Goal: Information Seeking & Learning: Check status

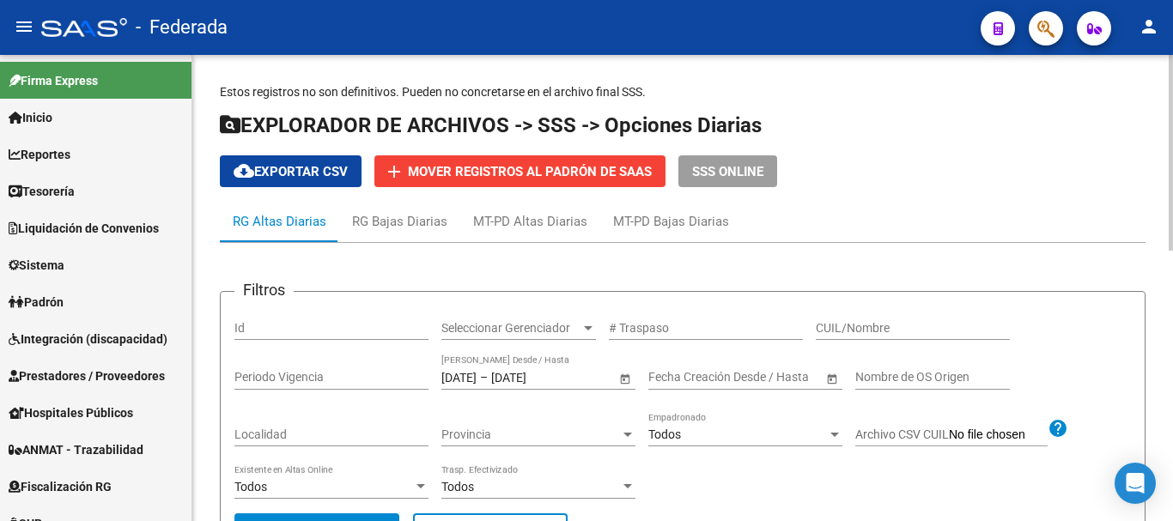
click at [877, 321] on input "CUIL/Nombre" at bounding box center [913, 328] width 194 height 15
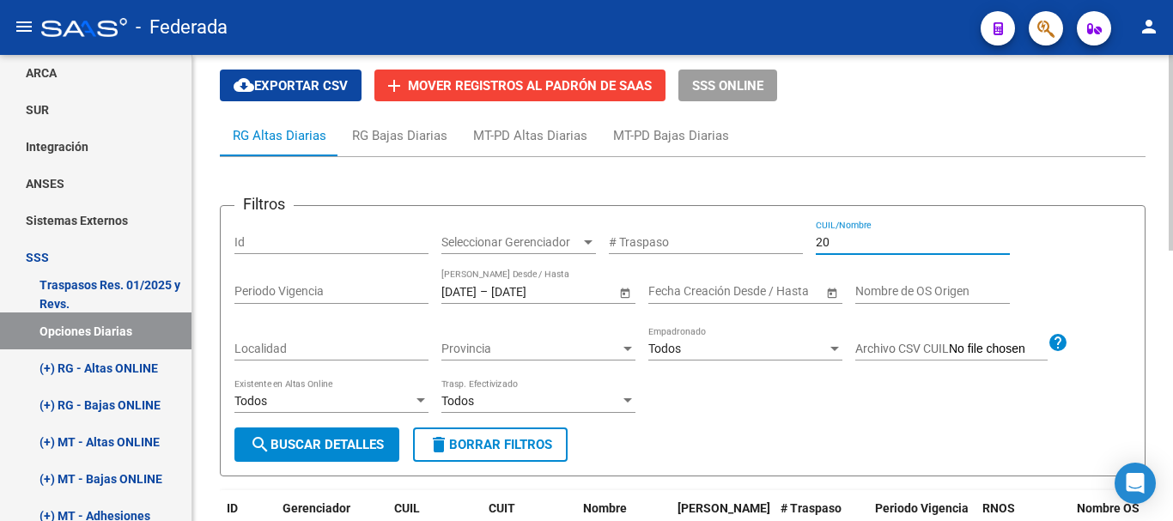
paste input "35705386"
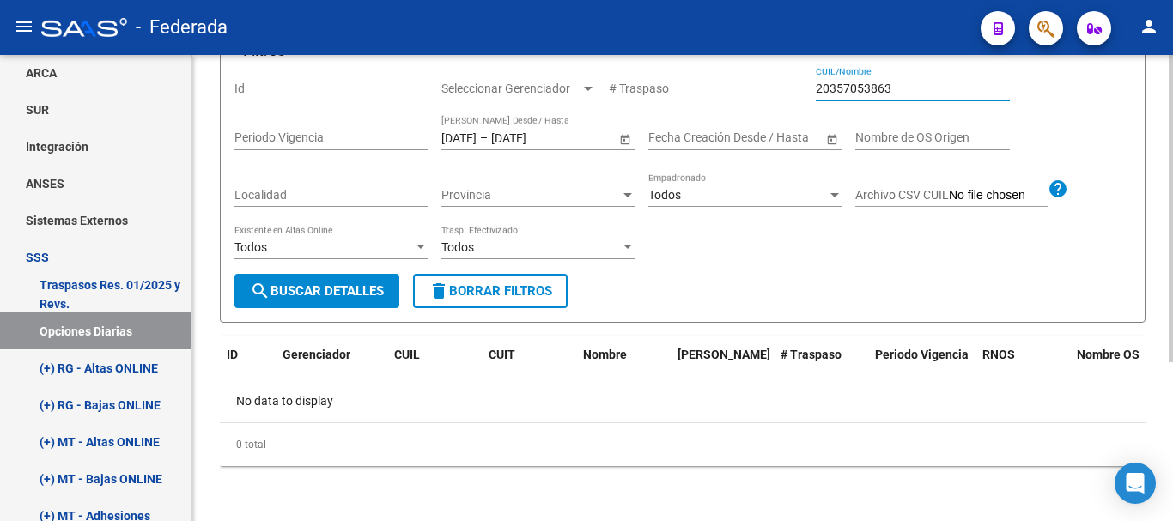
type input "20357053863"
click at [477, 135] on input "[DATE]" at bounding box center [459, 138] width 35 height 15
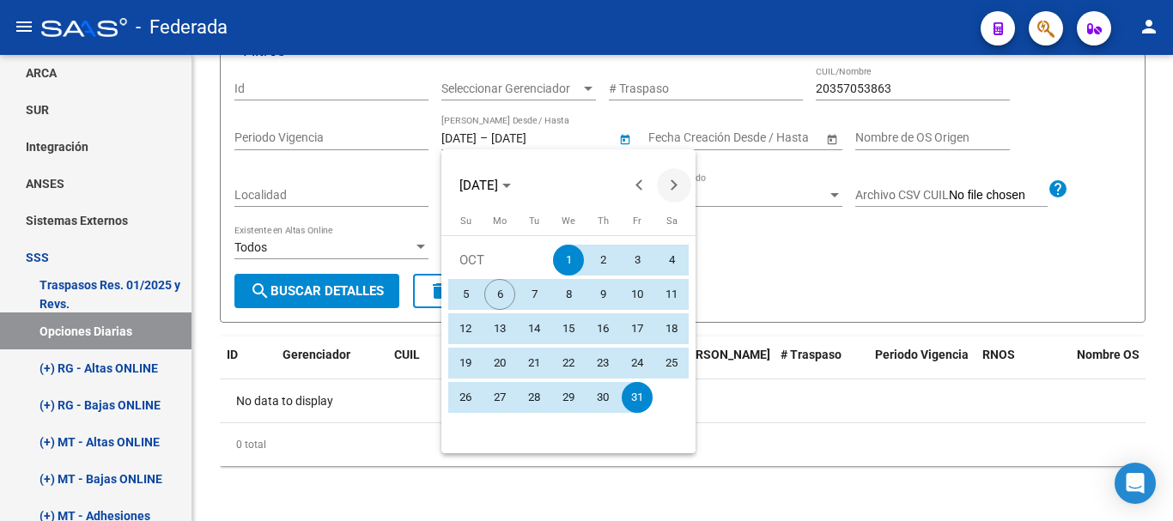
click at [668, 177] on span "Next month" at bounding box center [674, 185] width 34 height 34
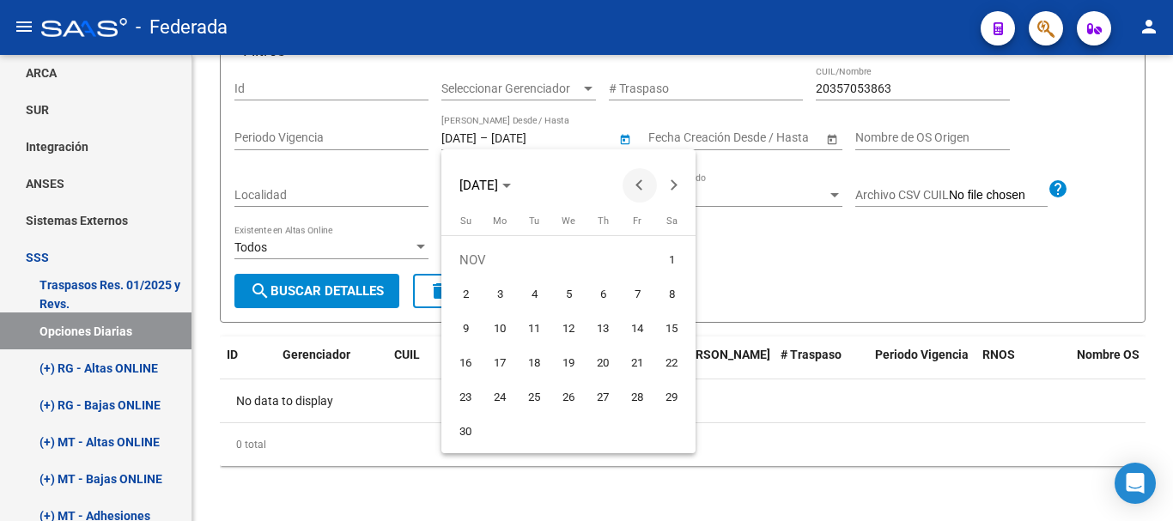
click at [646, 195] on span "Previous month" at bounding box center [640, 185] width 34 height 34
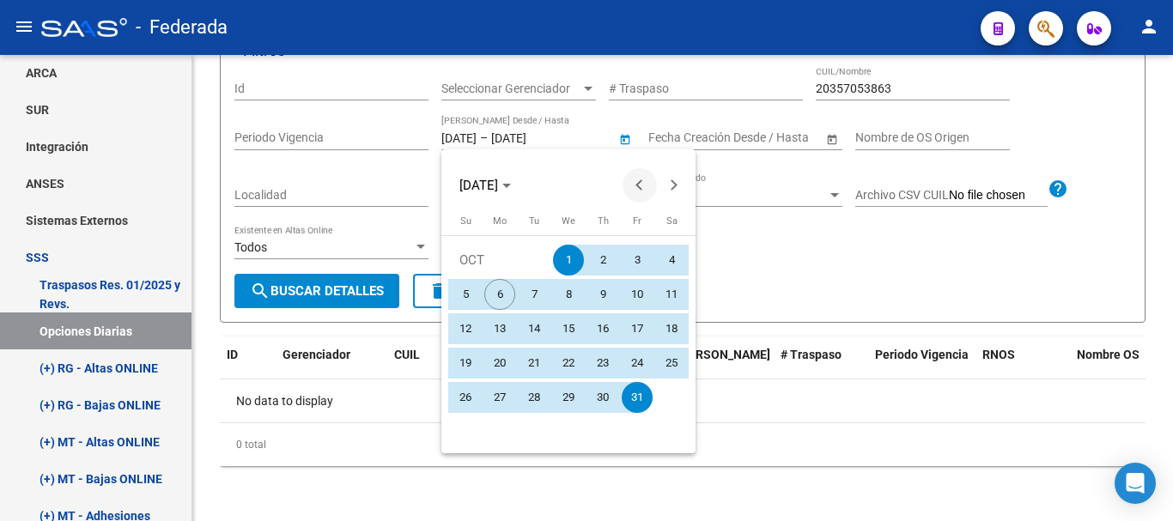
click at [646, 196] on span "Previous month" at bounding box center [640, 185] width 34 height 34
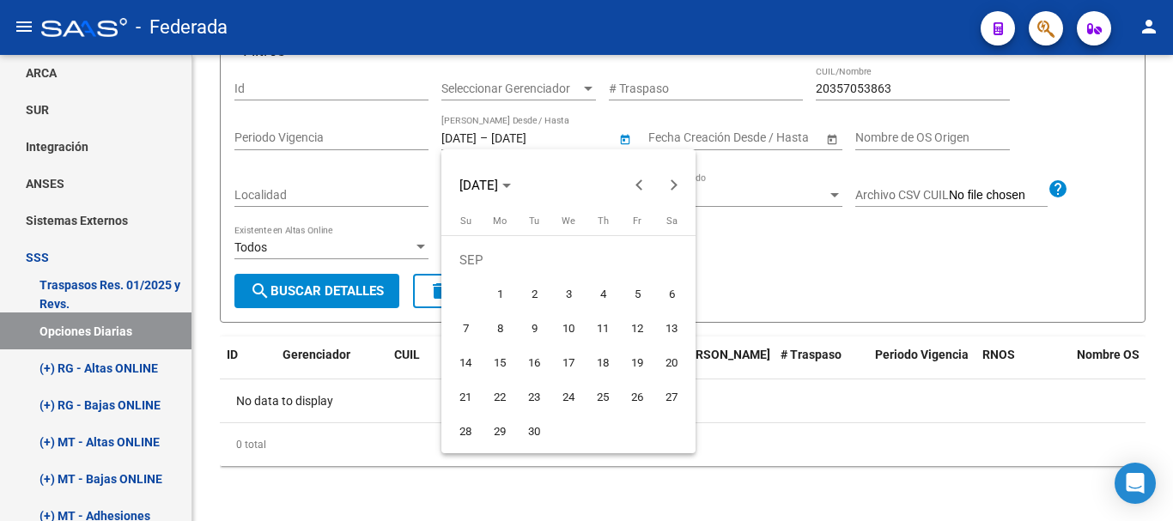
click at [499, 294] on span "1" at bounding box center [499, 294] width 31 height 31
type input "[DATE]"
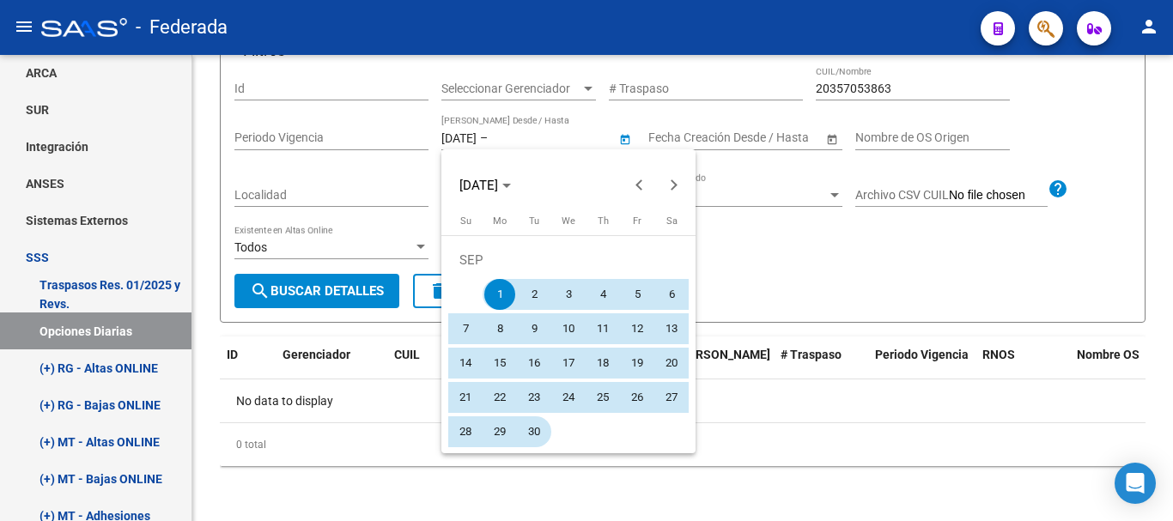
click at [543, 435] on span "30" at bounding box center [534, 432] width 31 height 31
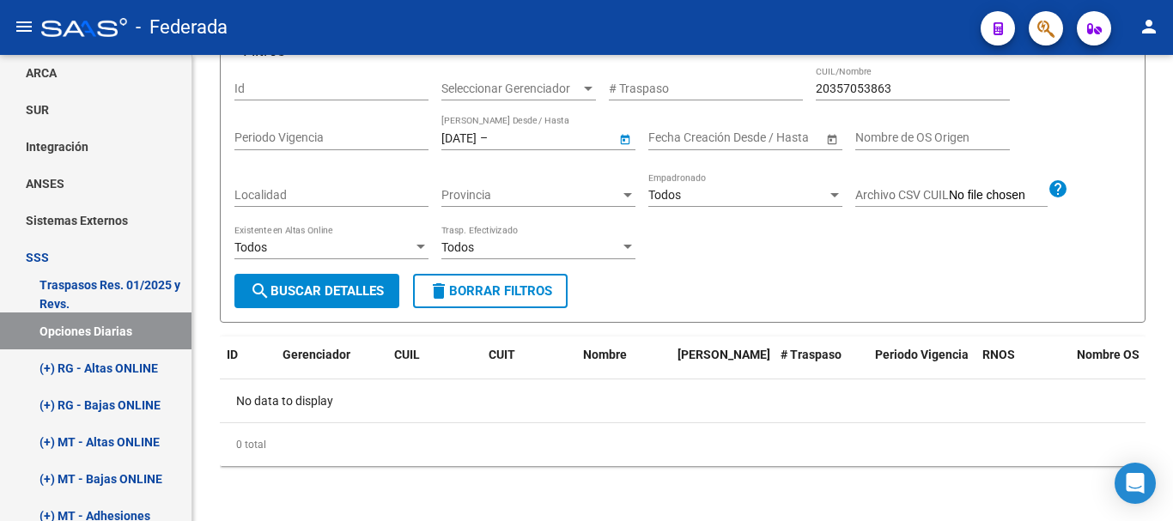
type input "[DATE]"
click at [354, 297] on span "search Buscar Detalles" at bounding box center [317, 290] width 134 height 15
click at [870, 74] on div "20357053863 CUIL/Nombre" at bounding box center [913, 83] width 194 height 34
click at [872, 82] on input "20357053863" at bounding box center [913, 89] width 194 height 15
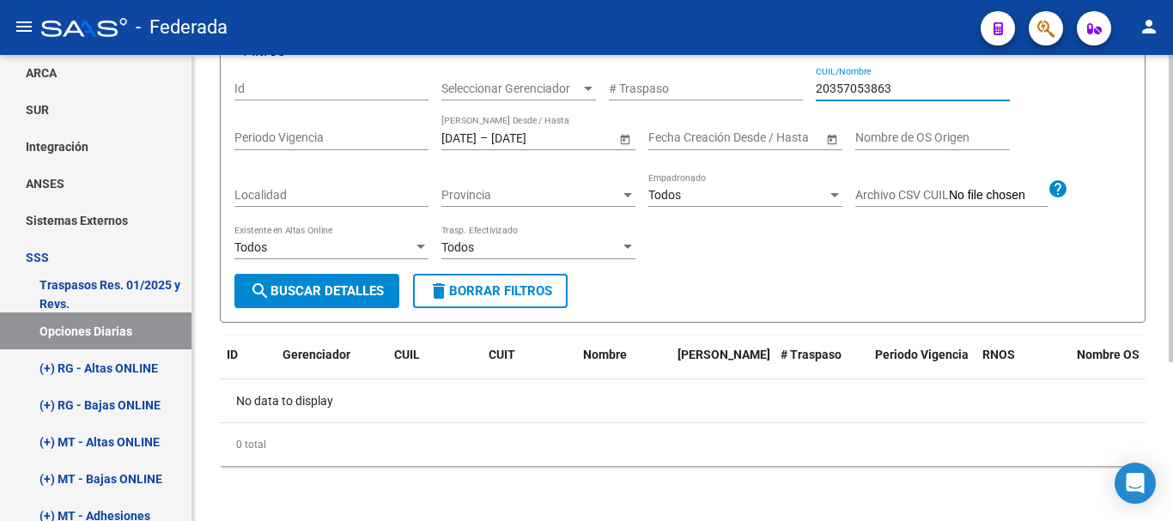
click at [878, 88] on input "20357053863" at bounding box center [913, 89] width 194 height 15
paste input "20-36009424-4"
click at [878, 88] on input "20357053820-36009424-463" at bounding box center [913, 89] width 194 height 15
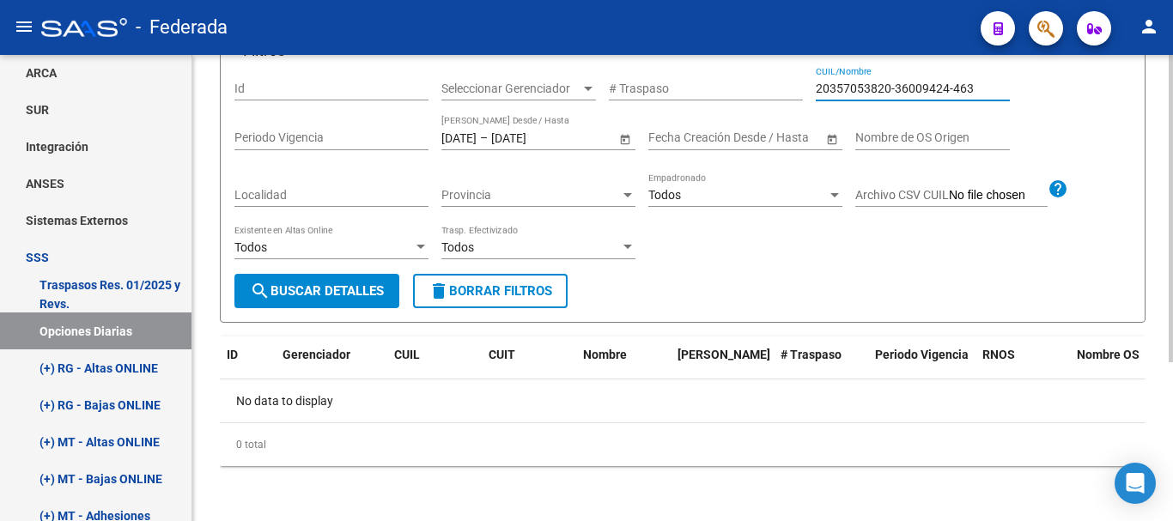
paste input "-36009424-4"
click at [831, 83] on input "20-36009424-4" at bounding box center [913, 89] width 194 height 15
type input "20360094244"
click at [357, 280] on button "search Buscar Detalles" at bounding box center [316, 291] width 165 height 34
click at [575, 136] on input "[DATE]" at bounding box center [533, 138] width 84 height 15
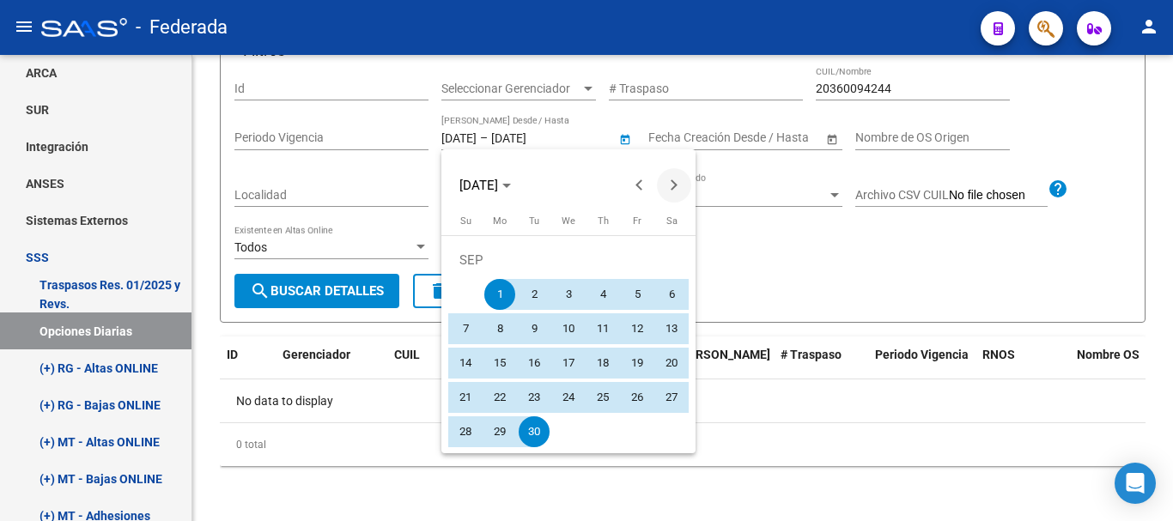
click at [674, 172] on span "Next month" at bounding box center [674, 185] width 34 height 34
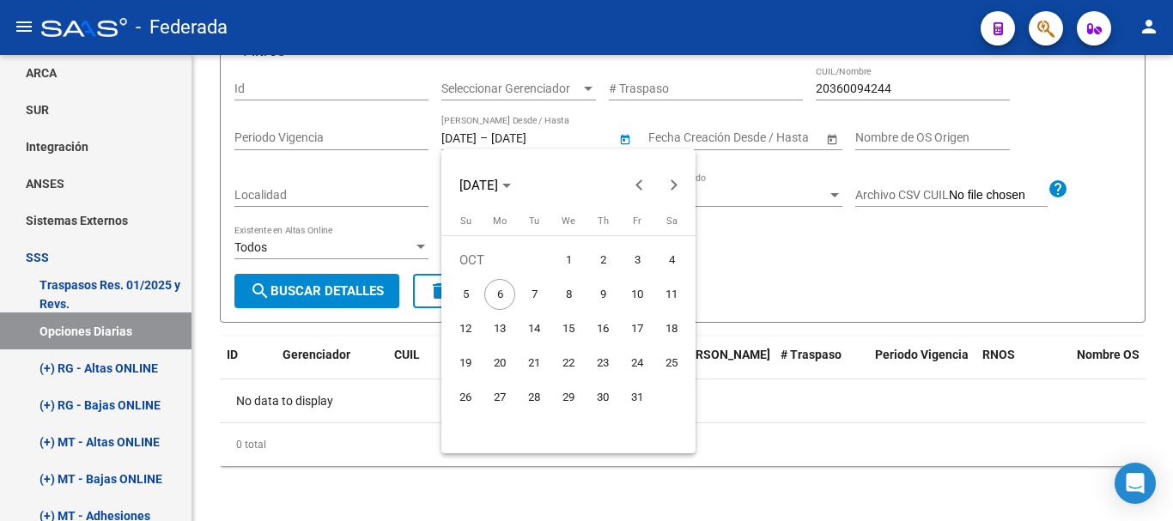
click at [579, 259] on span "1" at bounding box center [568, 260] width 31 height 31
type input "[DATE]"
click at [512, 289] on span "6" at bounding box center [499, 294] width 31 height 31
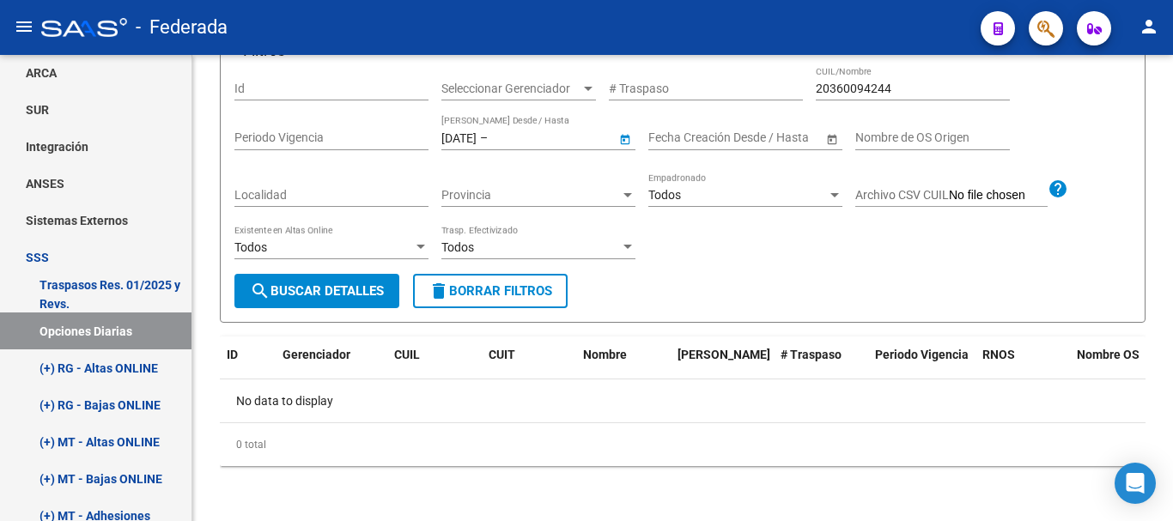
type input "[DATE]"
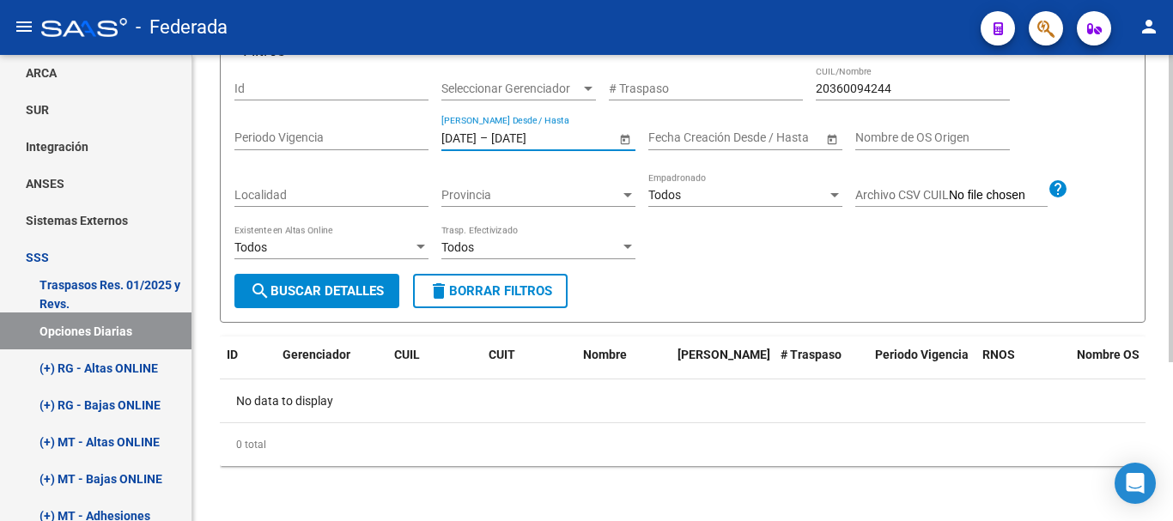
click at [376, 284] on span "search Buscar Detalles" at bounding box center [317, 290] width 134 height 15
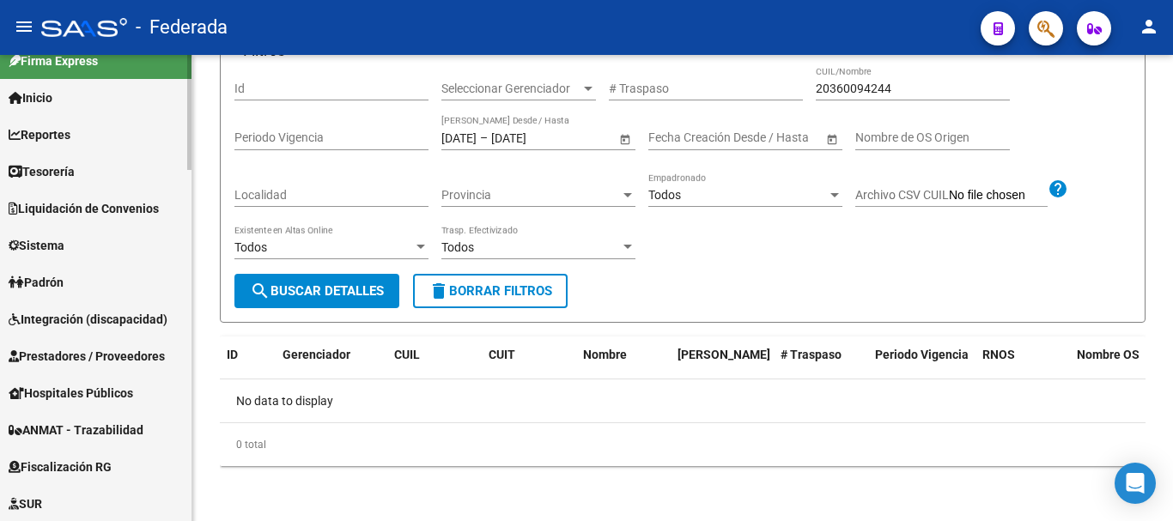
scroll to position [0, 0]
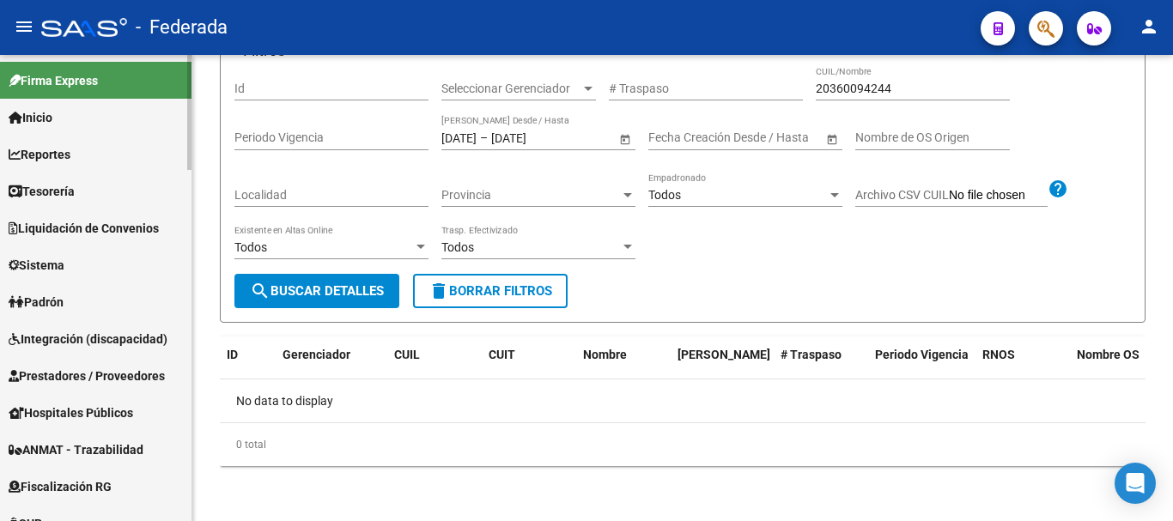
click at [113, 296] on link "Padrón" at bounding box center [96, 301] width 192 height 37
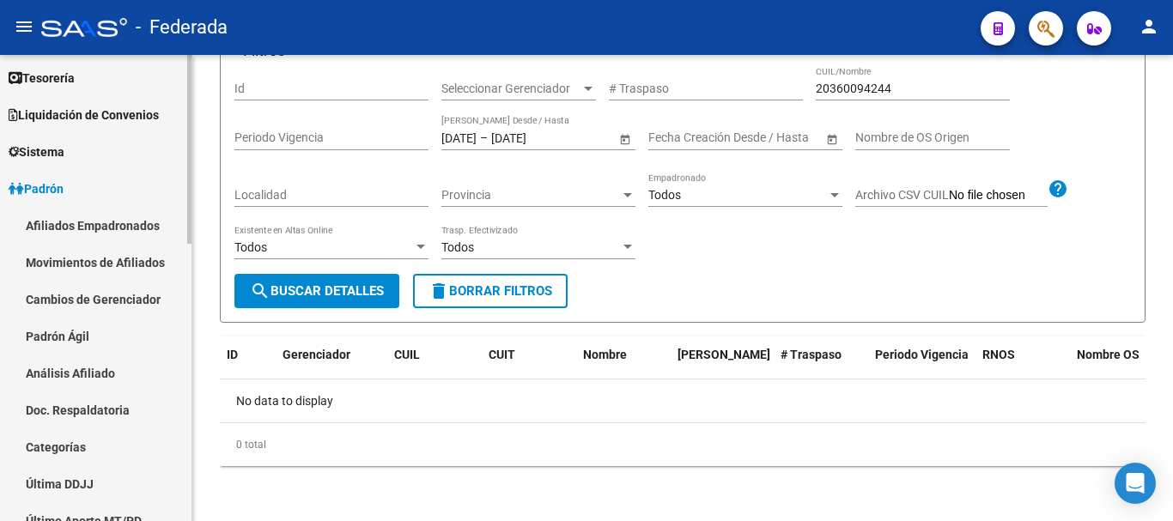
scroll to position [86, 0]
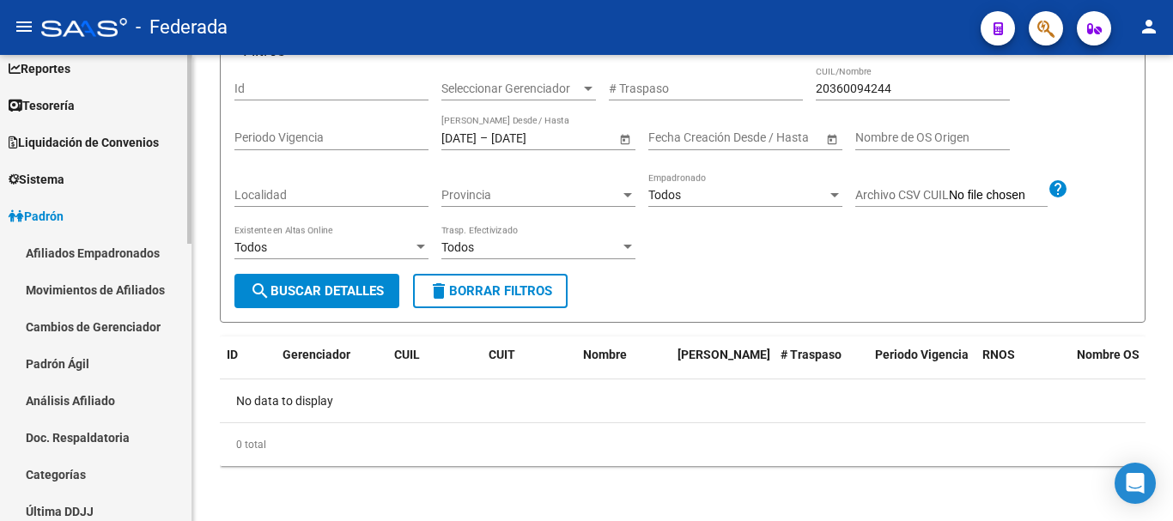
click at [113, 356] on link "Padrón Ágil" at bounding box center [96, 363] width 192 height 37
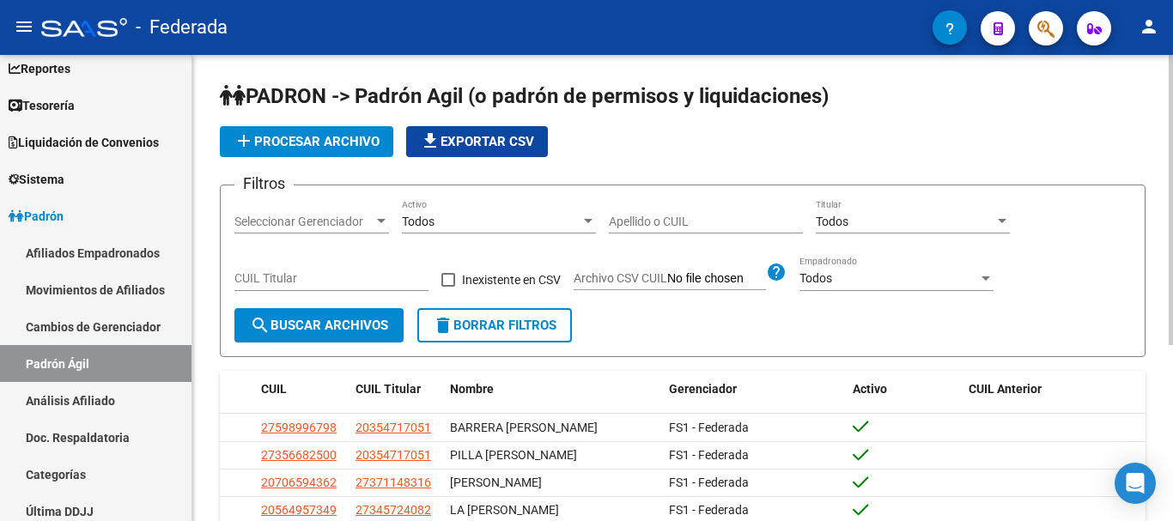
click at [484, 229] on div "Todos Activo" at bounding box center [499, 216] width 194 height 34
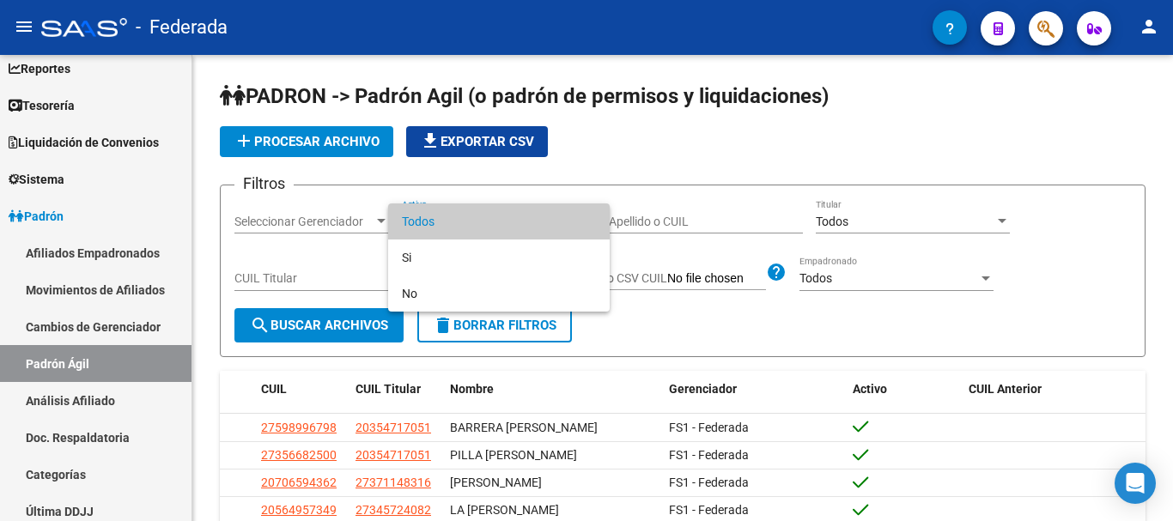
drag, startPoint x: 487, startPoint y: 219, endPoint x: 505, endPoint y: 176, distance: 46.6
click at [505, 176] on div "Todos Si No" at bounding box center [586, 260] width 1173 height 521
click at [505, 176] on div at bounding box center [586, 260] width 1173 height 521
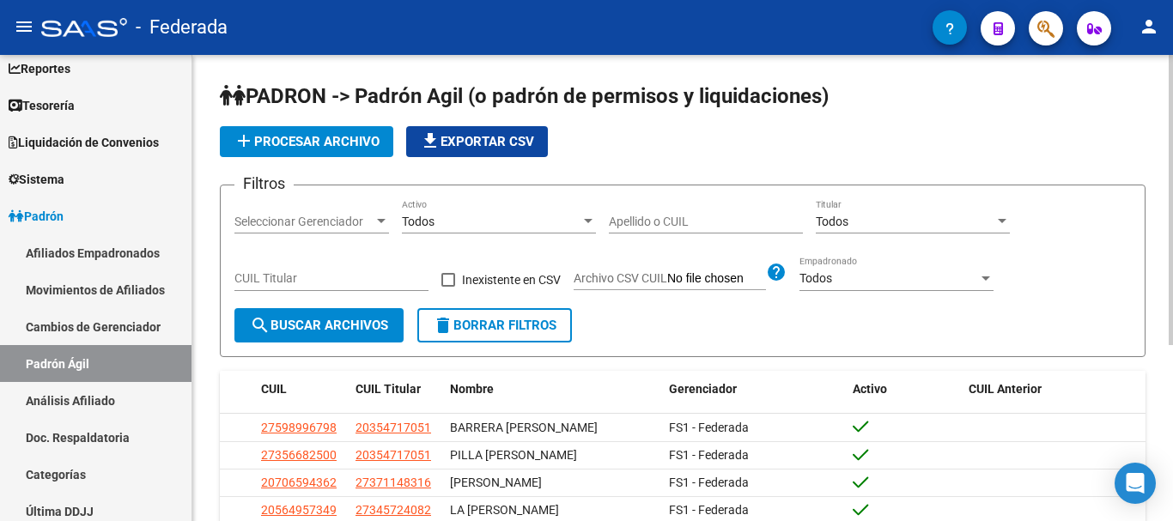
click at [357, 211] on div "Seleccionar Gerenciador Seleccionar Gerenciador" at bounding box center [311, 216] width 155 height 34
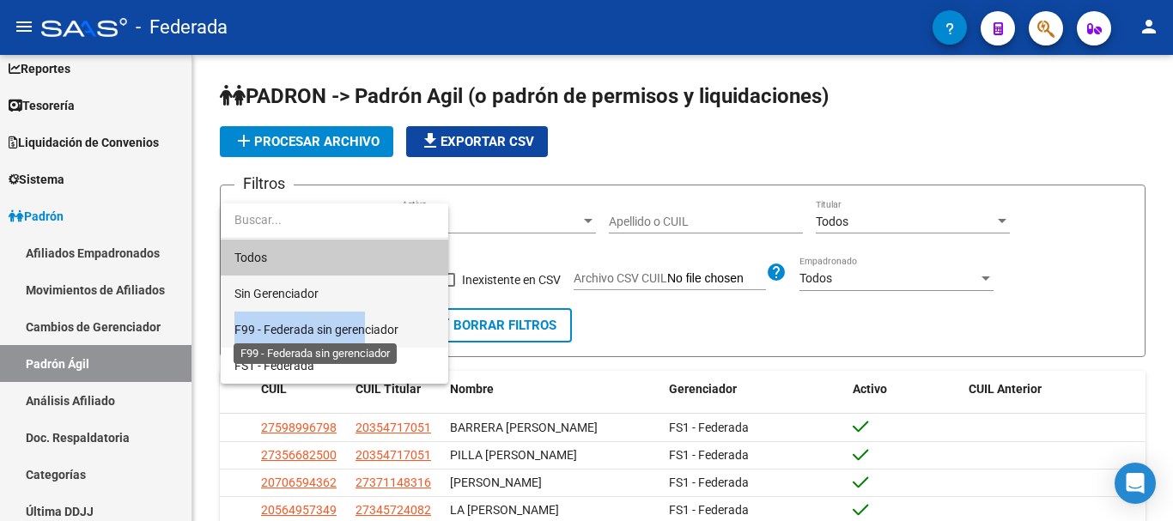
drag, startPoint x: 362, startPoint y: 289, endPoint x: 364, endPoint y: 321, distance: 32.7
click at [364, 321] on div "Todos Sin Gerenciador F99 - Federada sin gerenciador FS1 - Federada" at bounding box center [335, 294] width 228 height 180
click at [364, 323] on span "F99 - Federada sin gerenciador" at bounding box center [316, 330] width 164 height 14
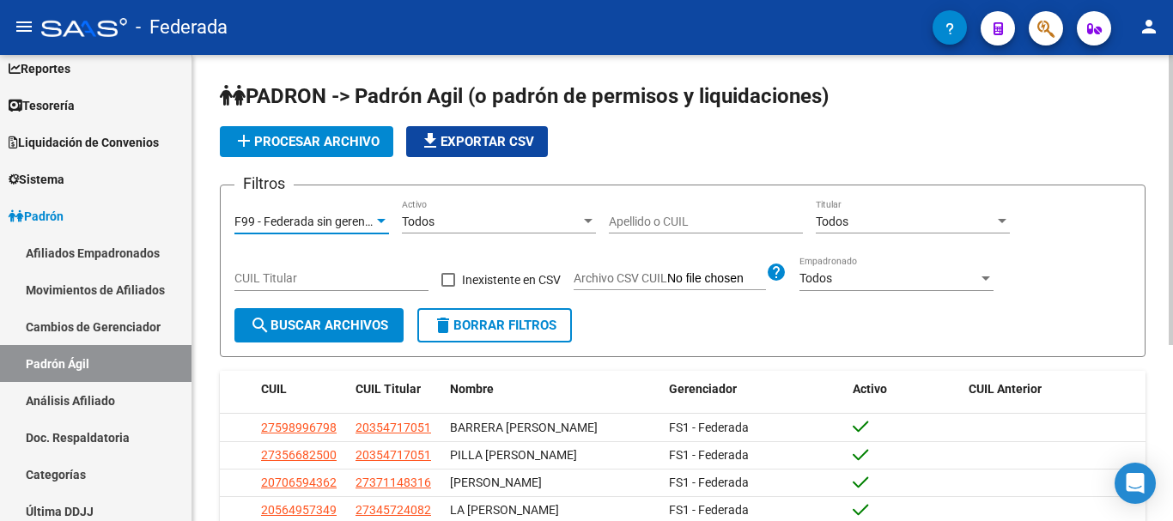
click at [362, 320] on span "search Buscar Archivos" at bounding box center [319, 325] width 138 height 15
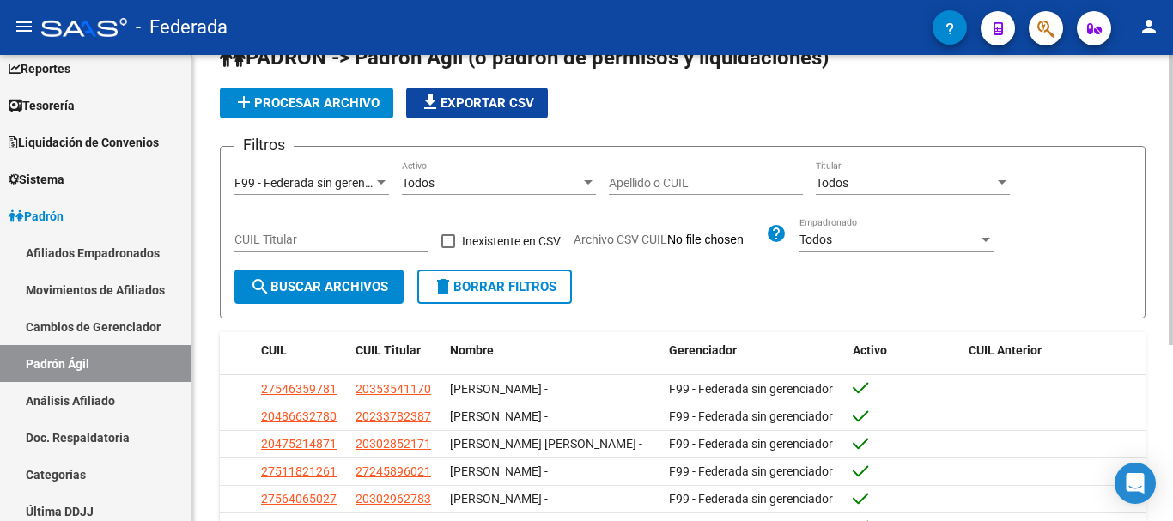
scroll to position [26, 0]
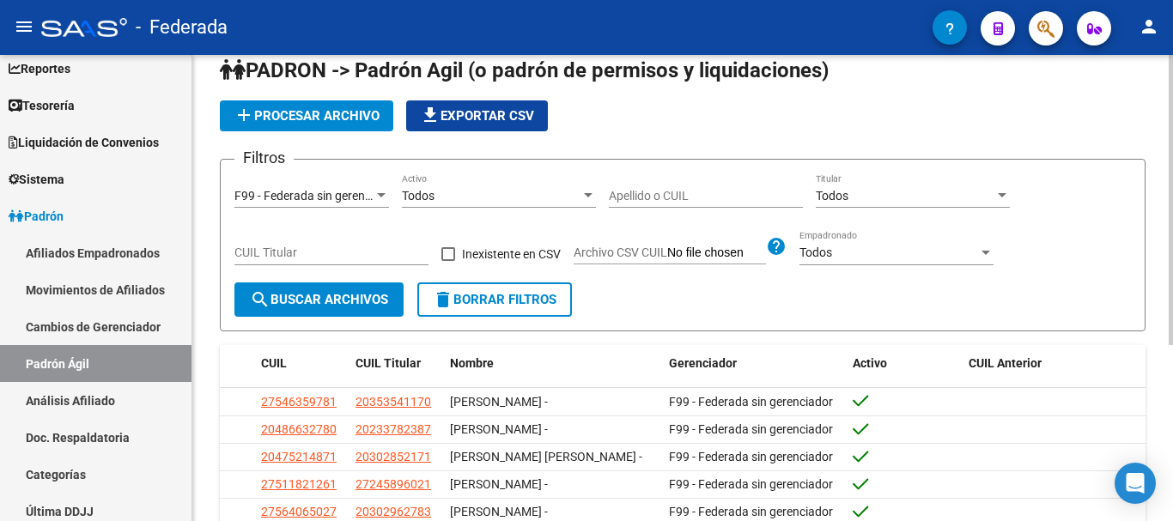
click at [932, 190] on div "Todos" at bounding box center [905, 196] width 179 height 15
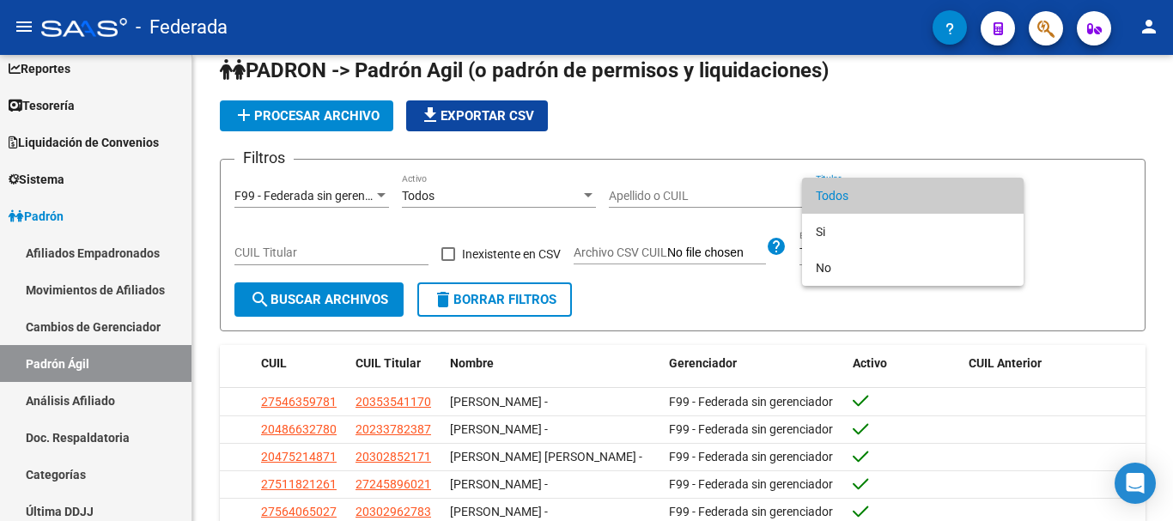
click at [959, 140] on div at bounding box center [586, 260] width 1173 height 521
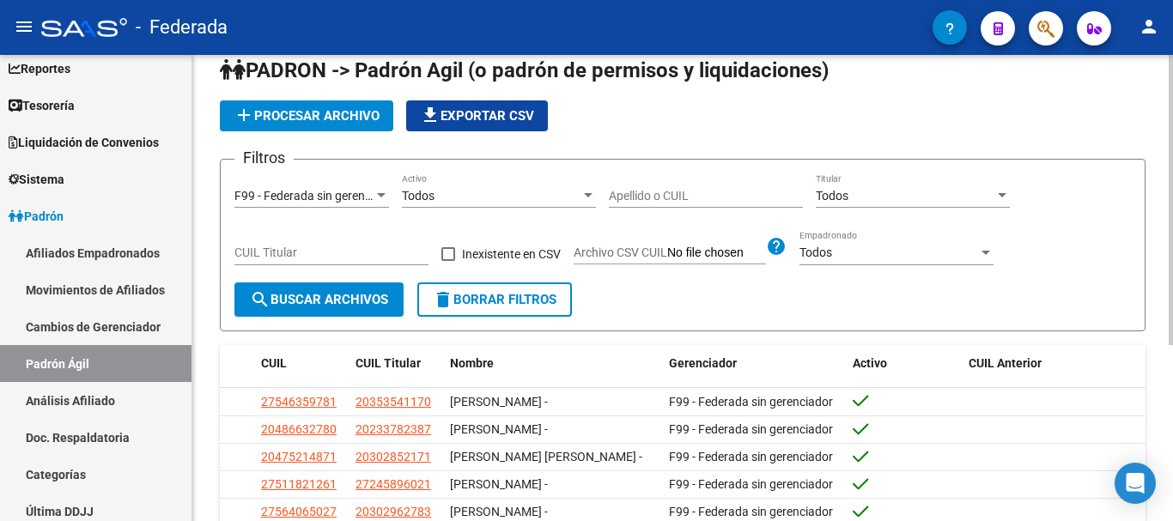
click at [909, 265] on div "Todos Empadronado" at bounding box center [897, 248] width 194 height 34
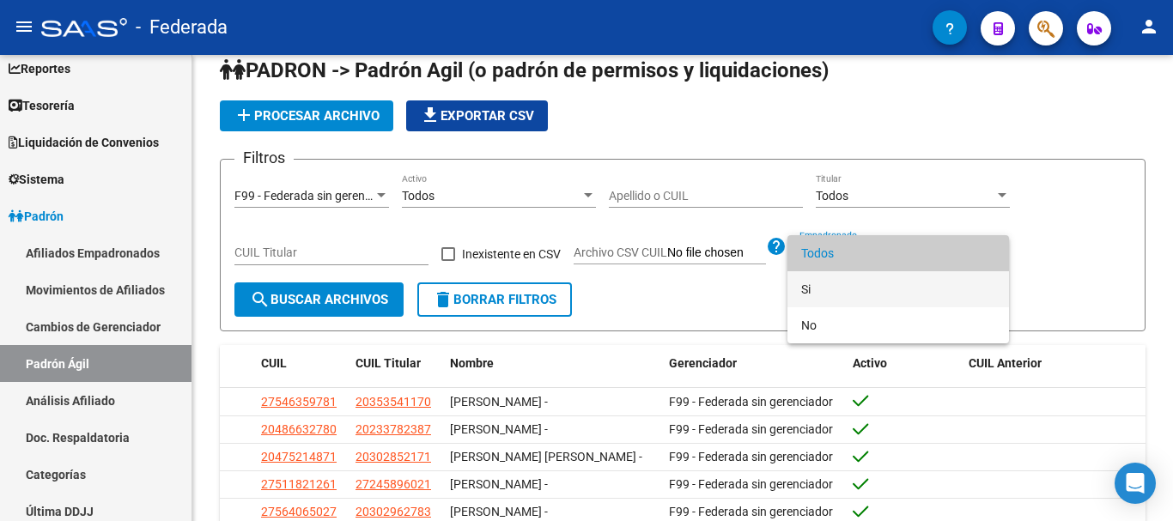
click at [957, 293] on span "Si" at bounding box center [898, 289] width 194 height 36
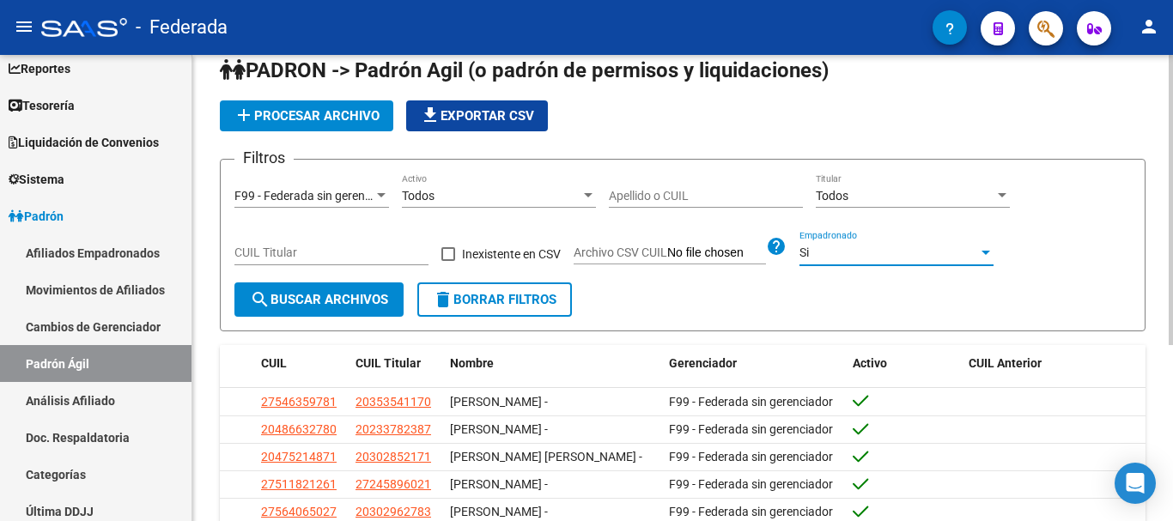
click at [253, 307] on mat-icon "search" at bounding box center [260, 299] width 21 height 21
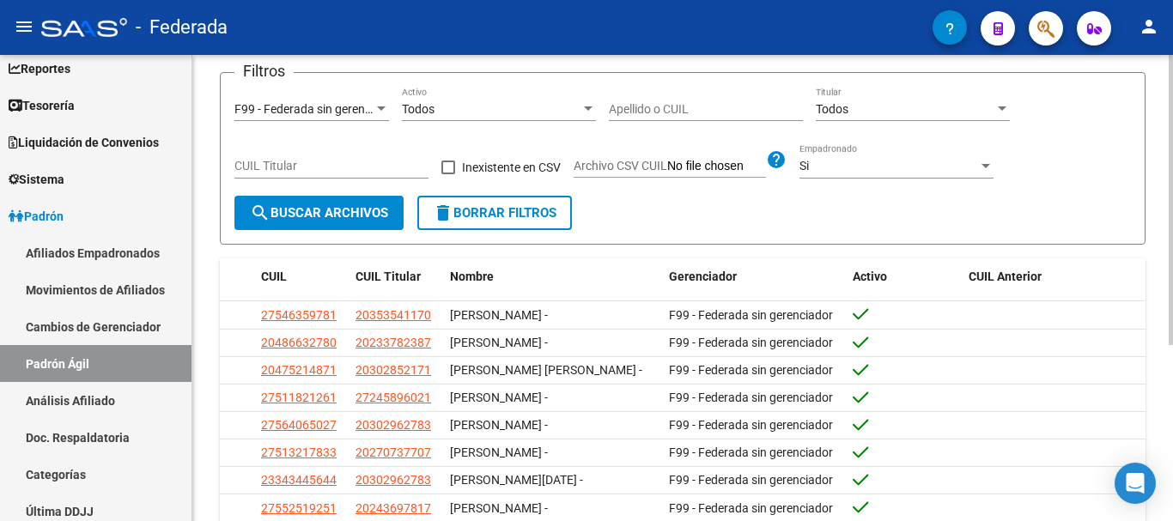
scroll to position [112, 0]
click at [862, 174] on div "Si" at bounding box center [889, 167] width 179 height 15
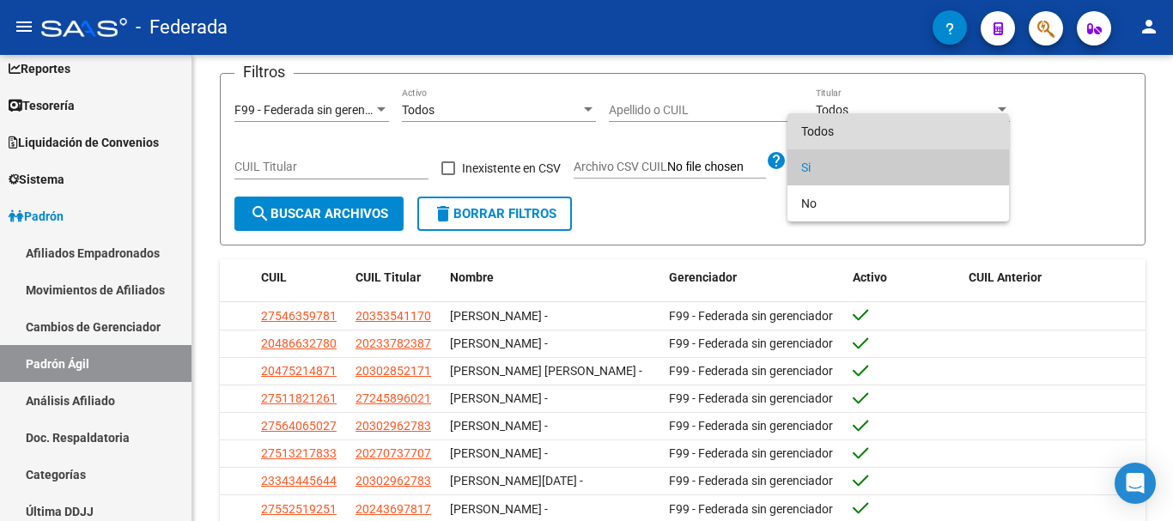
click at [865, 118] on span "Todos" at bounding box center [898, 131] width 194 height 36
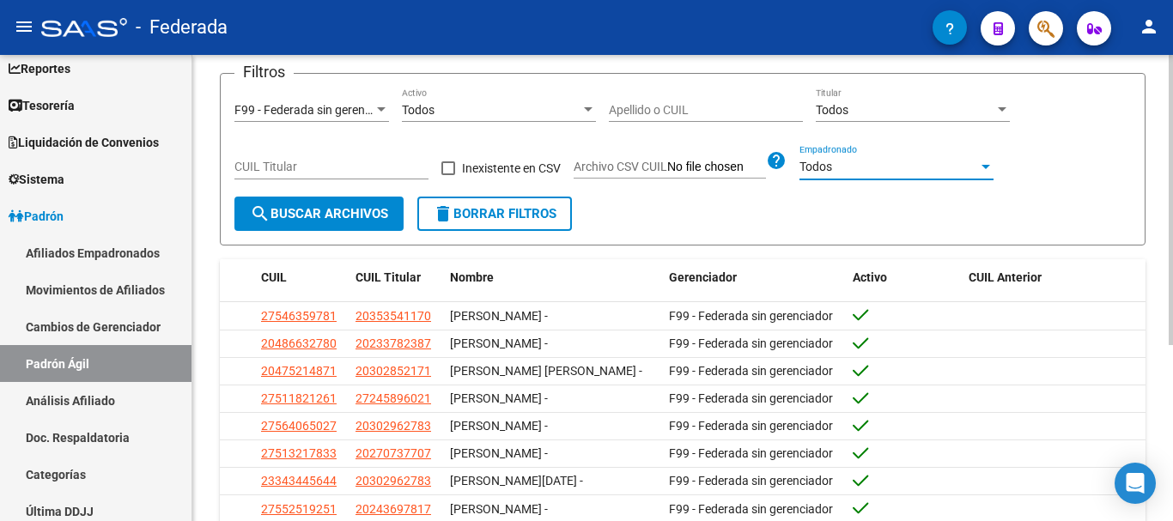
click at [508, 174] on span "Inexistente en CSV" at bounding box center [511, 168] width 99 height 21
click at [448, 175] on input "Inexistente en CSV" at bounding box center [448, 175] width 1 height 1
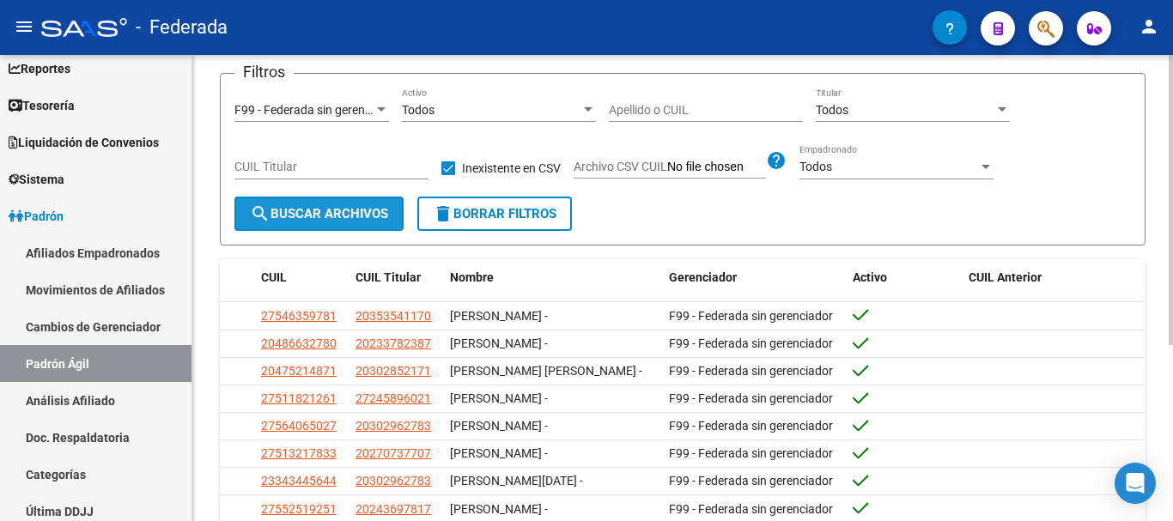
click at [344, 202] on button "search Buscar Archivos" at bounding box center [318, 214] width 169 height 34
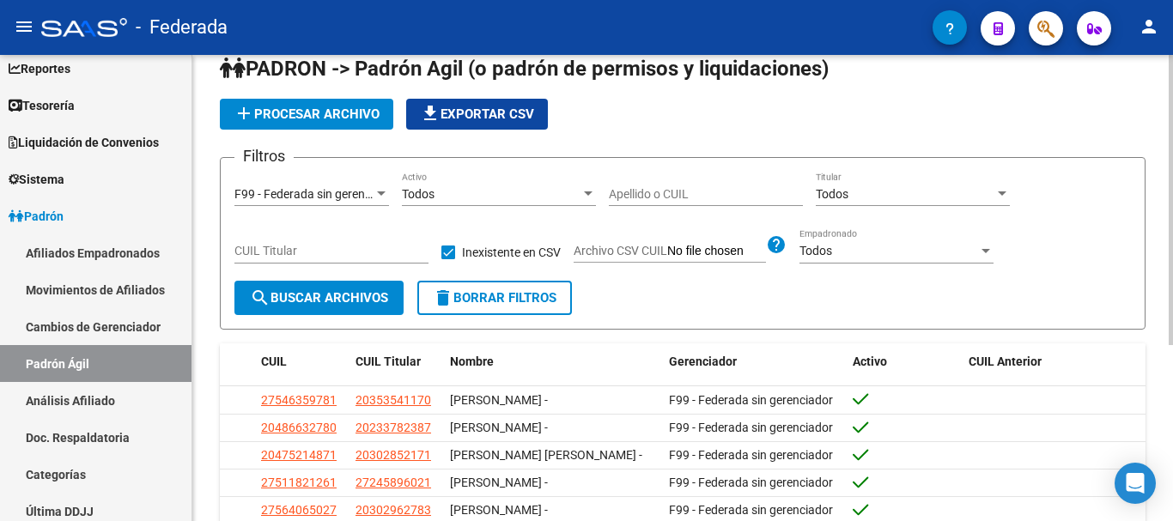
scroll to position [26, 0]
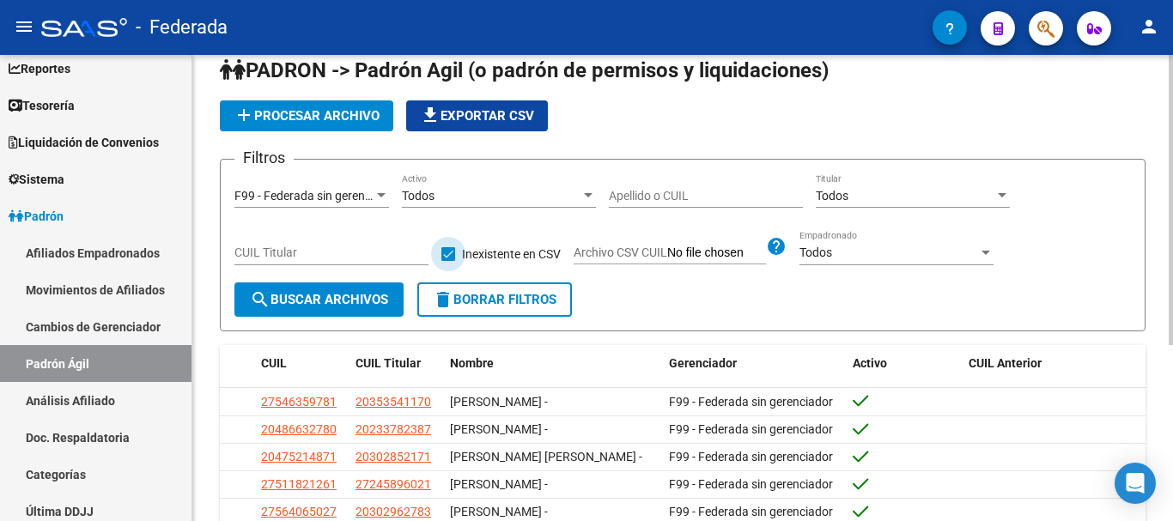
click at [448, 251] on span at bounding box center [449, 254] width 14 height 14
click at [448, 261] on input "Inexistente en CSV" at bounding box center [448, 261] width 1 height 1
checkbox input "false"
click at [350, 290] on button "search Buscar Archivos" at bounding box center [318, 300] width 169 height 34
click at [442, 204] on div "Todos Activo" at bounding box center [499, 191] width 194 height 34
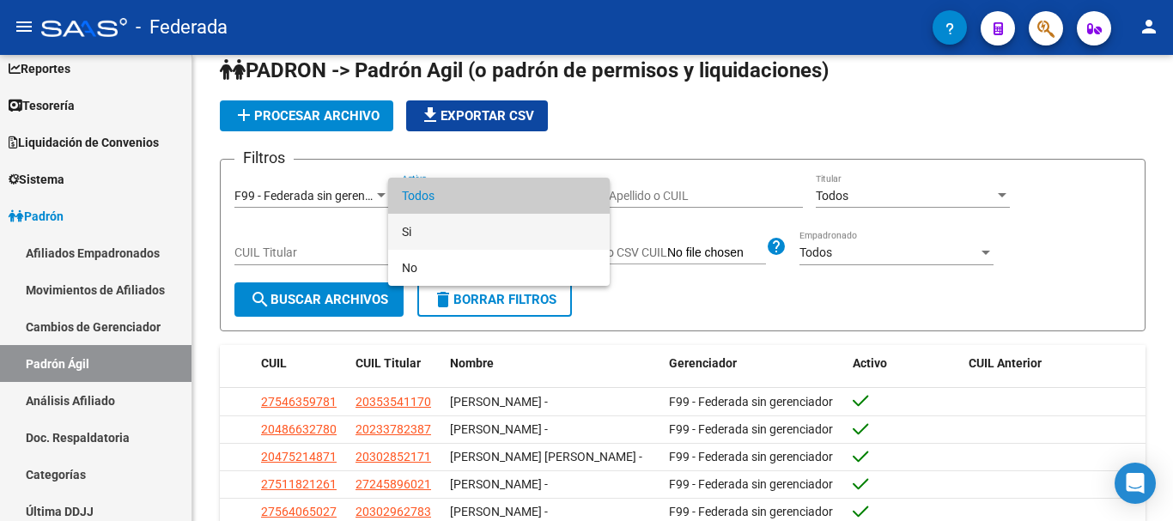
click at [581, 233] on span "Si" at bounding box center [499, 232] width 194 height 36
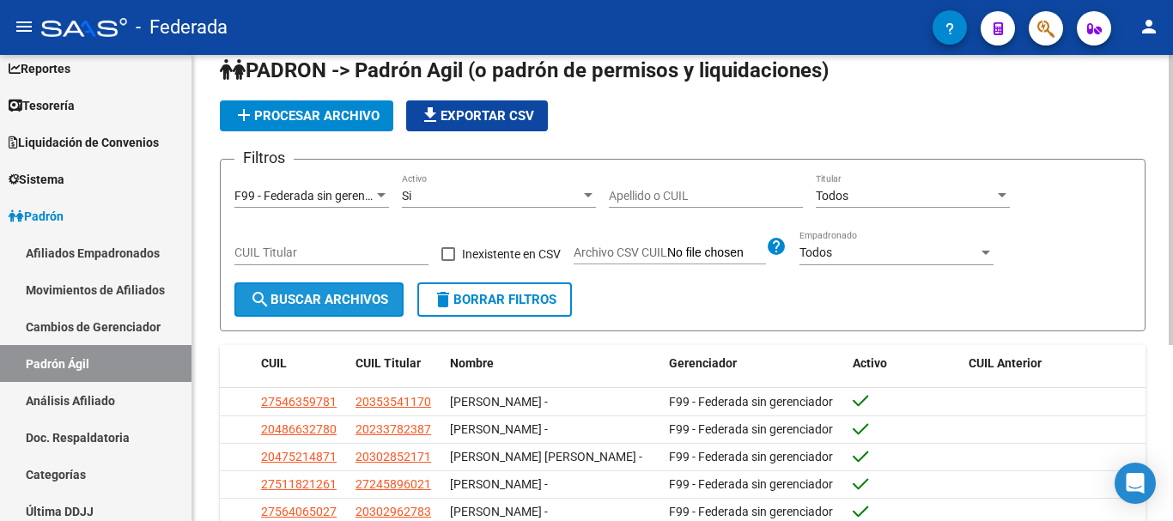
click at [365, 295] on span "search Buscar Archivos" at bounding box center [319, 299] width 138 height 15
click at [529, 190] on div "Si" at bounding box center [491, 196] width 179 height 15
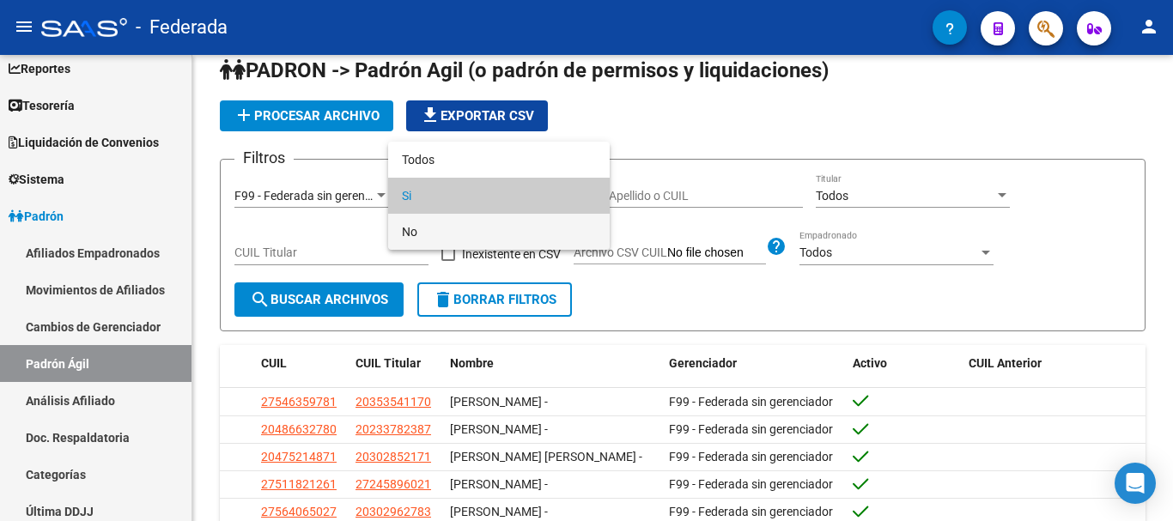
click at [529, 244] on span "No" at bounding box center [499, 232] width 194 height 36
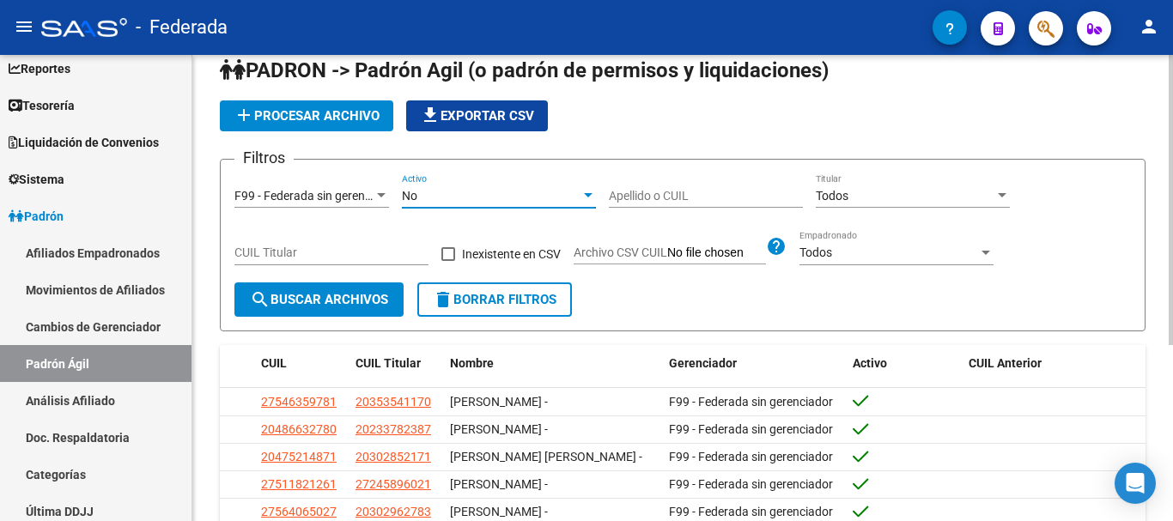
click at [374, 286] on button "search Buscar Archivos" at bounding box center [318, 300] width 169 height 34
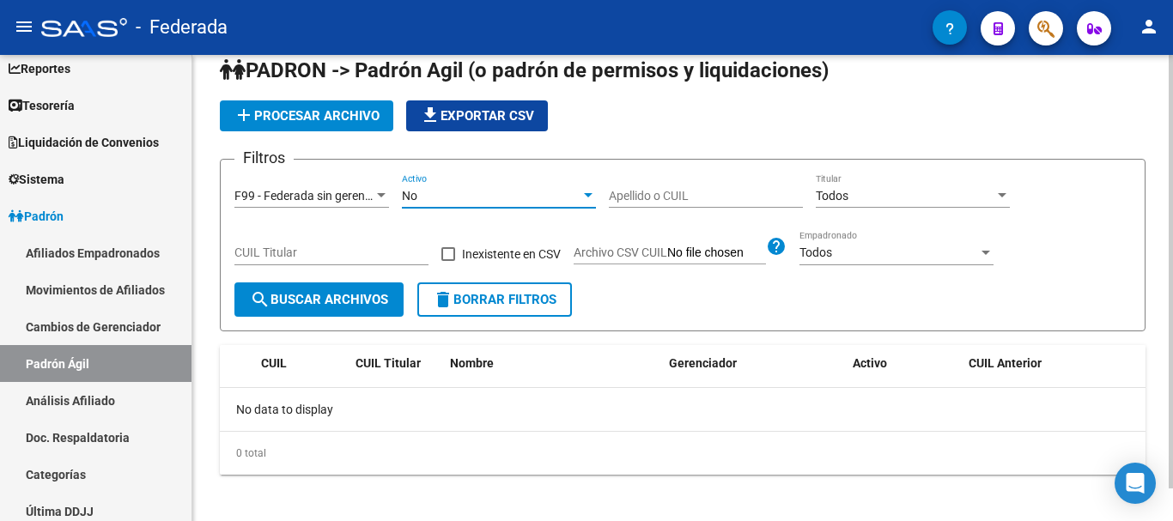
click at [496, 190] on div "No" at bounding box center [491, 196] width 179 height 15
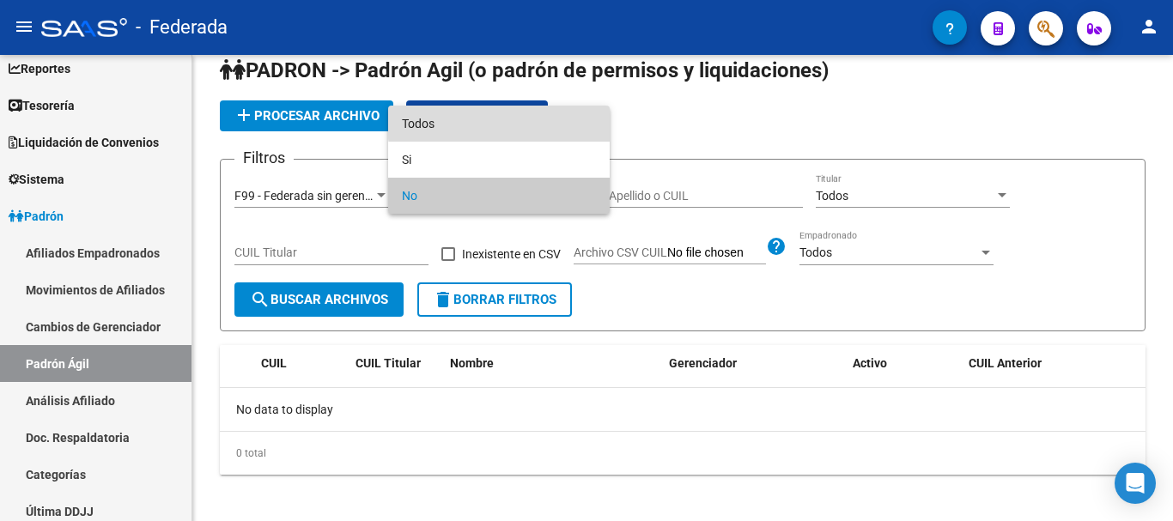
click at [517, 119] on span "Todos" at bounding box center [499, 124] width 194 height 36
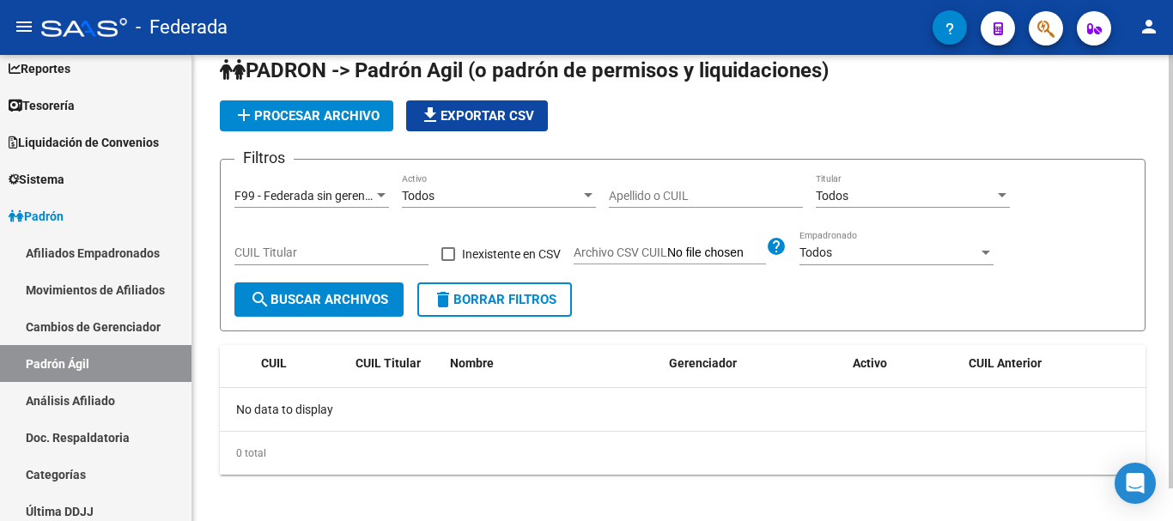
click at [866, 186] on div "Todos Titular" at bounding box center [913, 191] width 194 height 34
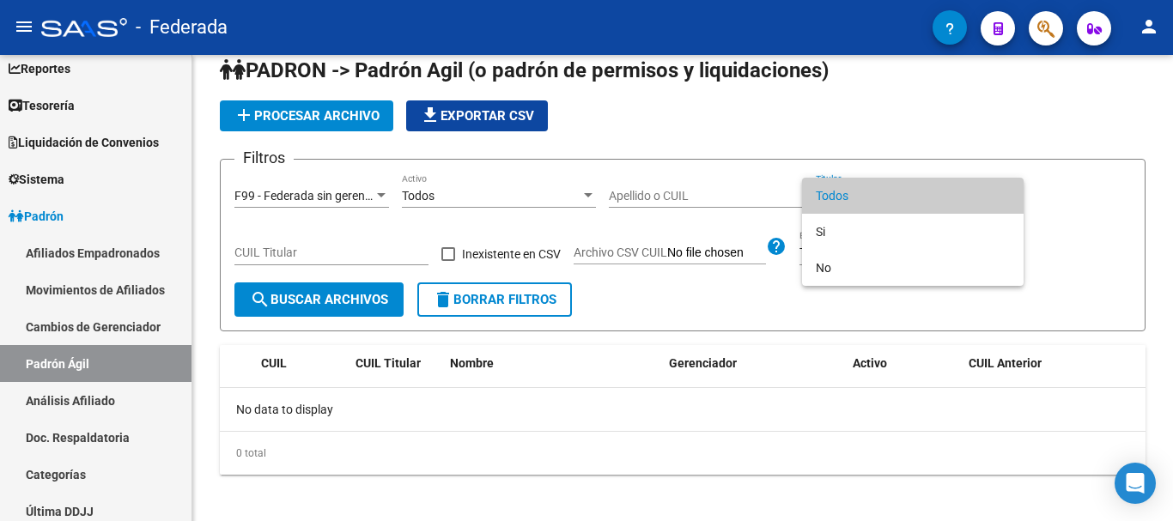
click at [831, 144] on div at bounding box center [586, 260] width 1173 height 521
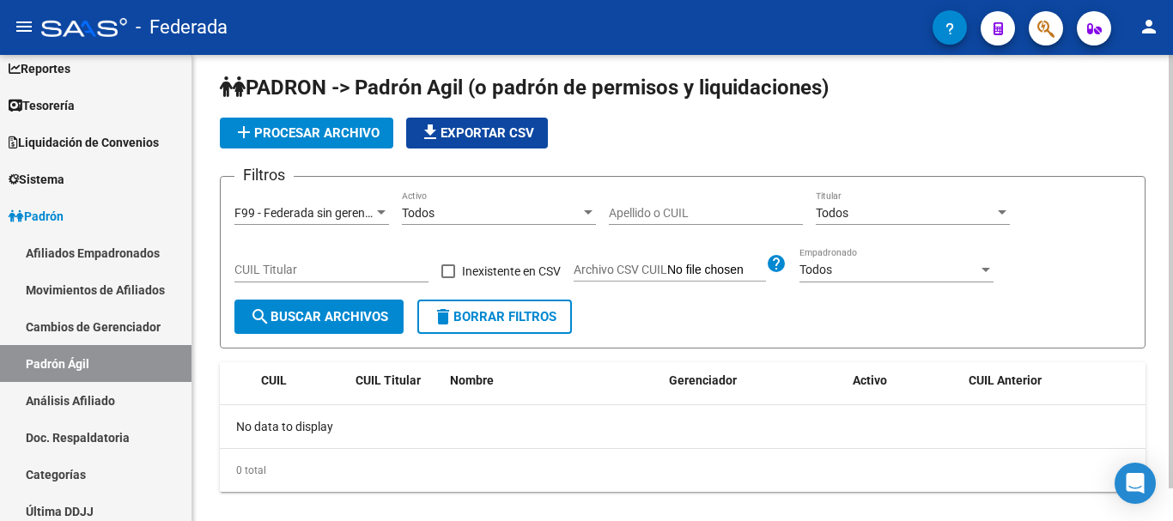
scroll to position [0, 0]
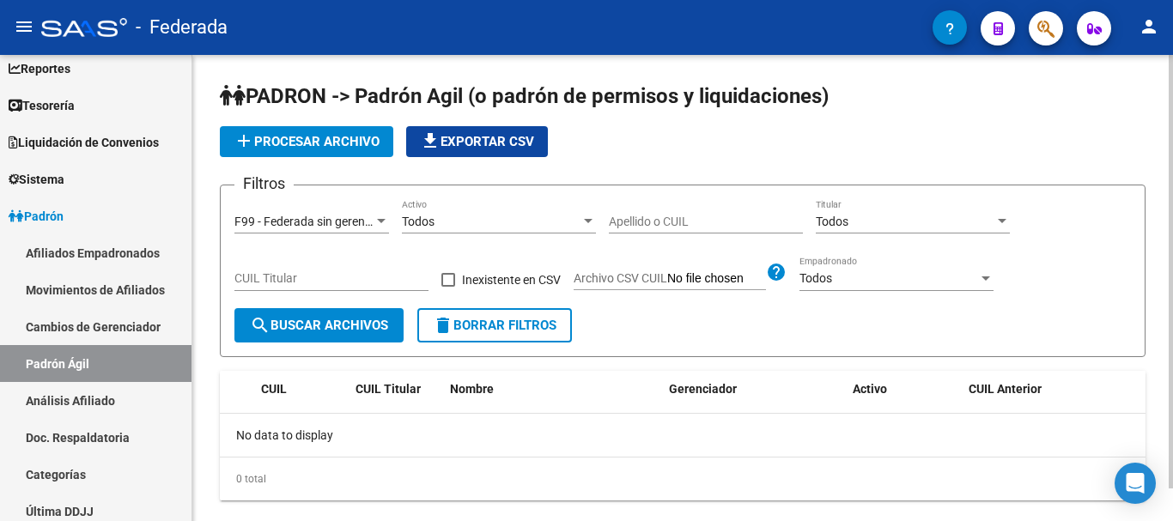
click at [314, 124] on app-list-header "PADRON -> Padrón Agil (o padrón de permisos y liquidaciones) add Procesar archi…" at bounding box center [683, 219] width 926 height 275
click at [326, 139] on span "add Procesar archivo" at bounding box center [307, 141] width 146 height 15
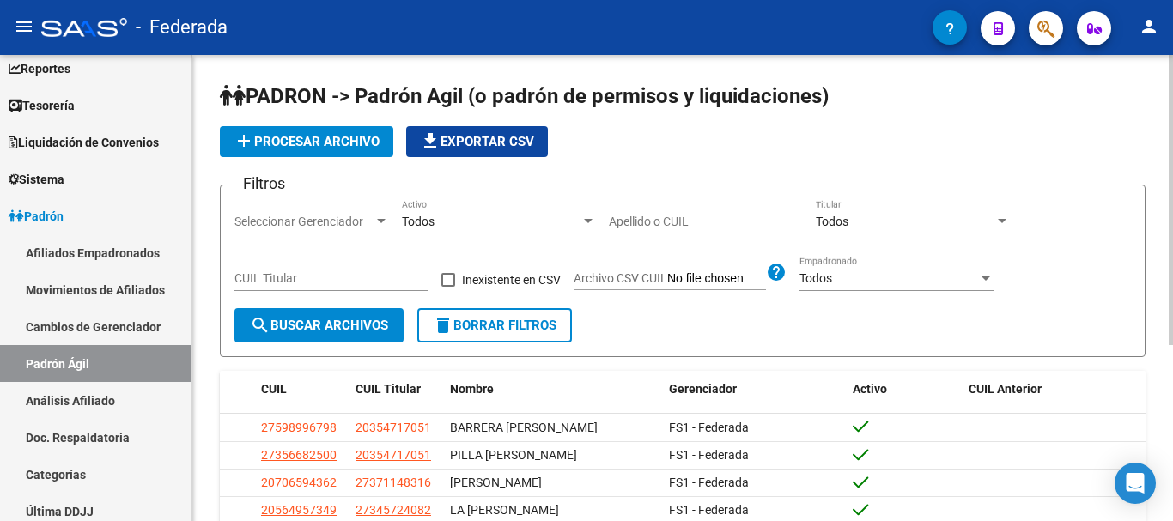
click at [535, 350] on form "Filtros Seleccionar Gerenciador Seleccionar Gerenciador Todos Activo Apellido o…" at bounding box center [683, 271] width 926 height 173
click at [535, 333] on span "delete Borrar Filtros" at bounding box center [495, 325] width 124 height 15
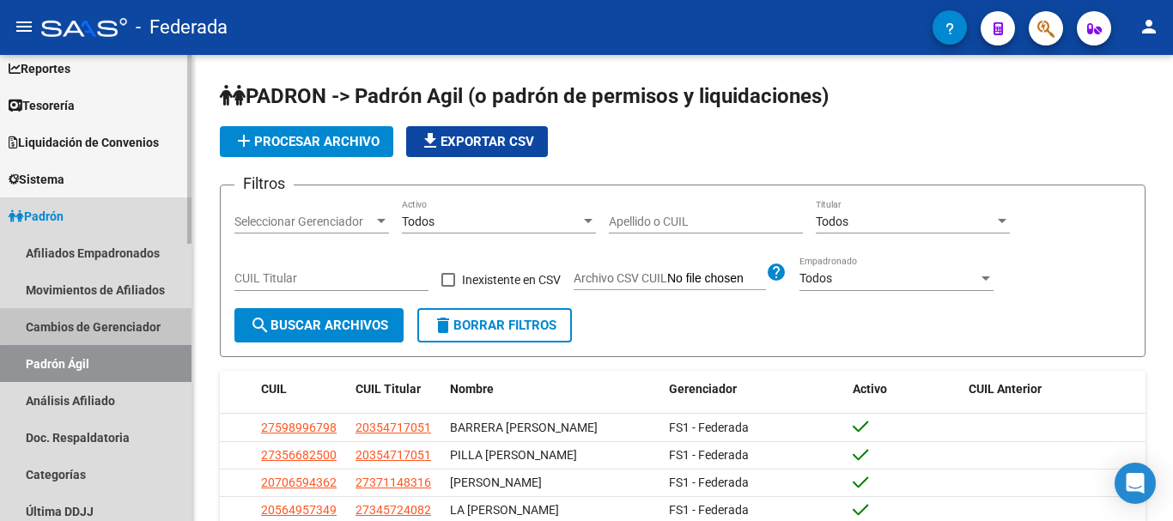
click at [160, 310] on link "Cambios de Gerenciador" at bounding box center [96, 326] width 192 height 37
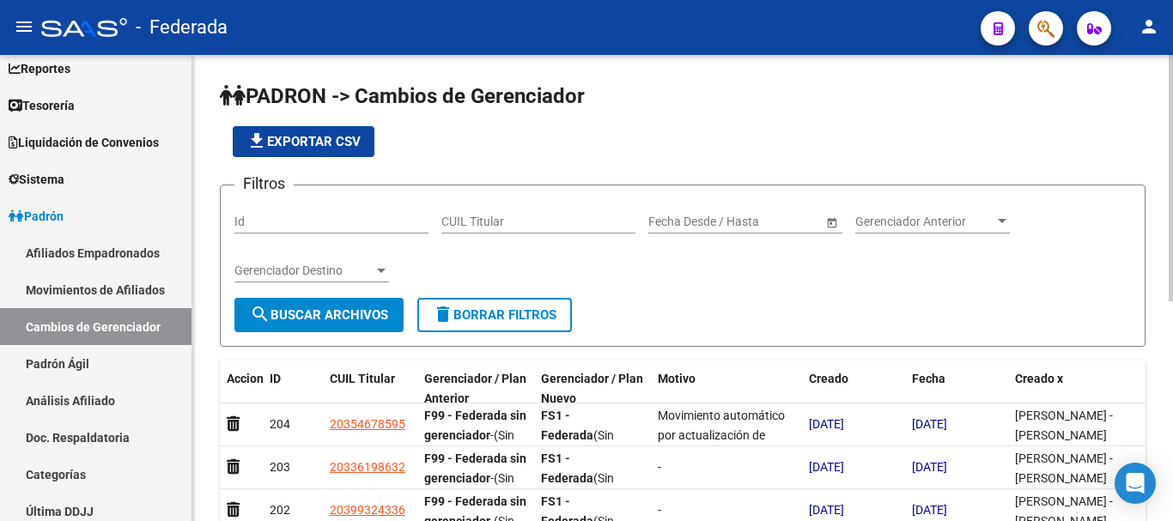
click at [888, 210] on div "Gerenciador Anterior Gerenciador Anterior" at bounding box center [933, 216] width 155 height 34
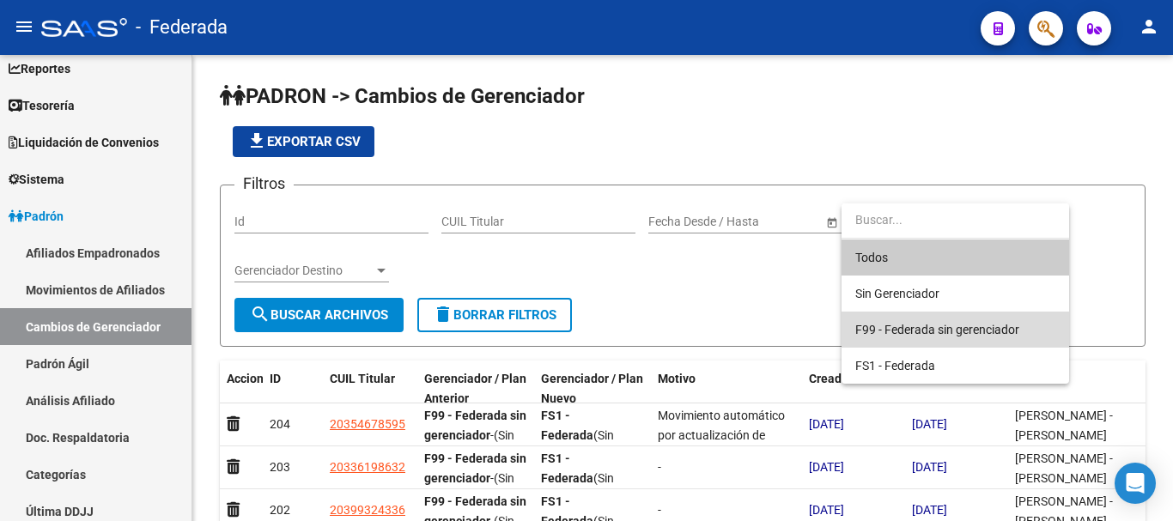
click at [937, 319] on span "F99 - Federada sin gerenciador" at bounding box center [956, 330] width 200 height 36
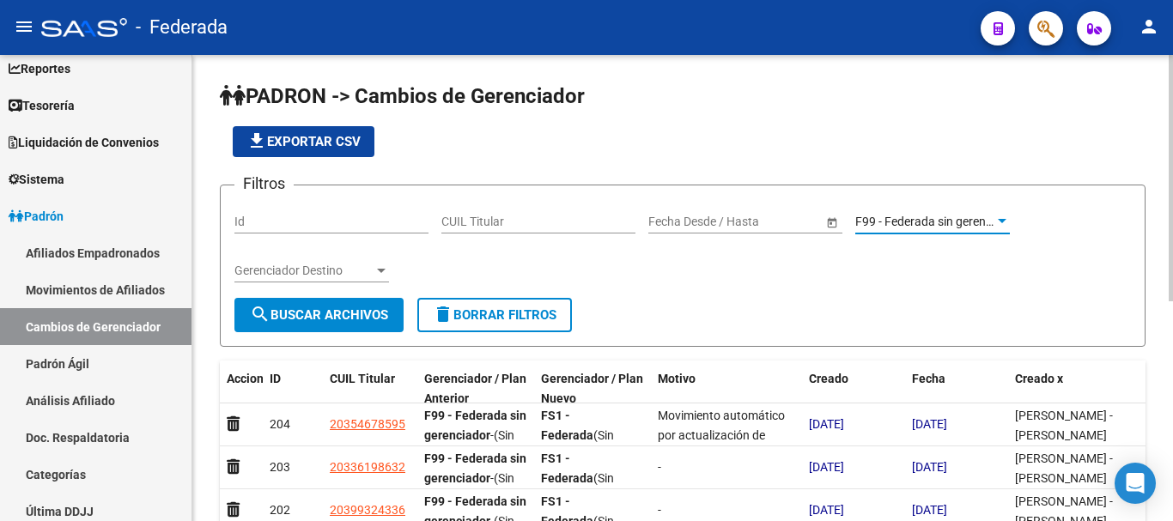
click at [328, 318] on span "search Buscar Archivos" at bounding box center [319, 315] width 138 height 15
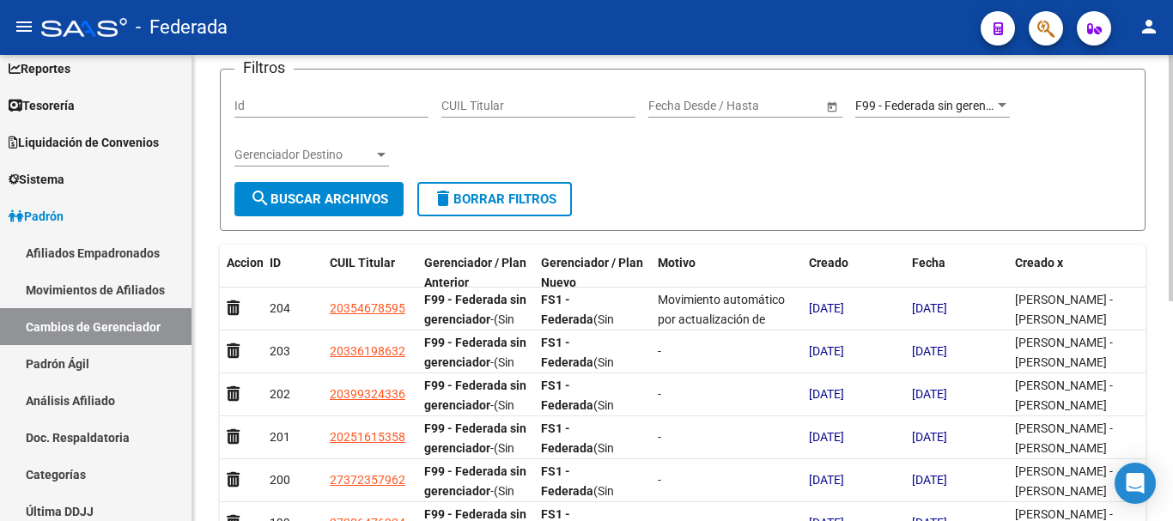
scroll to position [73, 0]
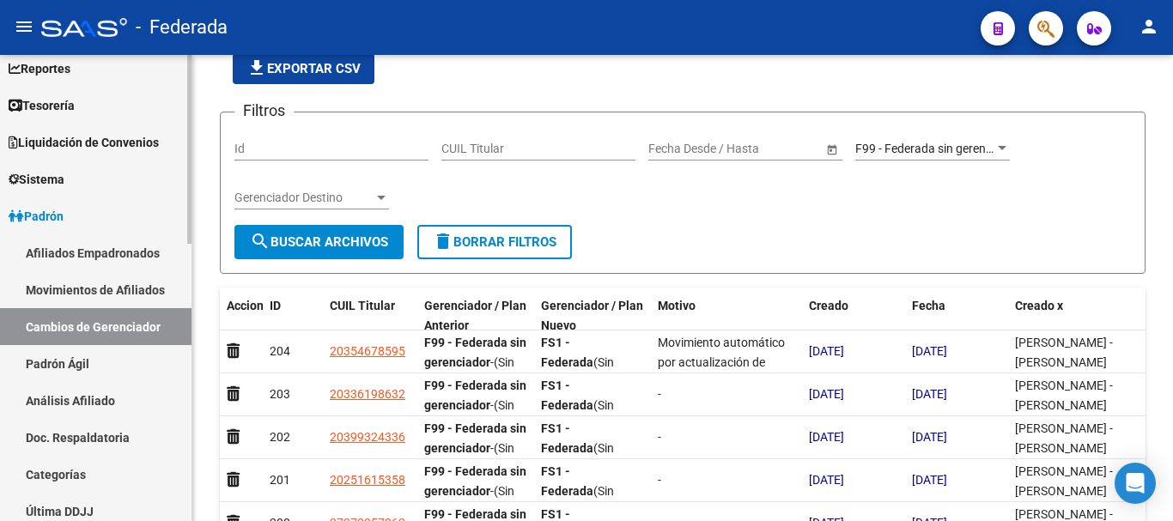
click at [96, 271] on link "Movimientos de Afiliados" at bounding box center [96, 289] width 192 height 37
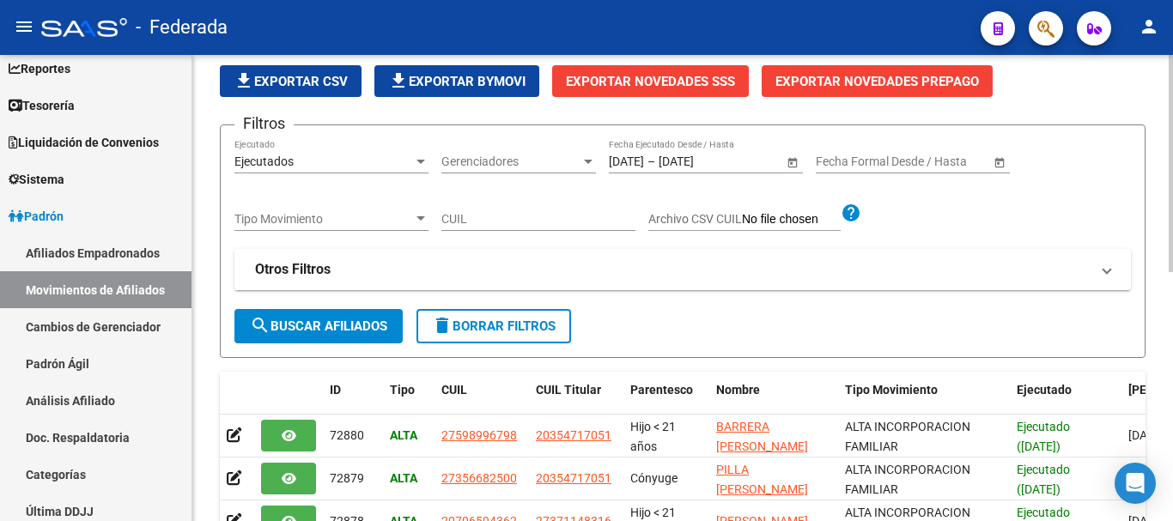
scroll to position [73, 0]
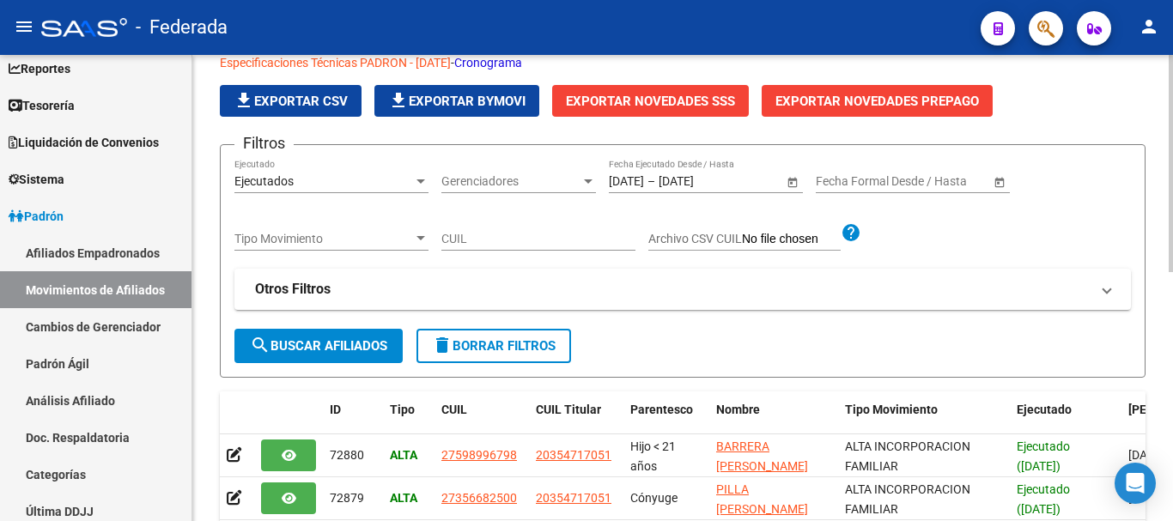
click at [562, 191] on div "Gerenciadores Gerenciadores" at bounding box center [519, 176] width 155 height 34
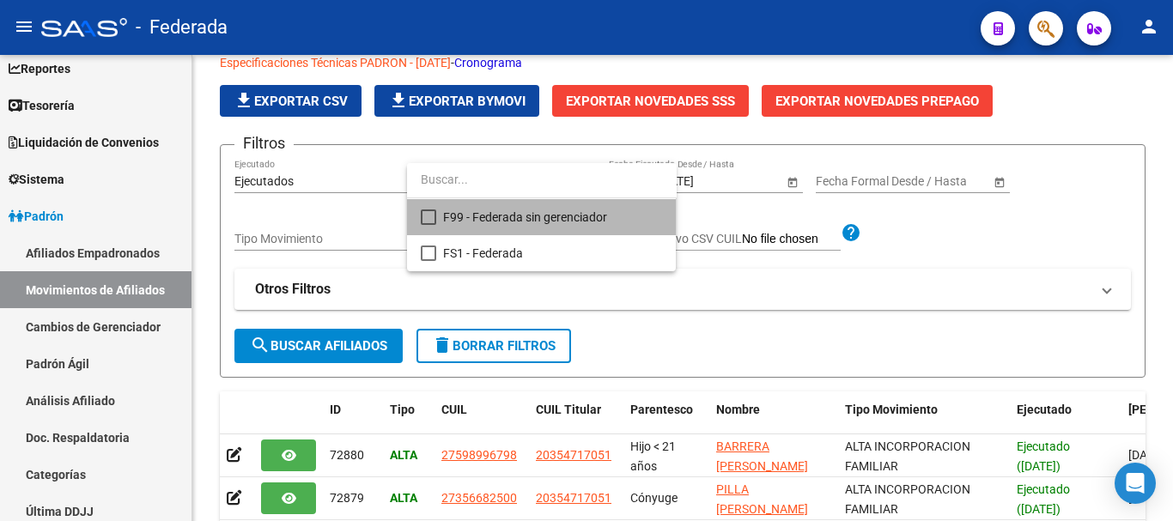
click at [580, 213] on span "F99 - Federada sin gerenciador" at bounding box center [552, 217] width 219 height 36
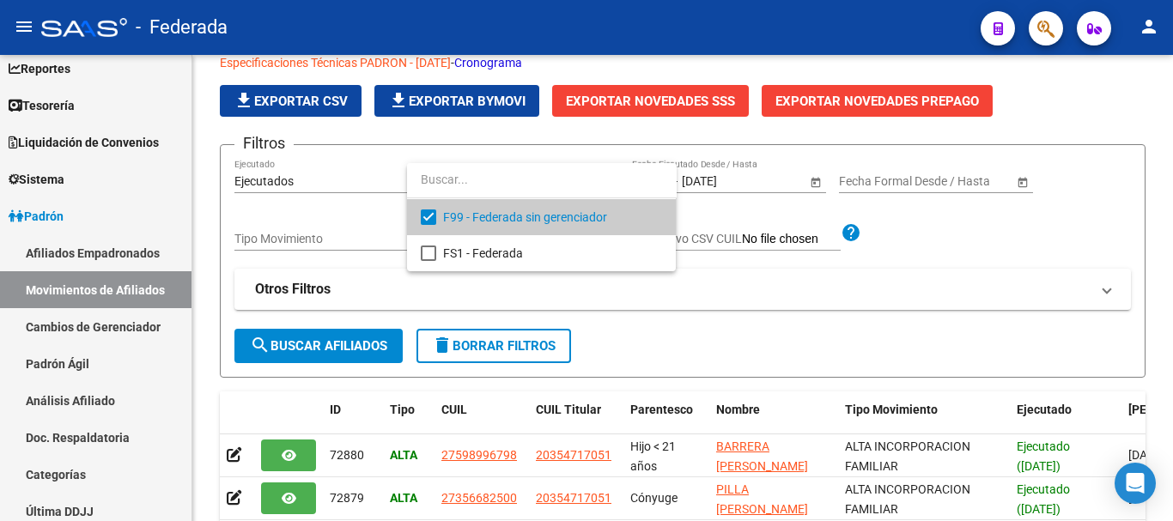
click at [376, 326] on div at bounding box center [586, 260] width 1173 height 521
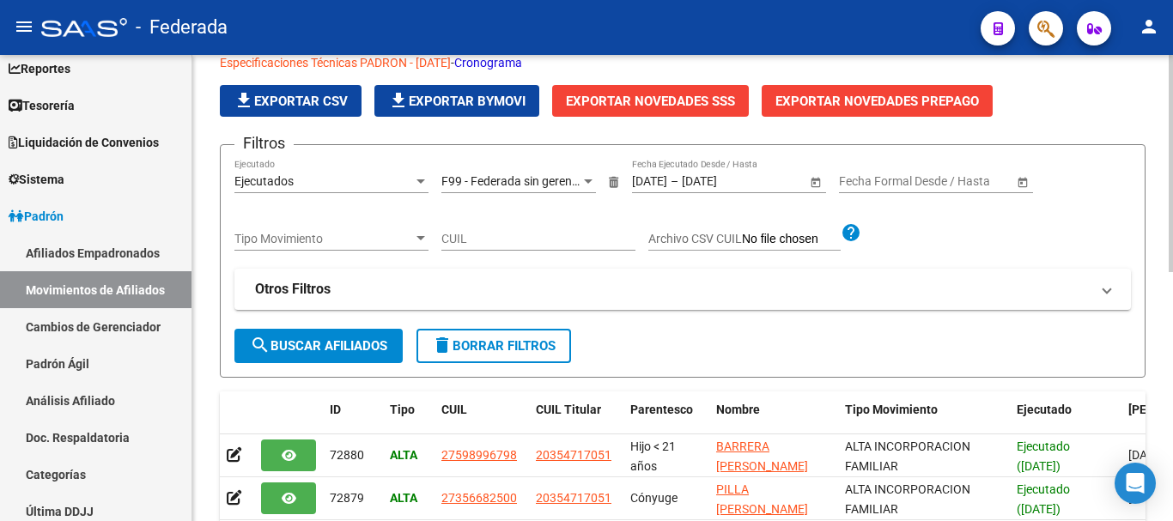
click at [381, 339] on span "search Buscar Afiliados" at bounding box center [318, 345] width 137 height 15
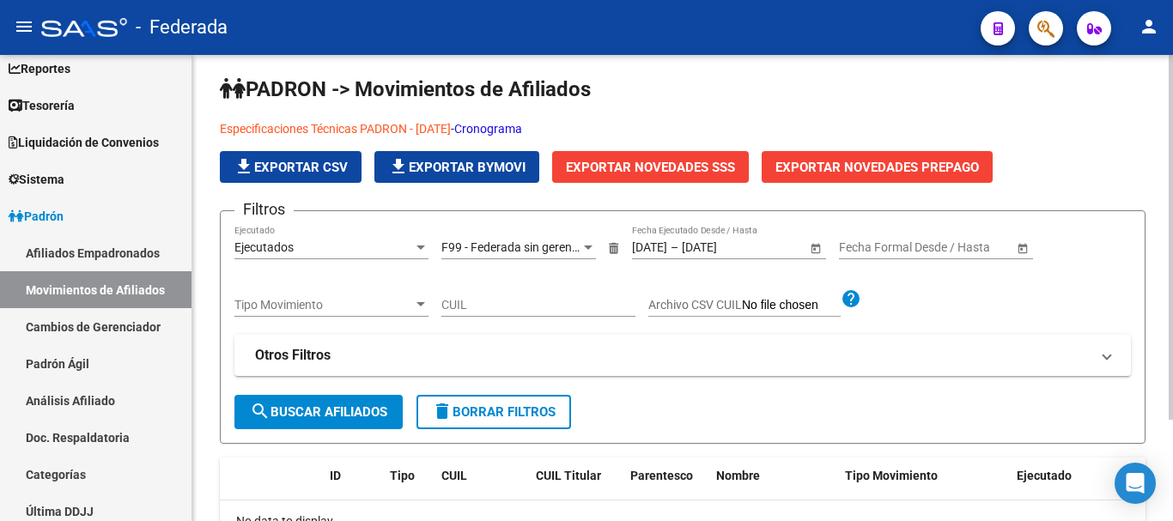
scroll to position [0, 0]
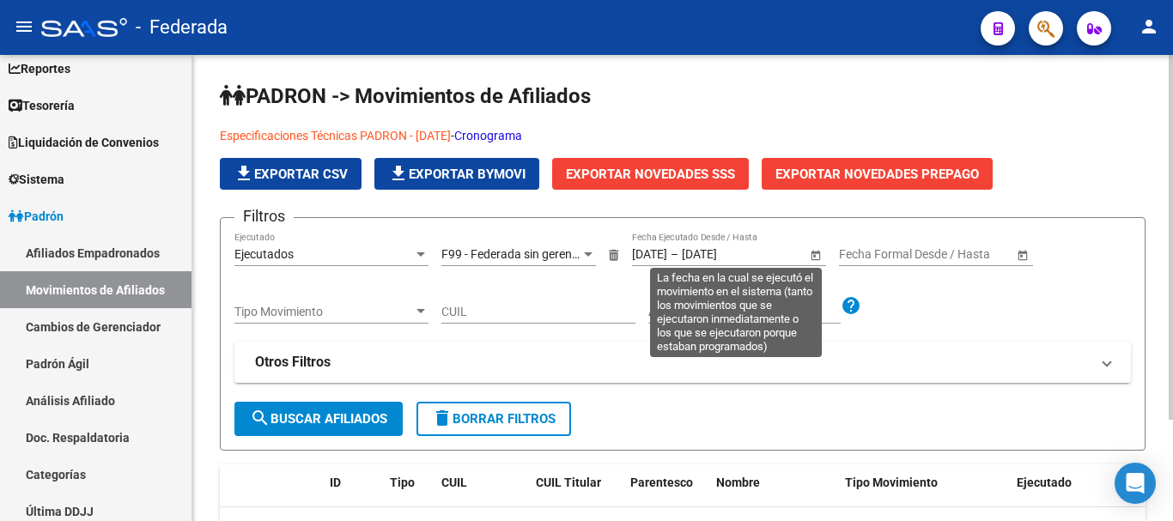
click at [656, 262] on div "01/10/2025 01/10/2025 – 06/10/2025 06/10/2025 Fecha Ejecutado Desde / Hasta" at bounding box center [719, 249] width 174 height 34
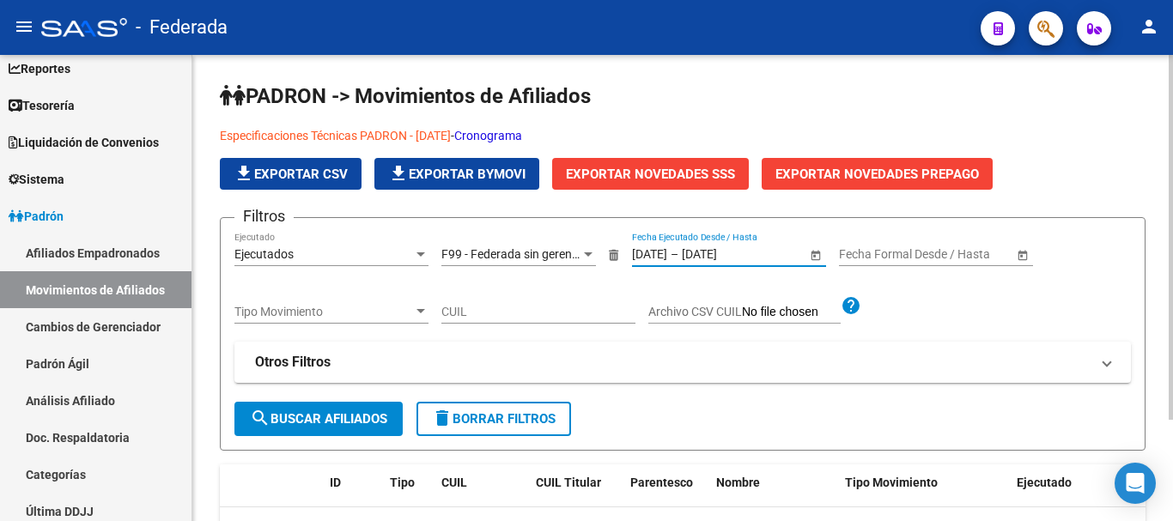
click at [655, 259] on input "[DATE]" at bounding box center [649, 254] width 35 height 15
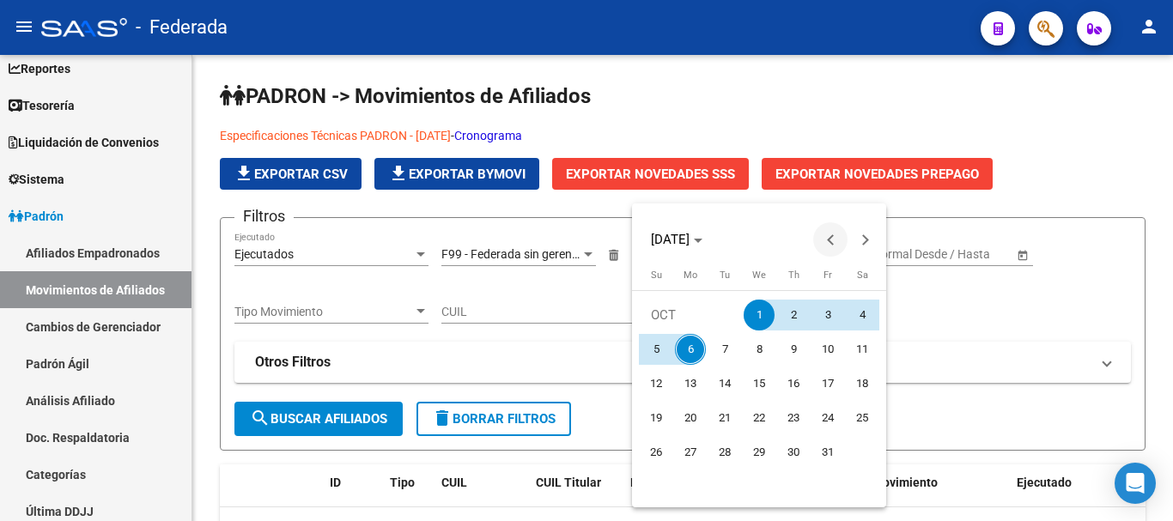
click at [827, 234] on span "Previous month" at bounding box center [830, 239] width 34 height 34
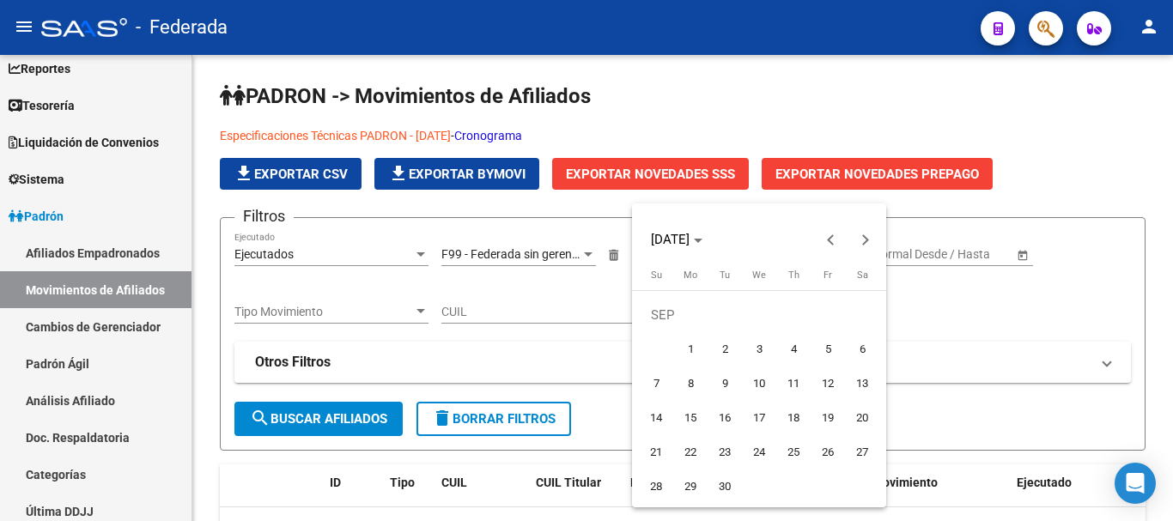
click at [703, 336] on button "1" at bounding box center [690, 349] width 34 height 34
type input "[DATE]"
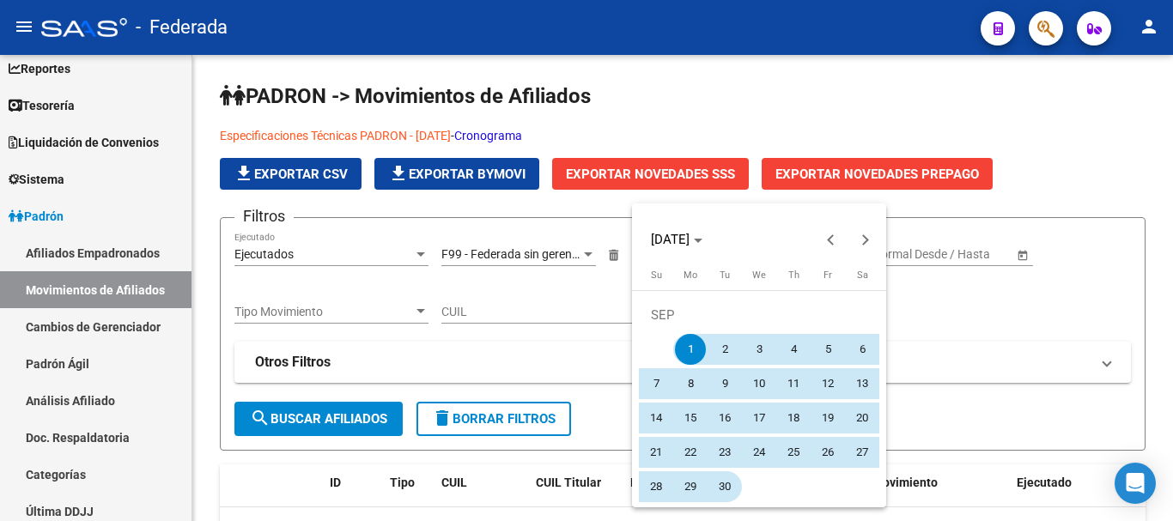
click at [726, 484] on span "30" at bounding box center [724, 487] width 31 height 31
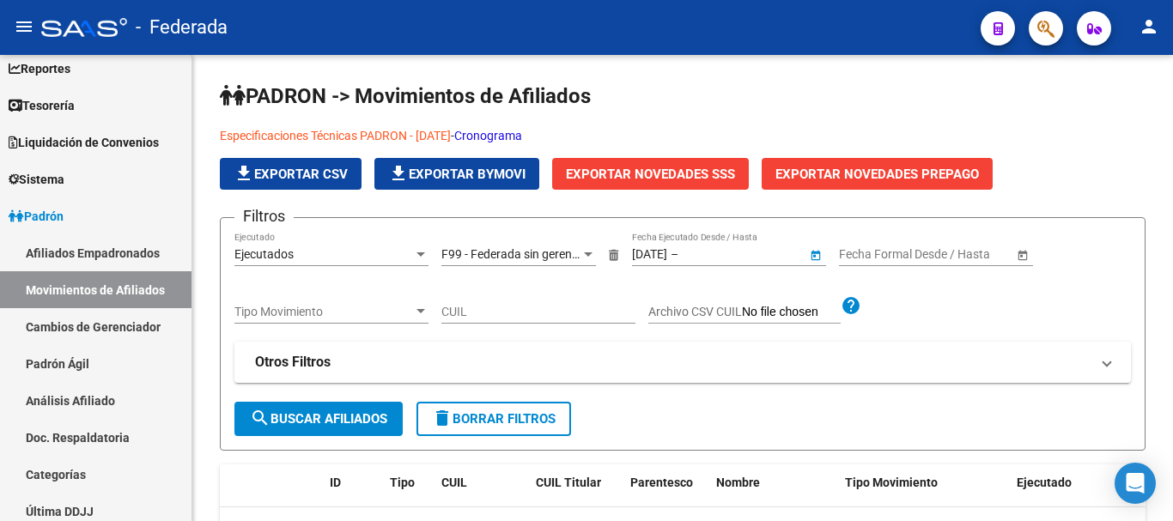
type input "[DATE]"
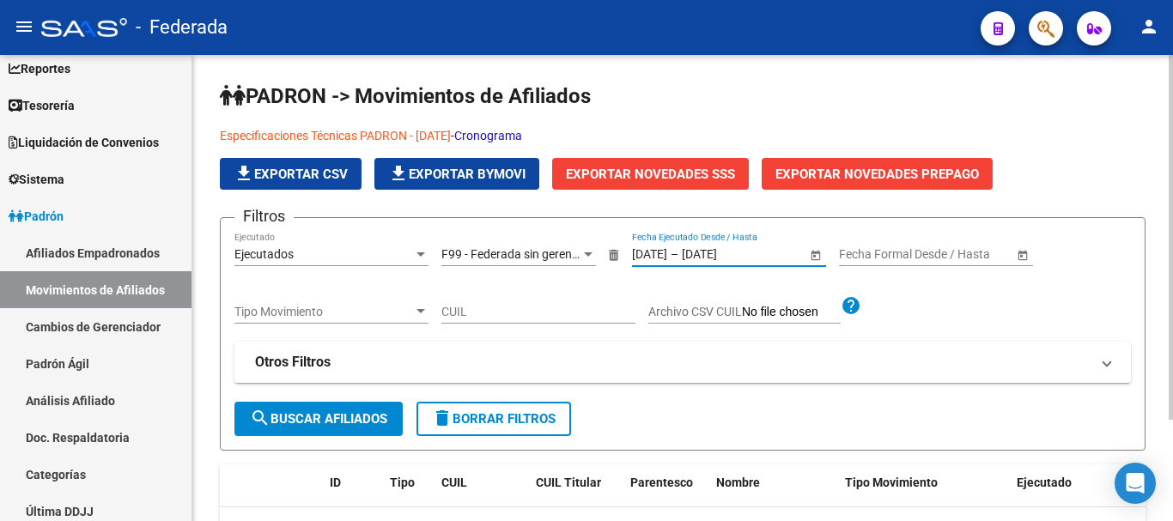
click at [378, 428] on button "search Buscar Afiliados" at bounding box center [318, 419] width 168 height 34
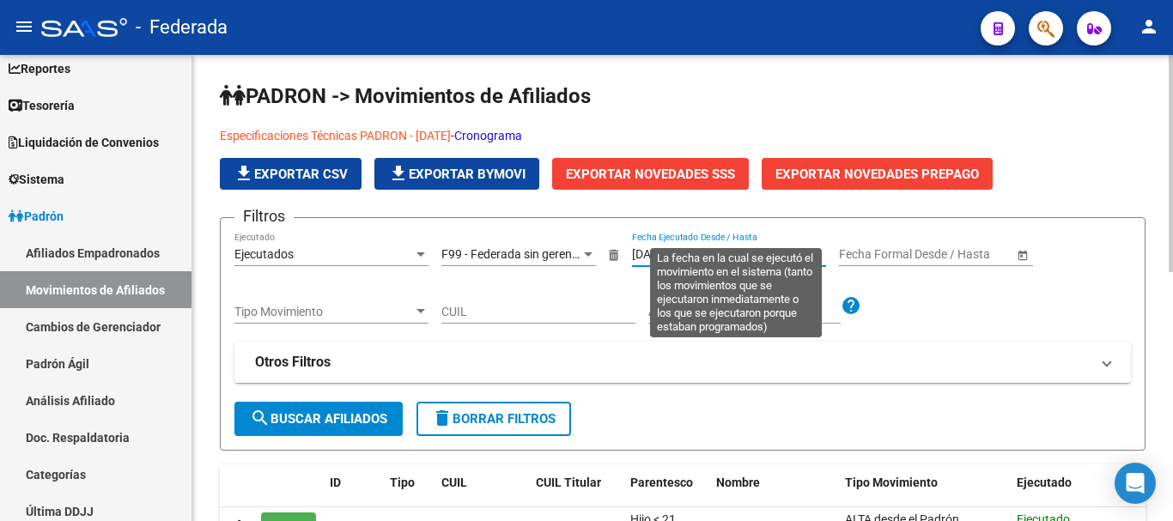
click at [636, 252] on input "[DATE]" at bounding box center [649, 254] width 35 height 15
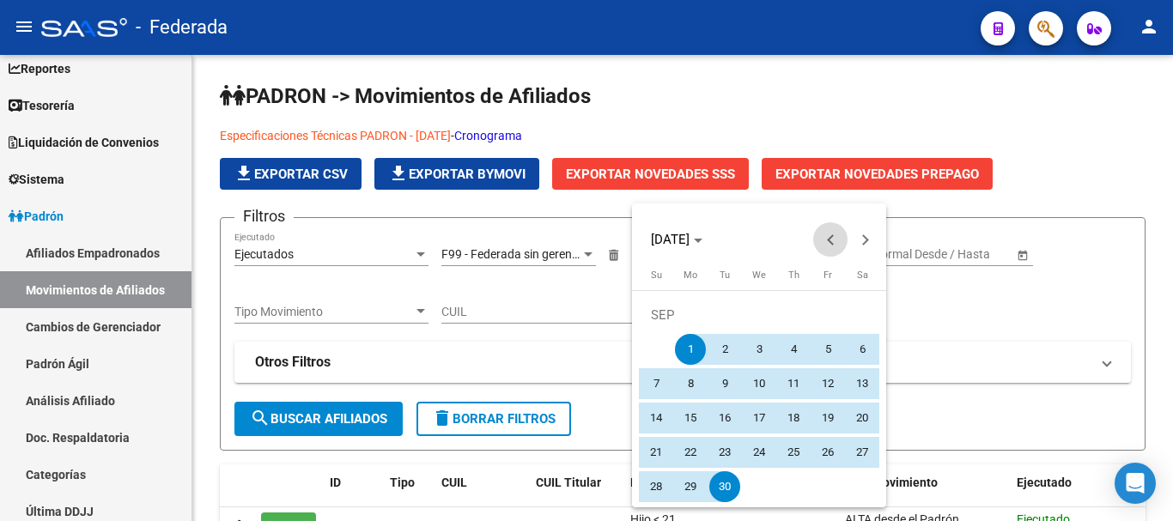
click at [825, 240] on span "Previous month" at bounding box center [830, 239] width 34 height 34
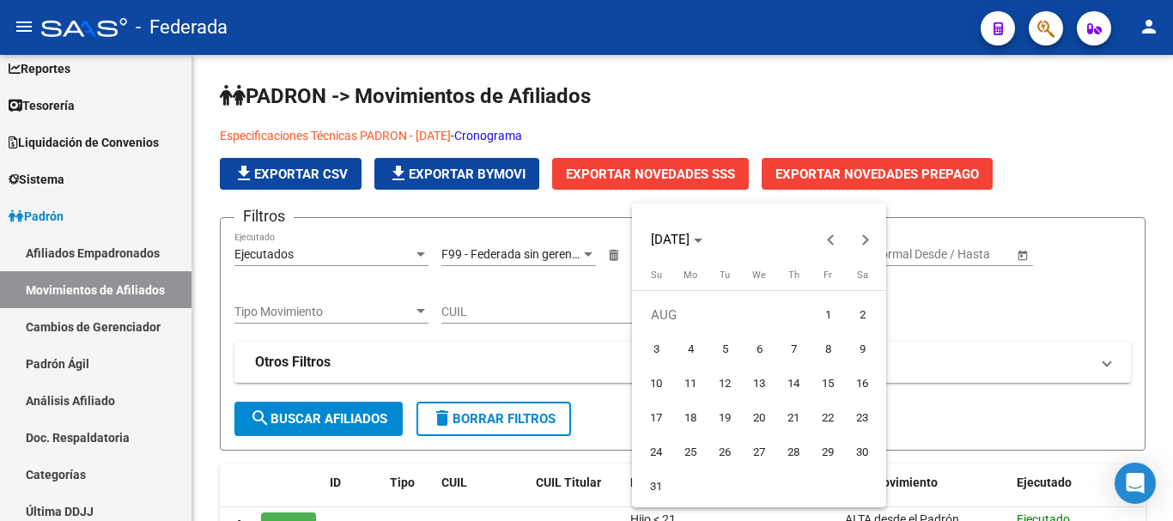
click at [827, 309] on span "1" at bounding box center [828, 315] width 31 height 31
type input "[DATE]"
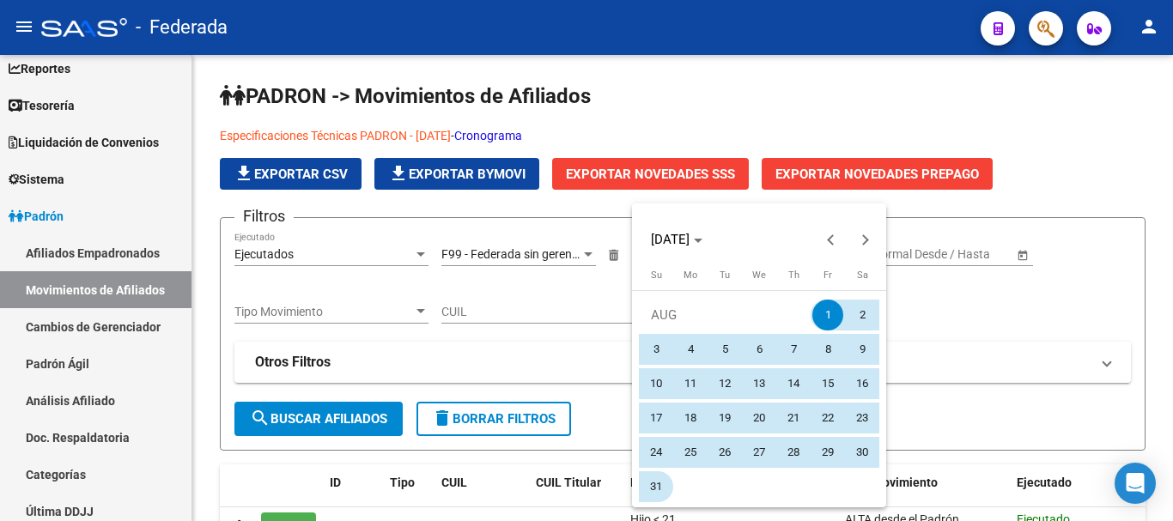
click at [653, 486] on span "31" at bounding box center [656, 487] width 31 height 31
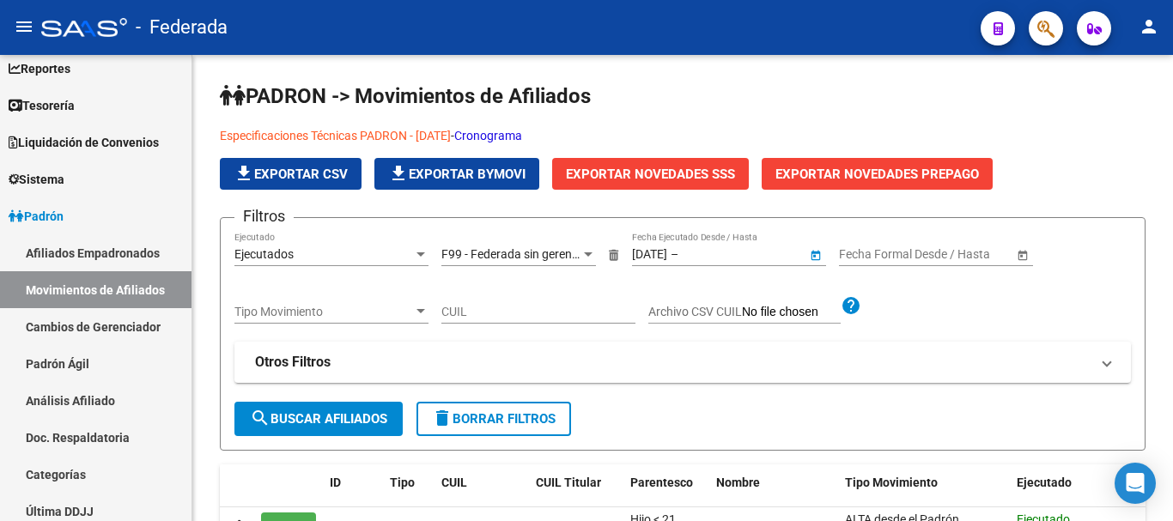
type input "31/08/2025"
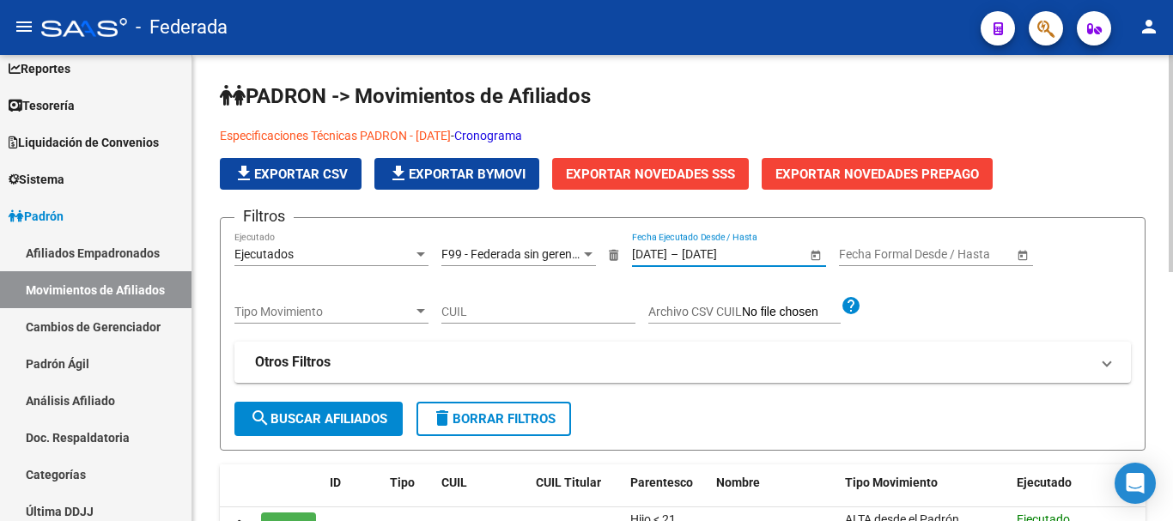
click at [359, 414] on span "search Buscar Afiliados" at bounding box center [318, 418] width 137 height 15
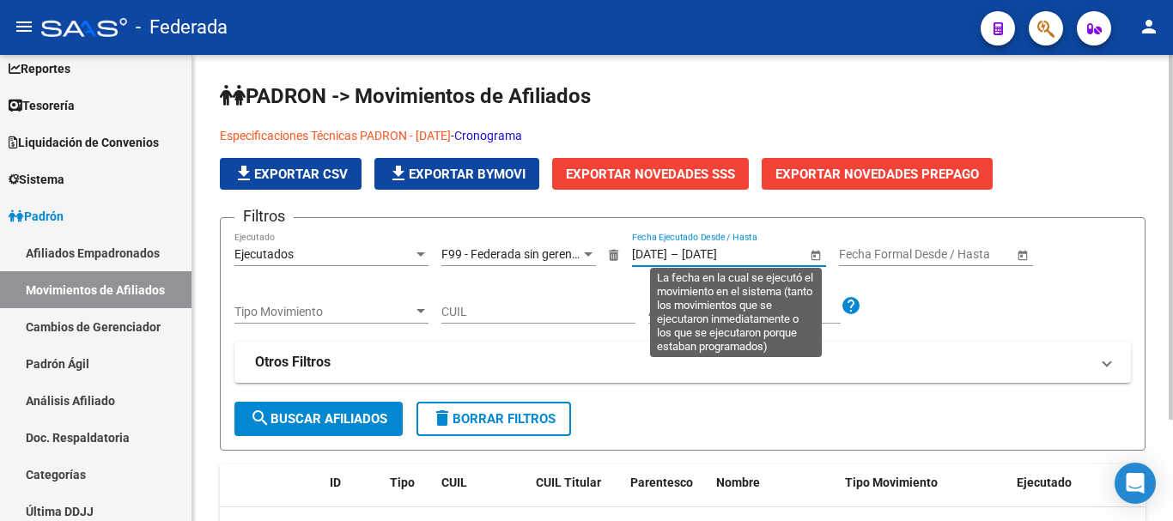
click at [667, 247] on input "[DATE]" at bounding box center [649, 254] width 35 height 15
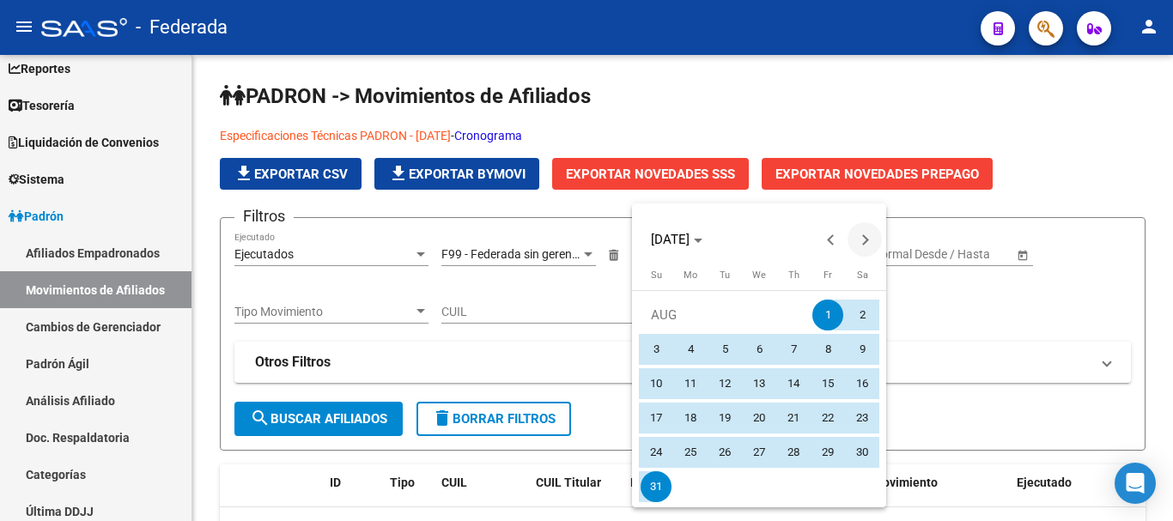
click at [863, 232] on span "Next month" at bounding box center [865, 239] width 34 height 34
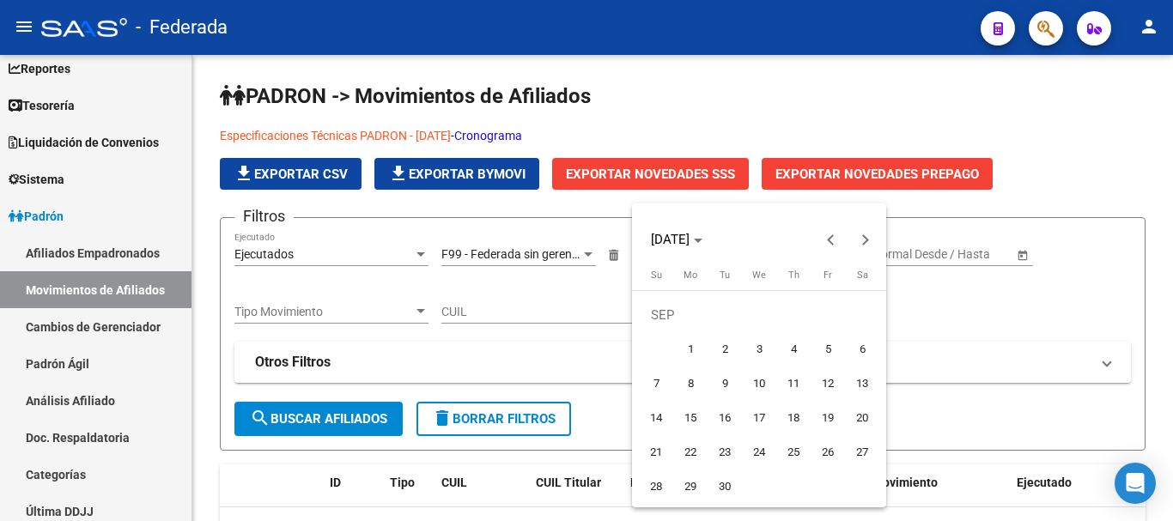
click at [697, 348] on span "1" at bounding box center [690, 349] width 31 height 31
type input "[DATE]"
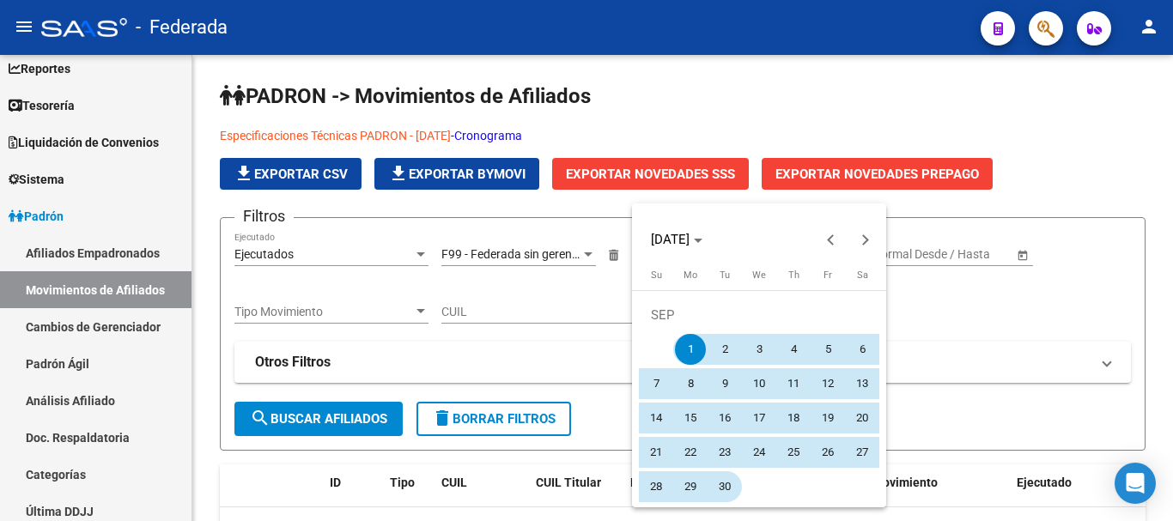
click at [725, 484] on span "30" at bounding box center [724, 487] width 31 height 31
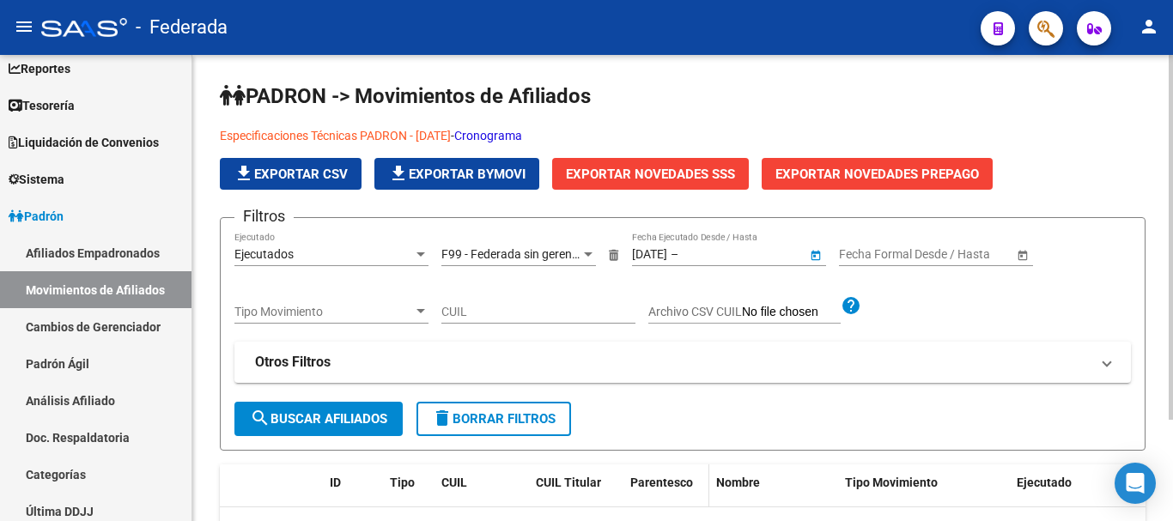
type input "[DATE]"
click at [383, 408] on button "search Buscar Afiliados" at bounding box center [318, 419] width 168 height 34
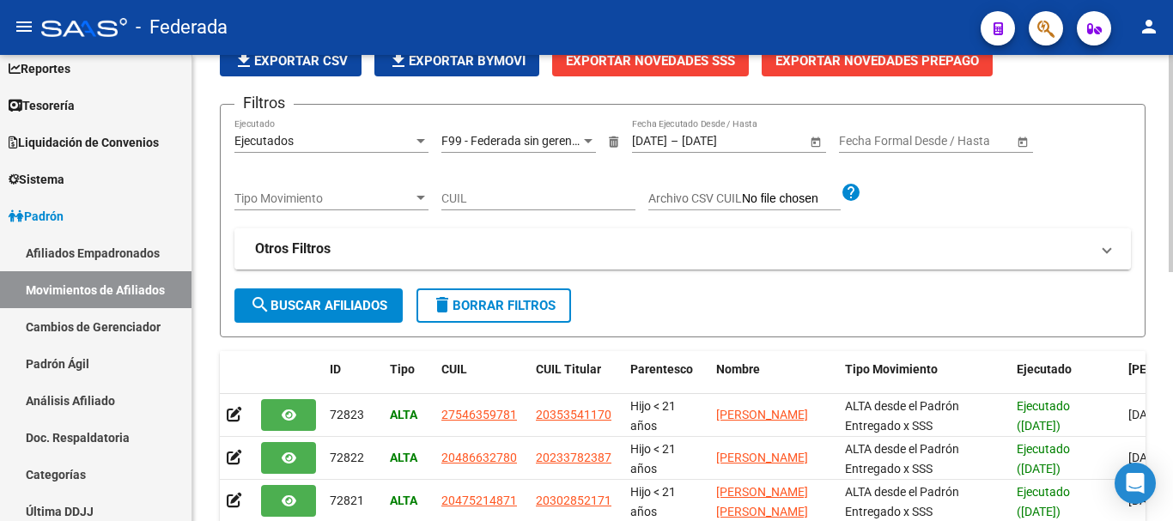
scroll to position [86, 0]
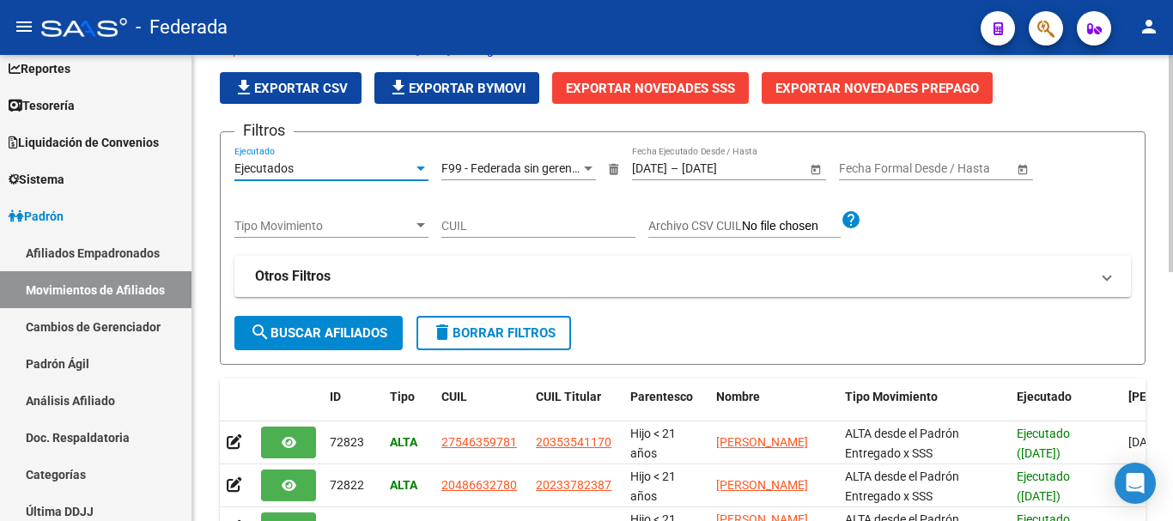
click at [391, 169] on div "Ejecutados" at bounding box center [323, 168] width 179 height 15
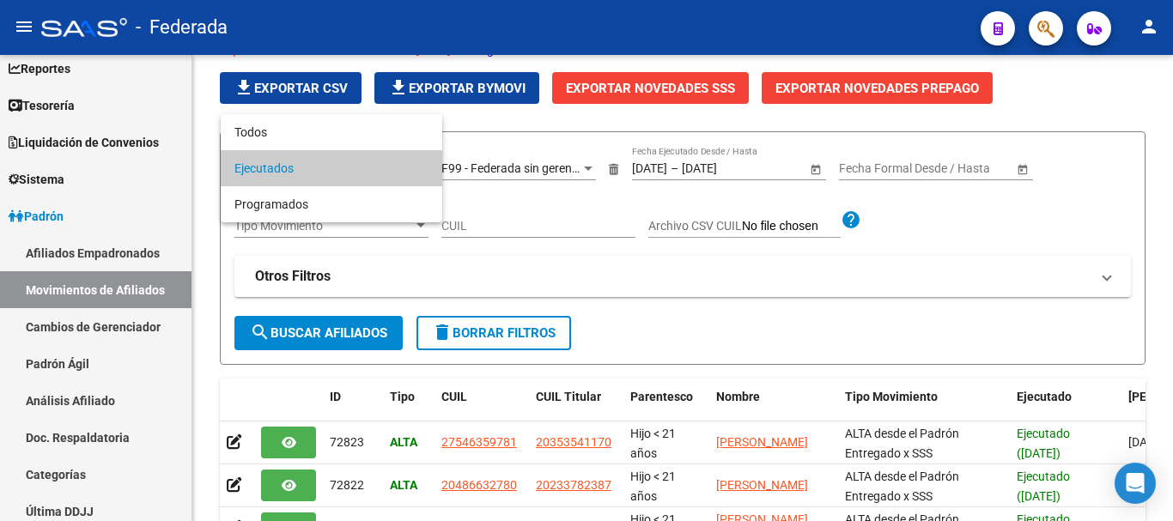
click at [659, 275] on div at bounding box center [586, 260] width 1173 height 521
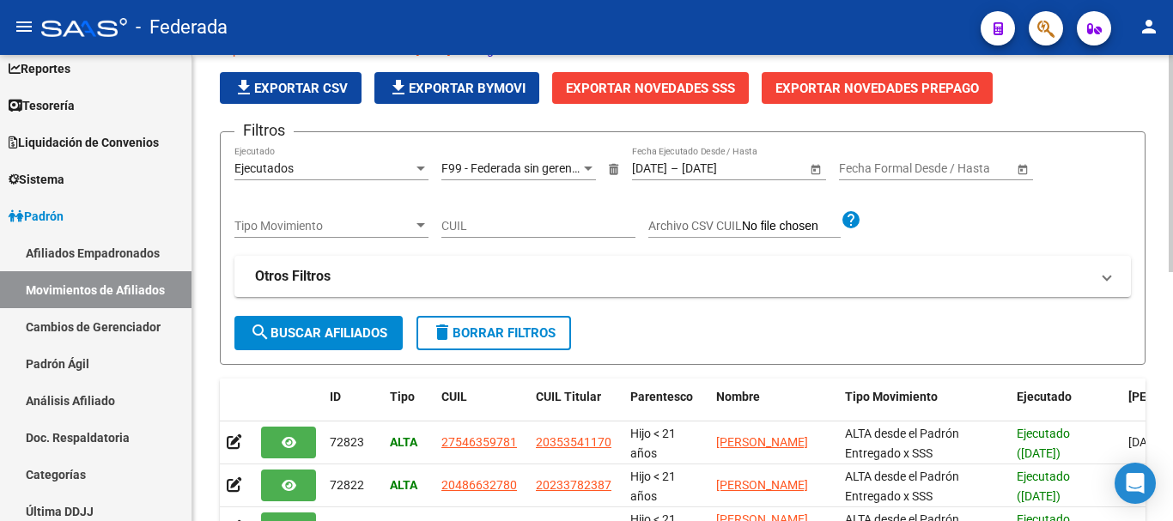
click at [378, 231] on span "Tipo Movimiento" at bounding box center [323, 226] width 179 height 15
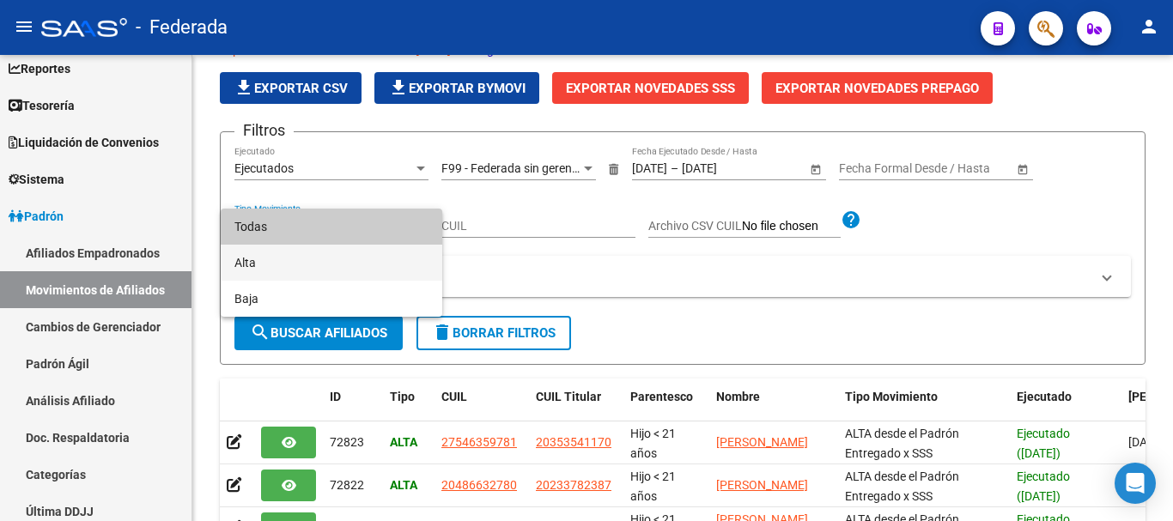
click at [385, 251] on span "Alta" at bounding box center [331, 263] width 194 height 36
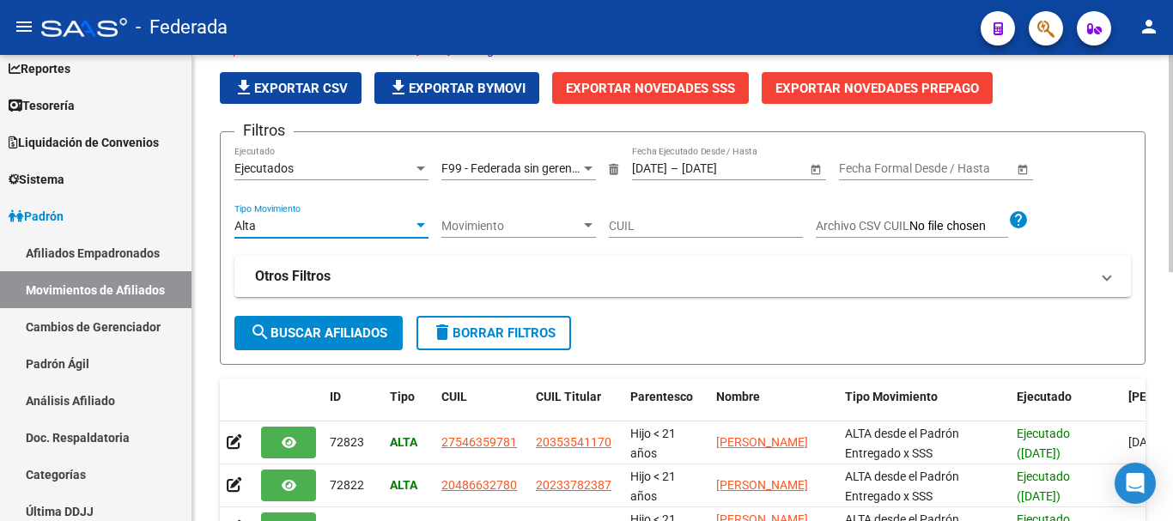
click at [346, 313] on div "Filtros Ejecutados Ejecutado F99 - Federada sin gerenciador Gerenciadores 01/09…" at bounding box center [682, 230] width 897 height 169
click at [354, 330] on span "search Buscar Afiliados" at bounding box center [318, 333] width 137 height 15
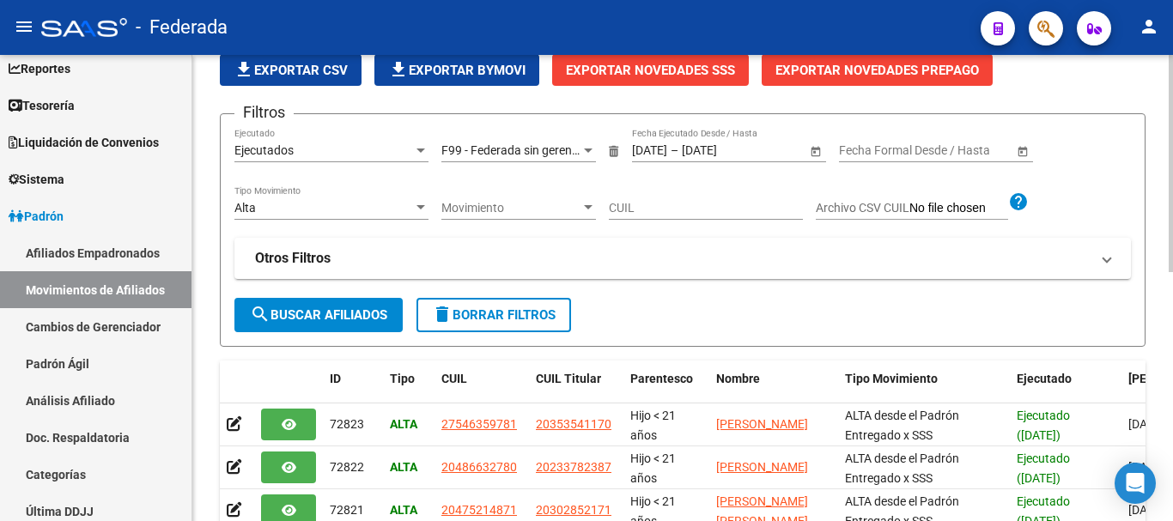
scroll to position [19, 0]
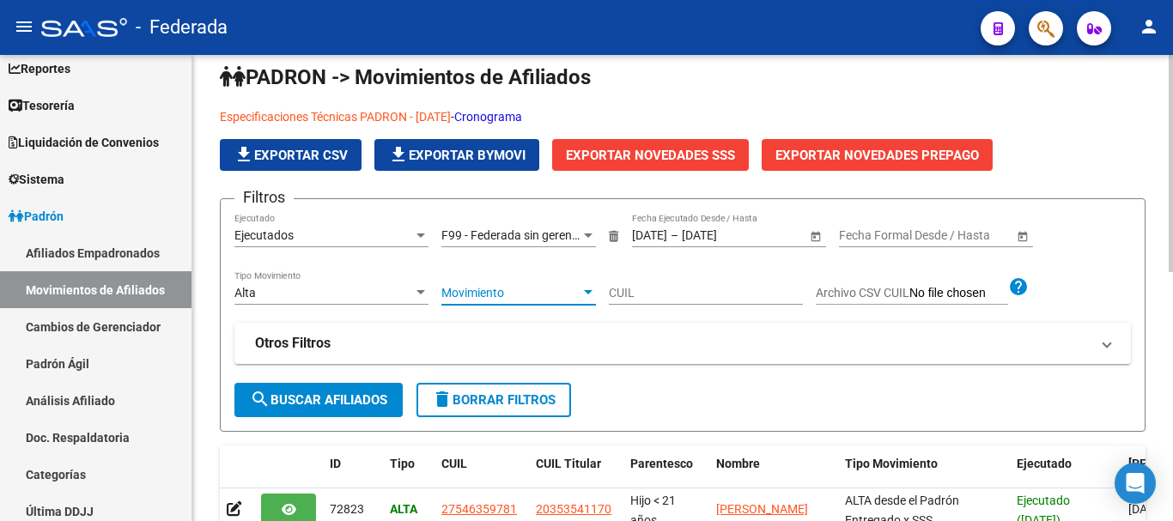
click at [460, 291] on span "Movimiento" at bounding box center [511, 293] width 139 height 15
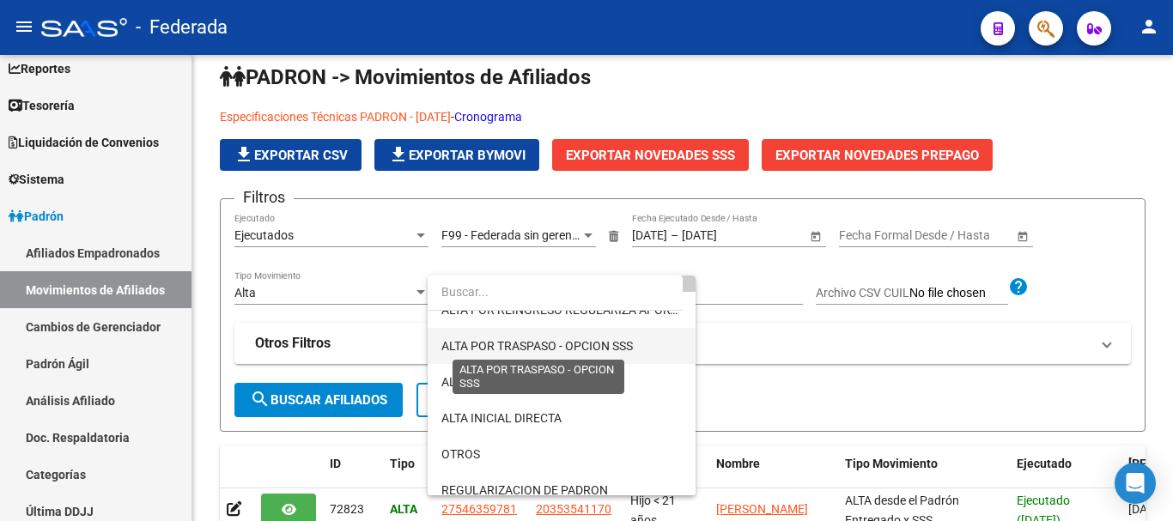
scroll to position [86, 0]
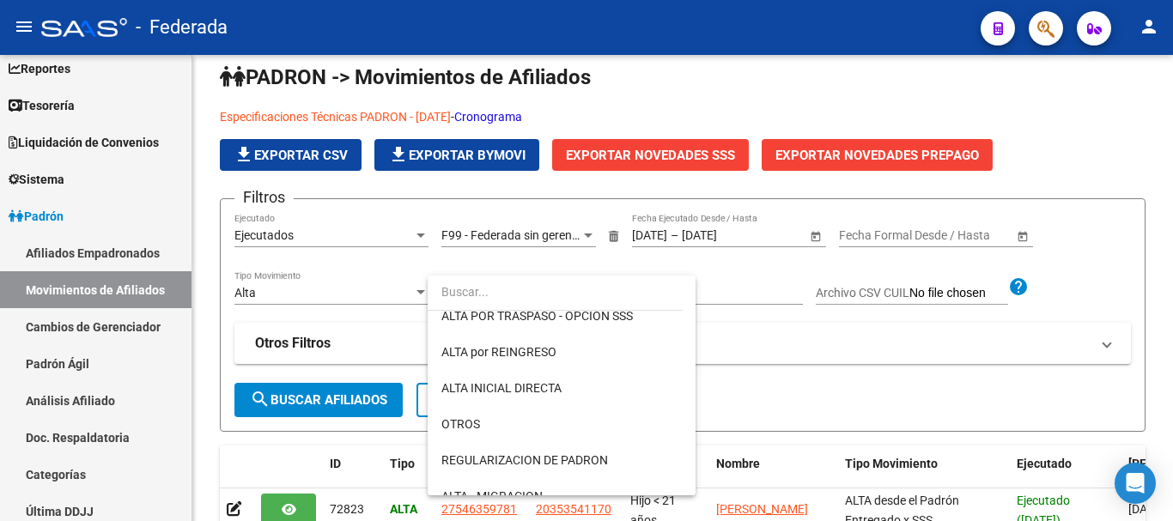
click at [792, 310] on div at bounding box center [586, 260] width 1173 height 521
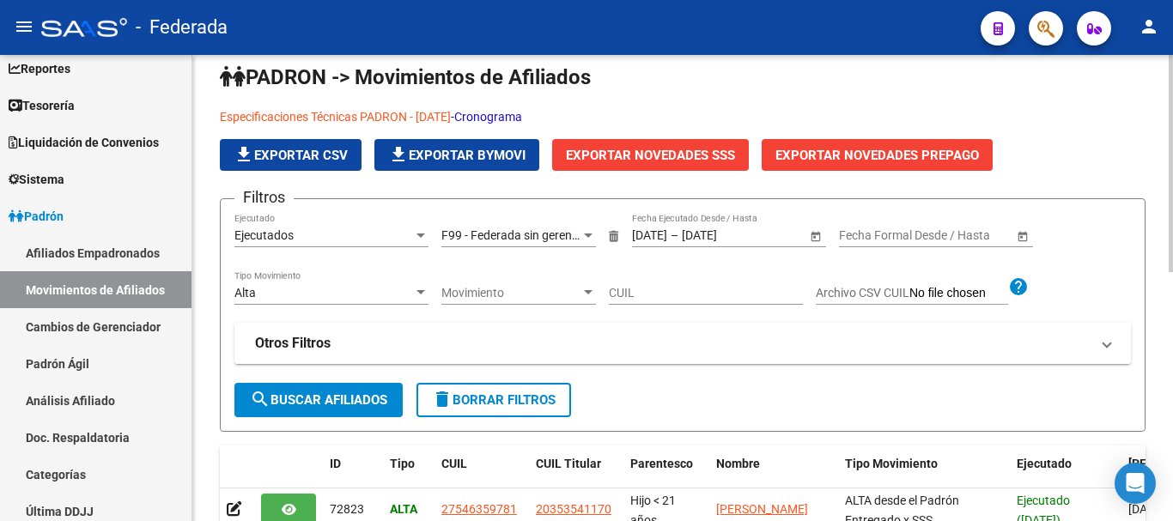
click at [799, 332] on mat-expansion-panel-header "Otros Filtros" at bounding box center [682, 343] width 897 height 41
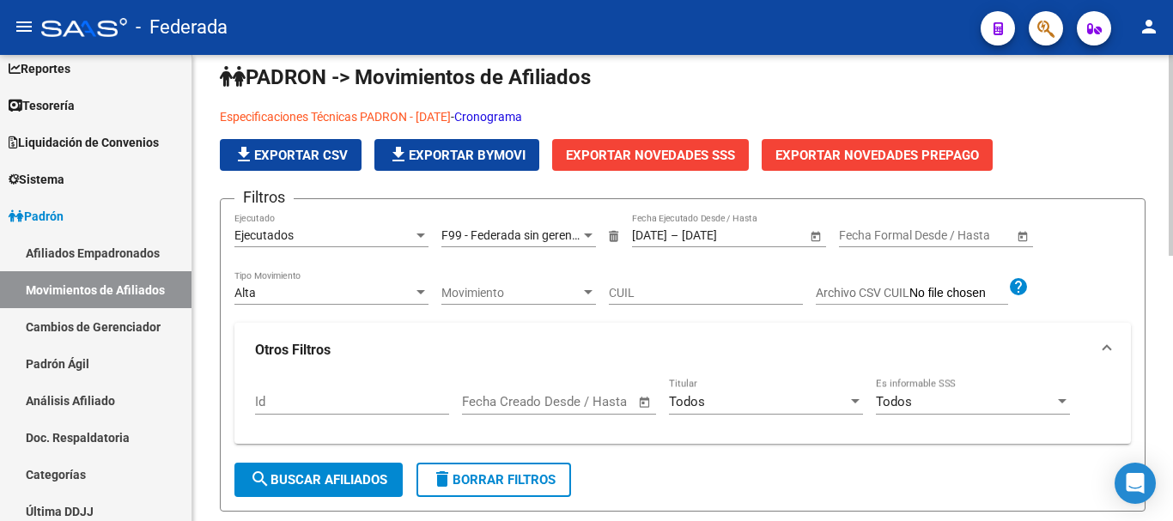
click at [834, 393] on div "Todos Titular" at bounding box center [766, 396] width 194 height 37
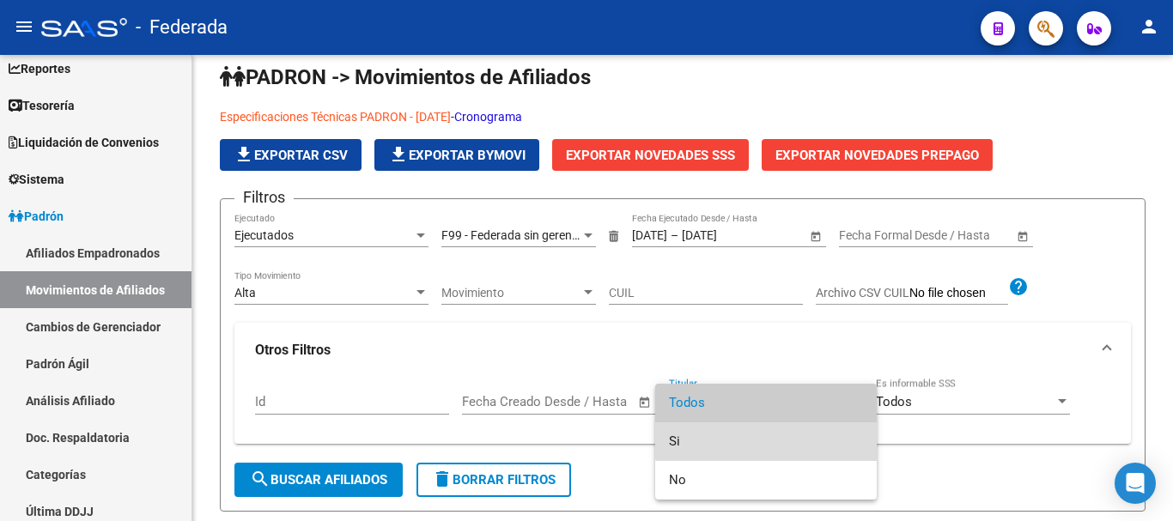
click at [830, 441] on span "Si" at bounding box center [766, 442] width 194 height 39
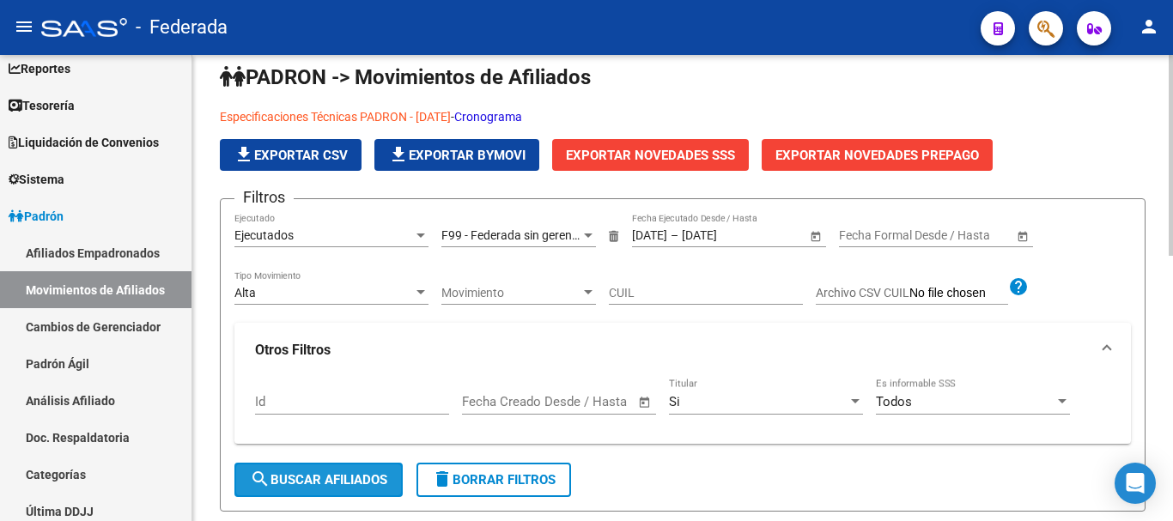
click at [356, 474] on span "search Buscar Afiliados" at bounding box center [318, 479] width 137 height 15
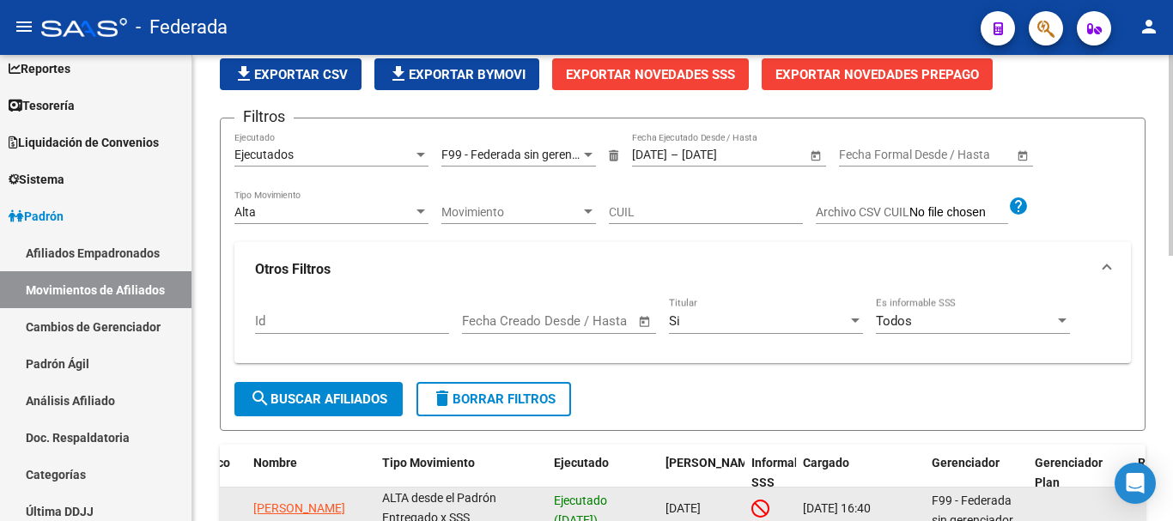
scroll to position [99, 0]
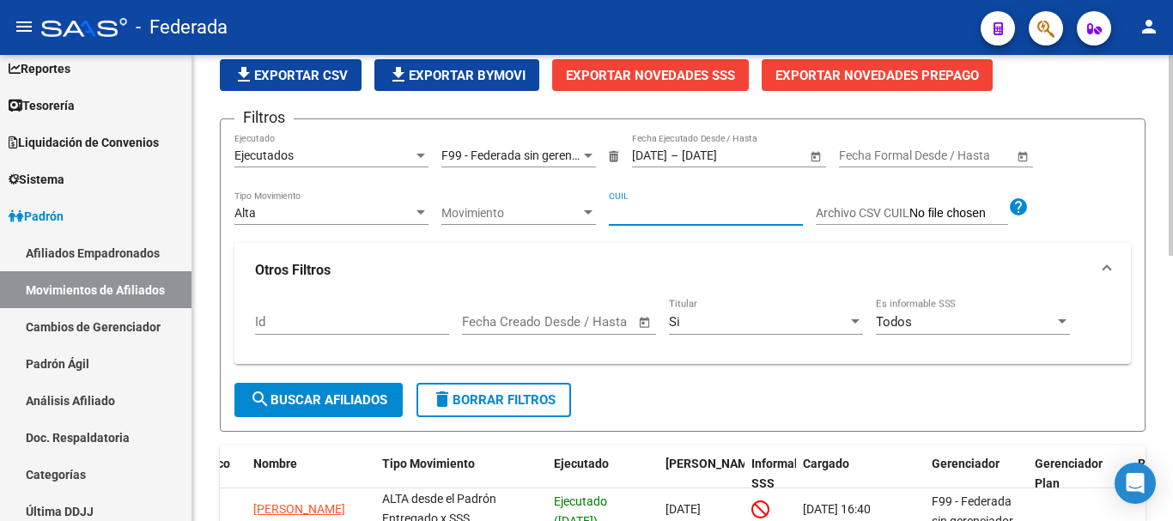
click at [645, 213] on input "CUIL" at bounding box center [706, 213] width 194 height 15
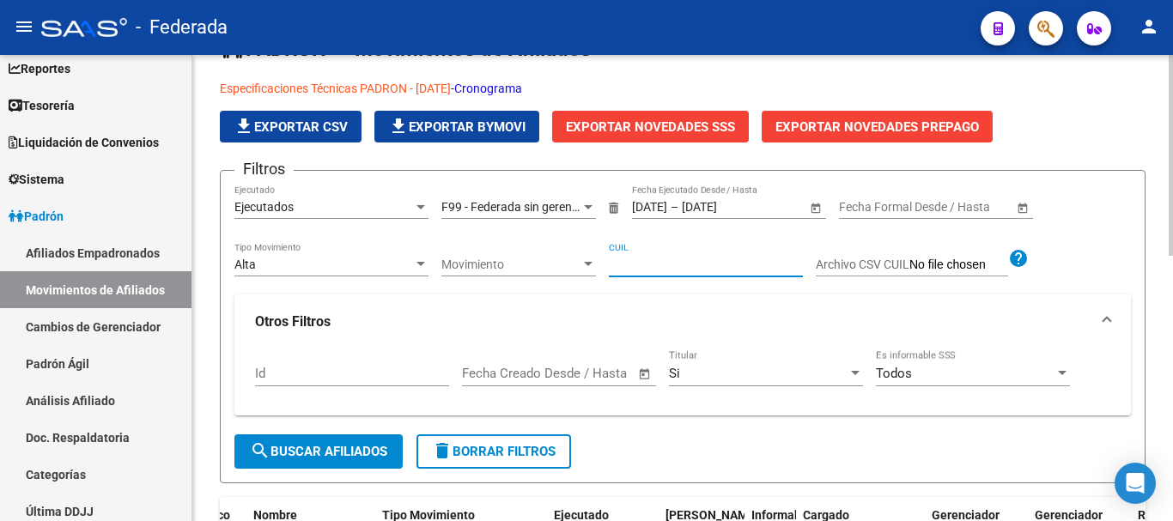
scroll to position [86, 0]
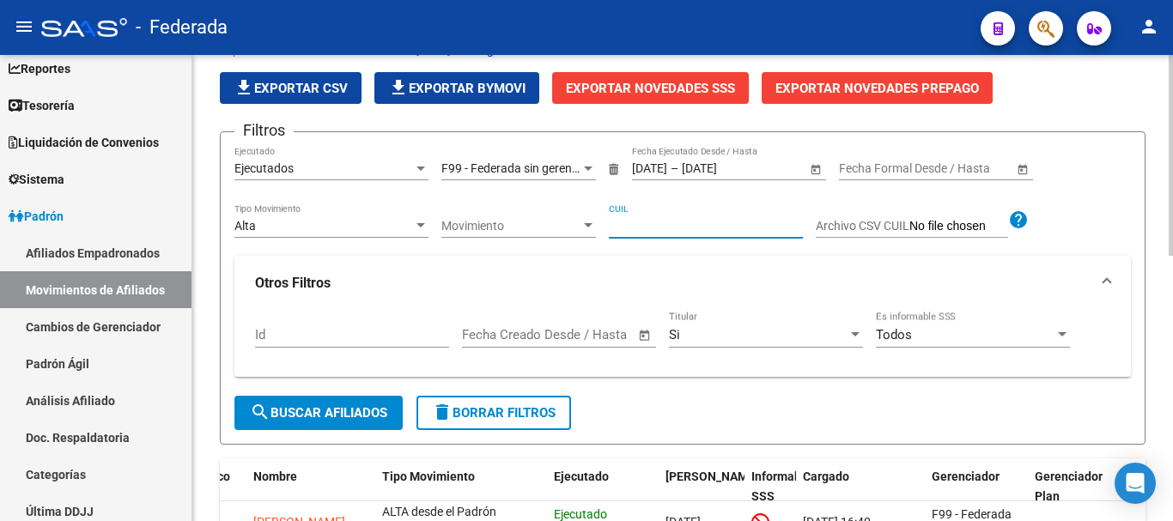
click at [393, 331] on input "Id" at bounding box center [352, 334] width 194 height 15
click at [664, 225] on input "CUIL" at bounding box center [706, 226] width 194 height 15
paste input "31302434"
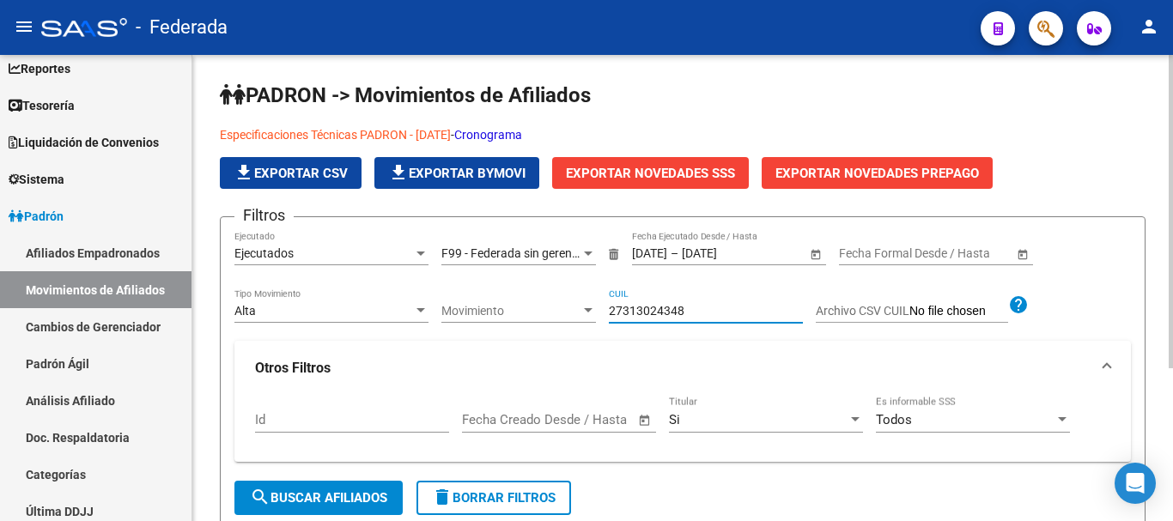
scroll to position [0, 0]
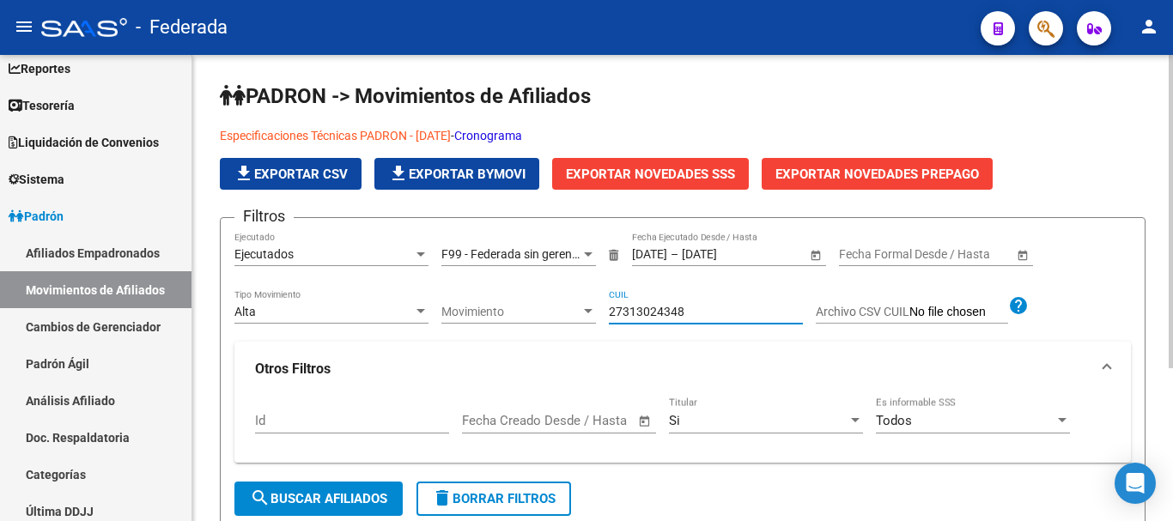
type input "27313024348"
click at [574, 320] on div "Movimiento Movimiento" at bounding box center [519, 306] width 155 height 34
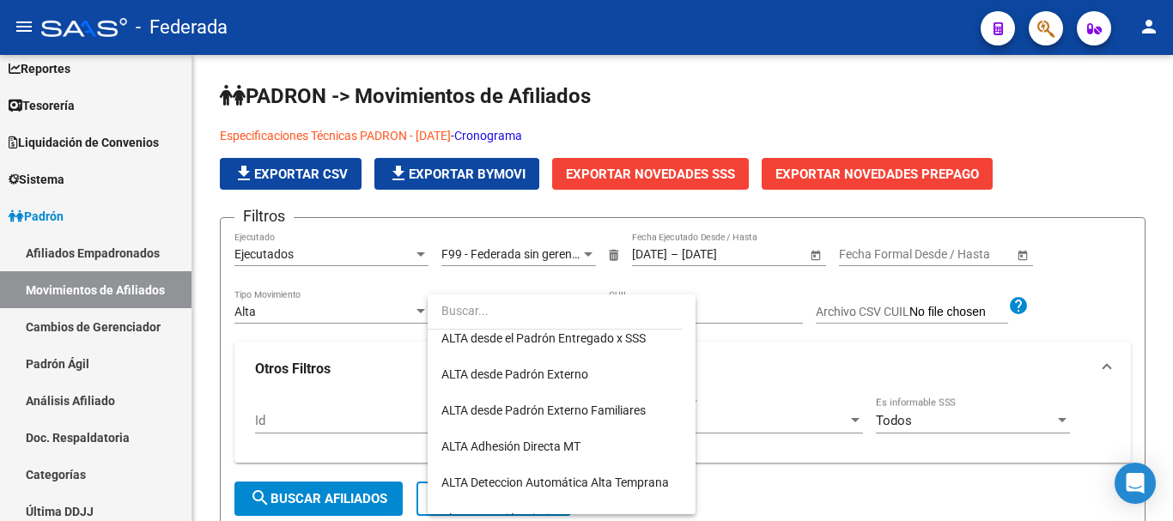
scroll to position [574, 0]
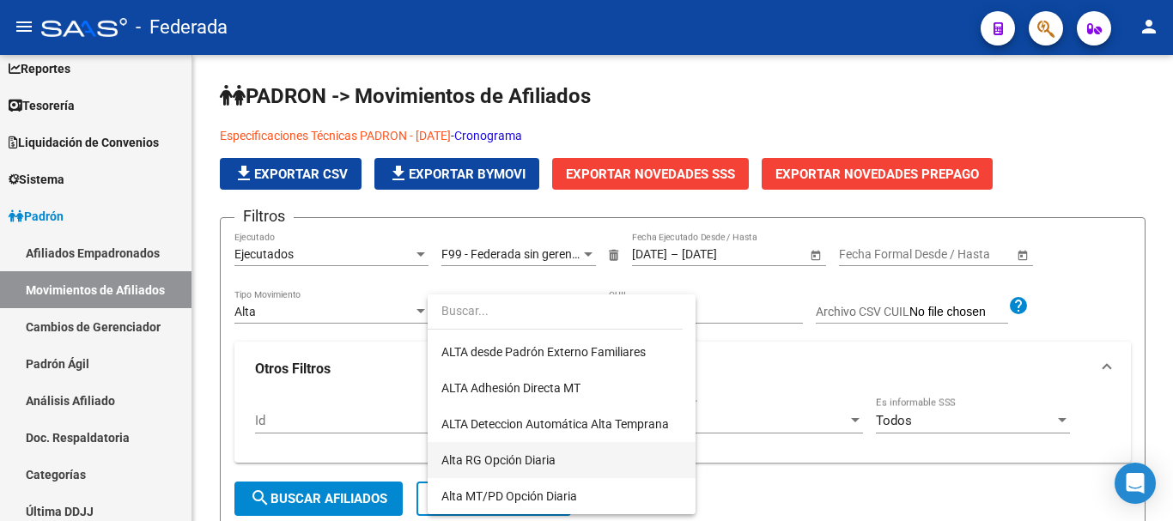
click at [598, 458] on span "Alta RG Opción Diaria" at bounding box center [562, 460] width 241 height 36
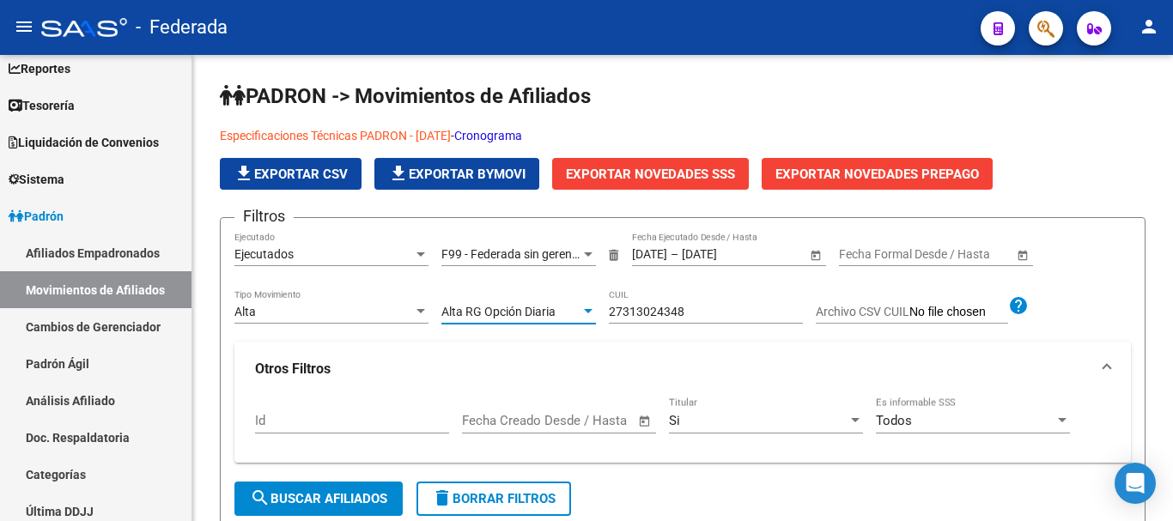
click at [598, 458] on div "Id Fecha inicio – Fecha fin Fecha Creado Desde / Hasta Si Titular Todos Es info…" at bounding box center [682, 430] width 897 height 67
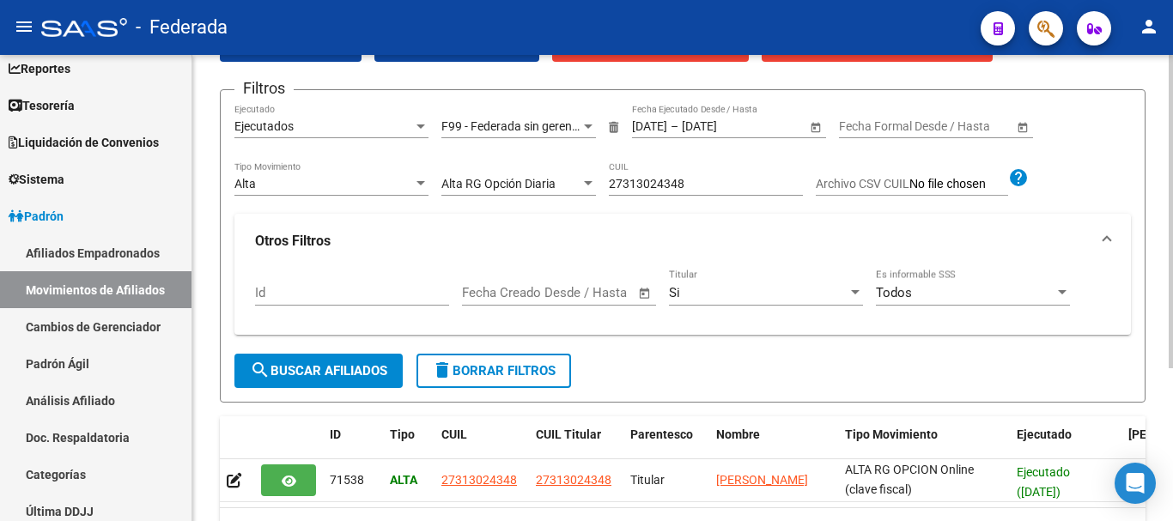
scroll to position [86, 0]
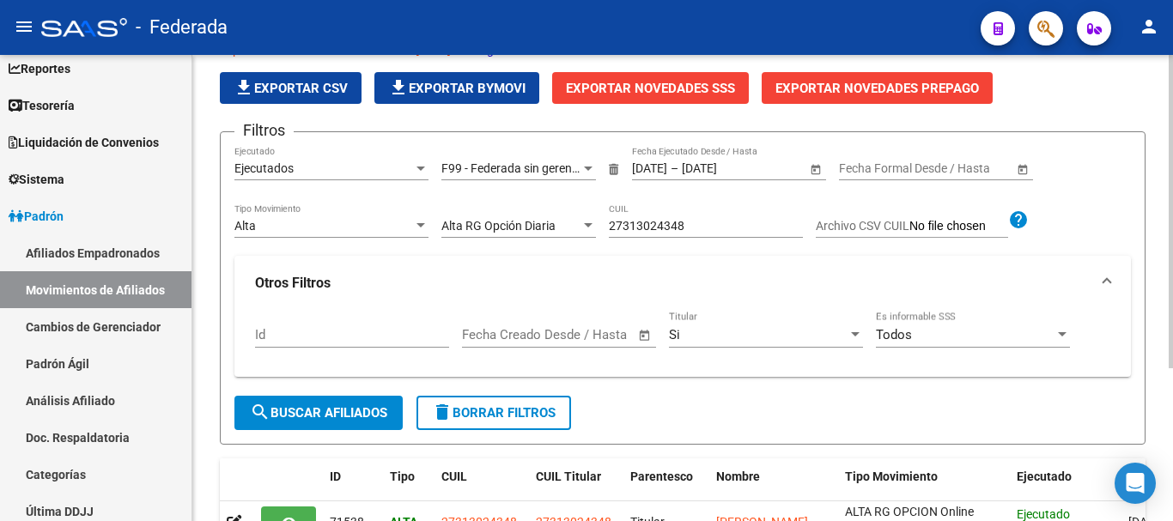
click at [580, 226] on div "Alta RG Opción Diaria" at bounding box center [511, 226] width 139 height 15
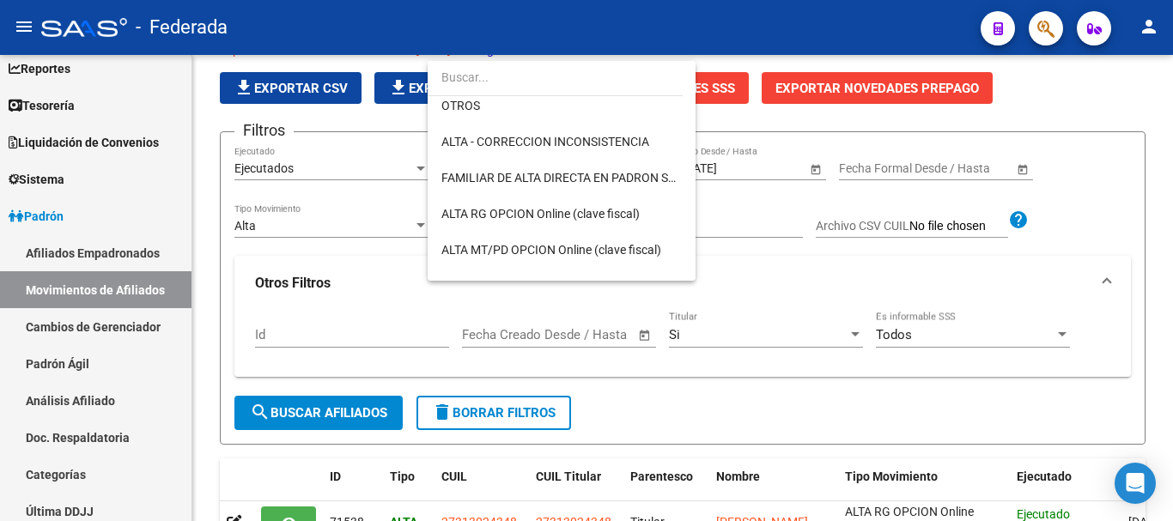
scroll to position [316, 0]
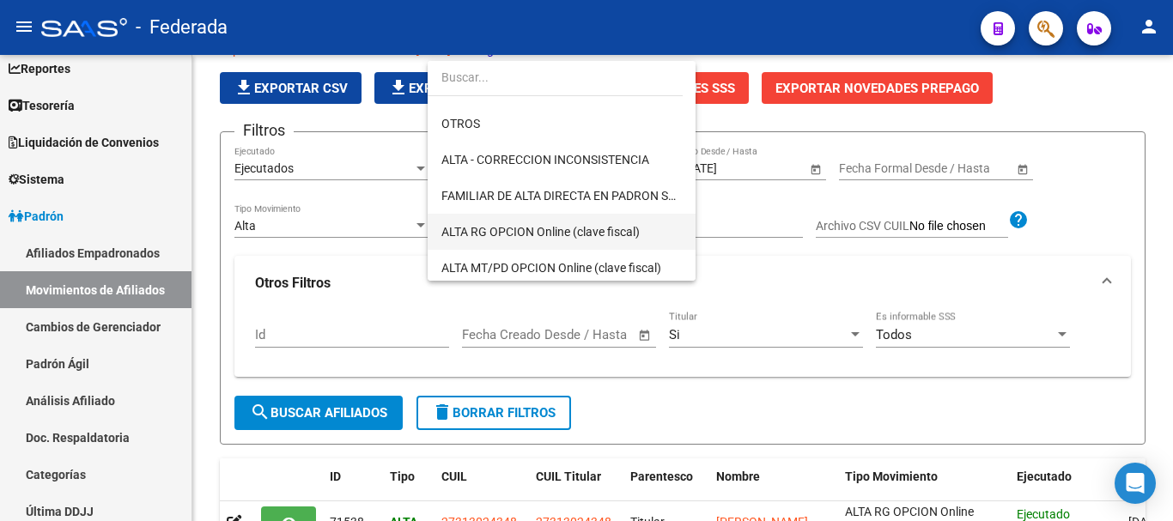
click at [606, 222] on span "ALTA RG OPCION Online (clave fiscal)" at bounding box center [562, 232] width 241 height 36
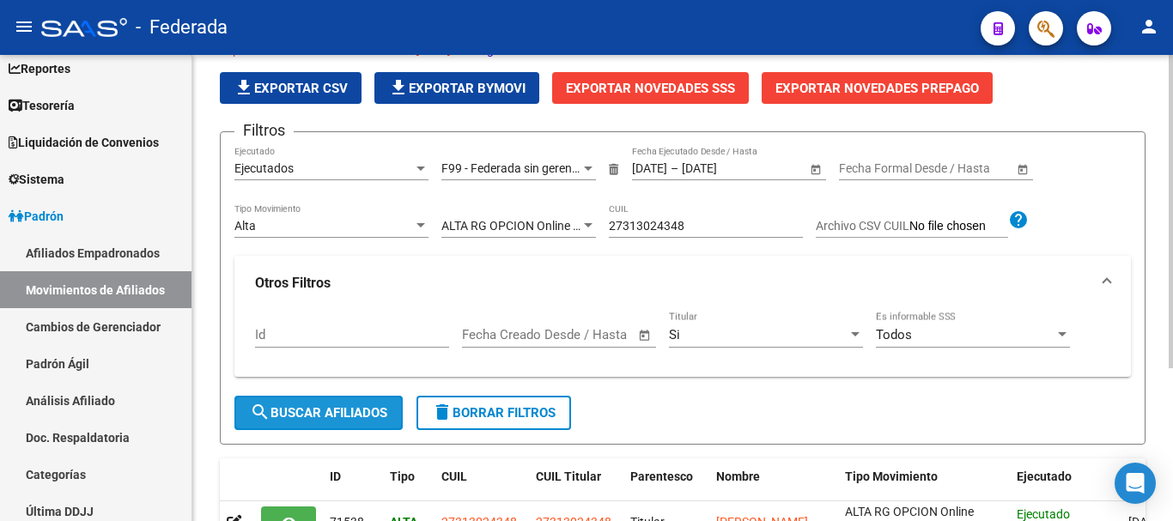
click at [342, 401] on button "search Buscar Afiliados" at bounding box center [318, 413] width 168 height 34
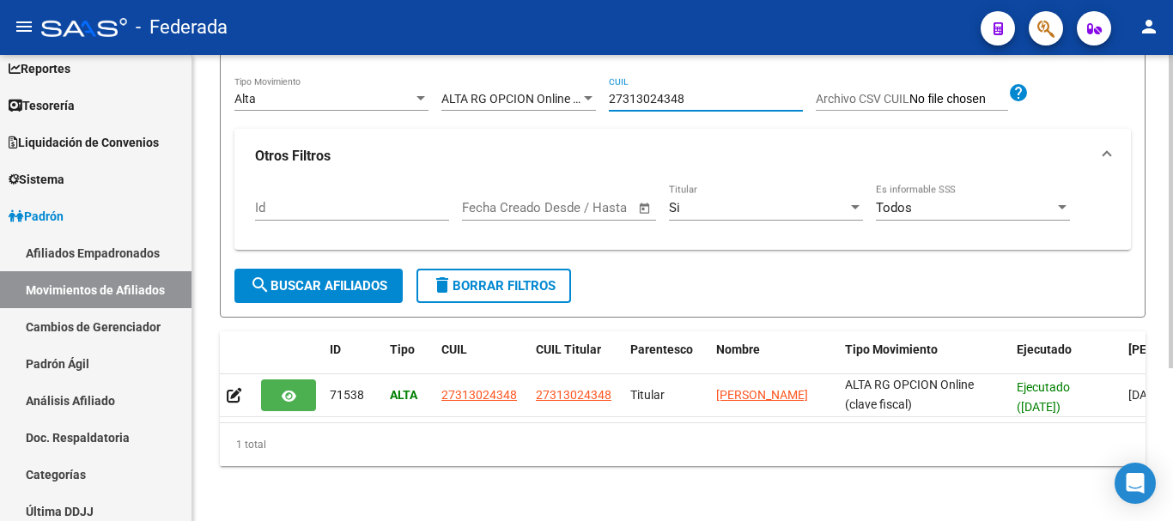
scroll to position [222, 0]
drag, startPoint x: 694, startPoint y: 82, endPoint x: 599, endPoint y: 71, distance: 96.0
click at [599, 71] on div "Filtros Ejecutados Ejecutado F99 - Federada sin gerenciador Gerenciadores 01/09…" at bounding box center [682, 144] width 897 height 250
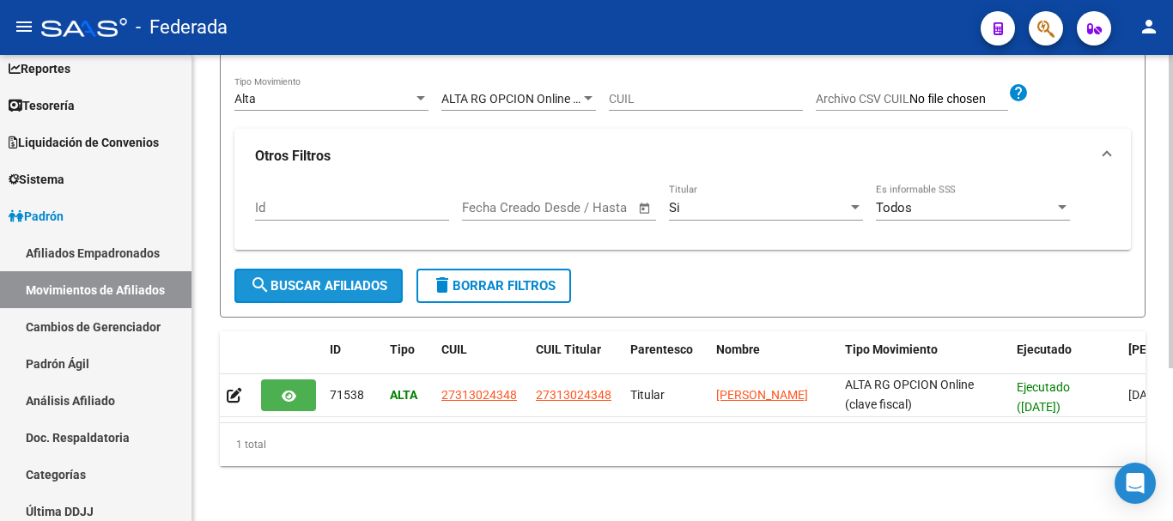
click at [349, 285] on span "search Buscar Afiliados" at bounding box center [318, 285] width 137 height 15
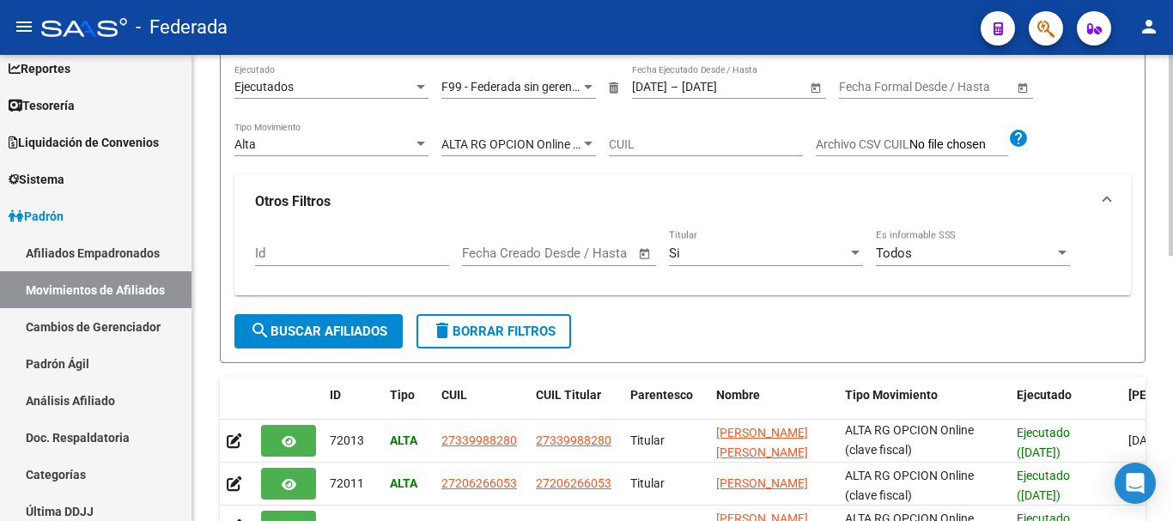
scroll to position [13, 0]
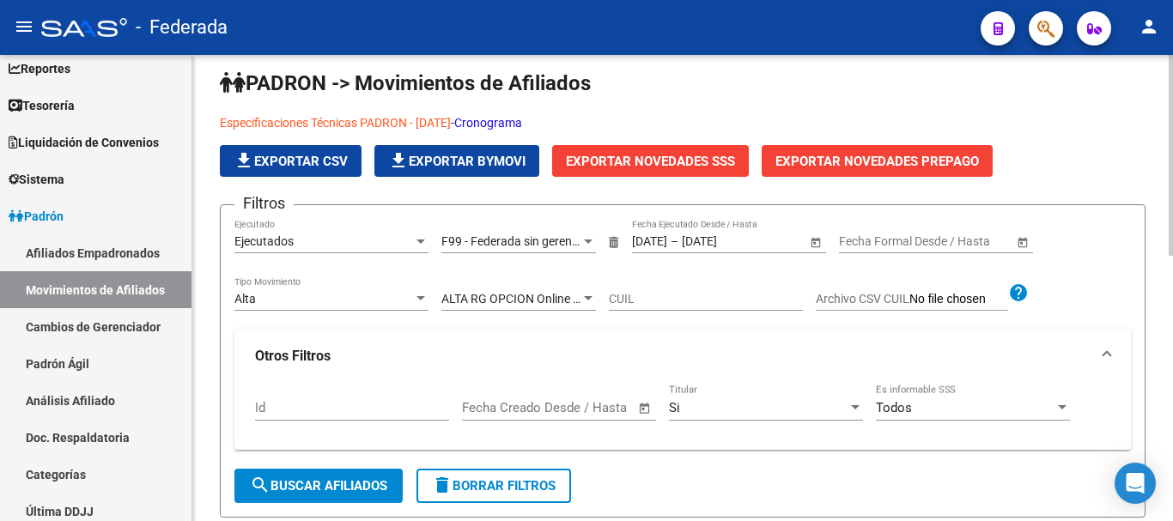
click at [533, 289] on div "ALTA RG OPCION Online (clave fiscal) Movimiento" at bounding box center [519, 294] width 155 height 34
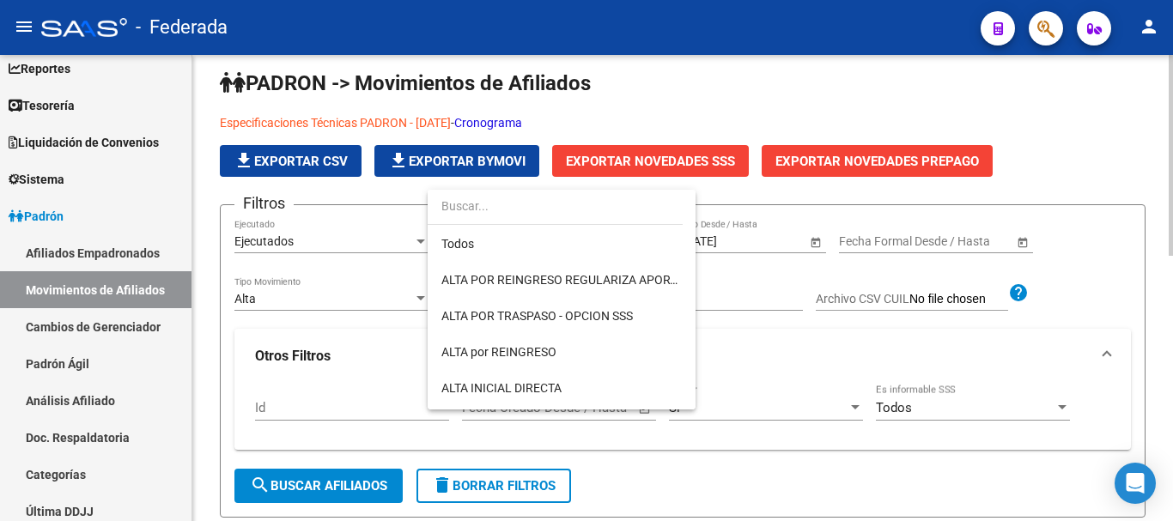
scroll to position [377, 0]
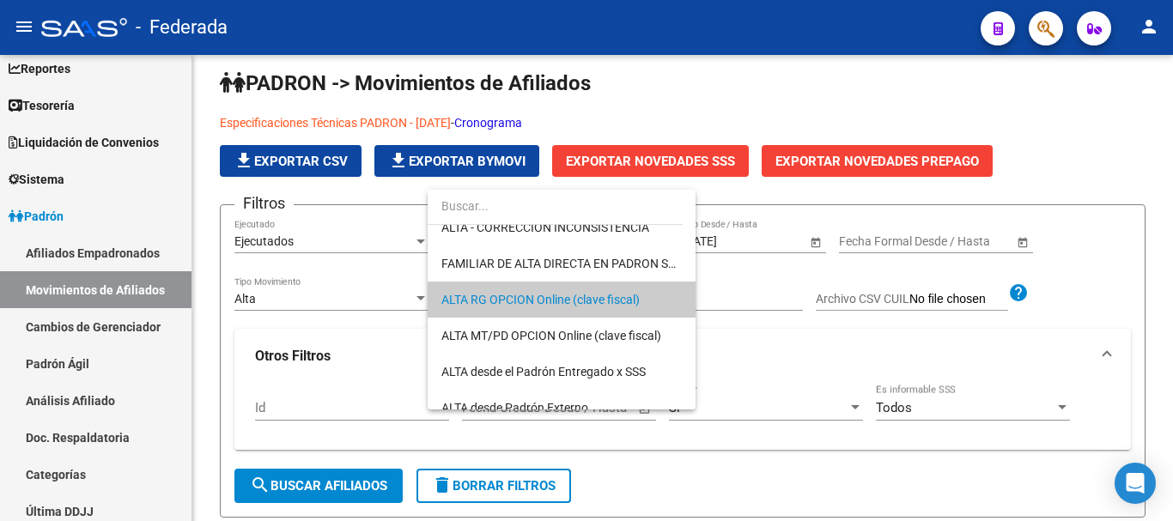
click at [764, 452] on div at bounding box center [586, 260] width 1173 height 521
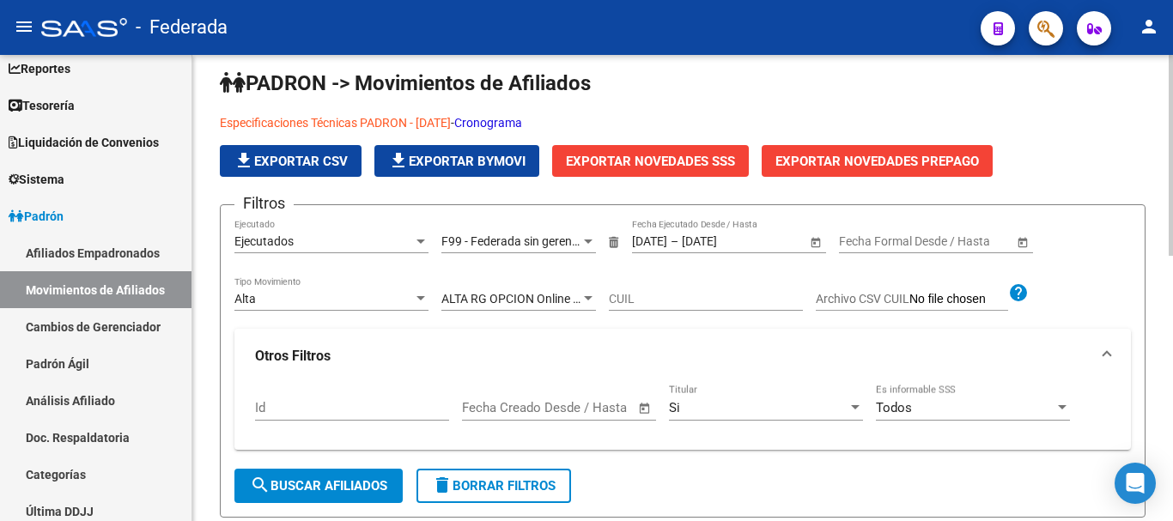
click at [531, 290] on div "ALTA RG OPCION Online (clave fiscal) Movimiento" at bounding box center [519, 294] width 155 height 34
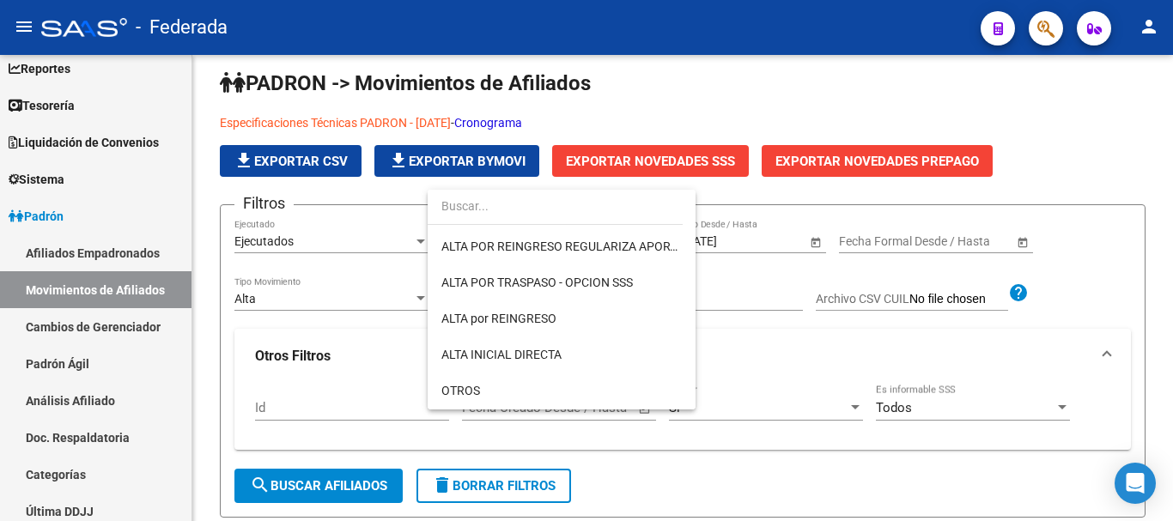
scroll to position [0, 0]
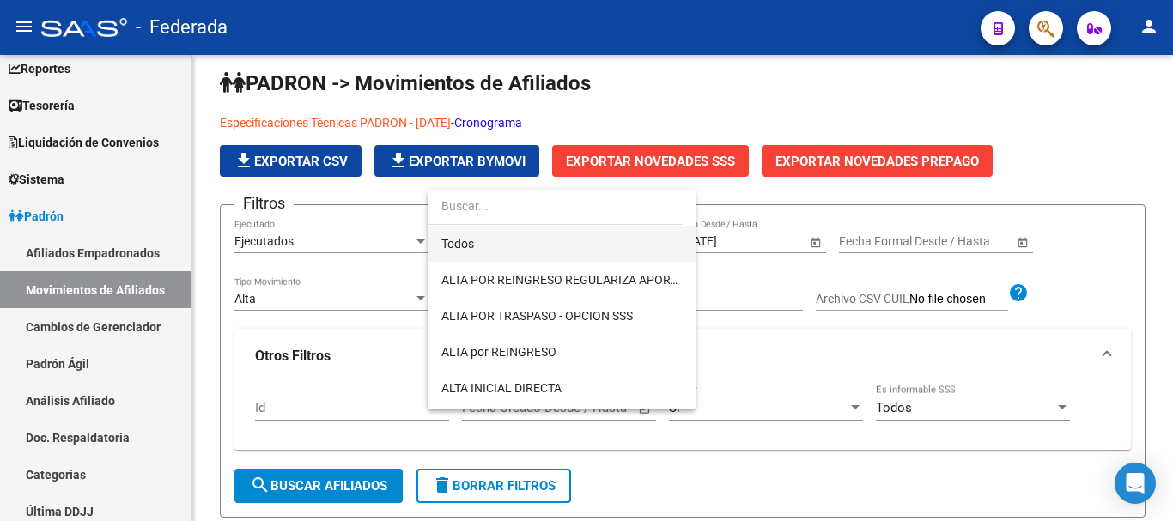
click at [584, 241] on span "Todos" at bounding box center [562, 244] width 241 height 36
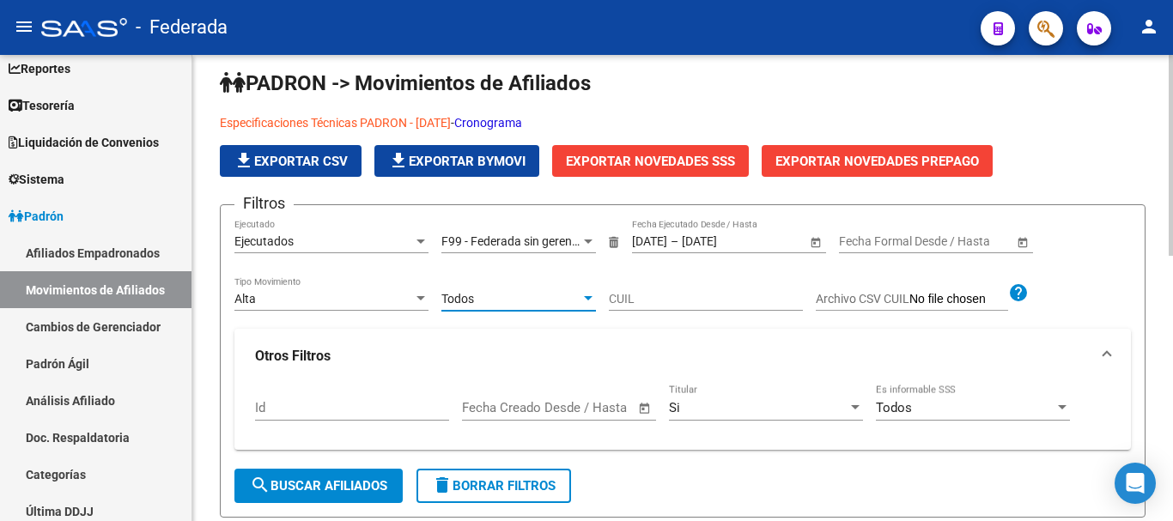
click at [352, 487] on span "search Buscar Afiliados" at bounding box center [318, 485] width 137 height 15
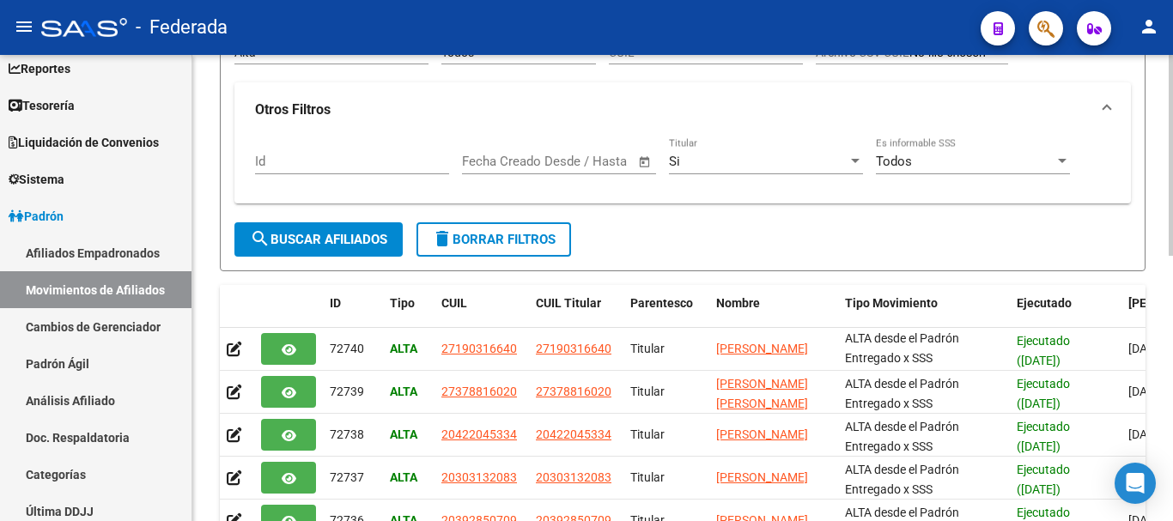
scroll to position [271, 0]
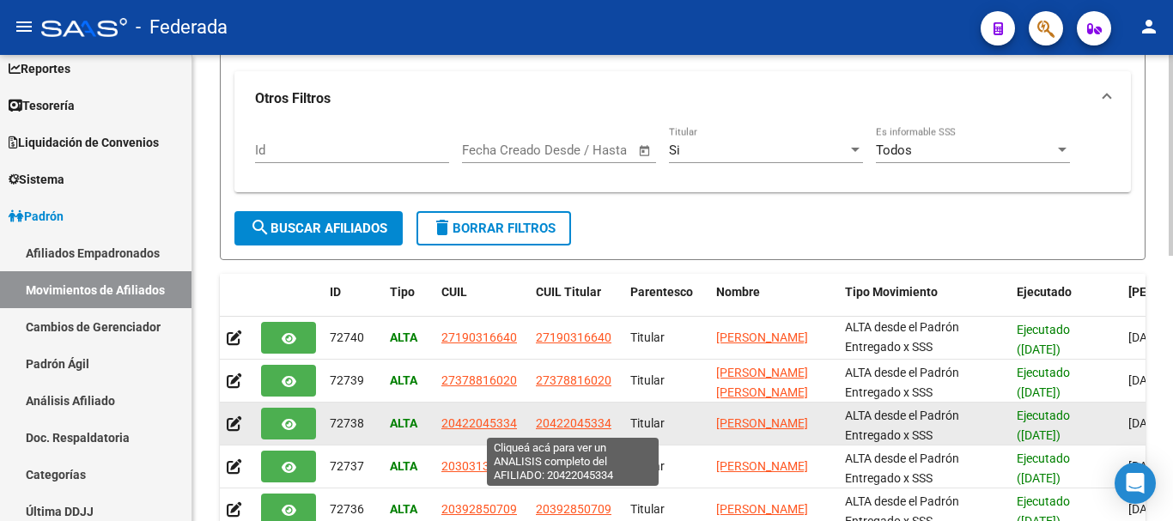
click at [587, 426] on span "20422045334" at bounding box center [574, 424] width 76 height 14
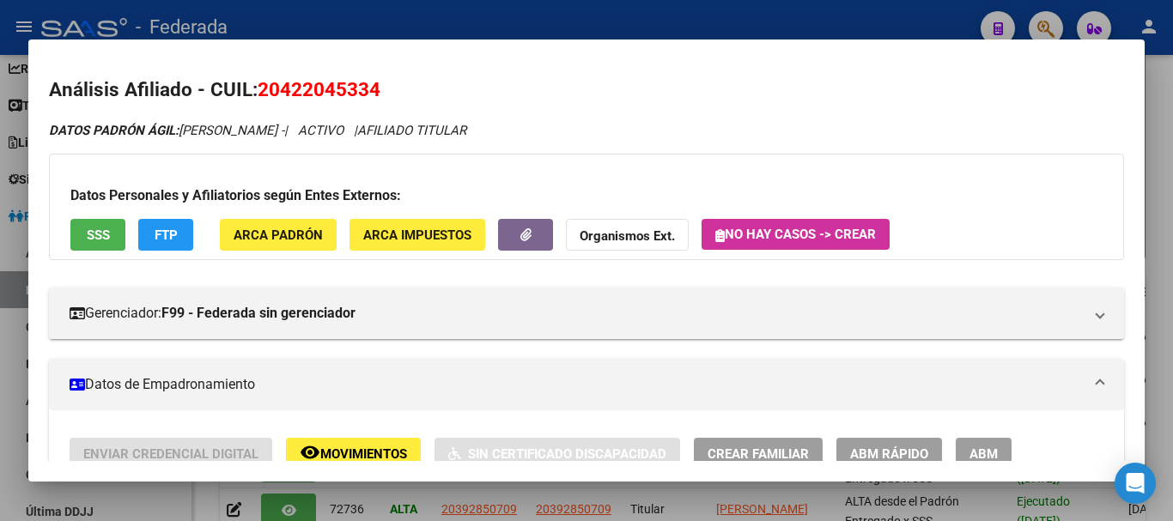
drag, startPoint x: 381, startPoint y: 86, endPoint x: 261, endPoint y: 76, distance: 120.7
click at [261, 76] on h2 "Análisis Afiliado - CUIL: 20422045334" at bounding box center [586, 90] width 1075 height 29
copy span "20422045334"
click at [1155, 119] on div at bounding box center [586, 260] width 1173 height 521
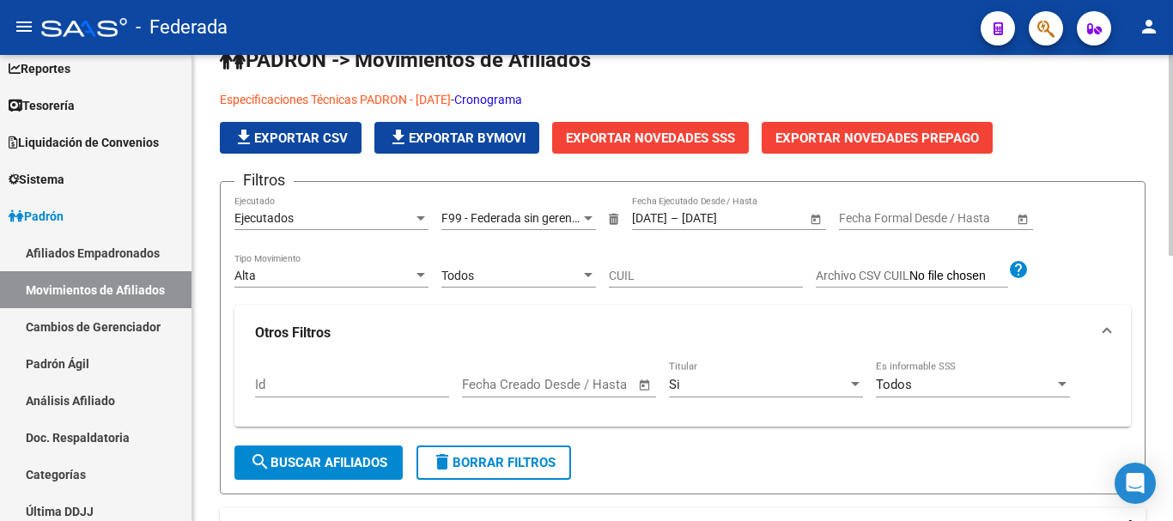
scroll to position [0, 0]
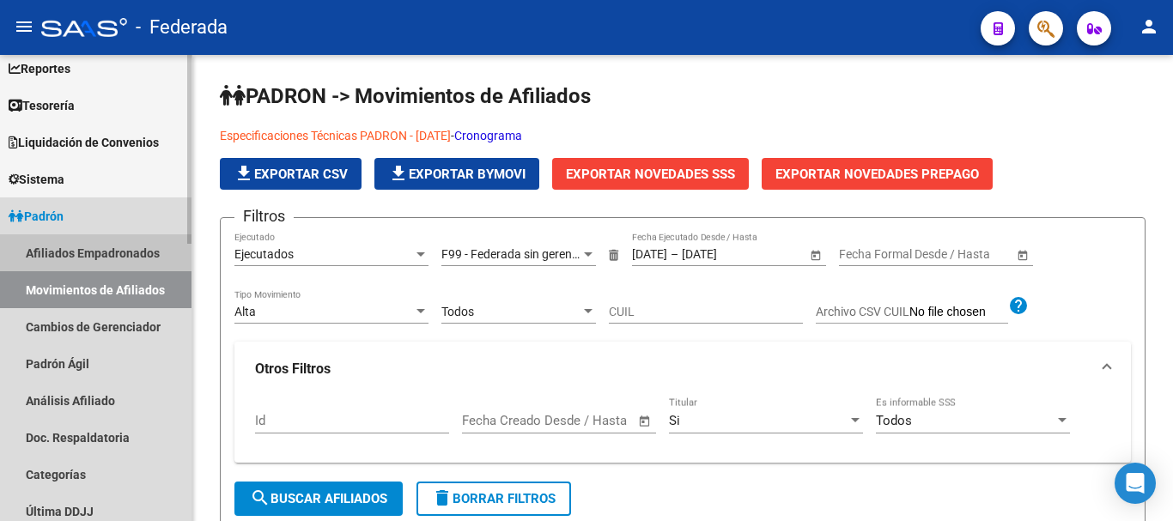
click at [110, 248] on link "Afiliados Empadronados" at bounding box center [96, 252] width 192 height 37
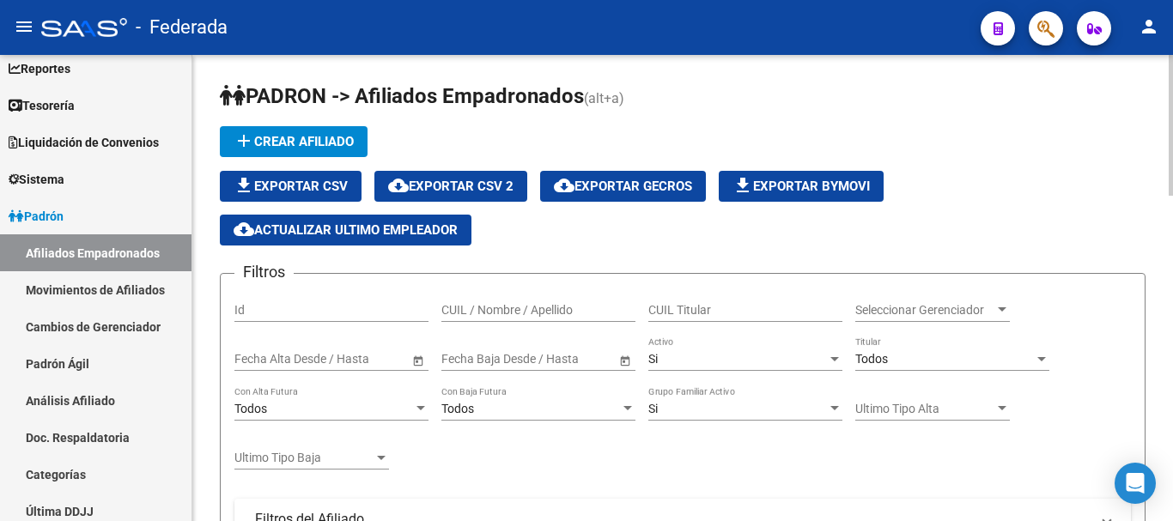
click at [885, 316] on span "Seleccionar Gerenciador" at bounding box center [925, 310] width 139 height 15
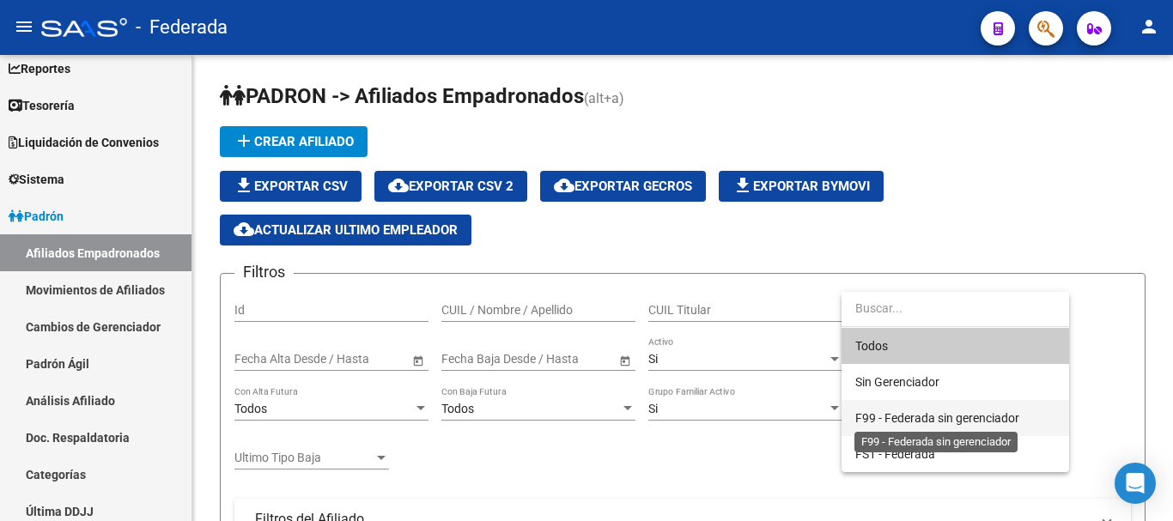
click at [930, 421] on span "F99 - Federada sin gerenciador" at bounding box center [938, 418] width 164 height 14
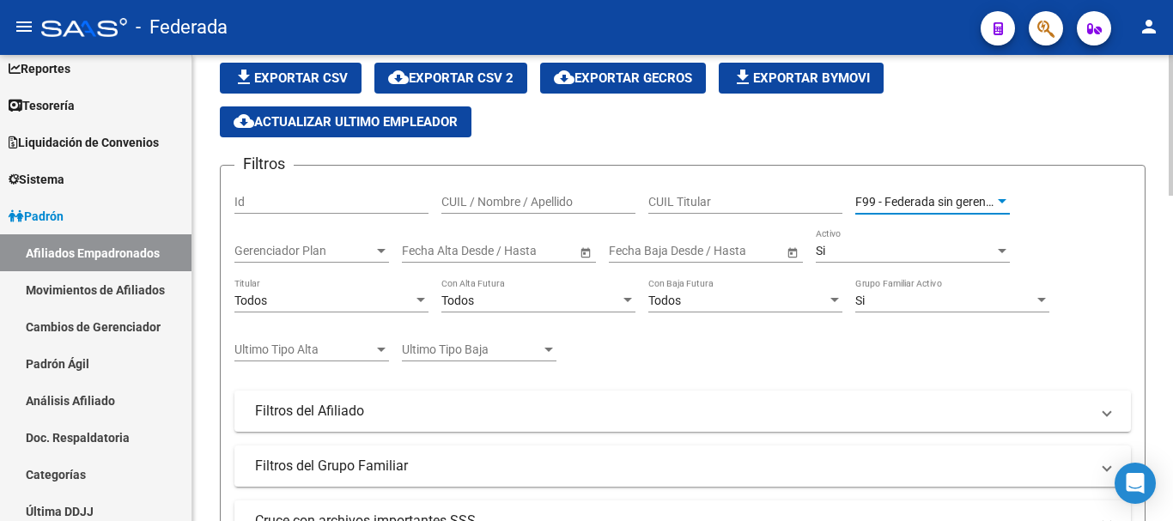
scroll to position [344, 0]
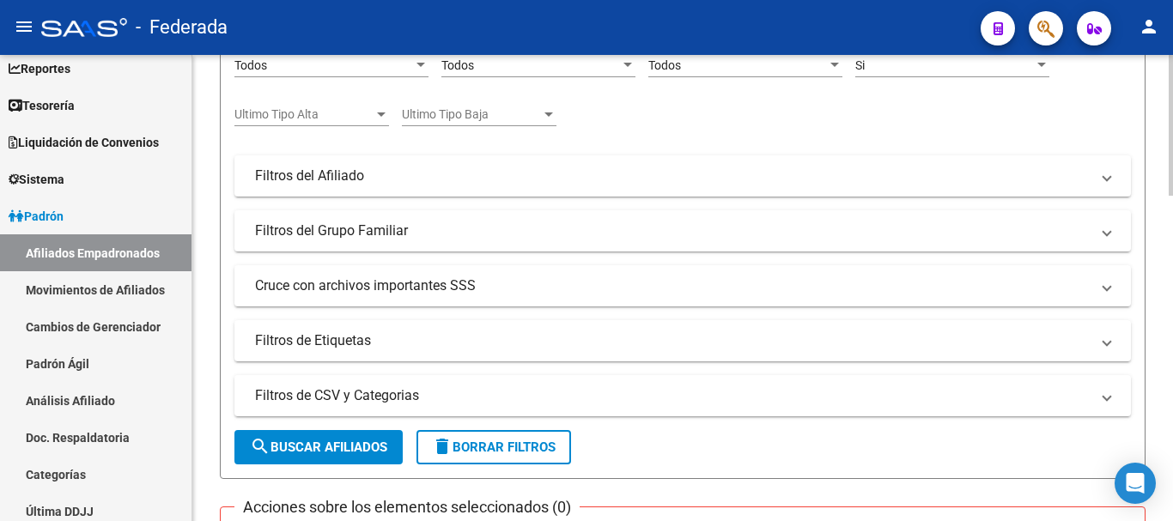
click at [374, 443] on span "search Buscar Afiliados" at bounding box center [318, 447] width 137 height 15
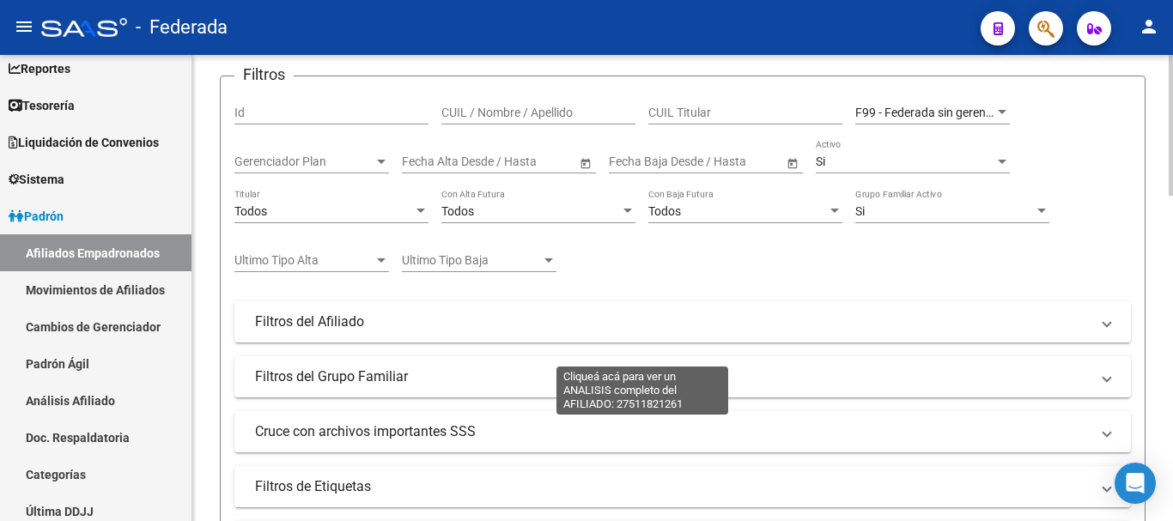
scroll to position [137, 0]
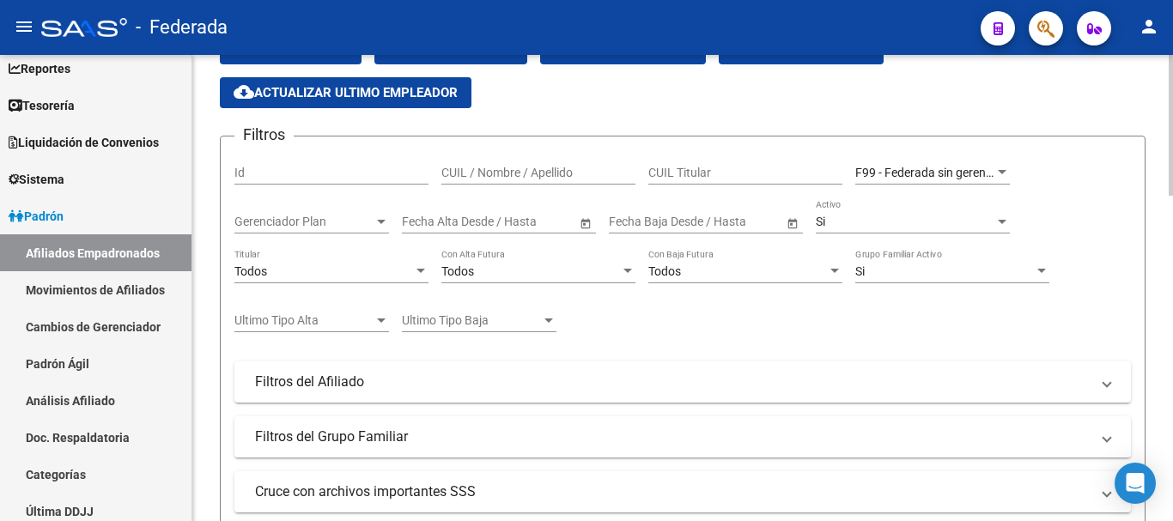
click at [516, 226] on input "text" at bounding box center [521, 222] width 84 height 15
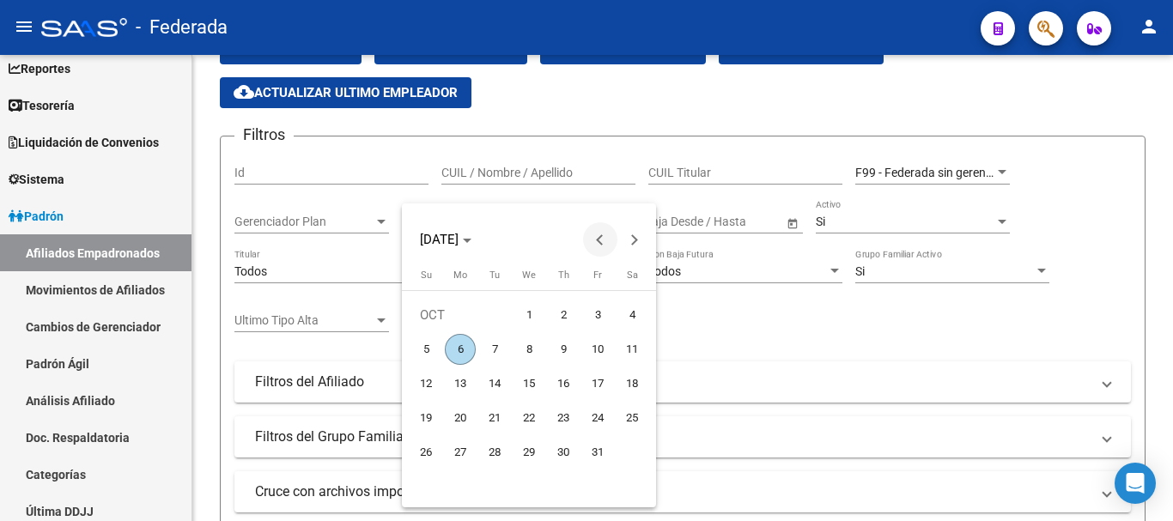
click at [607, 233] on span "Previous month" at bounding box center [600, 239] width 34 height 34
click at [460, 345] on span "1" at bounding box center [460, 349] width 31 height 31
type input "[DATE]"
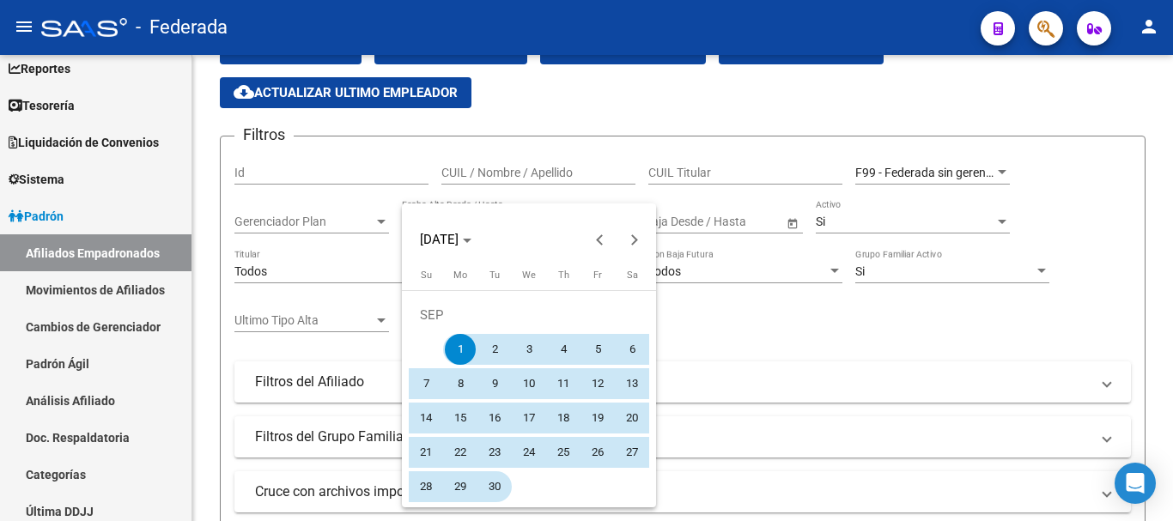
click at [496, 486] on span "30" at bounding box center [494, 487] width 31 height 31
type input "[DATE]"
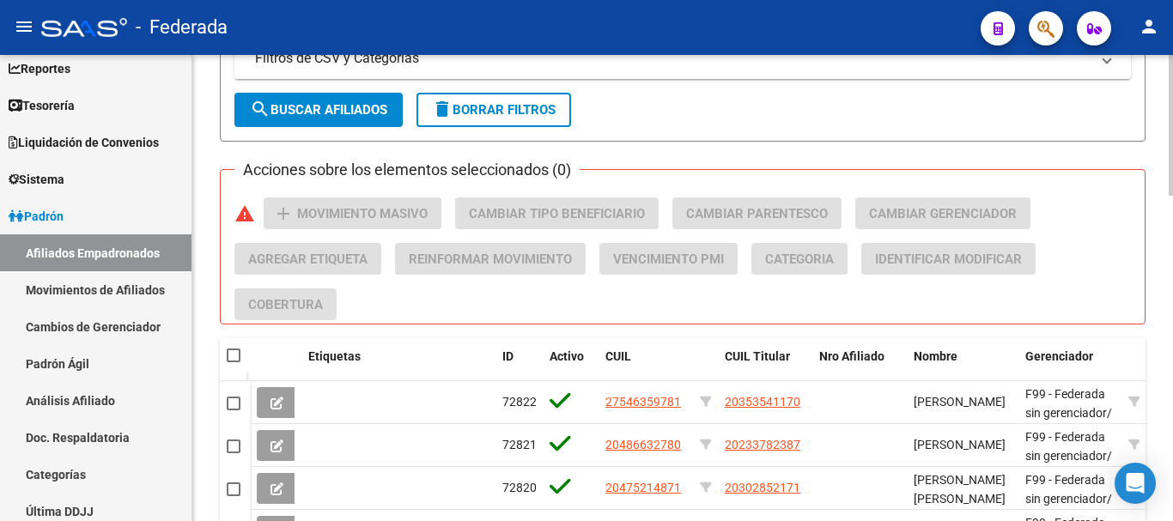
scroll to position [653, 0]
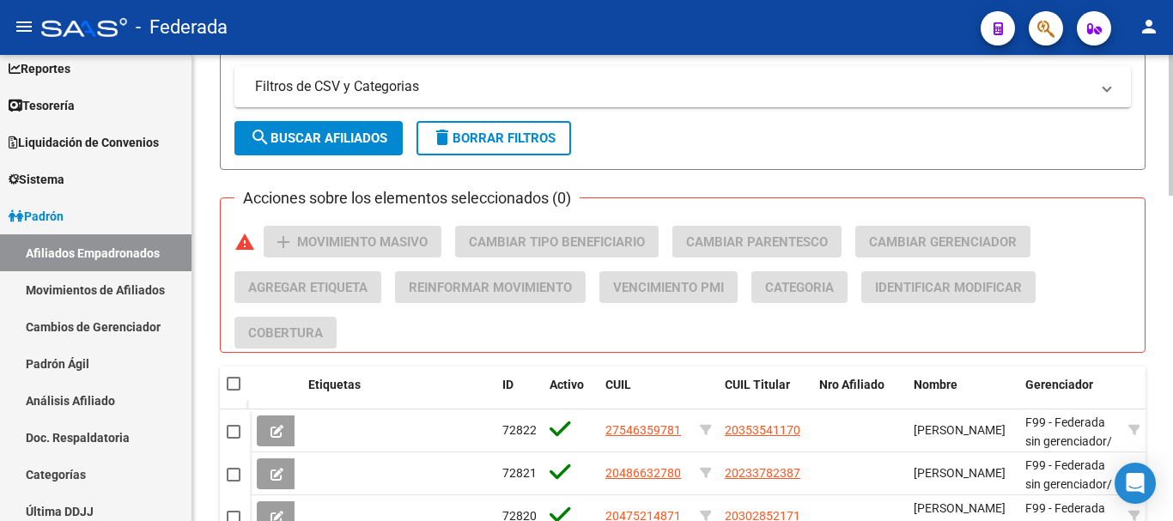
click at [381, 147] on button "search Buscar Afiliados" at bounding box center [318, 138] width 168 height 34
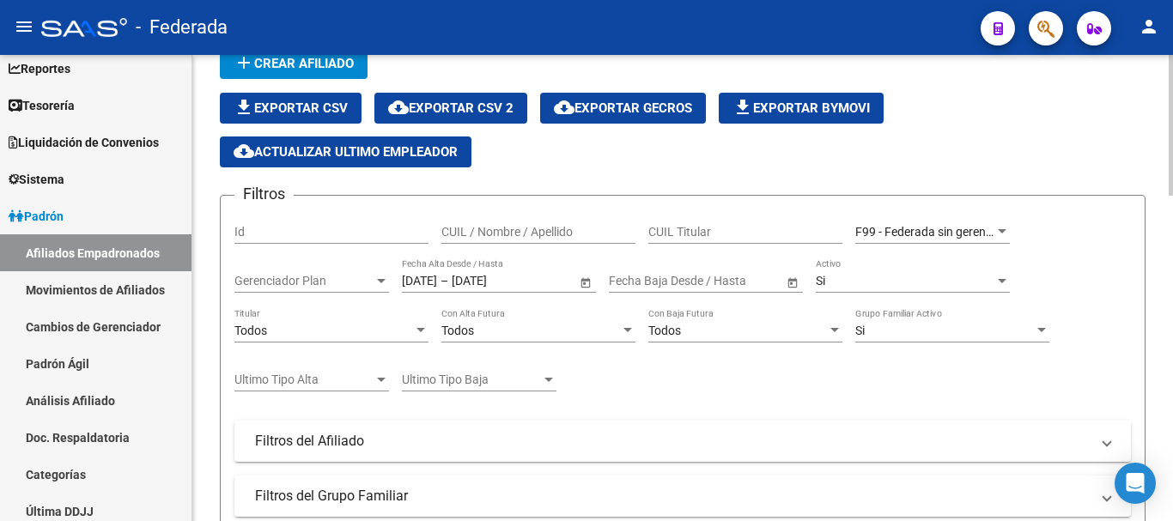
scroll to position [52, 0]
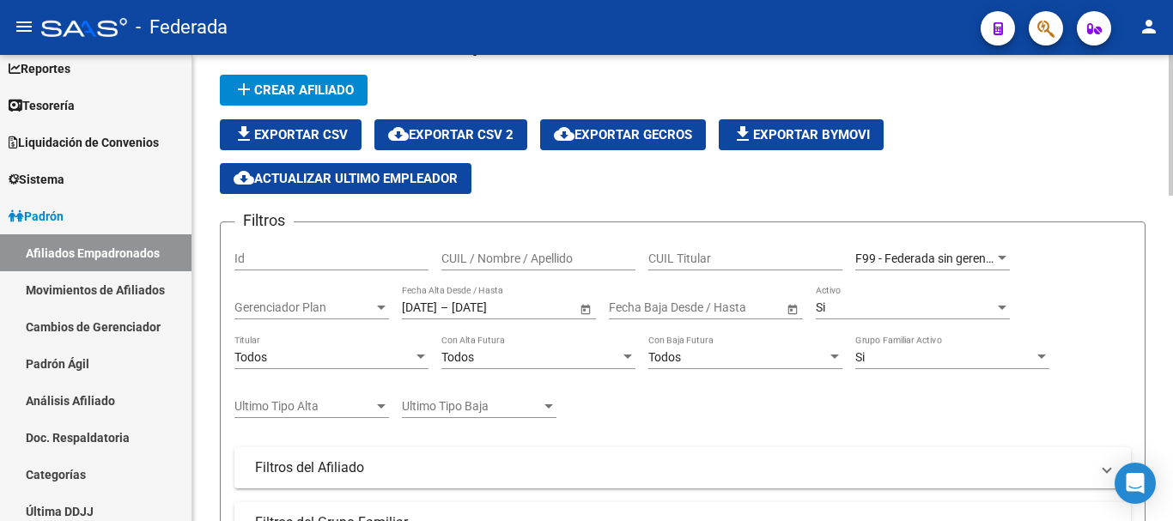
click at [383, 360] on div "Todos" at bounding box center [323, 357] width 179 height 15
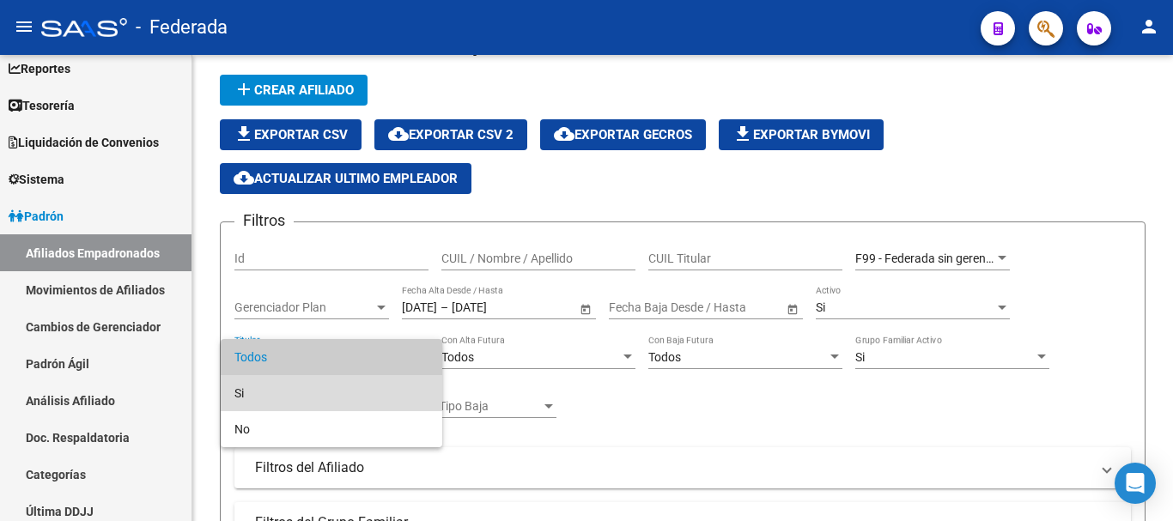
click at [382, 379] on span "Si" at bounding box center [331, 393] width 194 height 36
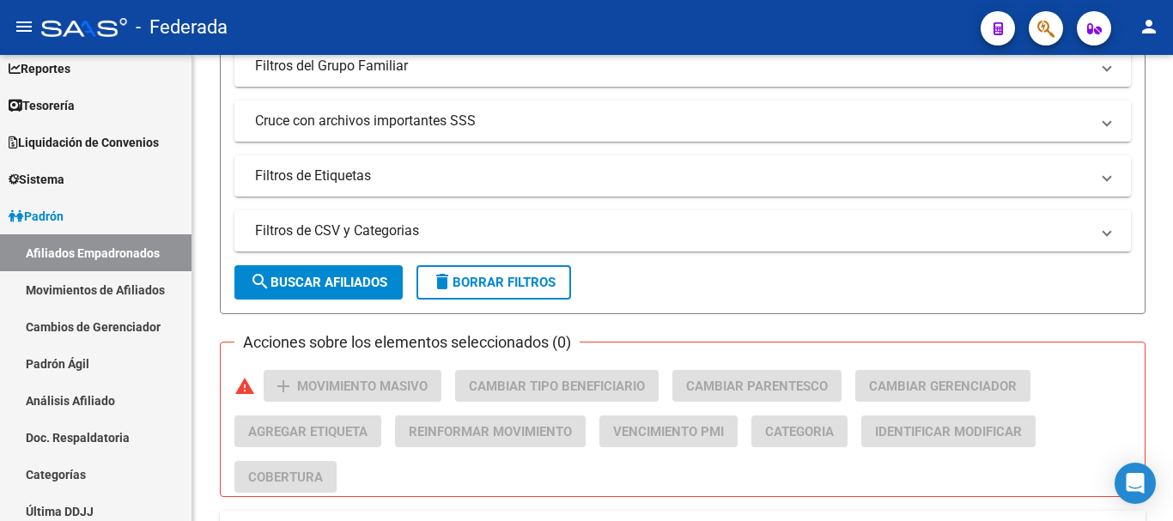
scroll to position [653, 0]
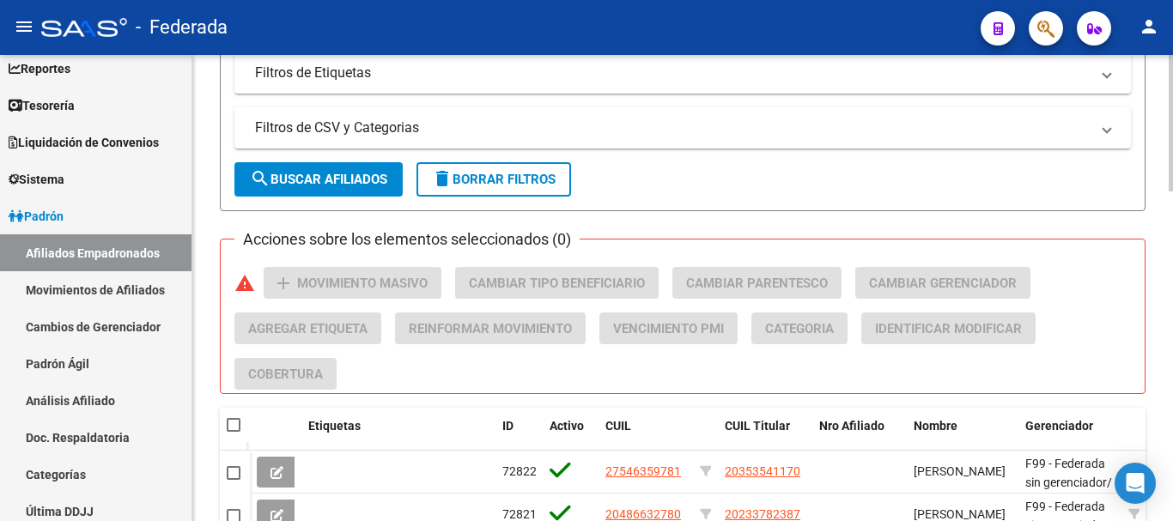
click at [353, 185] on span "search Buscar Afiliados" at bounding box center [318, 179] width 137 height 15
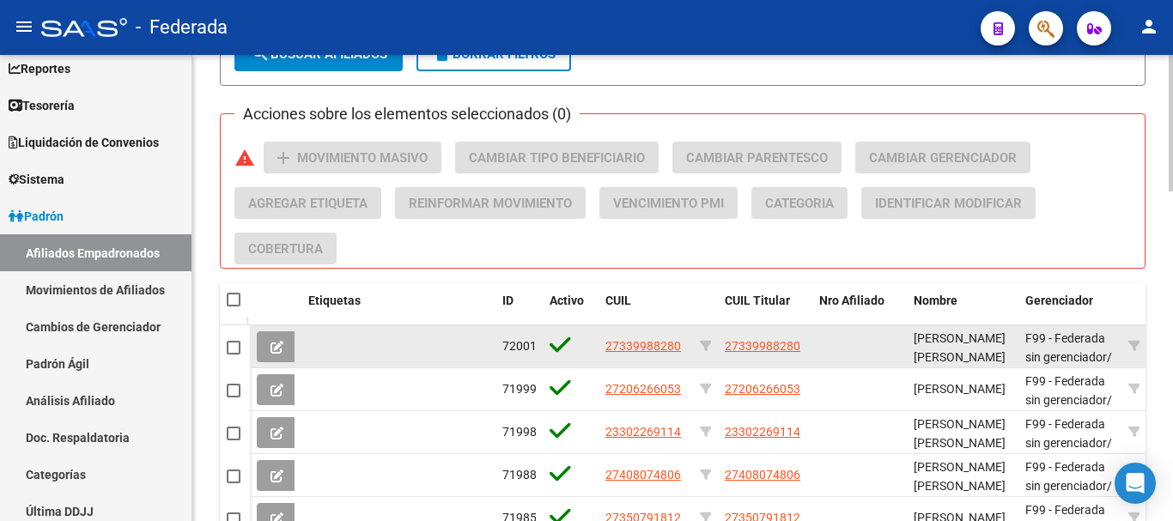
scroll to position [780, 0]
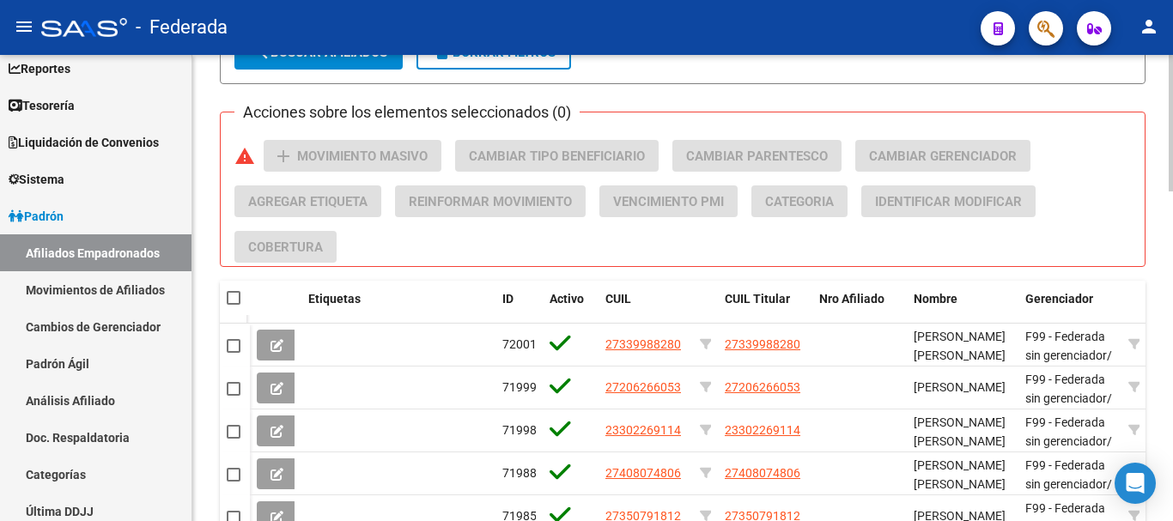
click at [239, 297] on span at bounding box center [234, 298] width 14 height 14
click at [234, 305] on input "checkbox" at bounding box center [233, 305] width 1 height 1
checkbox input "true"
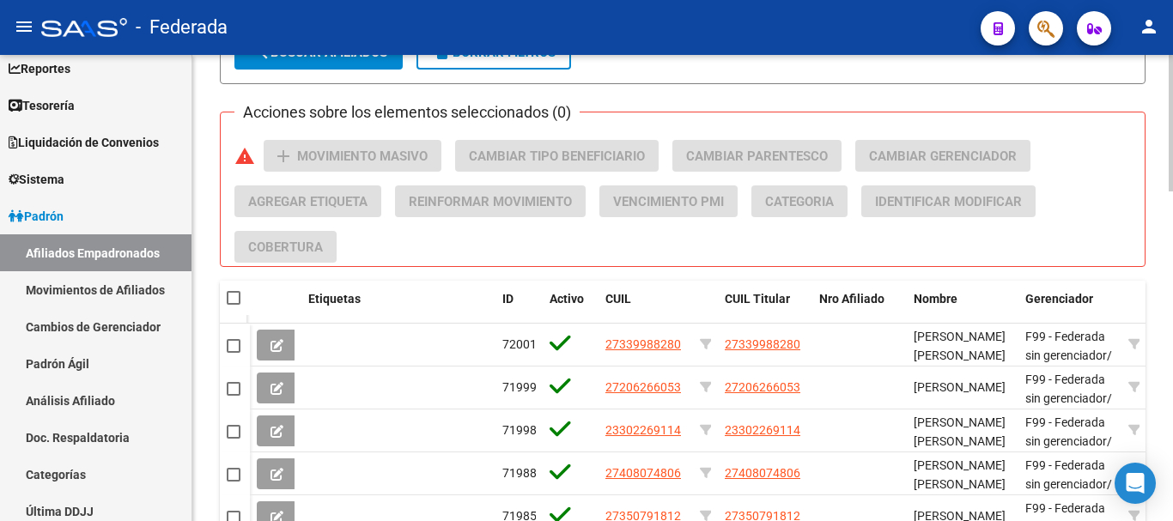
checkbox input "true"
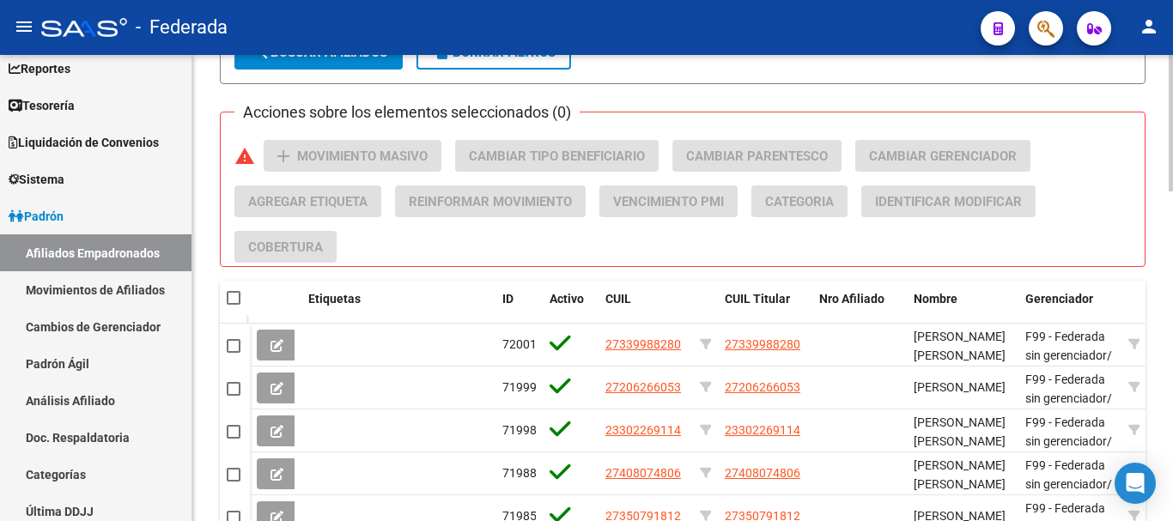
checkbox input "true"
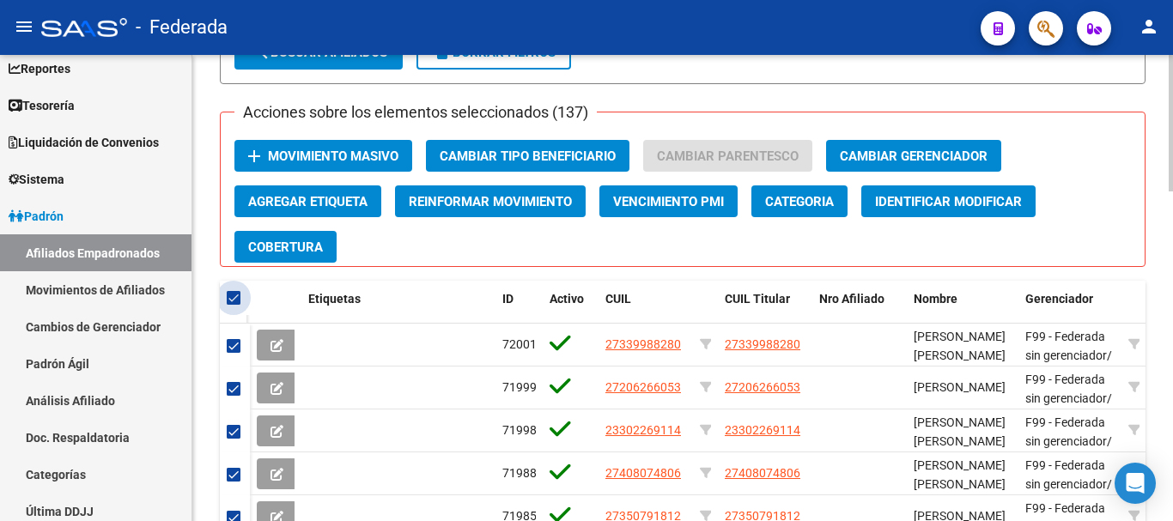
click at [239, 297] on span at bounding box center [234, 298] width 14 height 14
click at [234, 305] on input "checkbox" at bounding box center [233, 305] width 1 height 1
checkbox input "false"
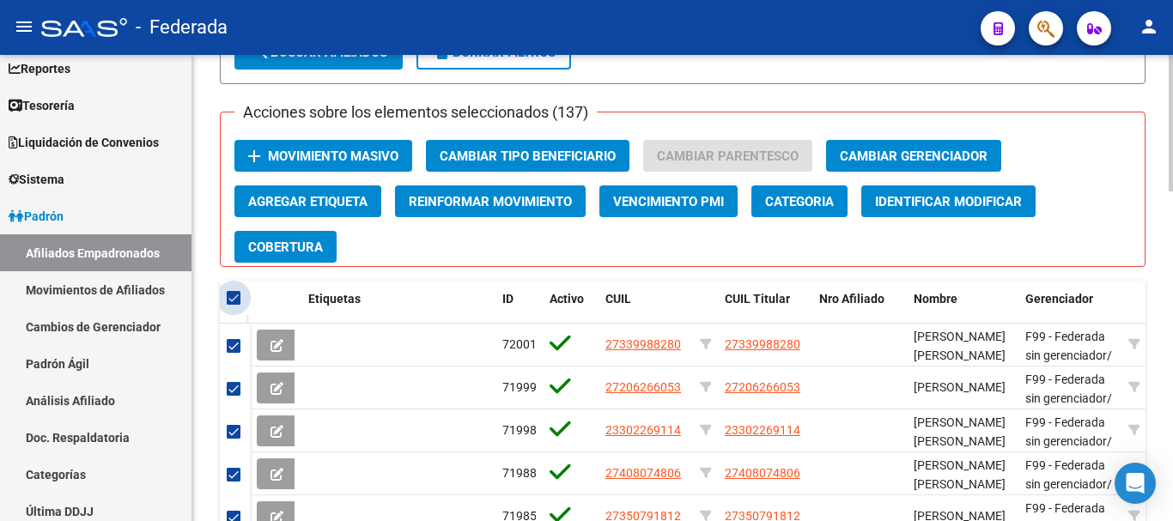
checkbox input "false"
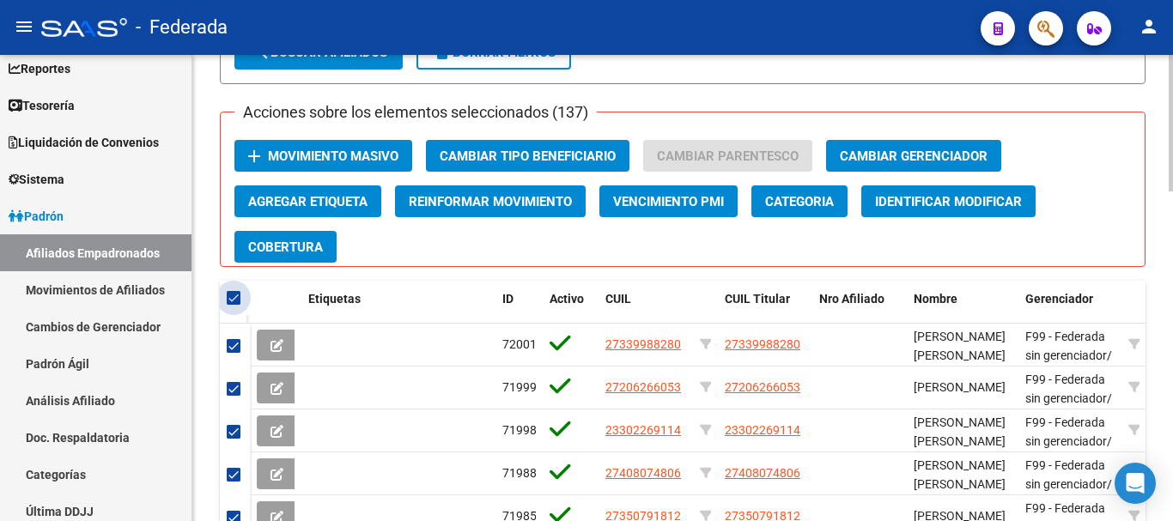
checkbox input "false"
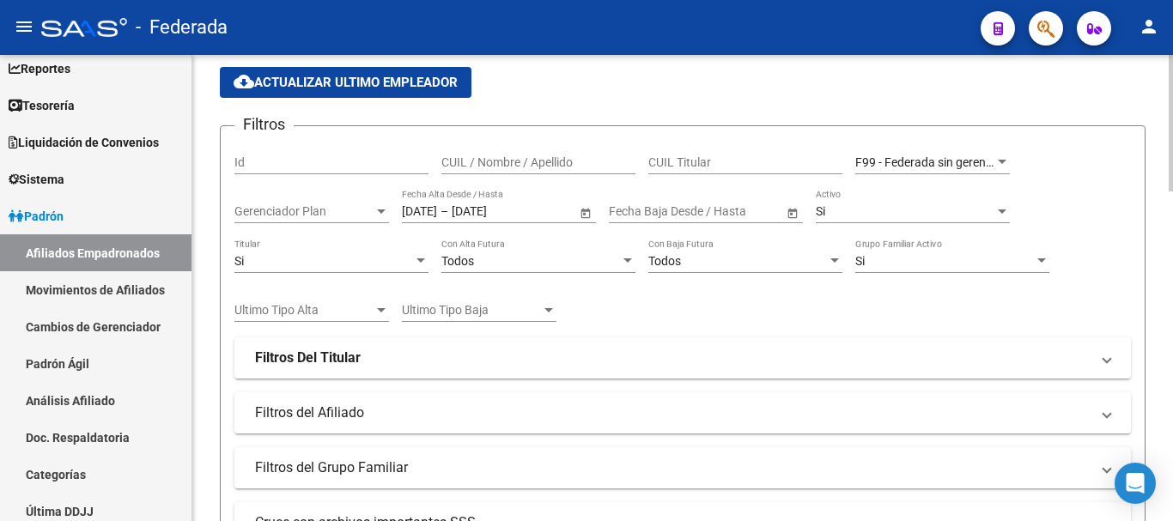
scroll to position [93, 0]
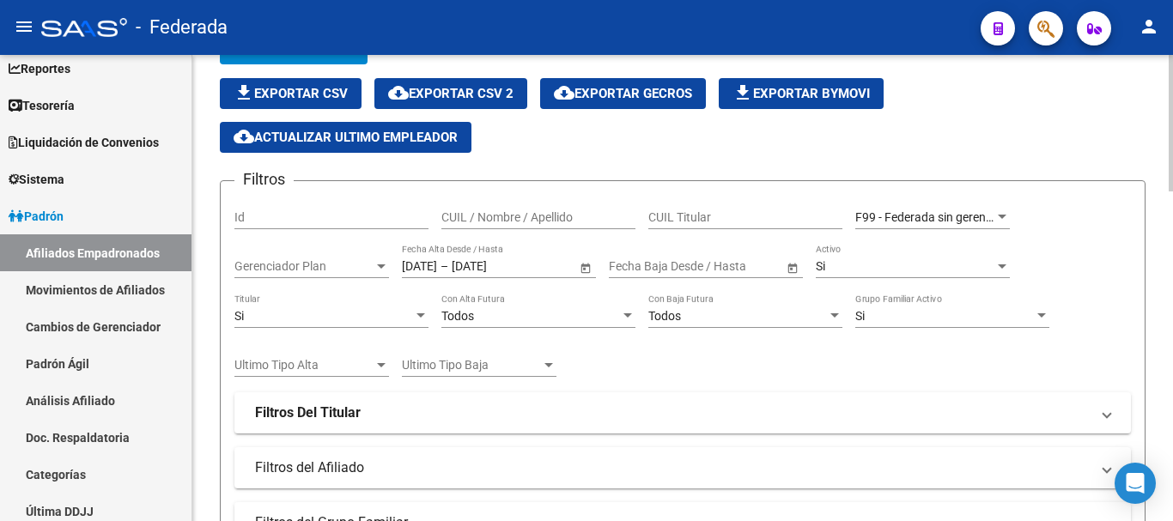
click at [322, 321] on div "Si" at bounding box center [323, 316] width 179 height 15
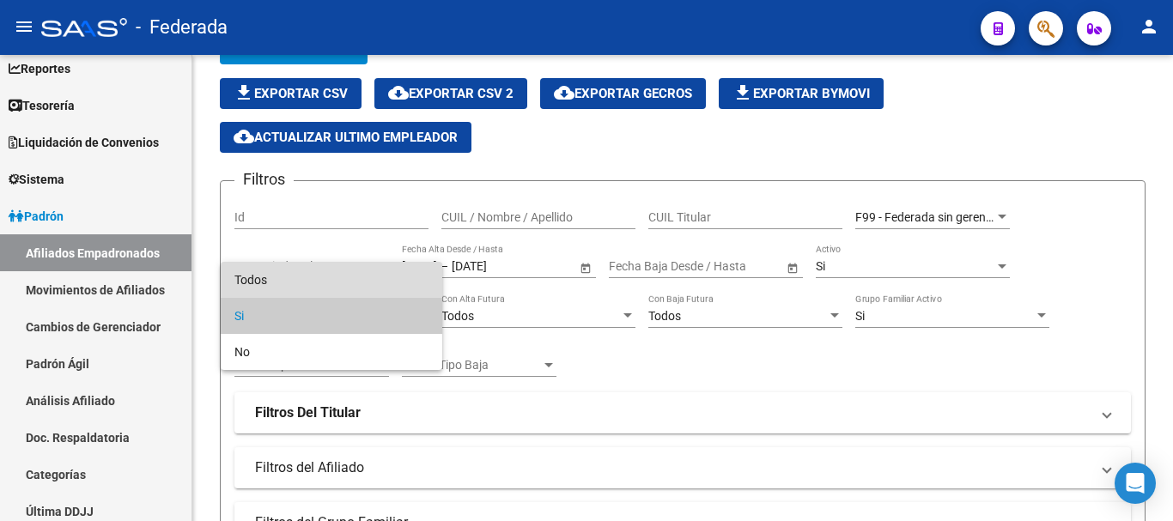
click at [344, 285] on span "Todos" at bounding box center [331, 280] width 194 height 36
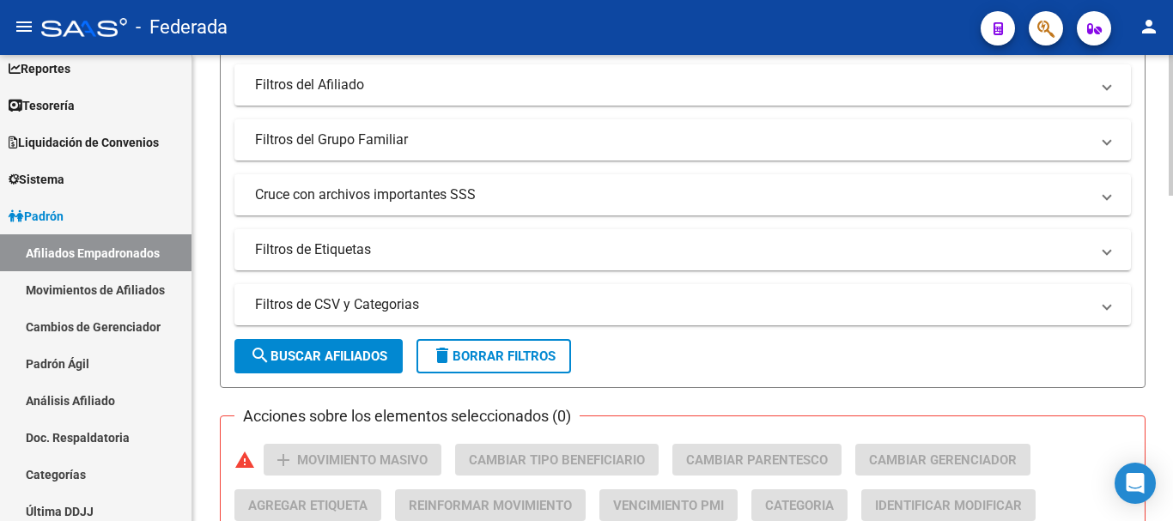
scroll to position [436, 0]
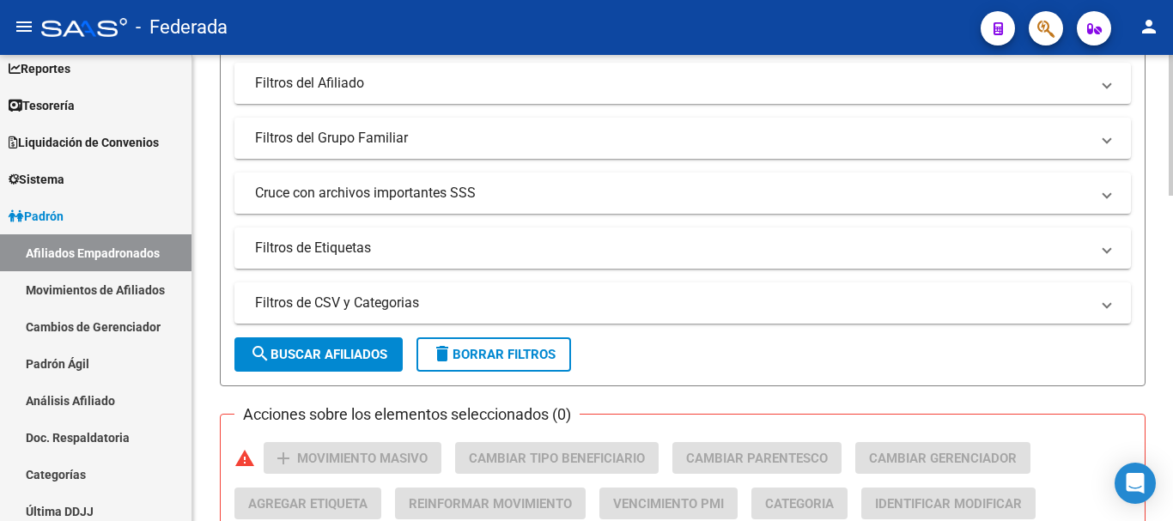
click at [375, 351] on span "search Buscar Afiliados" at bounding box center [318, 354] width 137 height 15
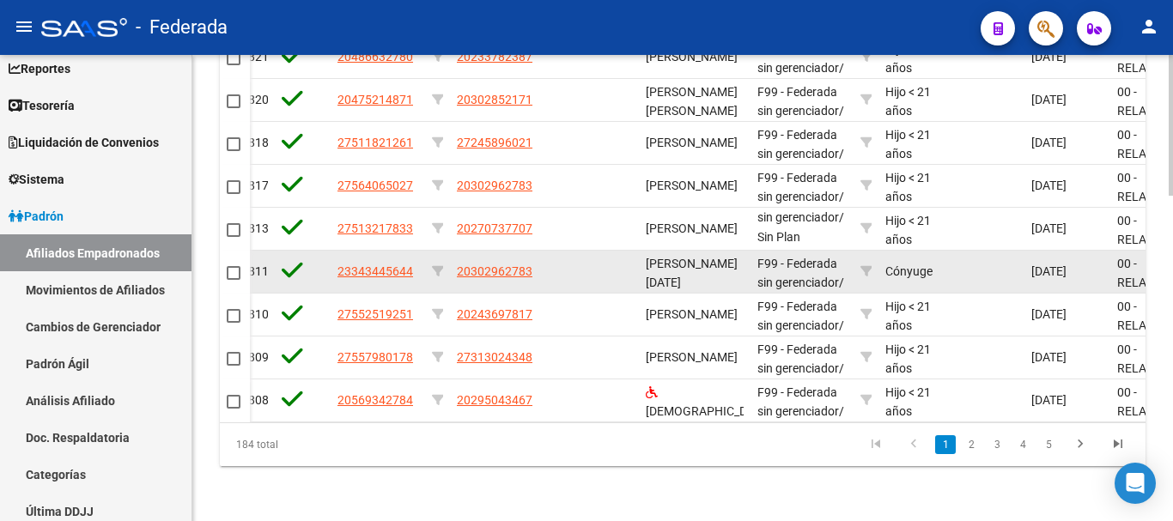
scroll to position [1082, 0]
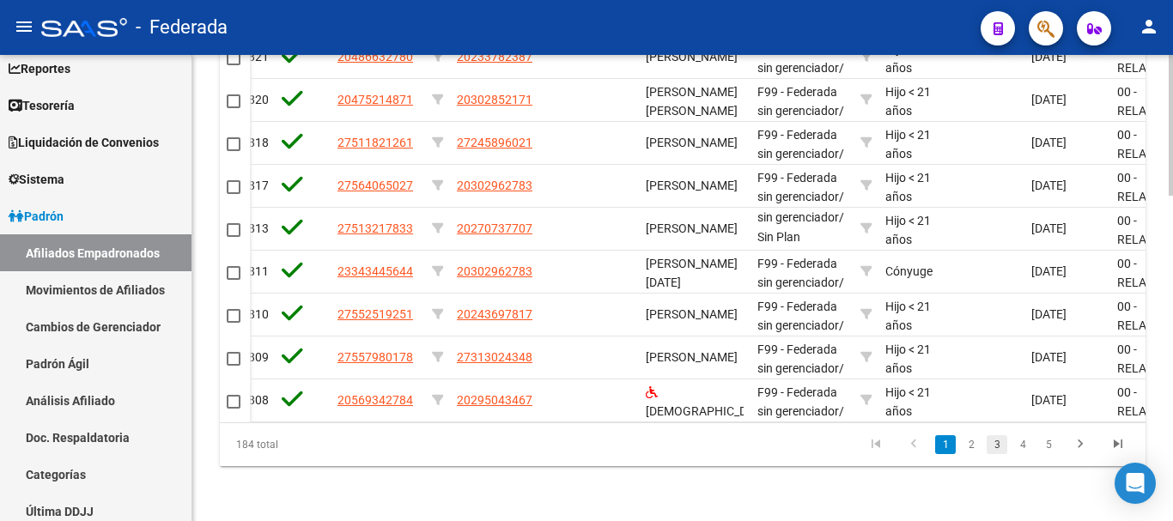
click at [991, 444] on link "3" at bounding box center [997, 444] width 21 height 19
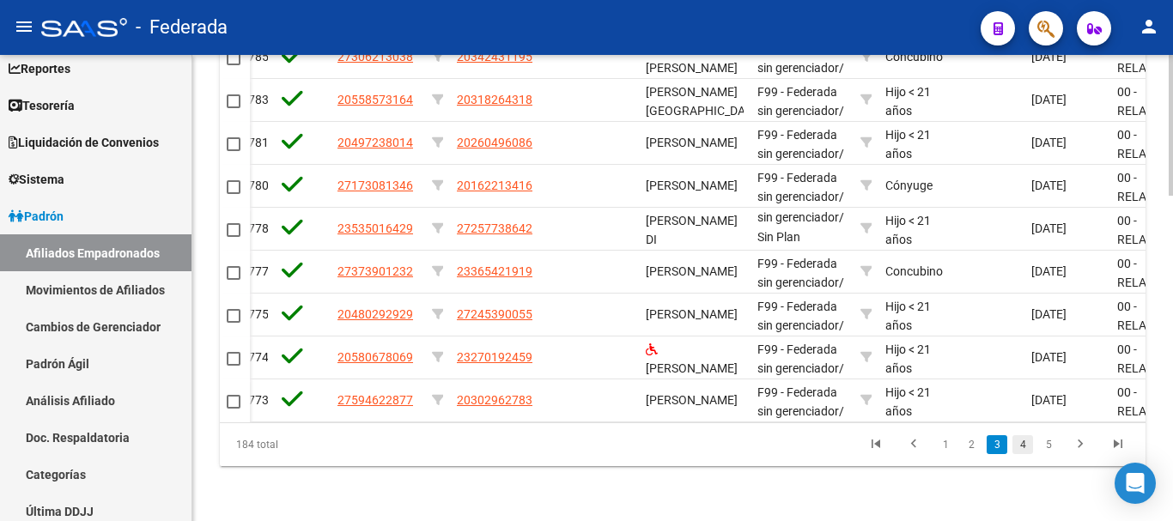
click at [1024, 449] on link "4" at bounding box center [1023, 444] width 21 height 19
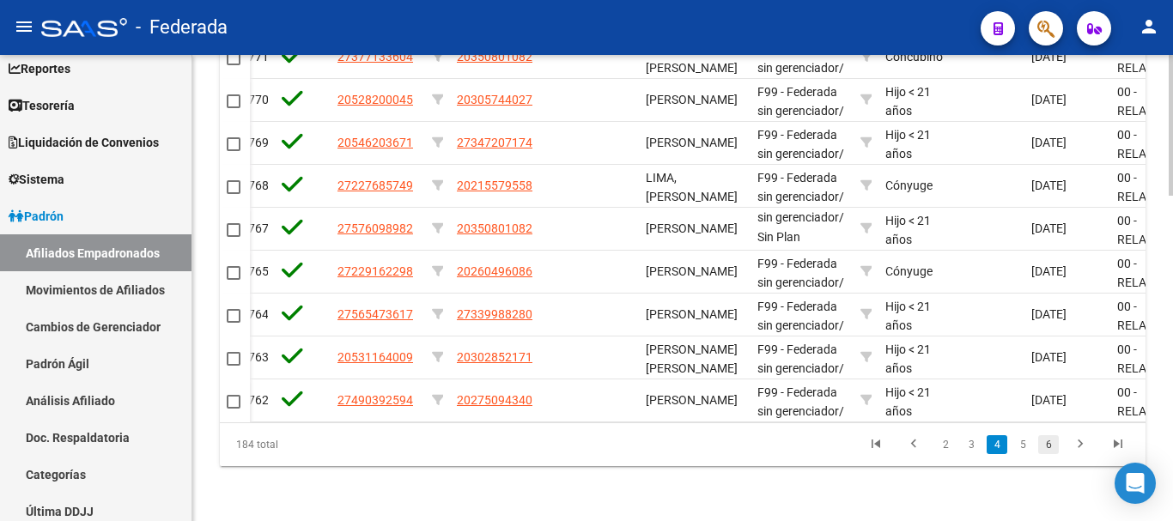
click at [1047, 453] on link "6" at bounding box center [1048, 444] width 21 height 19
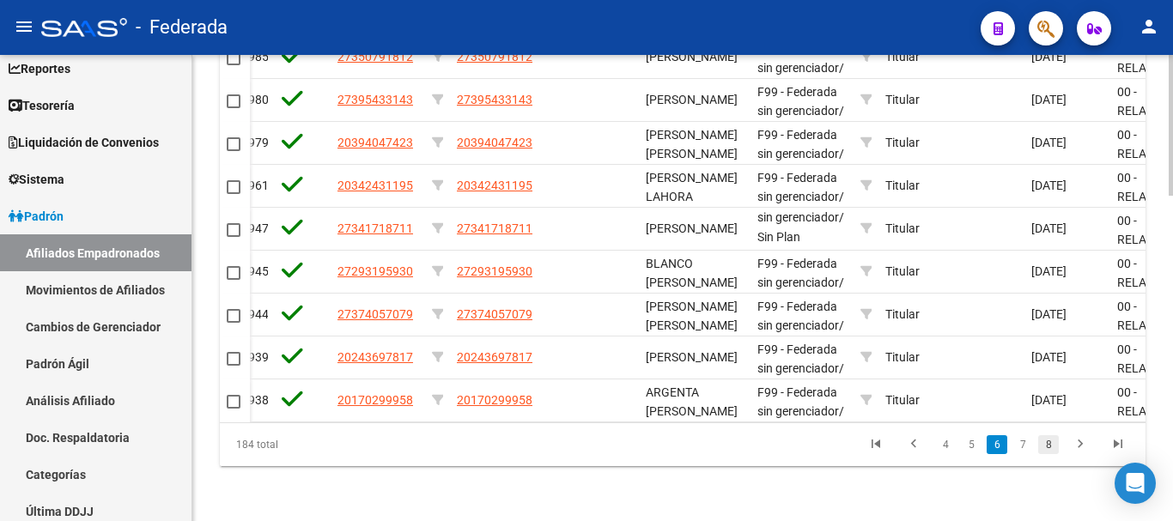
click at [1043, 448] on link "8" at bounding box center [1048, 444] width 21 height 19
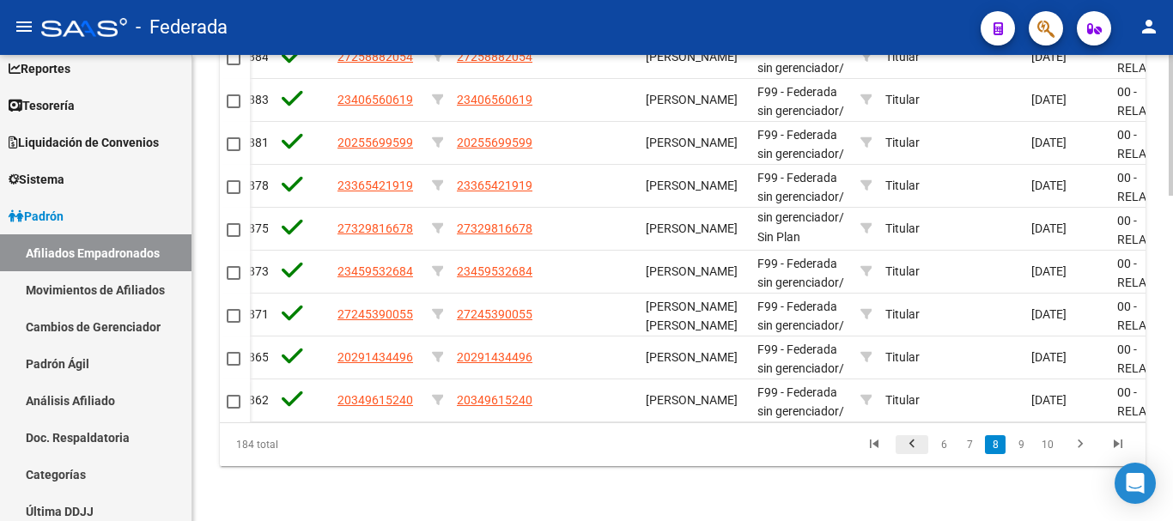
click at [906, 440] on icon "go to previous page" at bounding box center [912, 446] width 22 height 21
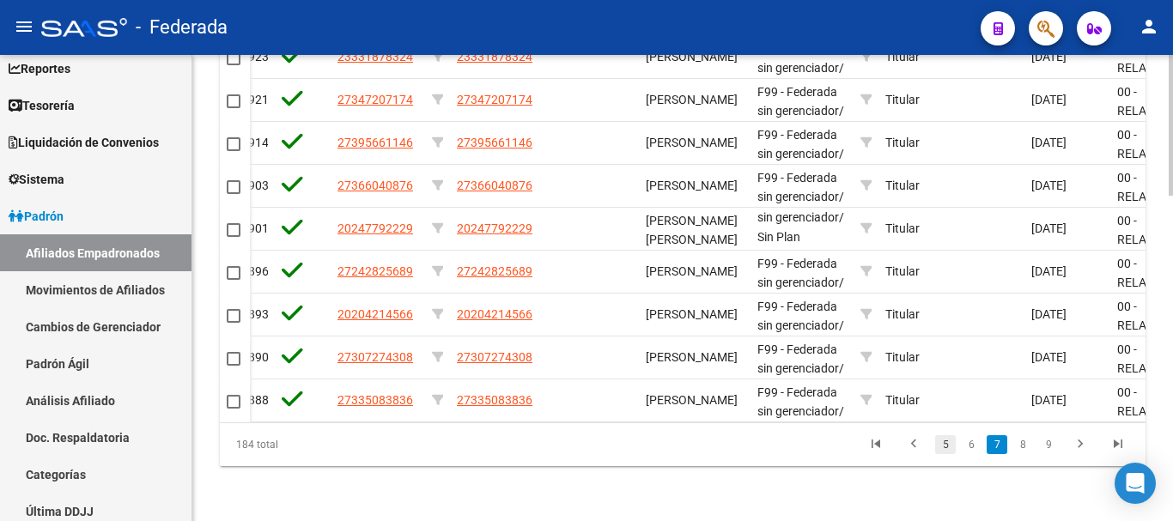
click at [938, 445] on link "5" at bounding box center [945, 444] width 21 height 19
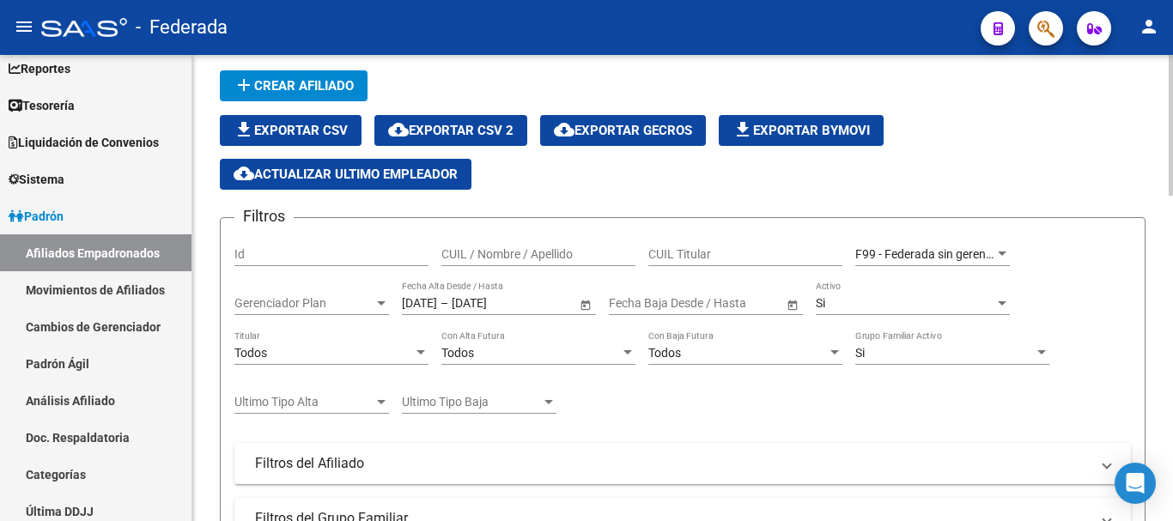
scroll to position [52, 0]
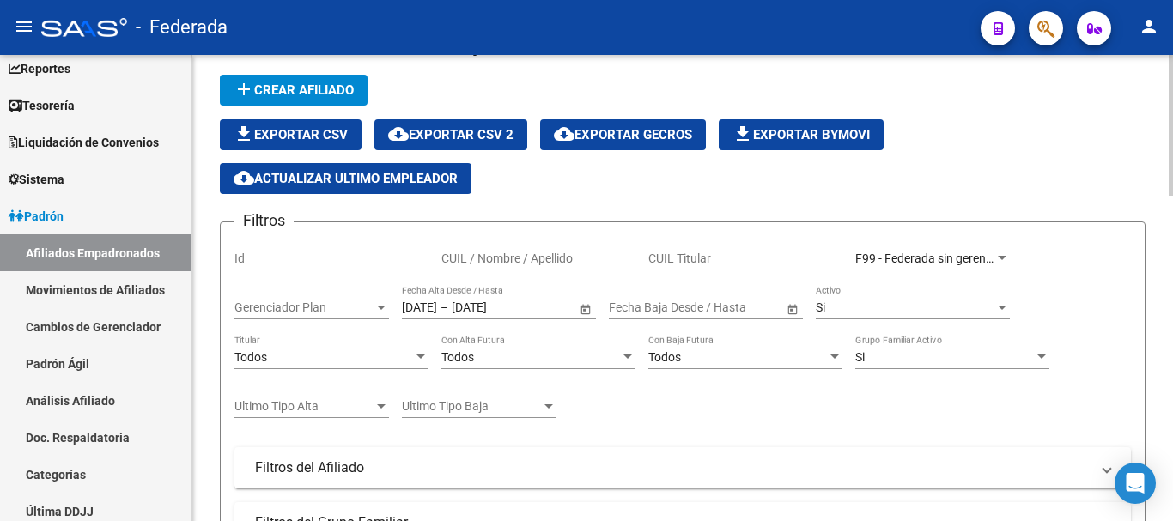
click at [397, 361] on div "Todos" at bounding box center [323, 357] width 179 height 15
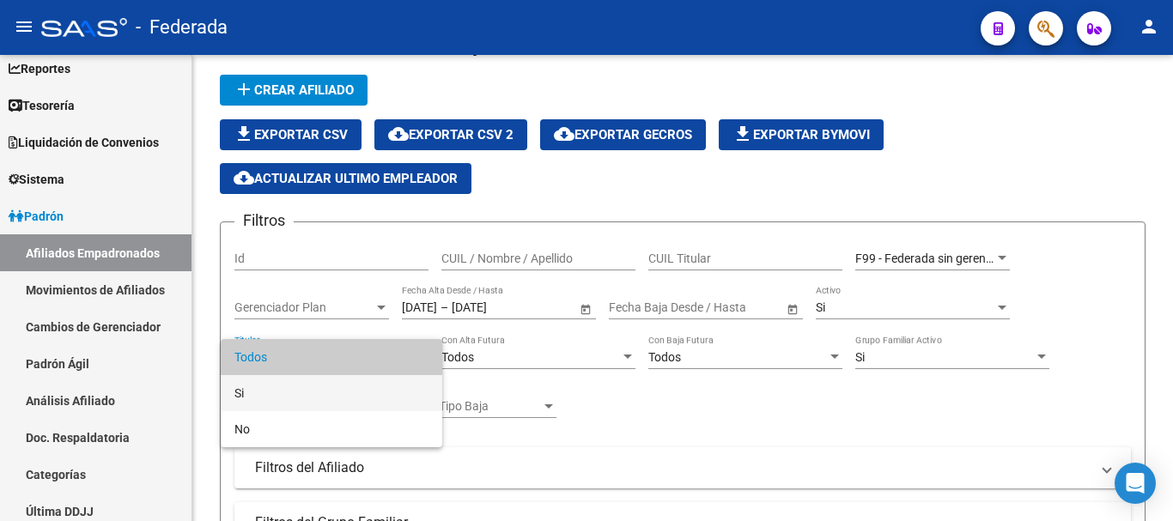
click at [382, 389] on span "Si" at bounding box center [331, 393] width 194 height 36
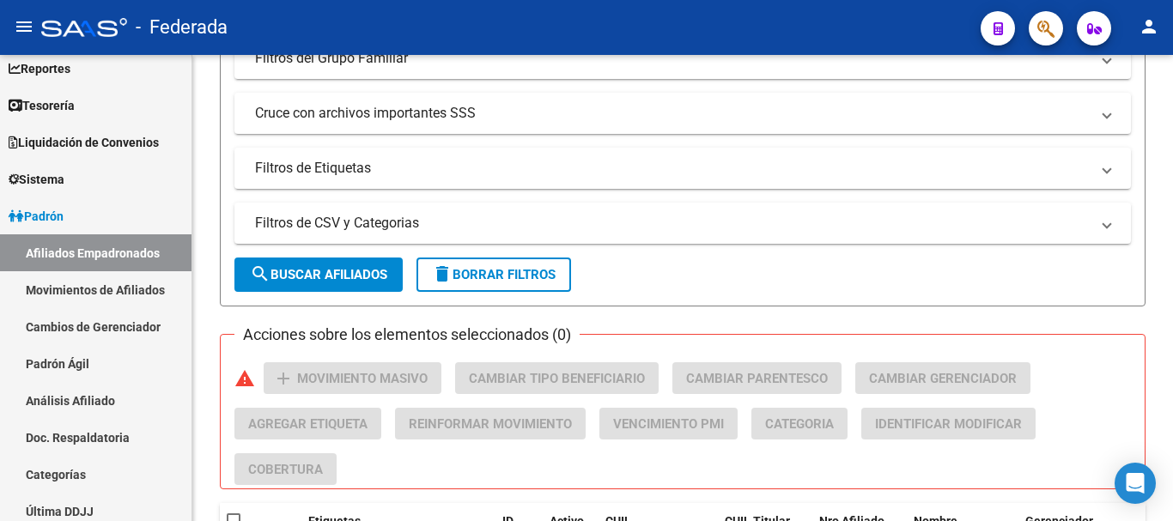
scroll to position [567, 0]
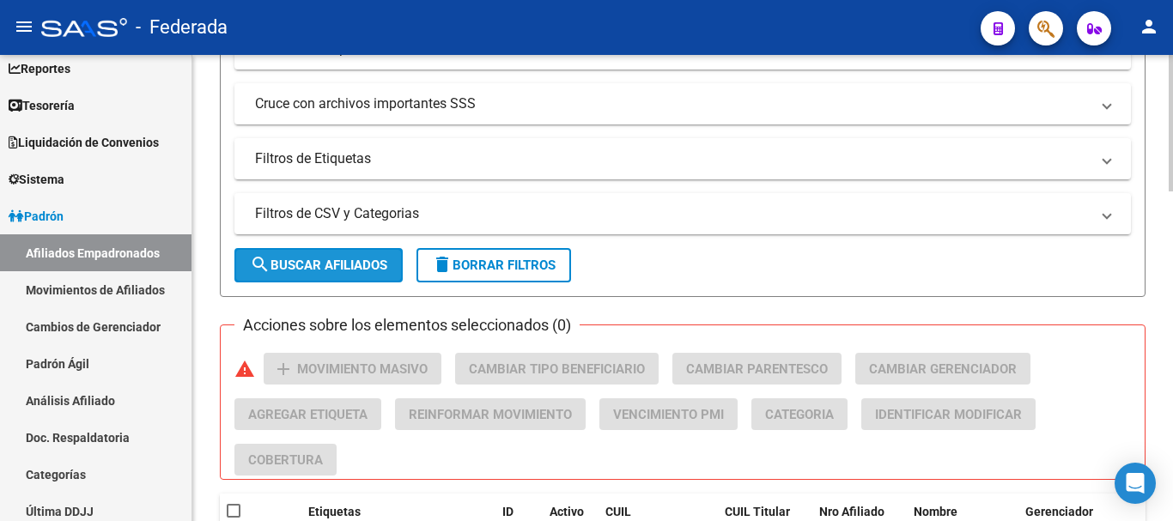
click at [368, 274] on button "search Buscar Afiliados" at bounding box center [318, 265] width 168 height 34
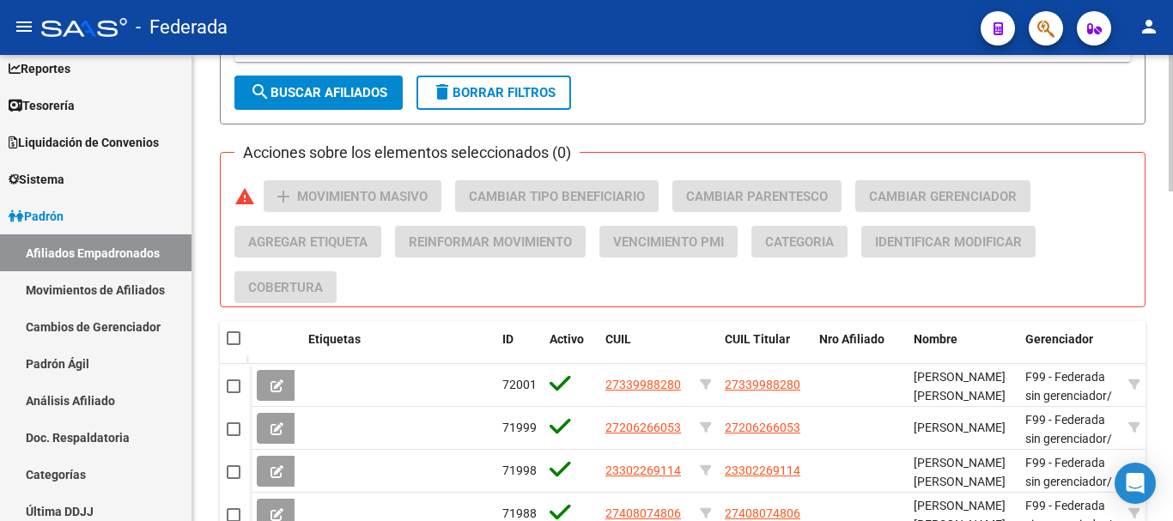
scroll to position [694, 0]
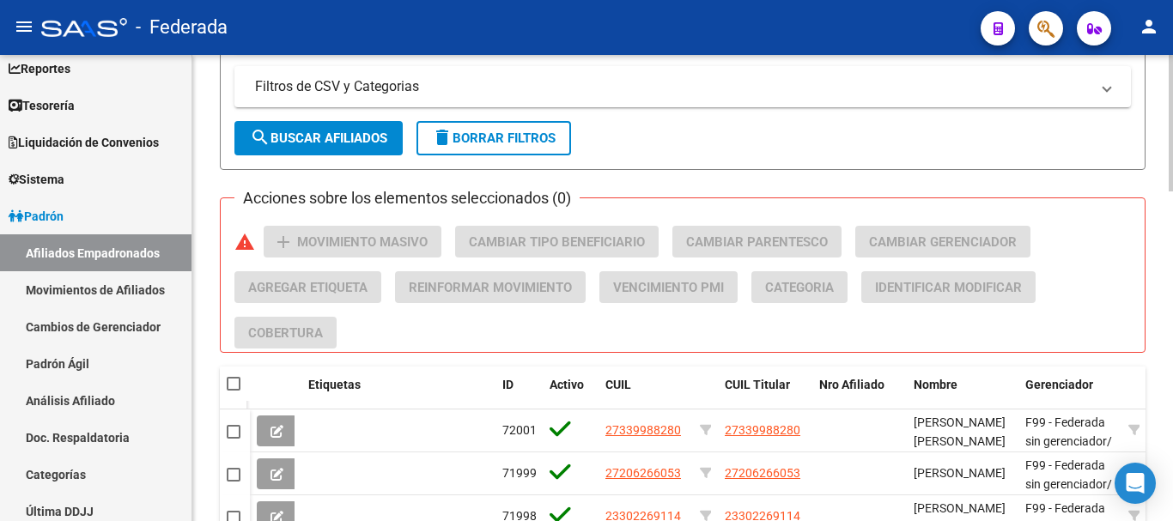
click at [225, 386] on datatable-header-cell at bounding box center [235, 384] width 30 height 34
click at [238, 383] on span at bounding box center [234, 384] width 14 height 14
click at [234, 391] on input "checkbox" at bounding box center [233, 391] width 1 height 1
checkbox input "true"
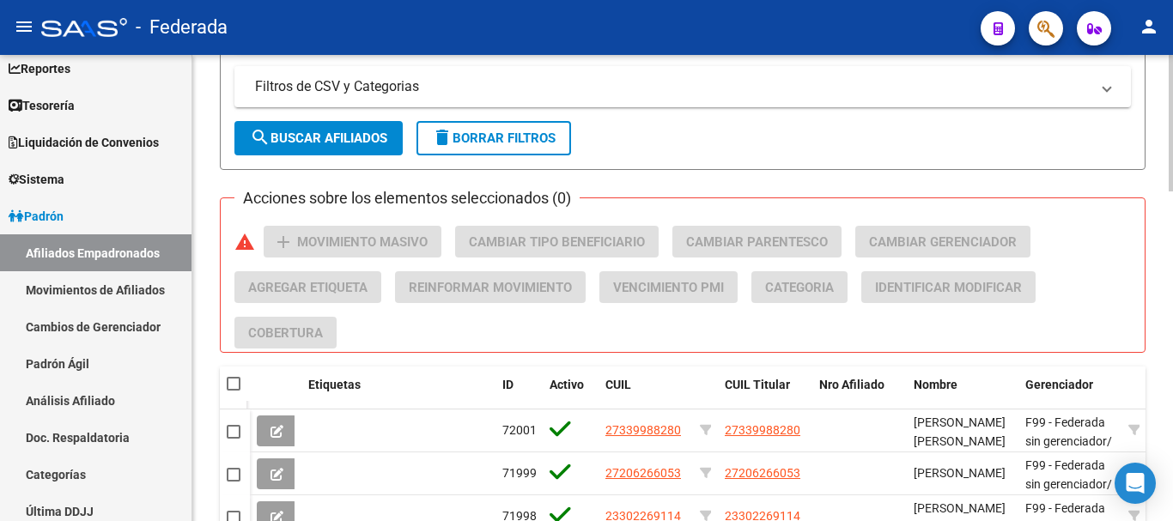
checkbox input "true"
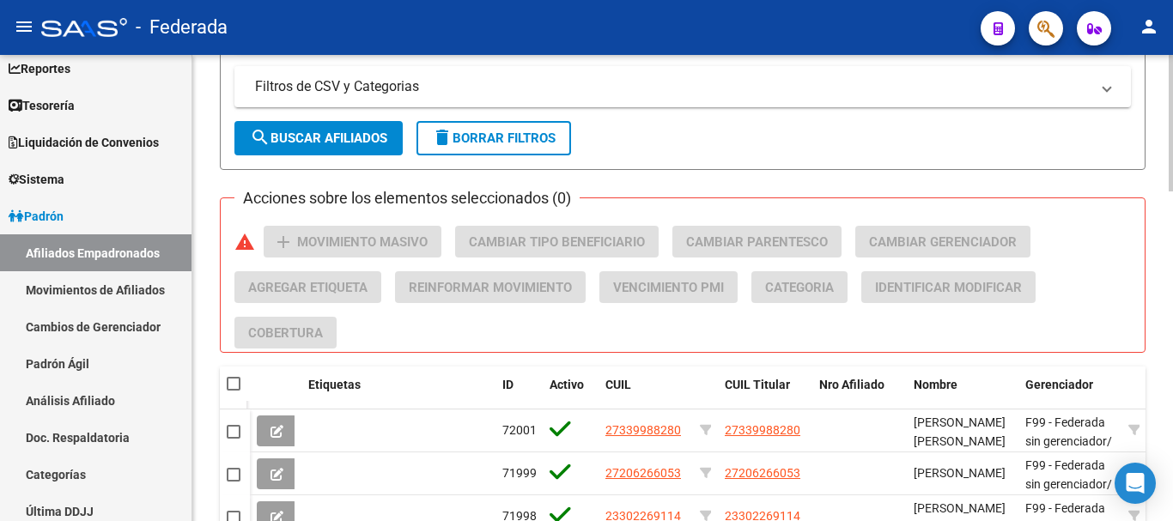
checkbox input "true"
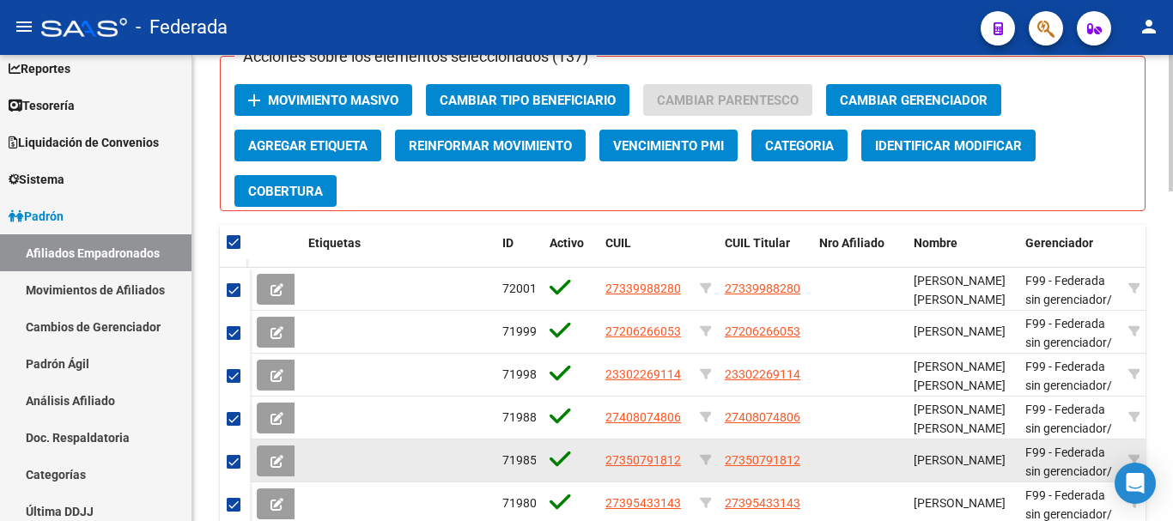
scroll to position [780, 0]
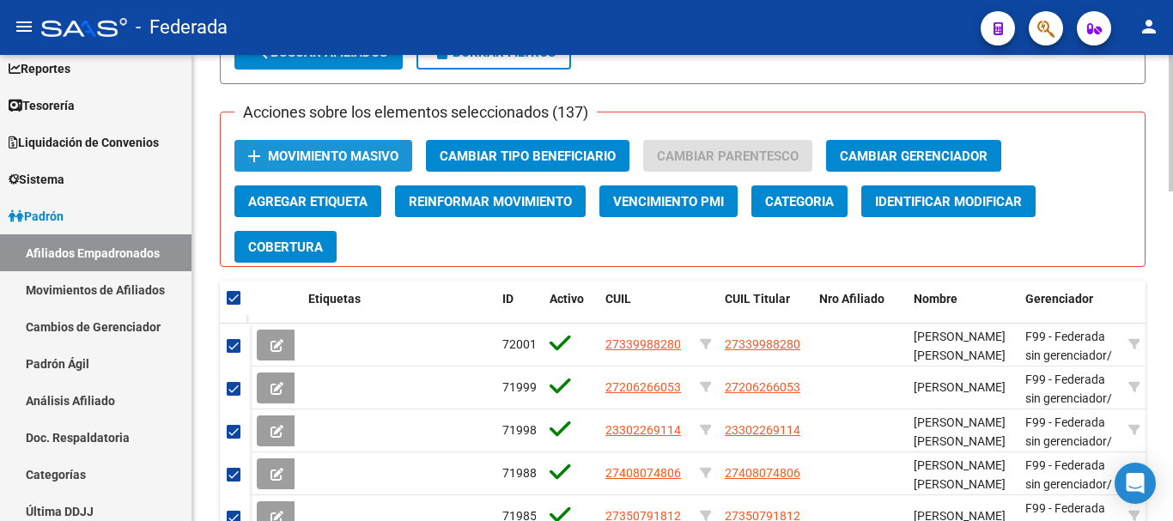
click at [379, 156] on span "Movimiento Masivo" at bounding box center [333, 156] width 131 height 15
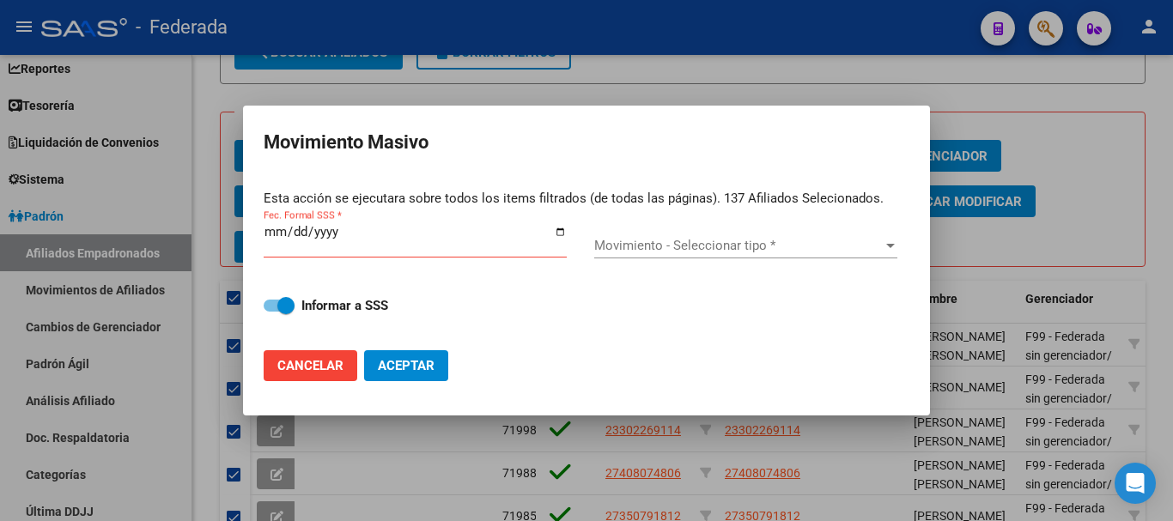
click at [658, 234] on div "Movimiento - Seleccionar tipo * Movimiento - Seleccionar tipo *" at bounding box center [745, 246] width 303 height 26
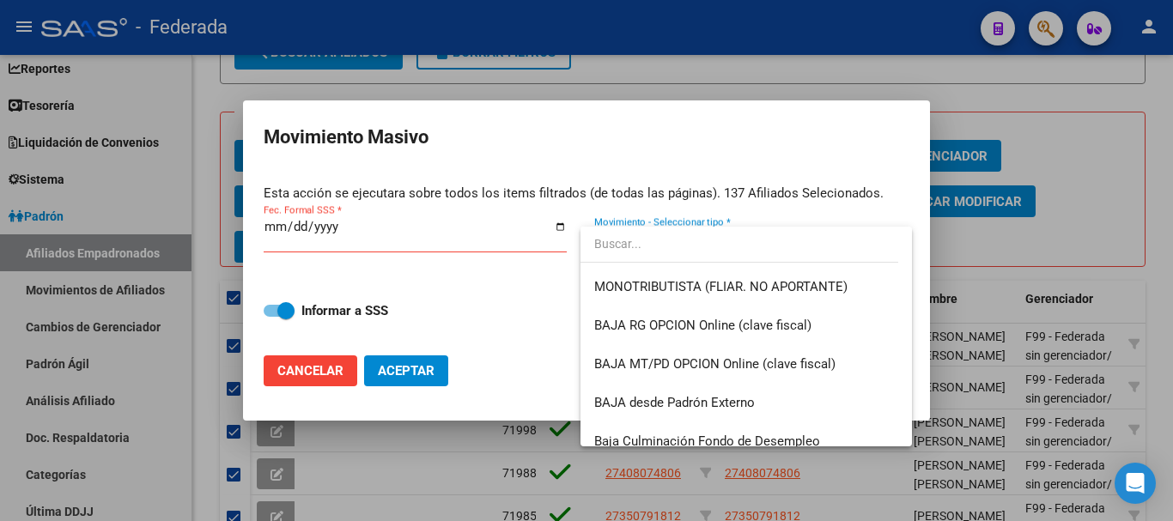
scroll to position [905, 0]
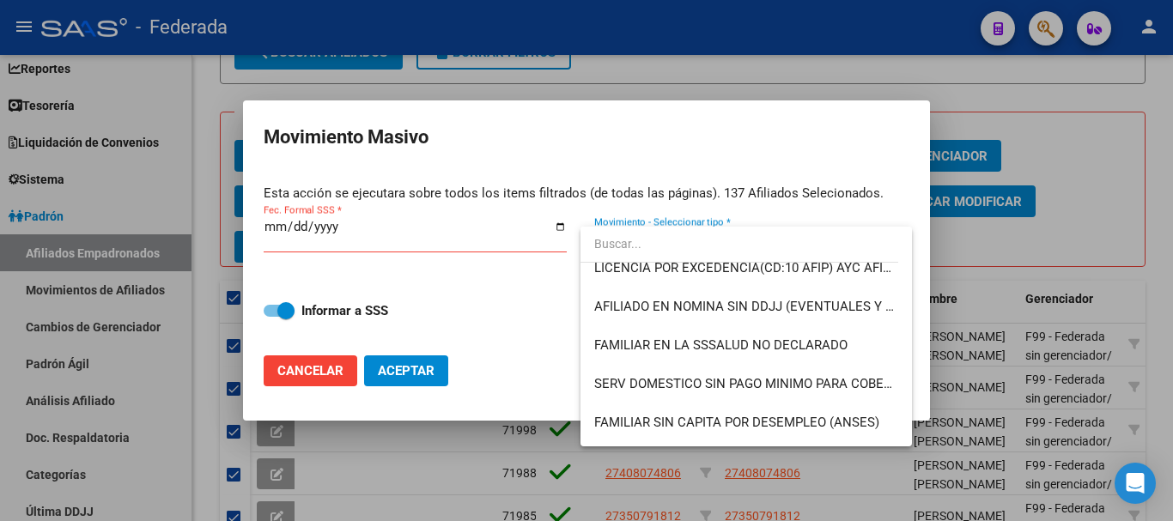
click at [511, 354] on div at bounding box center [586, 260] width 1173 height 521
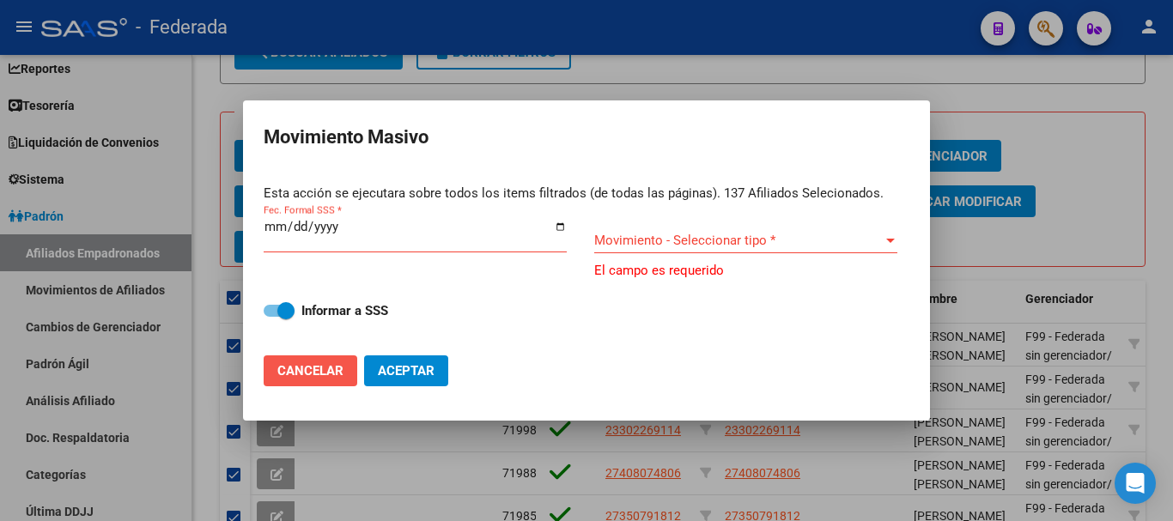
click at [314, 368] on span "Cancelar" at bounding box center [310, 370] width 66 height 15
checkbox input "false"
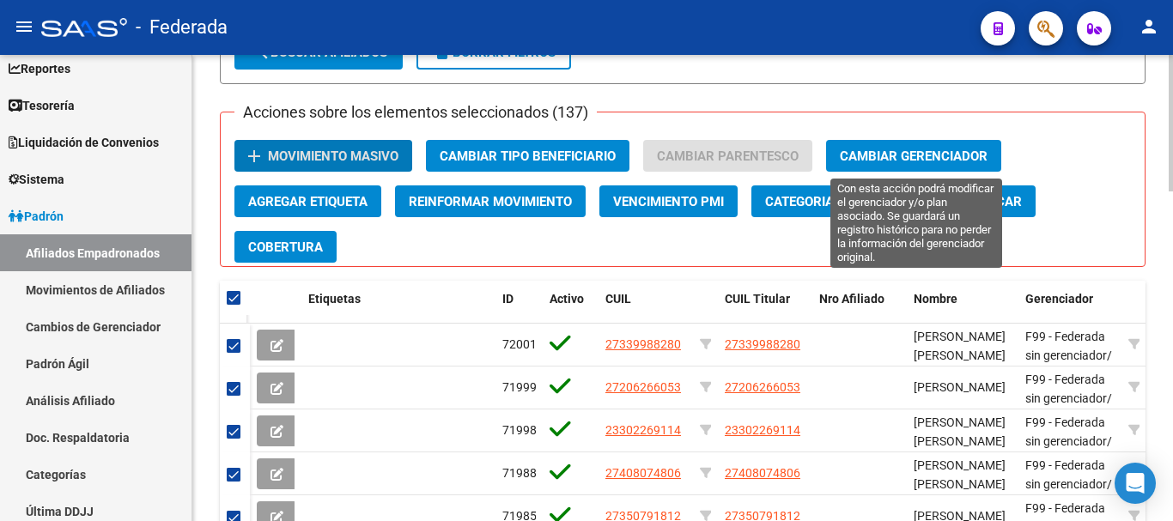
click at [930, 145] on button "Cambiar Gerenciador" at bounding box center [913, 156] width 175 height 32
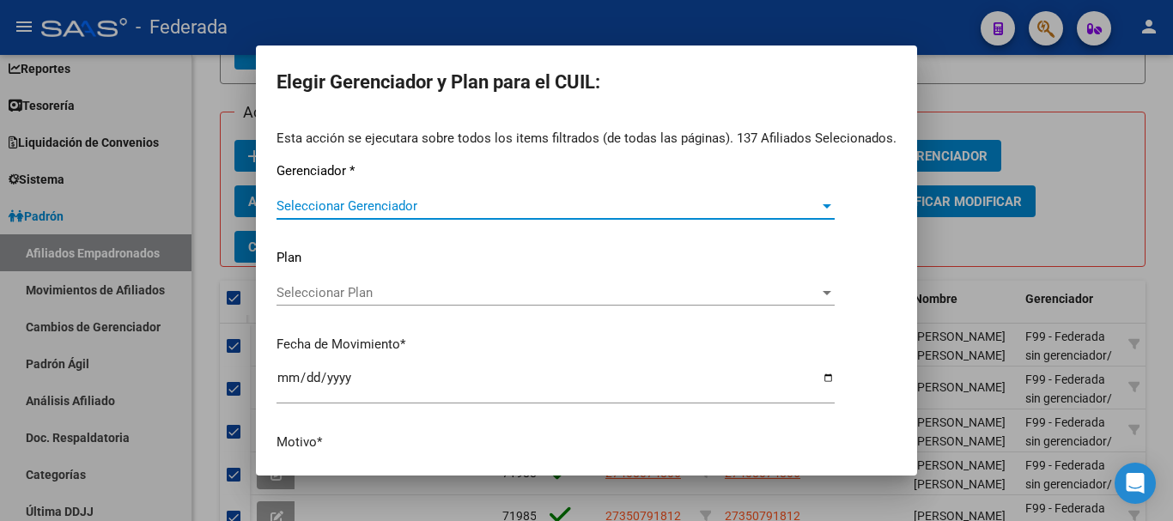
click at [683, 209] on span "Seleccionar Gerenciador" at bounding box center [548, 205] width 543 height 15
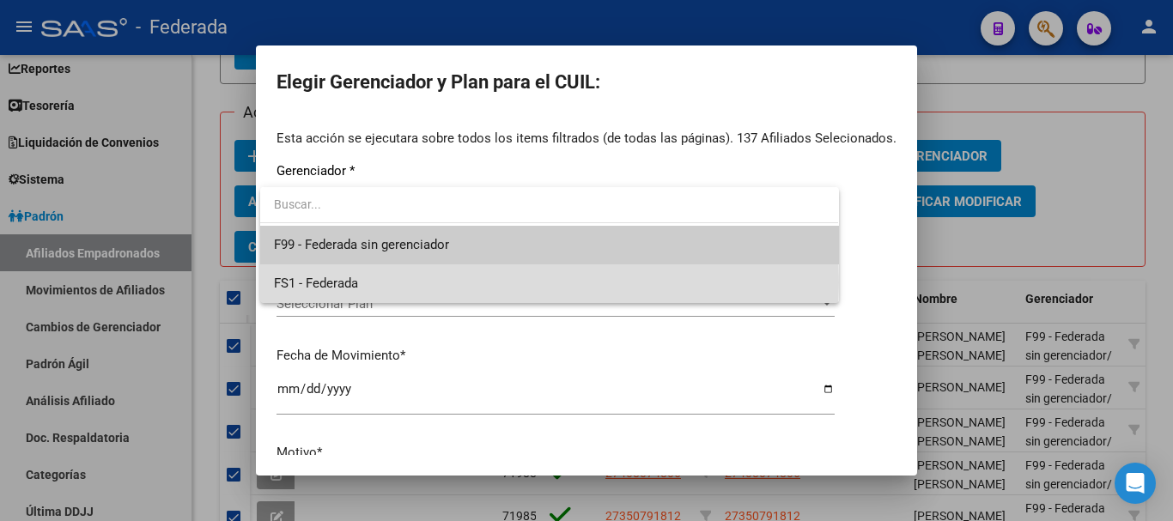
click at [490, 283] on span "FS1 - Federada" at bounding box center [549, 284] width 551 height 39
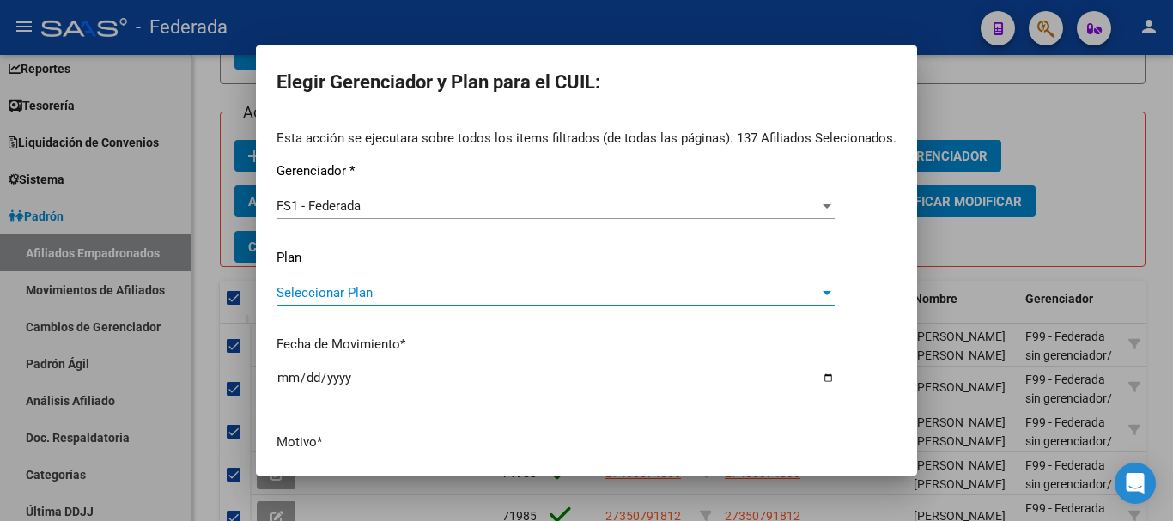
click at [474, 285] on span "Seleccionar Plan" at bounding box center [548, 292] width 543 height 15
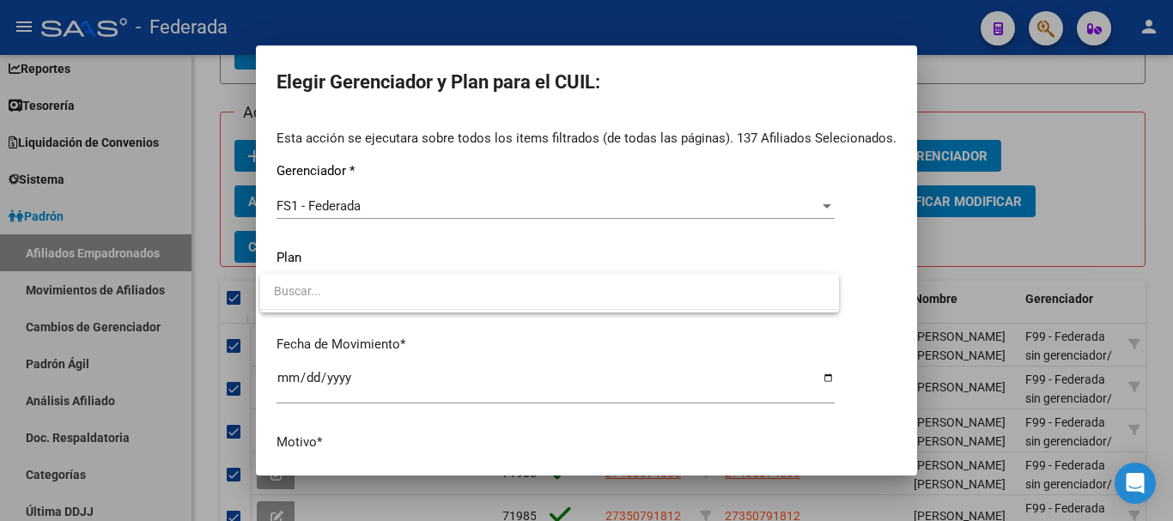
click at [913, 263] on div at bounding box center [586, 260] width 1173 height 521
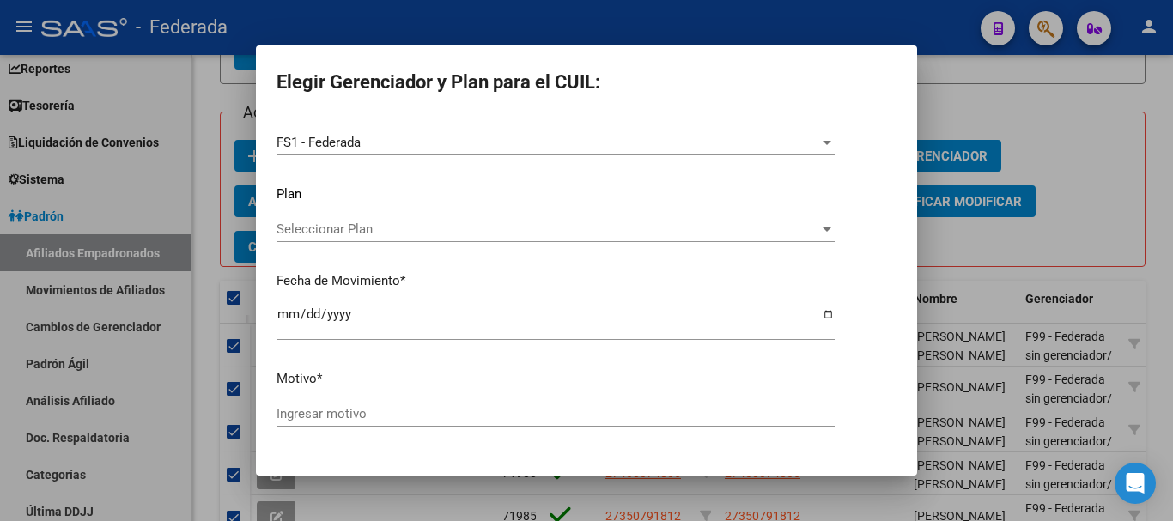
scroll to position [110, 0]
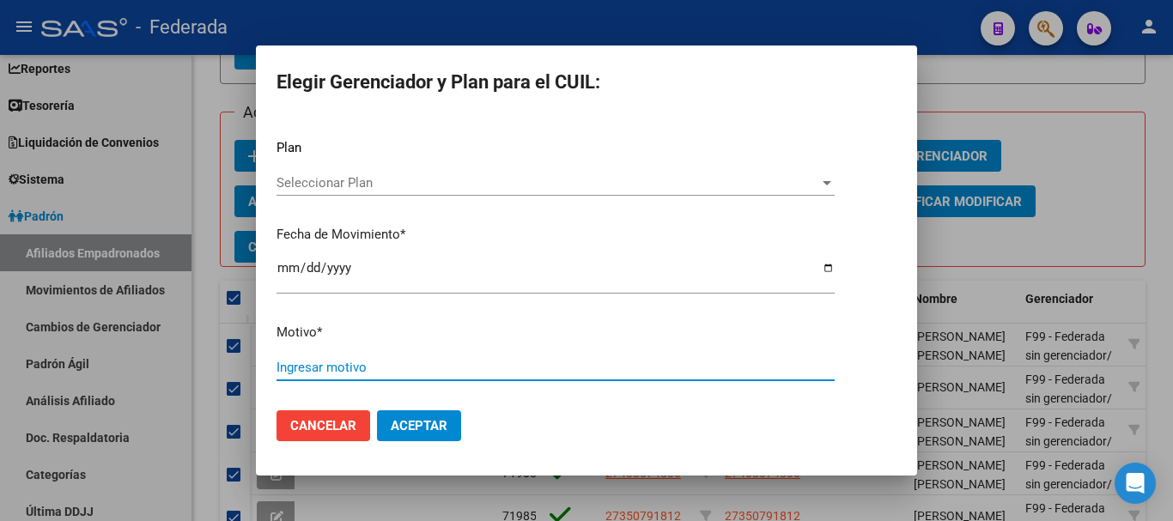
click at [473, 364] on input "Ingresar motivo" at bounding box center [556, 367] width 558 height 15
type input "-"
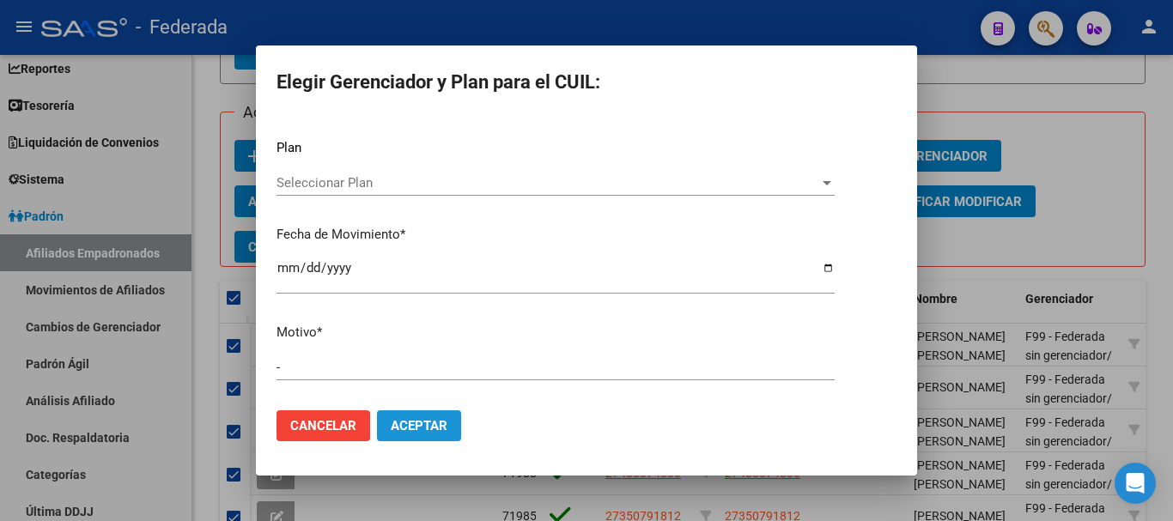
click at [400, 421] on span "Aceptar" at bounding box center [419, 425] width 57 height 15
checkbox input "false"
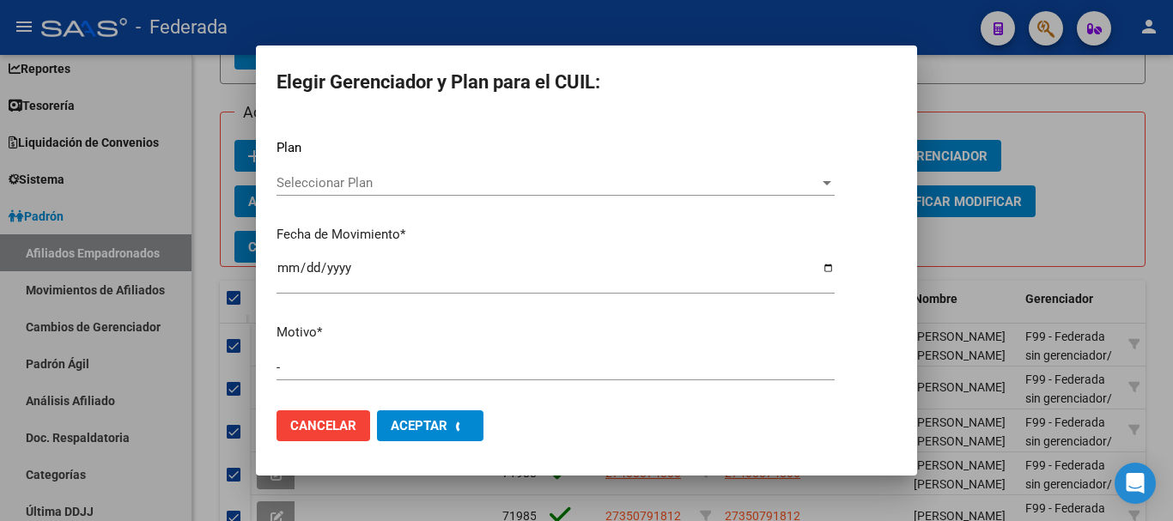
checkbox input "false"
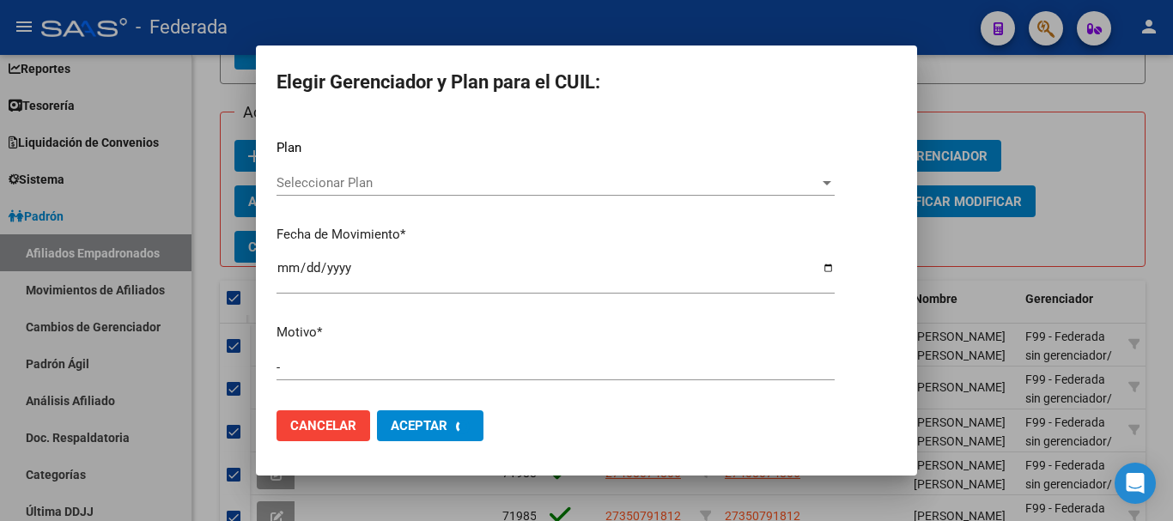
checkbox input "false"
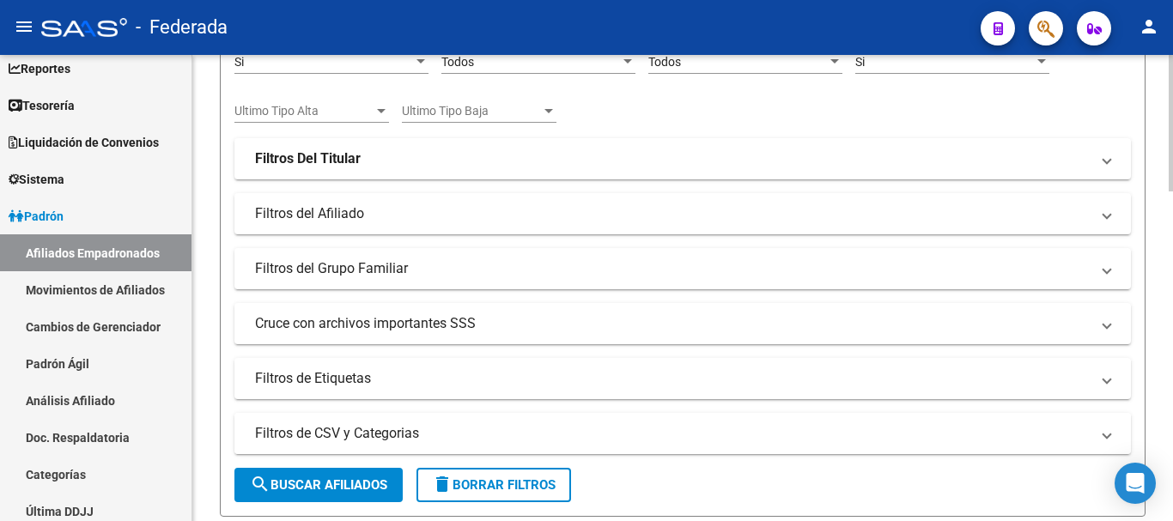
scroll to position [350, 0]
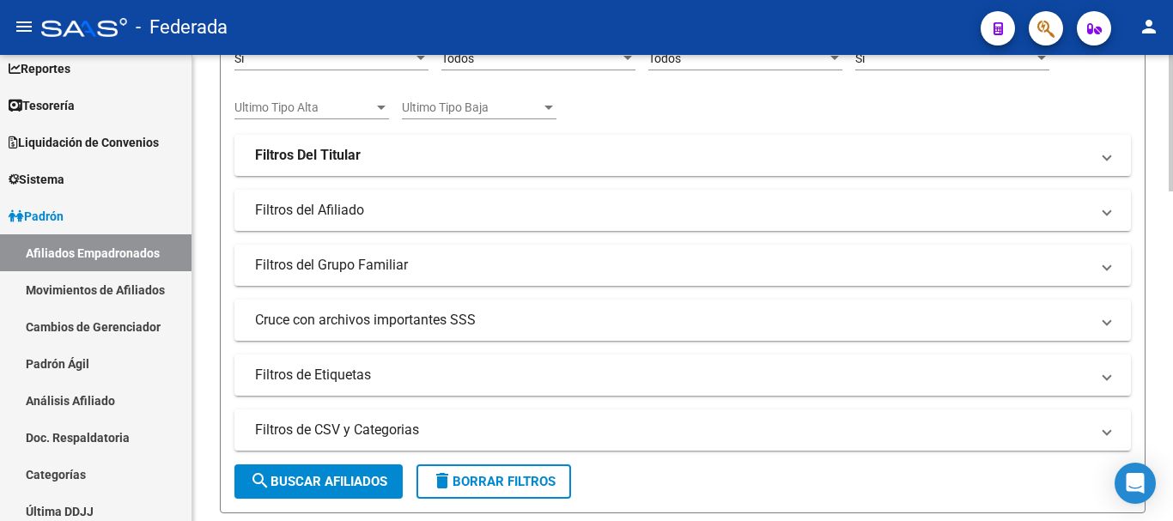
click at [355, 465] on button "search Buscar Afiliados" at bounding box center [318, 482] width 168 height 34
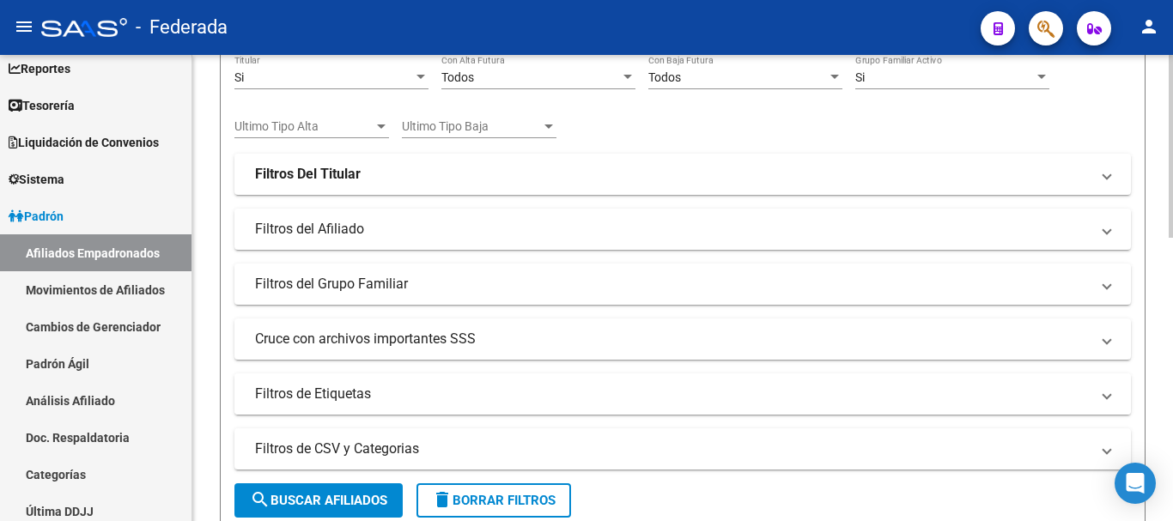
scroll to position [123, 0]
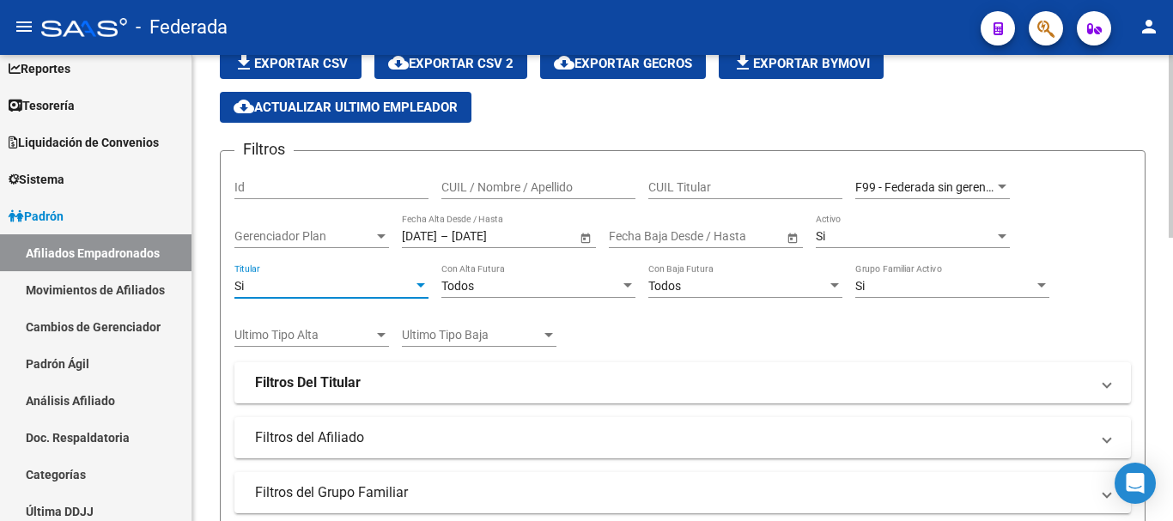
click at [381, 286] on div "Si" at bounding box center [323, 286] width 179 height 15
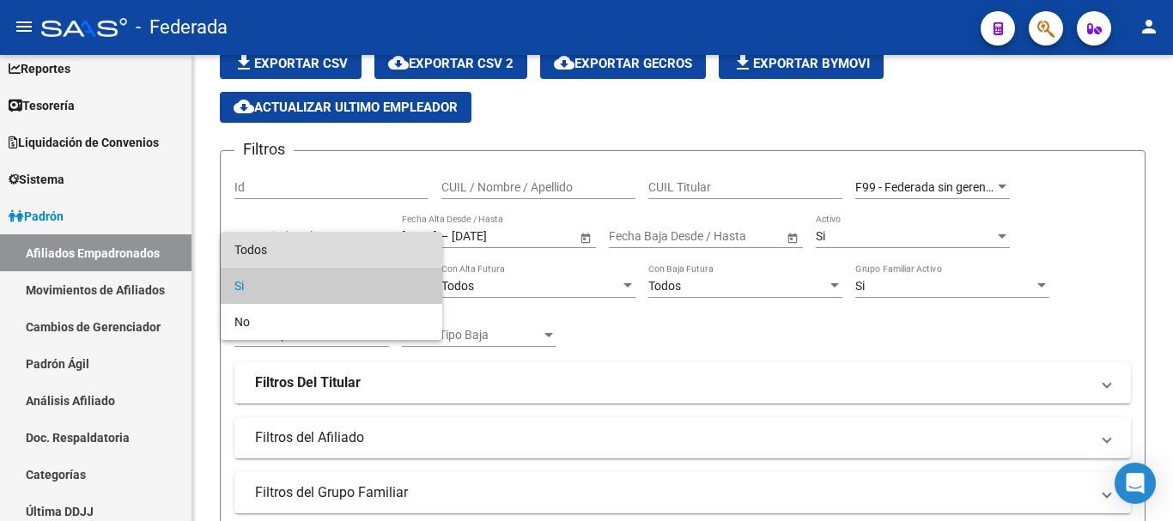
click at [369, 245] on span "Todos" at bounding box center [331, 250] width 194 height 36
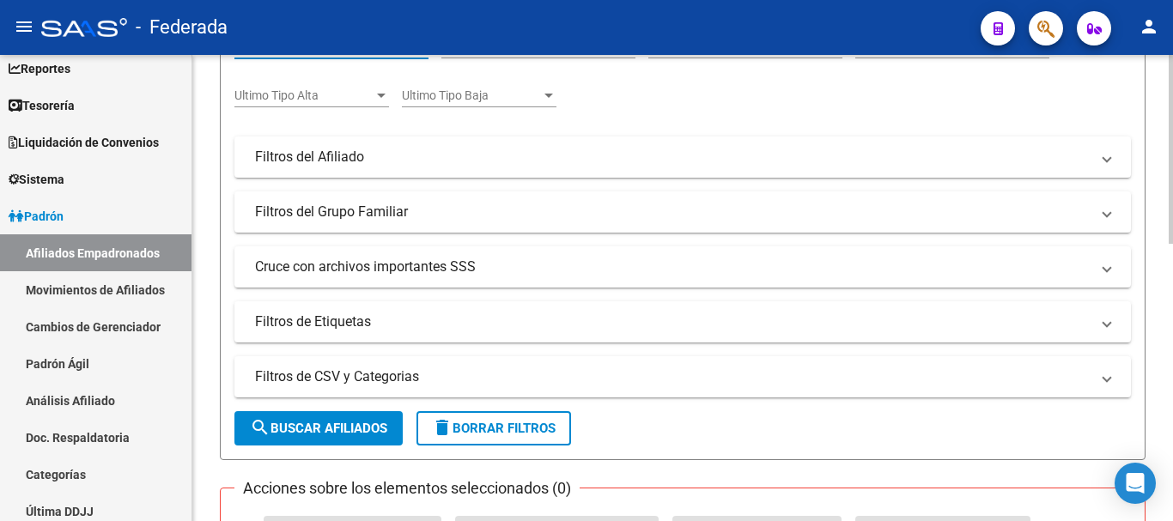
scroll to position [552, 0]
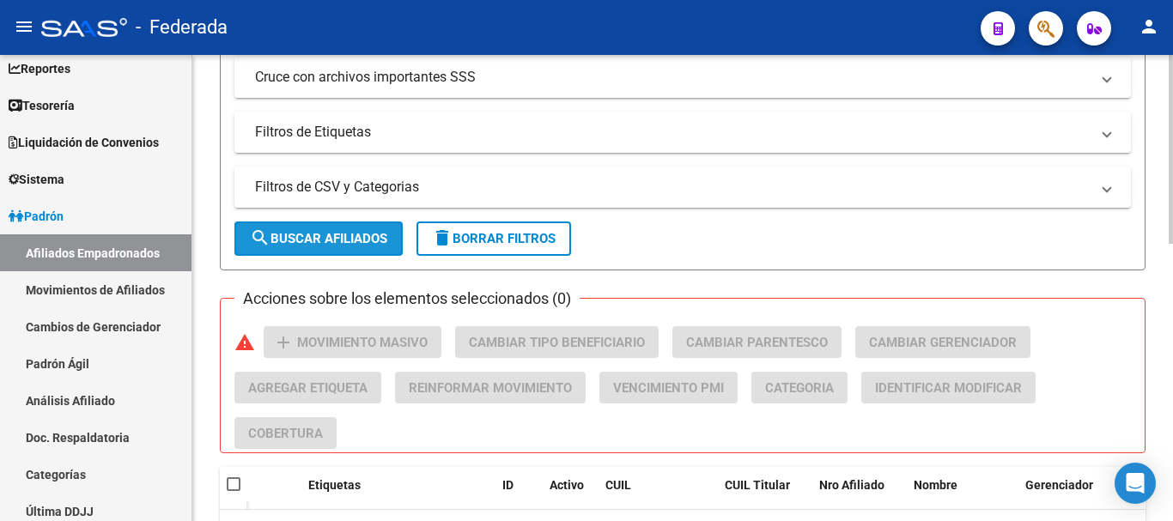
click at [363, 236] on span "search Buscar Afiliados" at bounding box center [318, 238] width 137 height 15
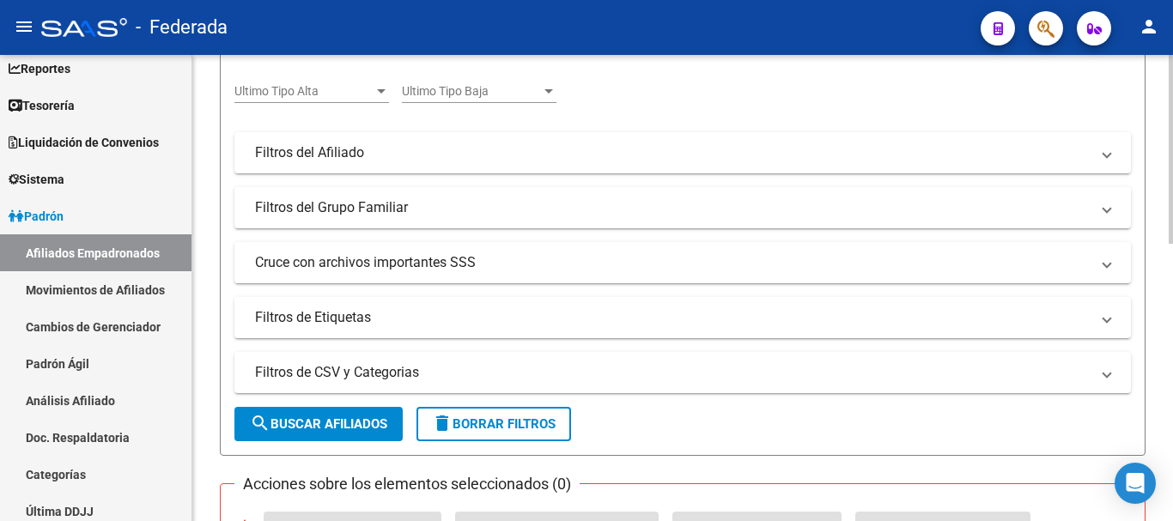
scroll to position [167, 0]
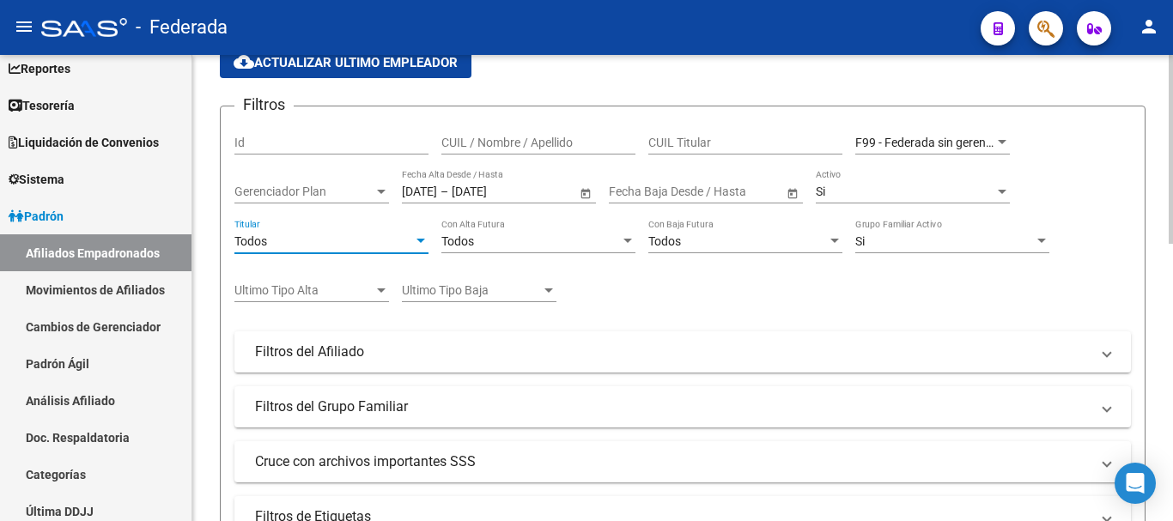
click at [410, 247] on div "Todos" at bounding box center [323, 241] width 179 height 15
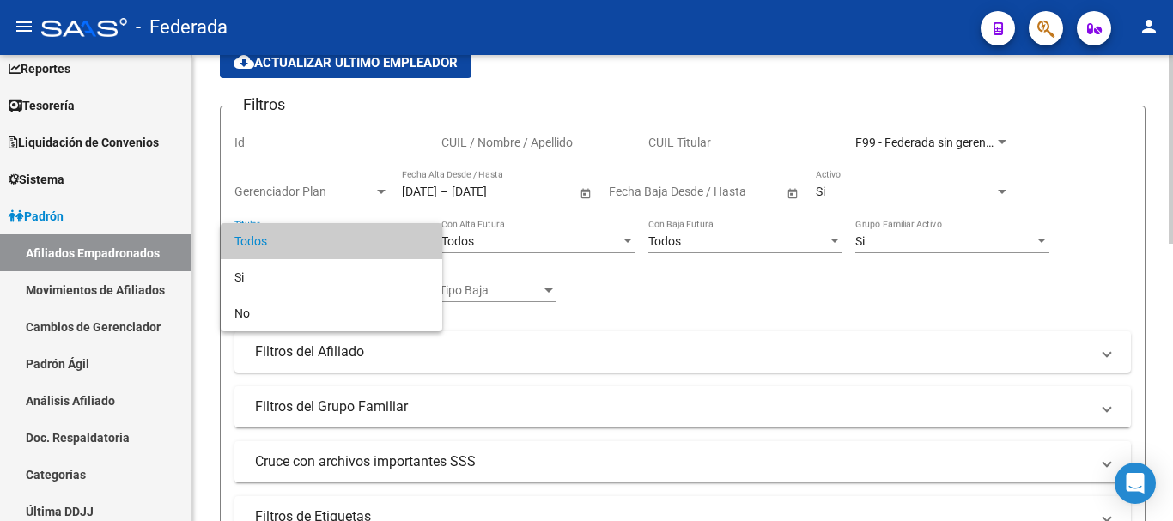
click at [410, 247] on span "Todos" at bounding box center [331, 241] width 194 height 36
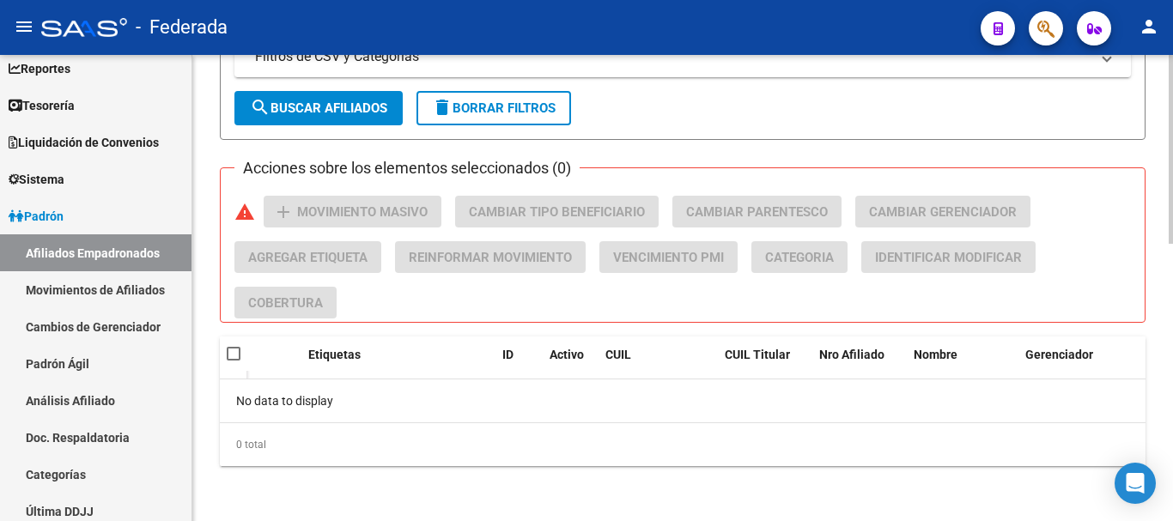
click at [350, 99] on button "search Buscar Afiliados" at bounding box center [318, 108] width 168 height 34
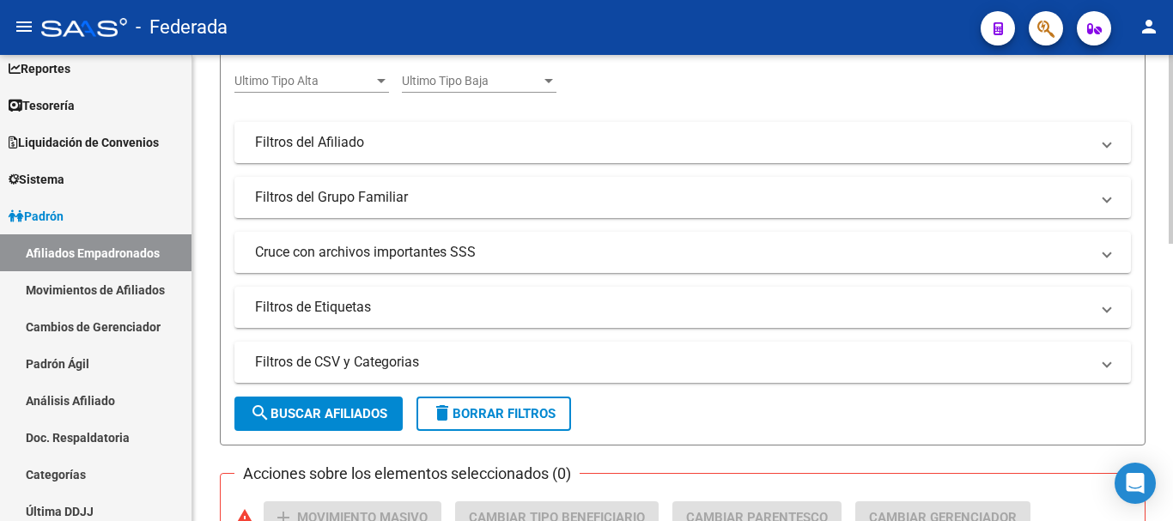
scroll to position [339, 0]
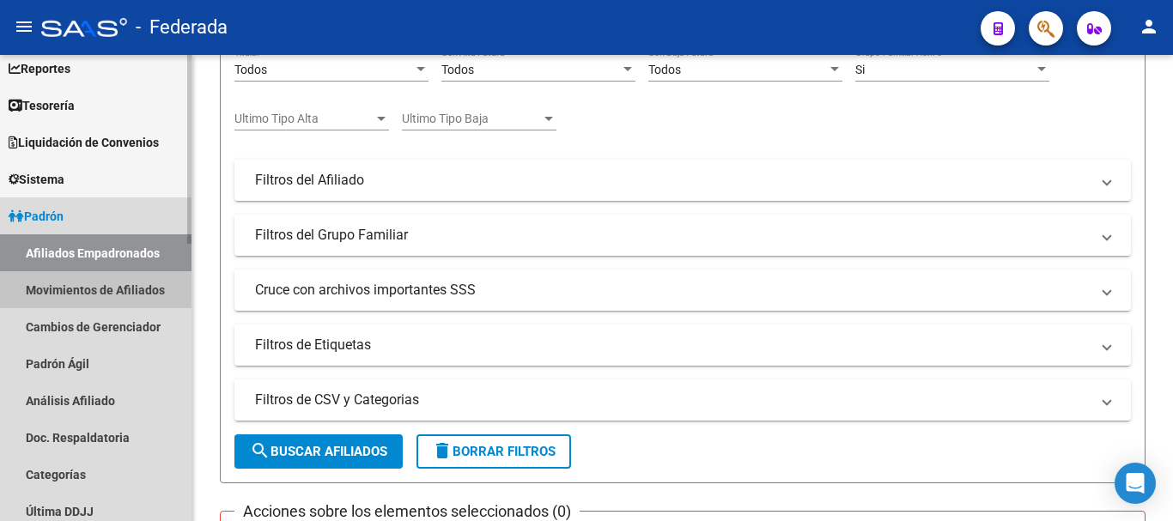
click at [157, 282] on link "Movimientos de Afiliados" at bounding box center [96, 289] width 192 height 37
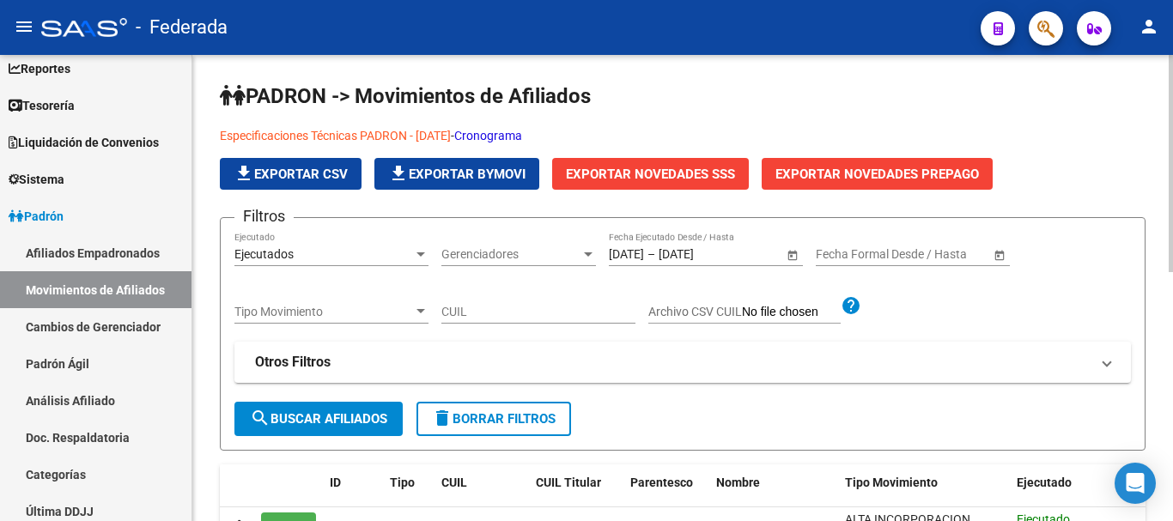
click at [464, 253] on span "Gerenciadores" at bounding box center [511, 254] width 139 height 15
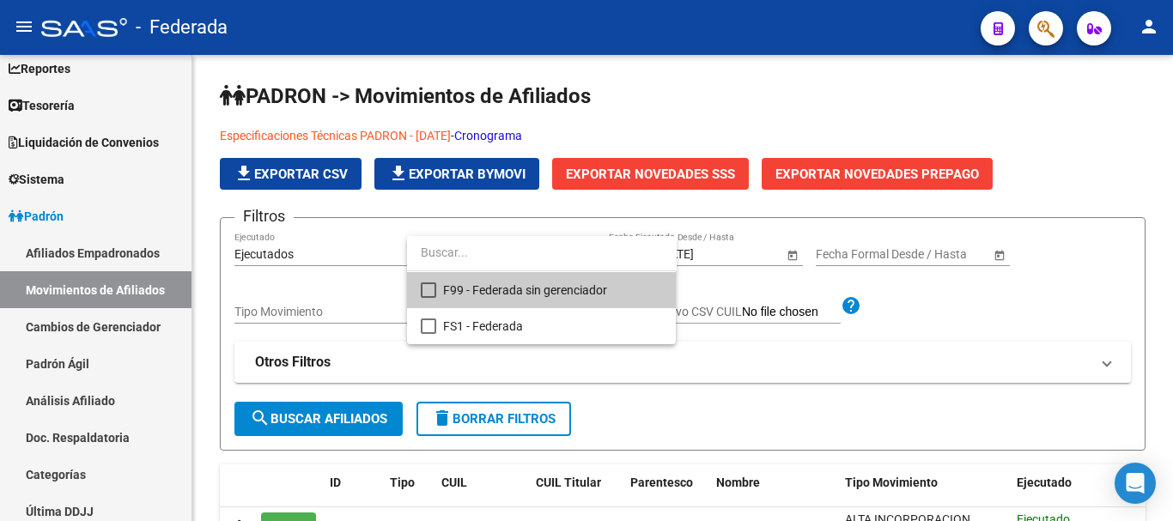
click at [483, 297] on span "F99 - Federada sin gerenciador" at bounding box center [552, 290] width 219 height 36
click at [940, 292] on div at bounding box center [586, 260] width 1173 height 521
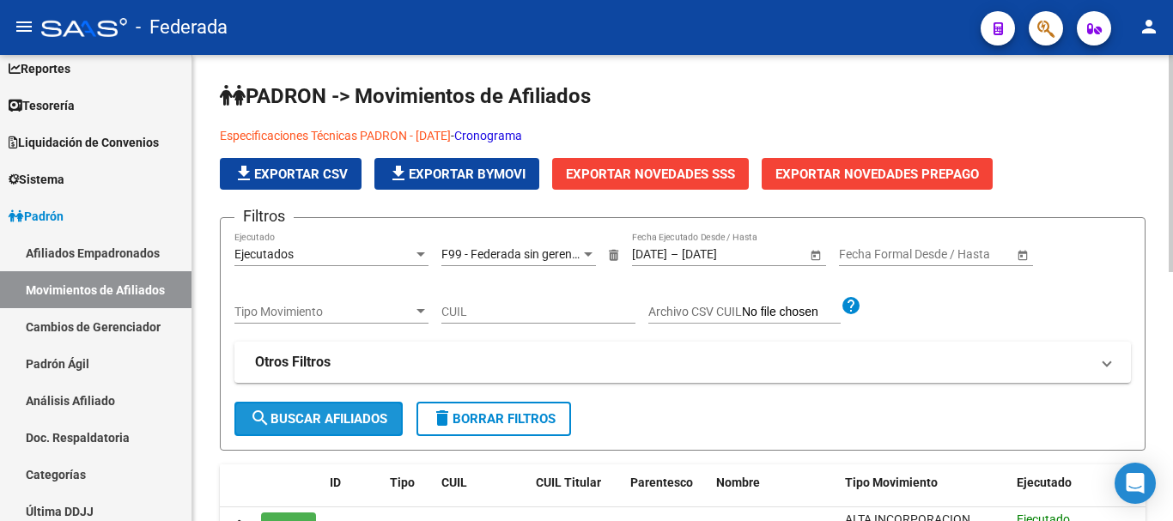
click at [362, 419] on span "search Buscar Afiliados" at bounding box center [318, 418] width 137 height 15
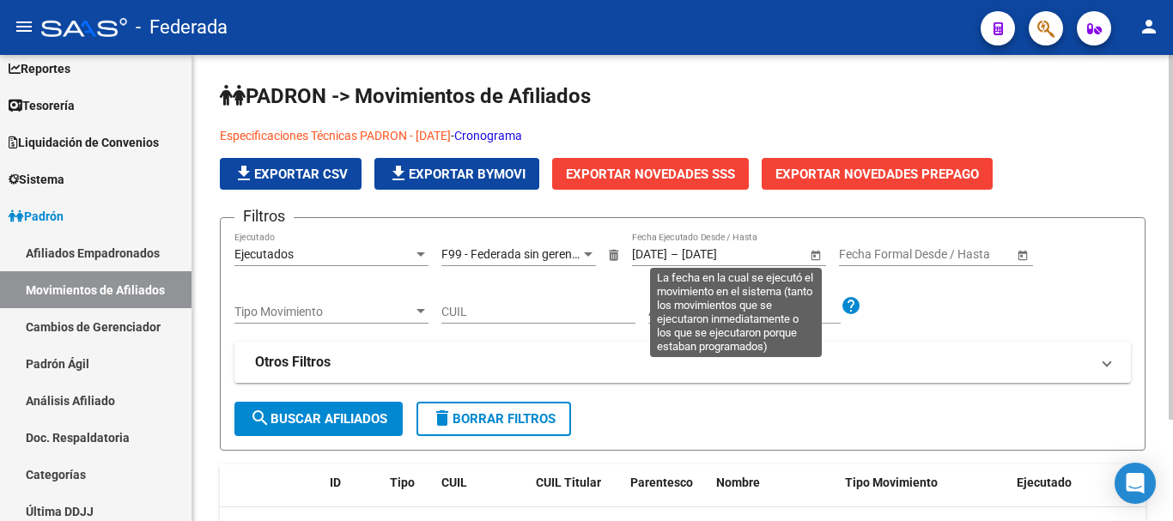
click at [653, 247] on input "[DATE]" at bounding box center [649, 254] width 35 height 15
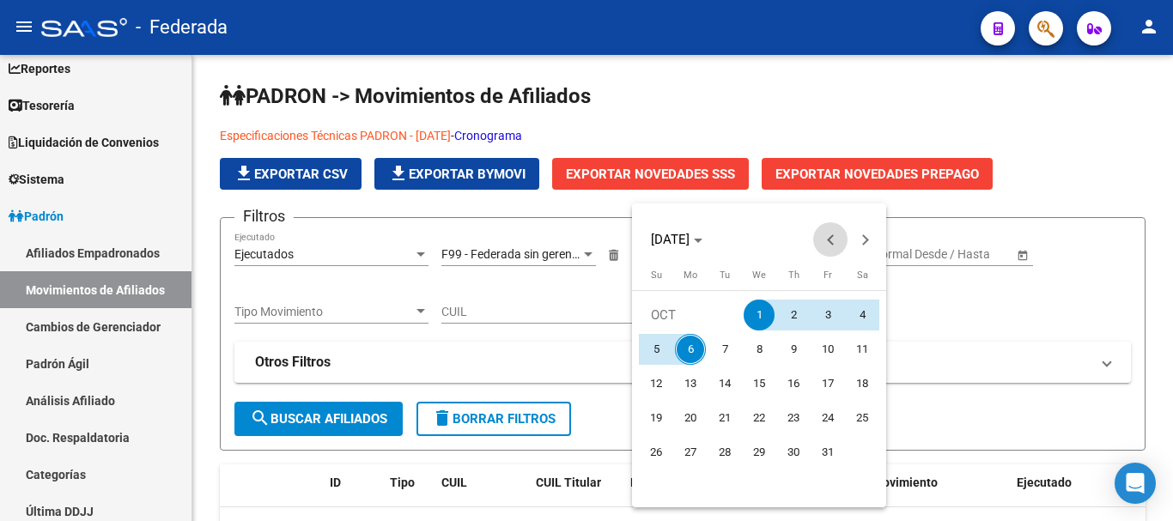
click at [831, 232] on span "Previous month" at bounding box center [830, 239] width 34 height 34
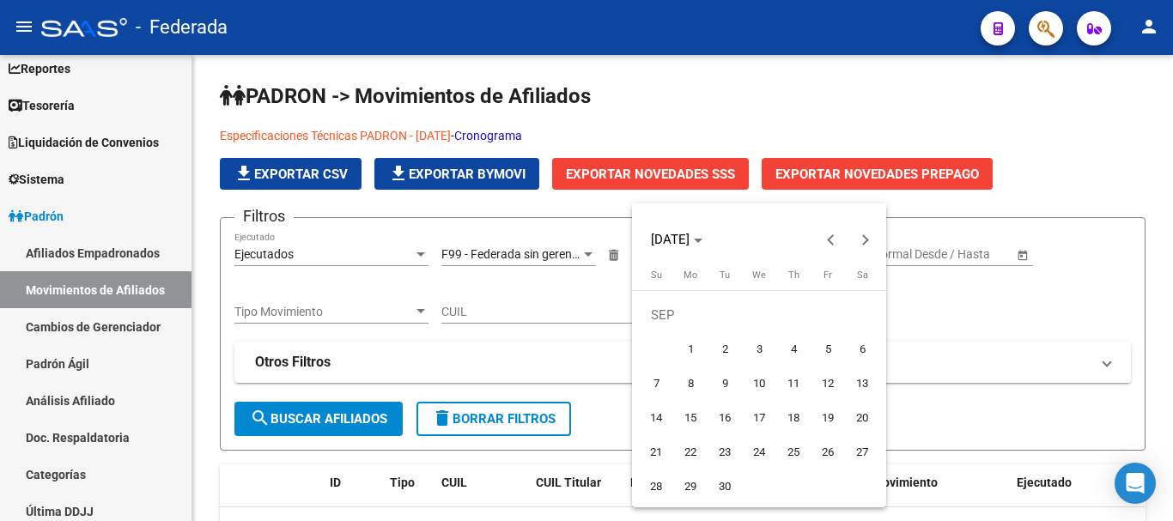
click at [701, 339] on span "1" at bounding box center [690, 349] width 31 height 31
type input "[DATE]"
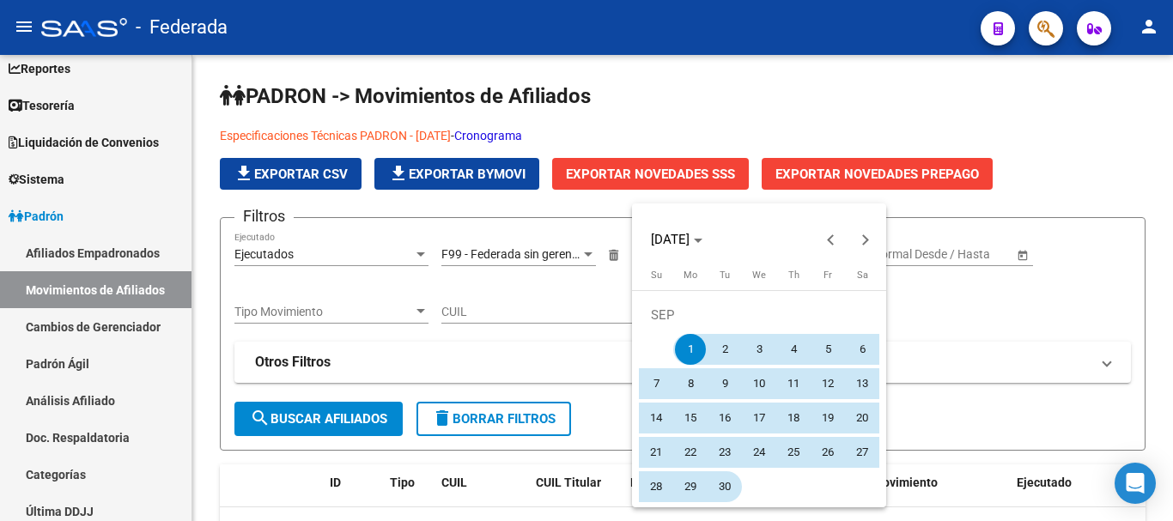
click at [739, 484] on span "30" at bounding box center [724, 487] width 31 height 31
type input "[DATE]"
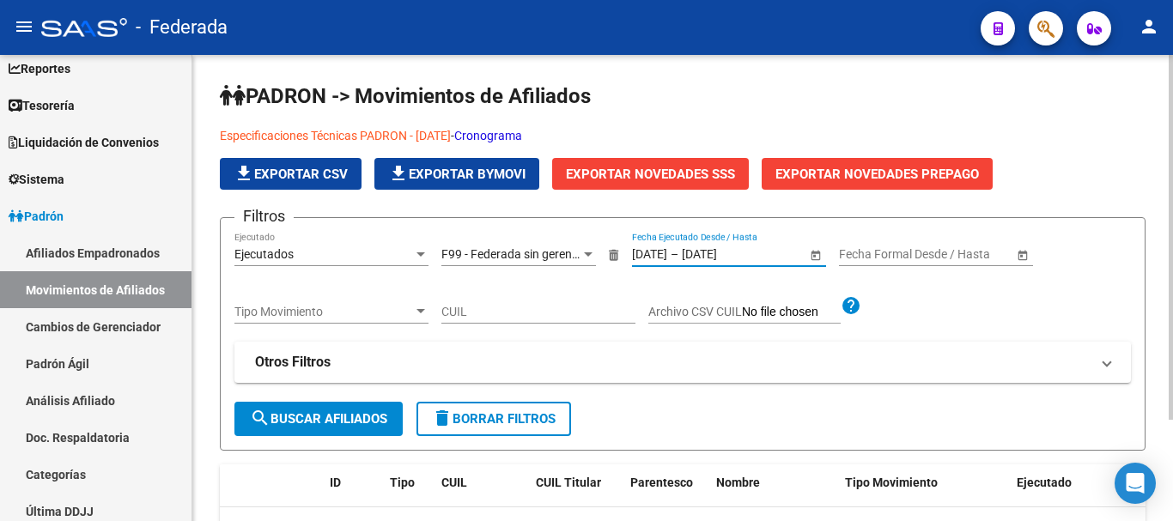
click at [283, 412] on span "search Buscar Afiliados" at bounding box center [318, 418] width 137 height 15
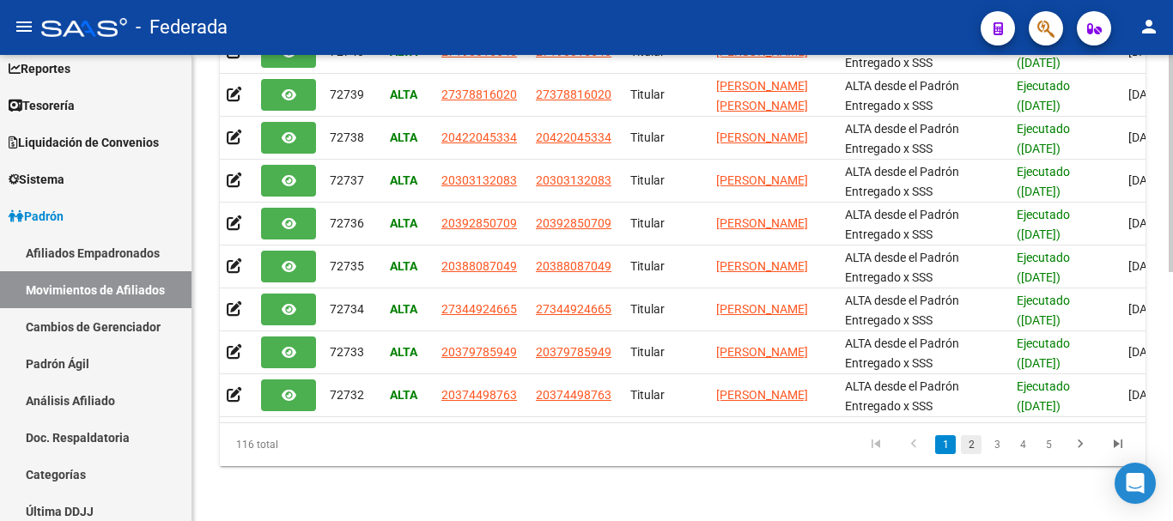
click at [965, 439] on link "2" at bounding box center [971, 444] width 21 height 19
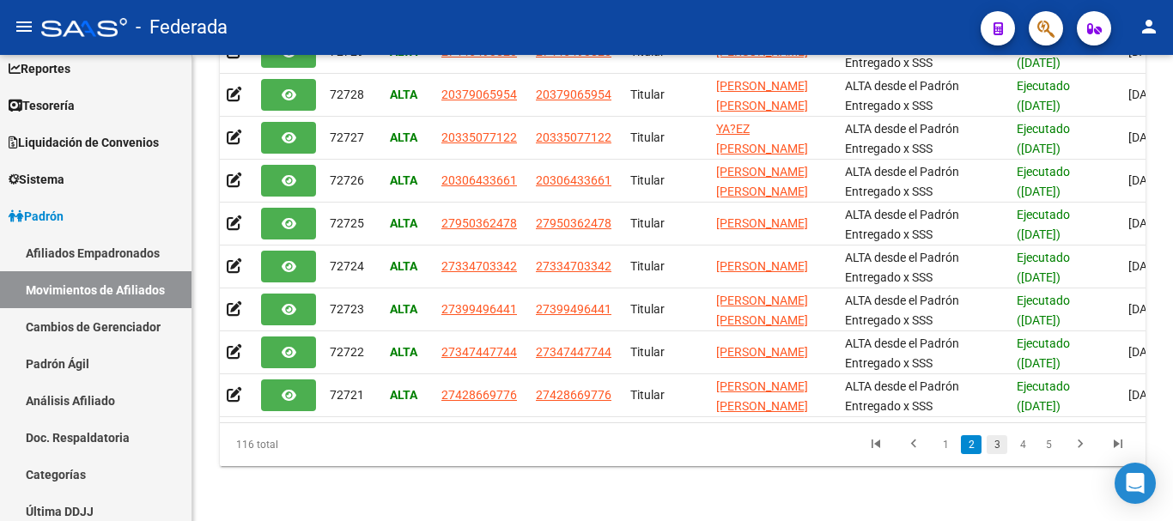
click at [1007, 448] on link "3" at bounding box center [997, 444] width 21 height 19
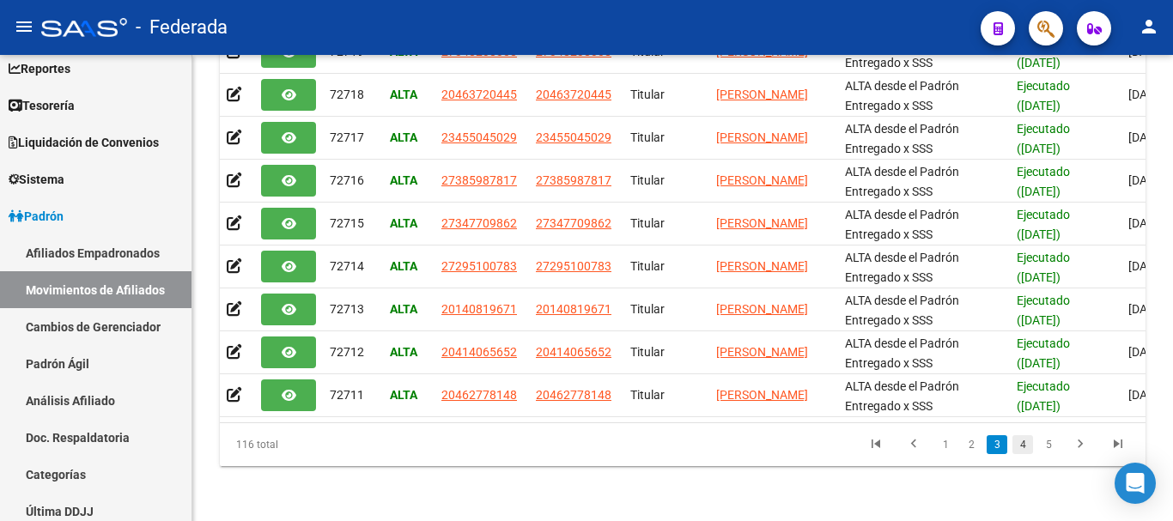
click at [1023, 450] on link "4" at bounding box center [1023, 444] width 21 height 19
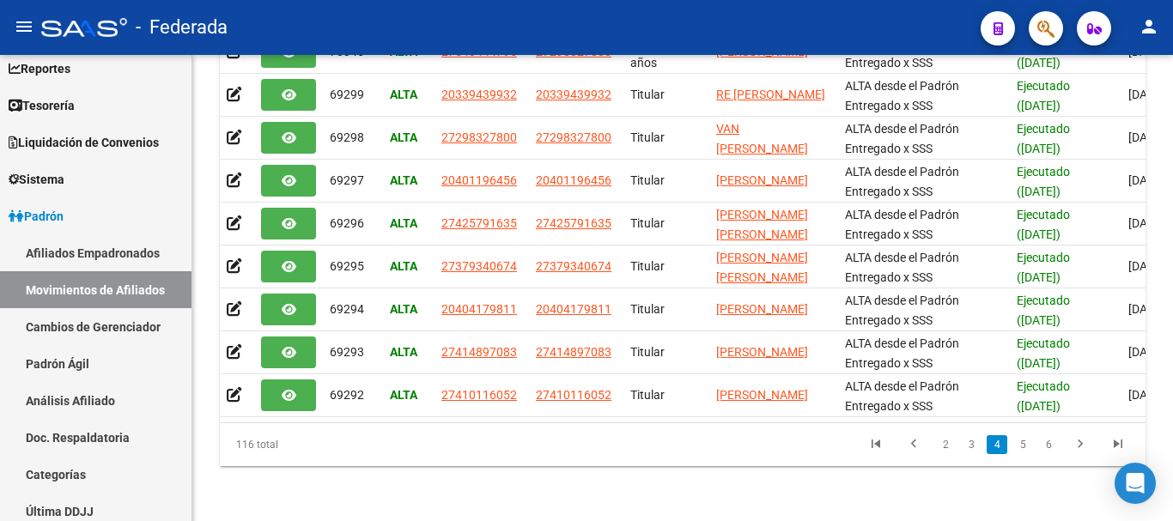
click at [1035, 440] on li "5" at bounding box center [1023, 444] width 26 height 29
click at [1024, 442] on link "5" at bounding box center [1023, 444] width 21 height 19
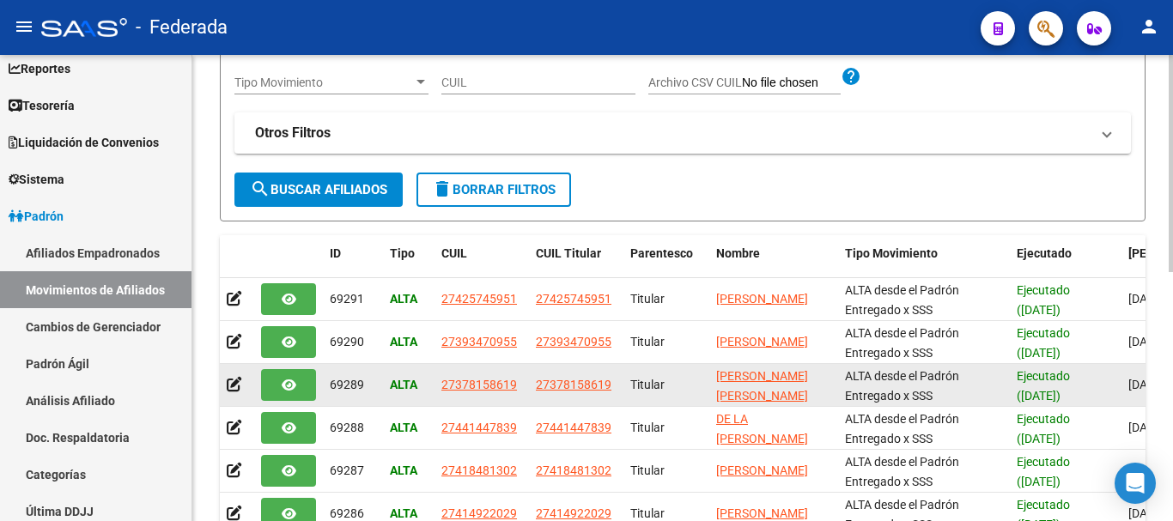
scroll to position [258, 0]
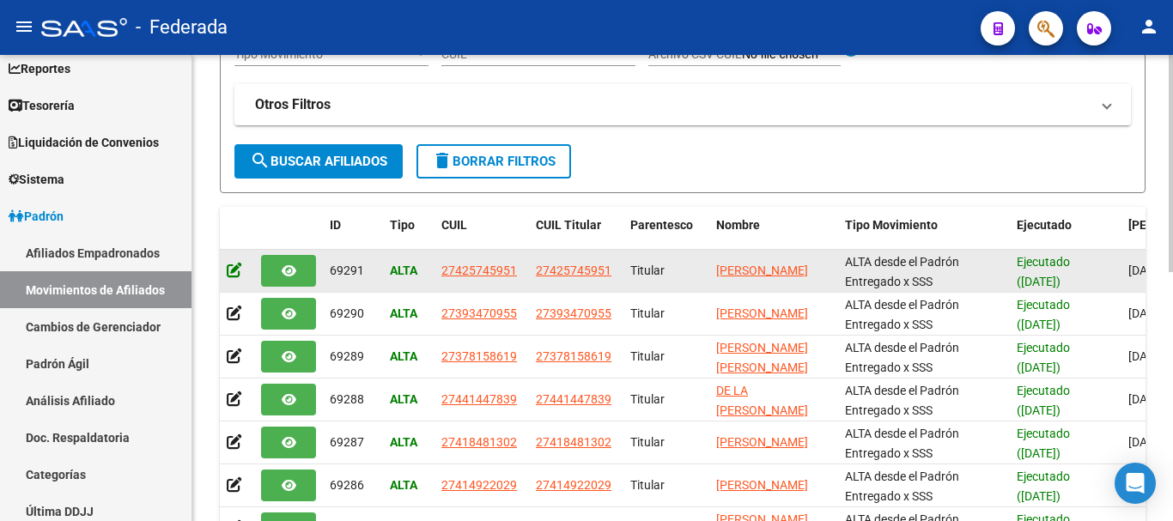
click at [232, 272] on icon at bounding box center [234, 270] width 15 height 16
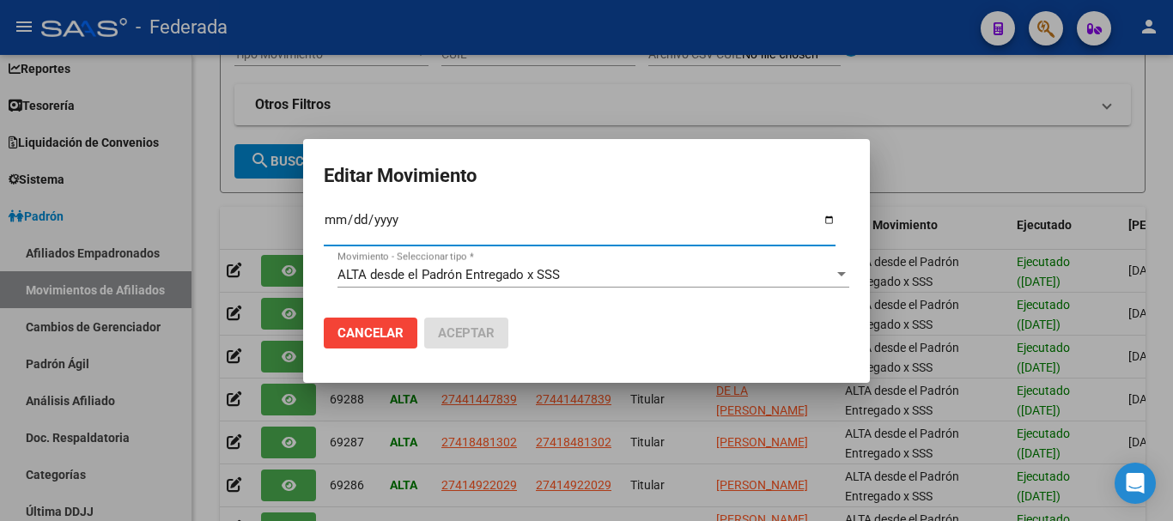
click at [412, 332] on button "Cancelar" at bounding box center [371, 333] width 94 height 31
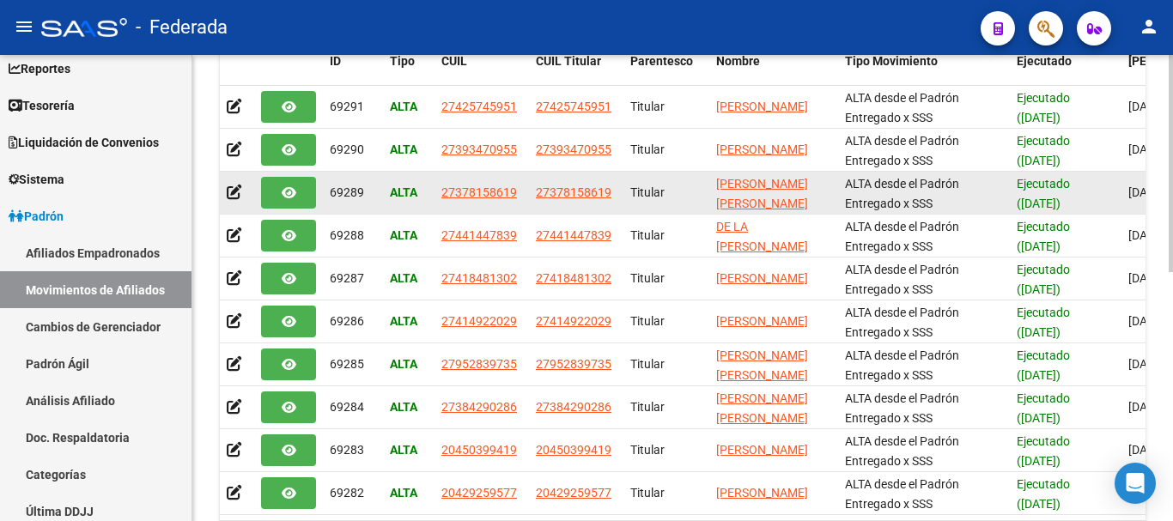
scroll to position [429, 0]
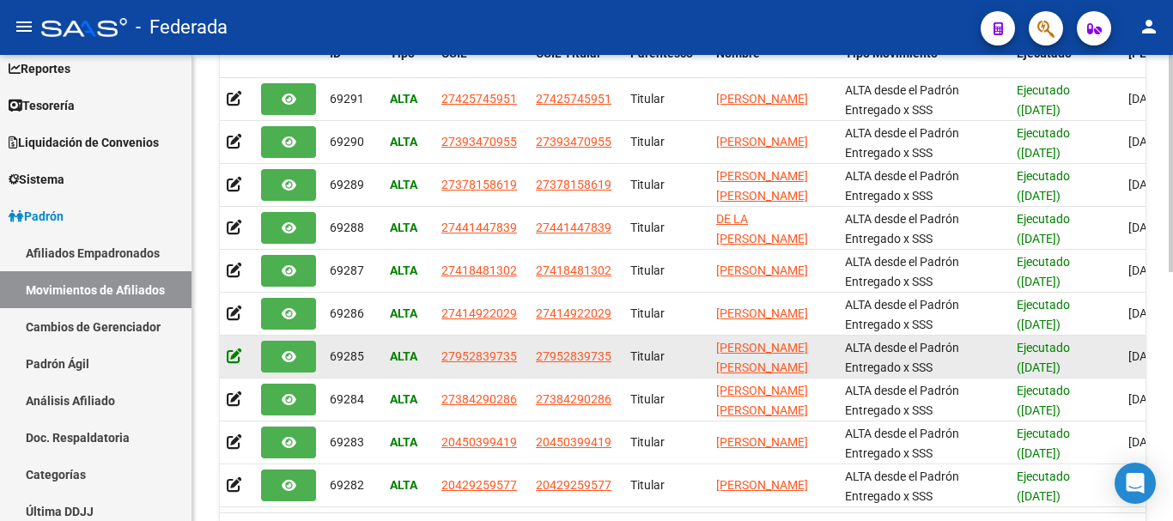
click at [228, 360] on icon at bounding box center [234, 356] width 15 height 16
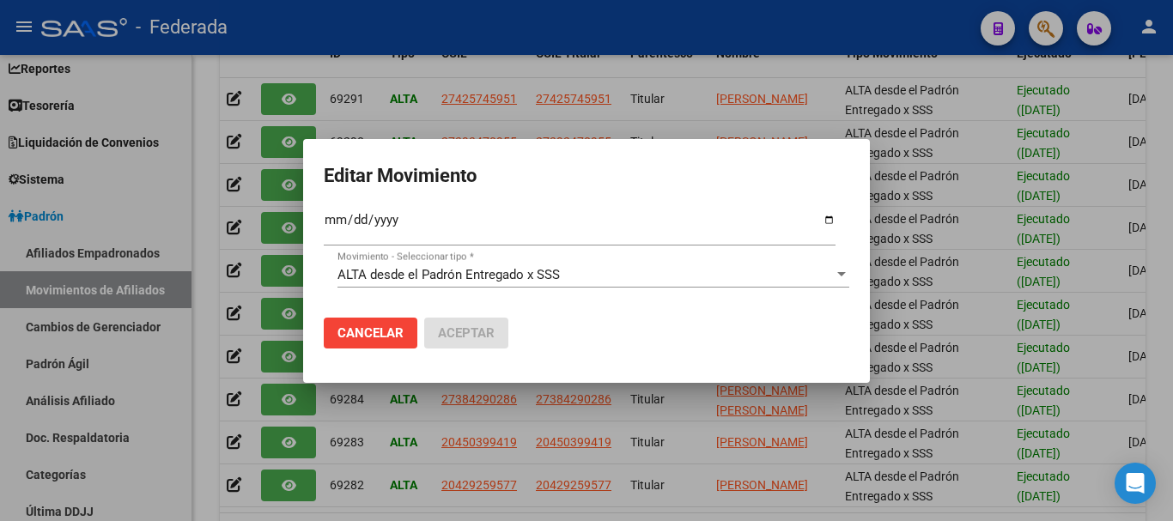
click at [478, 260] on div "2025-05-01 Fec. Formal SSS *" at bounding box center [580, 236] width 512 height 52
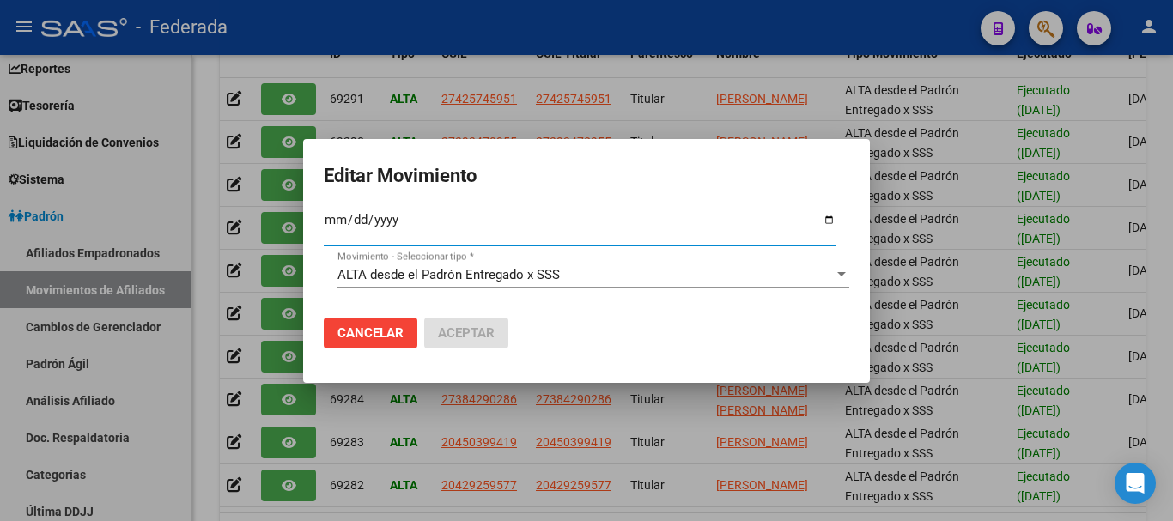
click at [482, 228] on input "2025-05-01" at bounding box center [580, 226] width 512 height 27
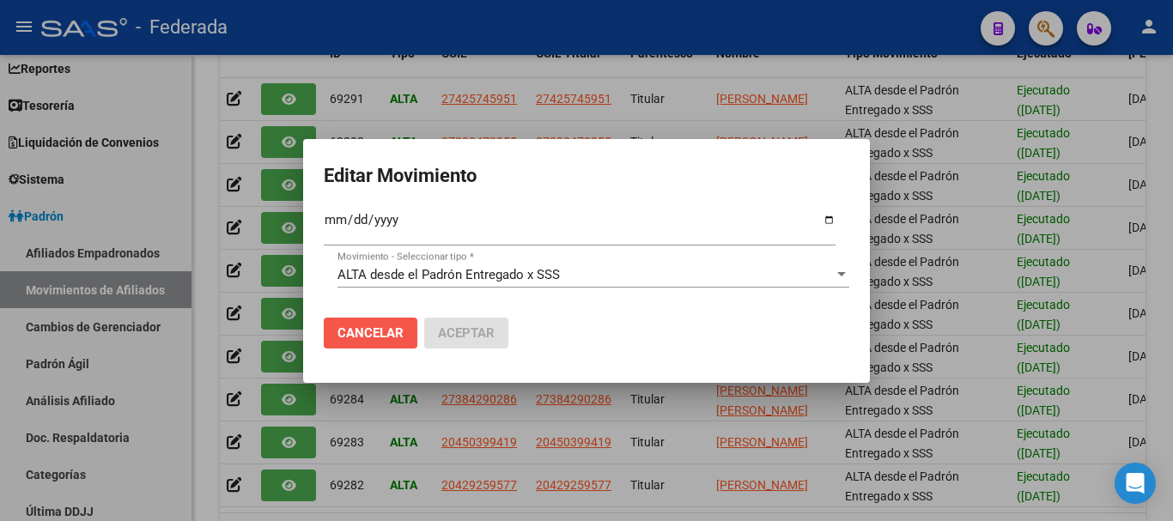
click at [395, 327] on span "Cancelar" at bounding box center [371, 333] width 66 height 15
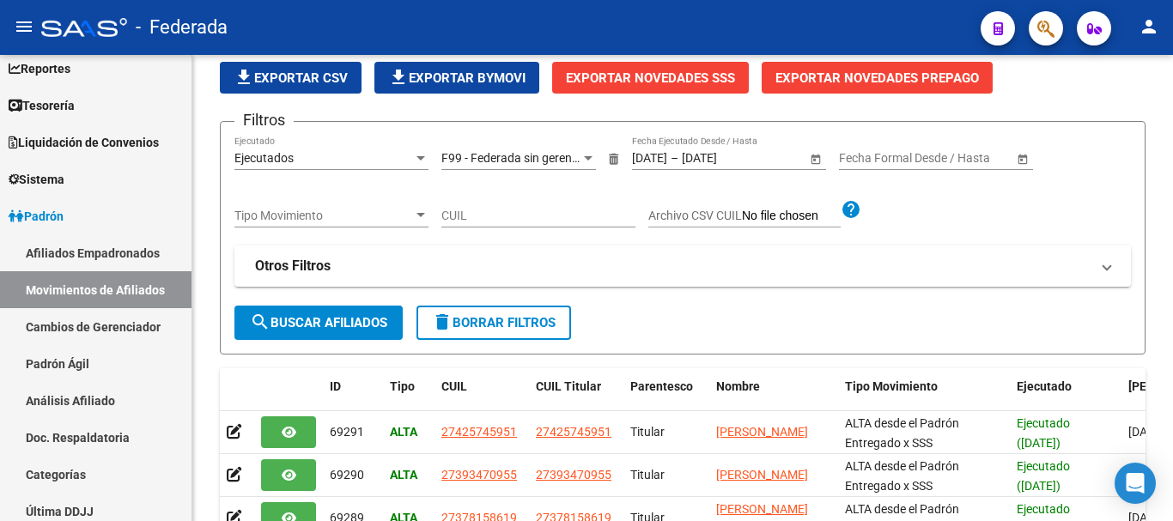
scroll to position [86, 0]
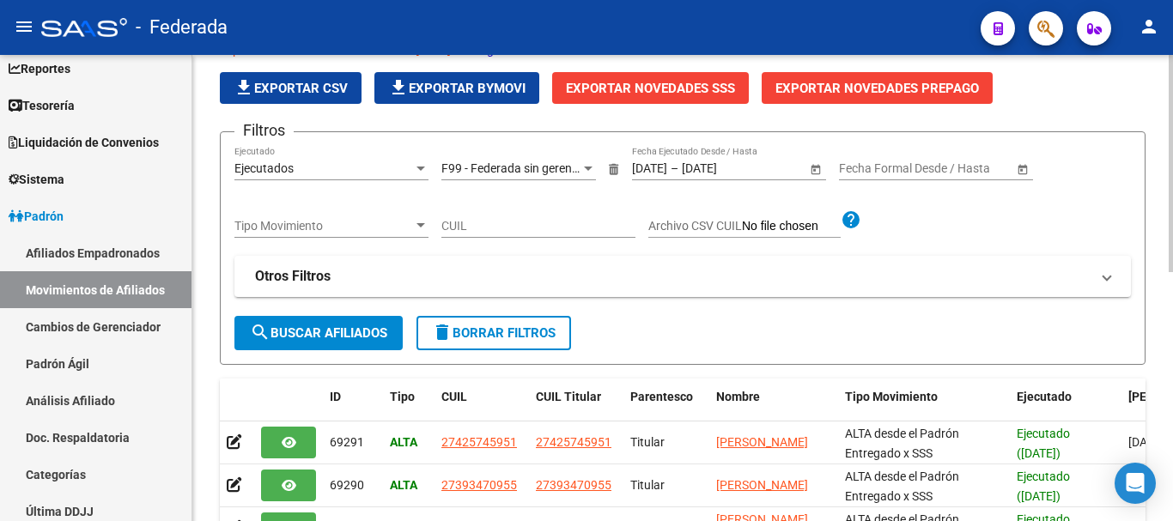
click at [389, 157] on div "Ejecutados Ejecutado" at bounding box center [331, 163] width 194 height 34
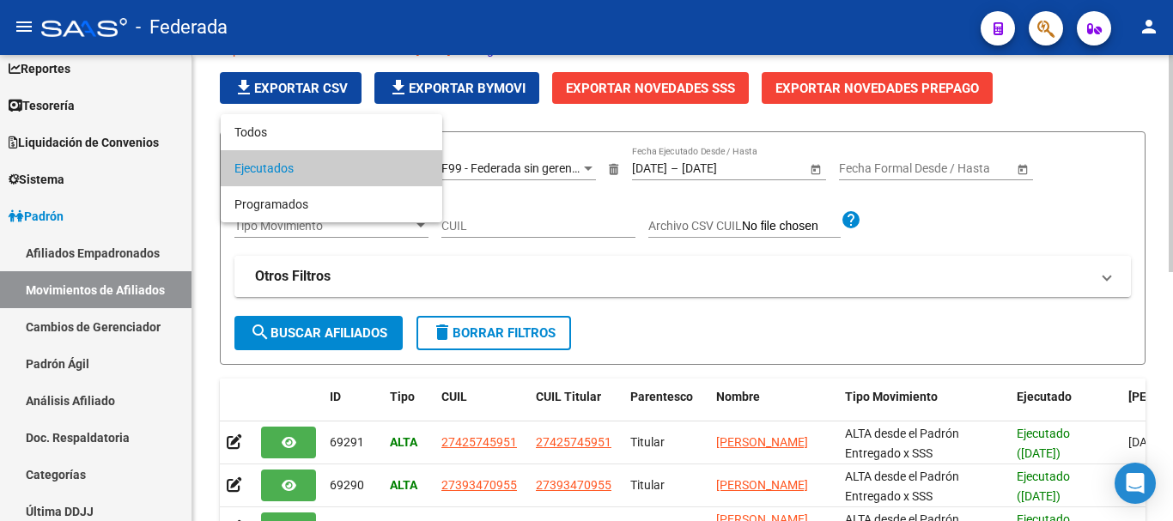
click at [701, 276] on div at bounding box center [586, 260] width 1173 height 521
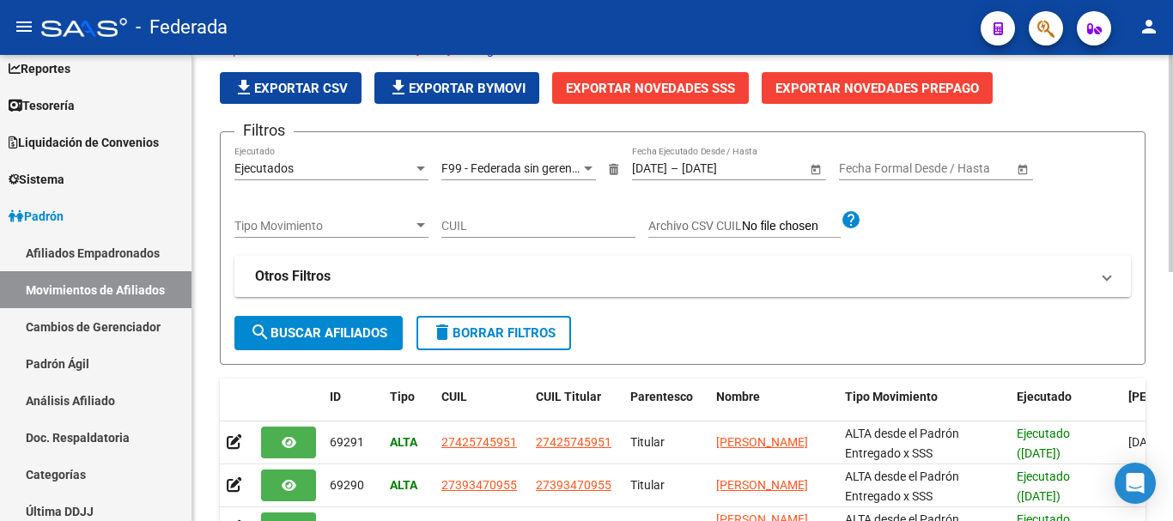
click at [418, 269] on mat-panel-title "Otros Filtros" at bounding box center [672, 276] width 835 height 19
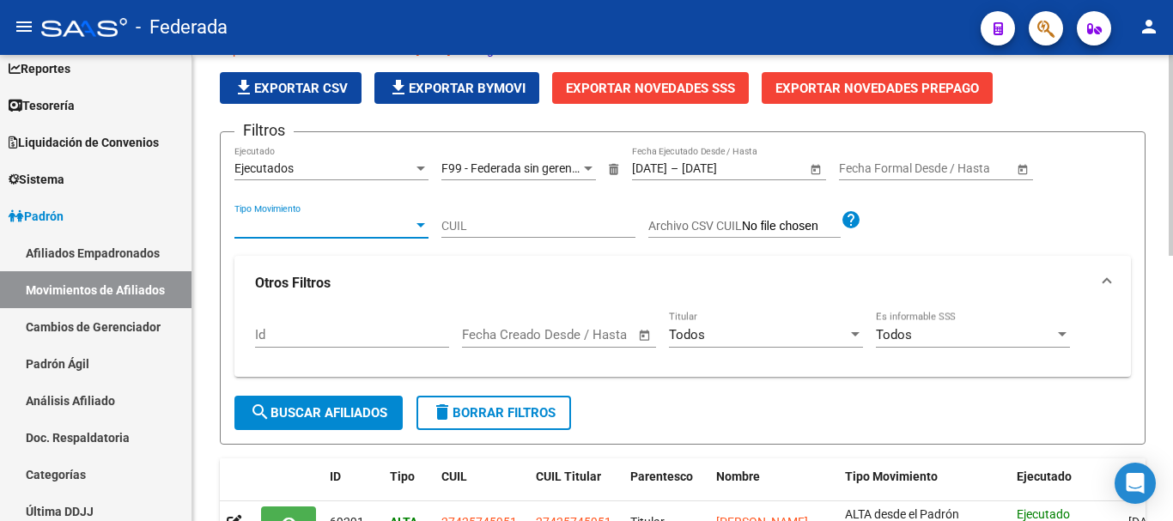
click at [382, 226] on span "Tipo Movimiento" at bounding box center [323, 226] width 179 height 15
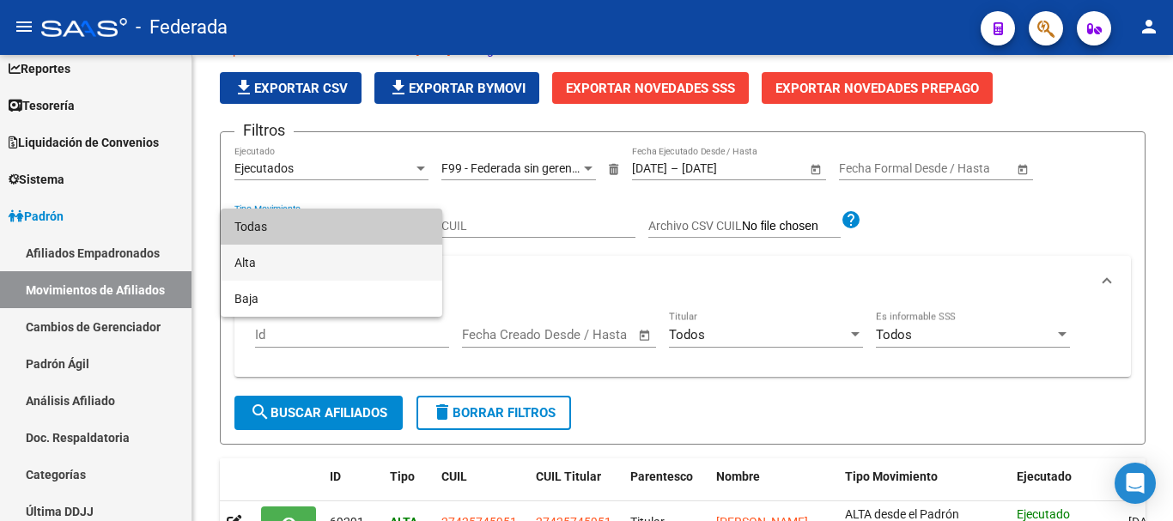
click at [377, 259] on span "Alta" at bounding box center [331, 263] width 194 height 36
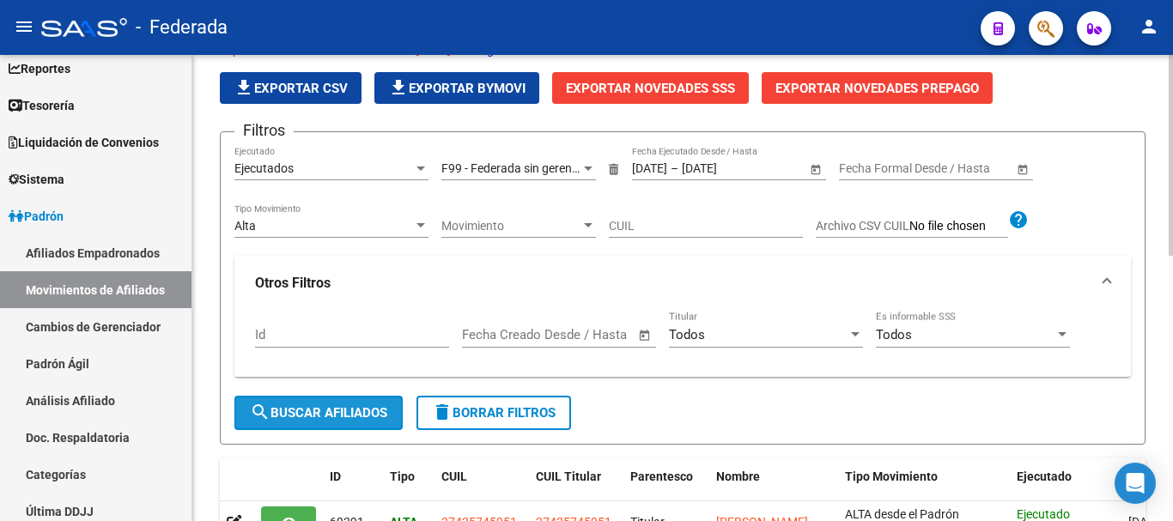
click at [359, 430] on button "search Buscar Afiliados" at bounding box center [318, 413] width 168 height 34
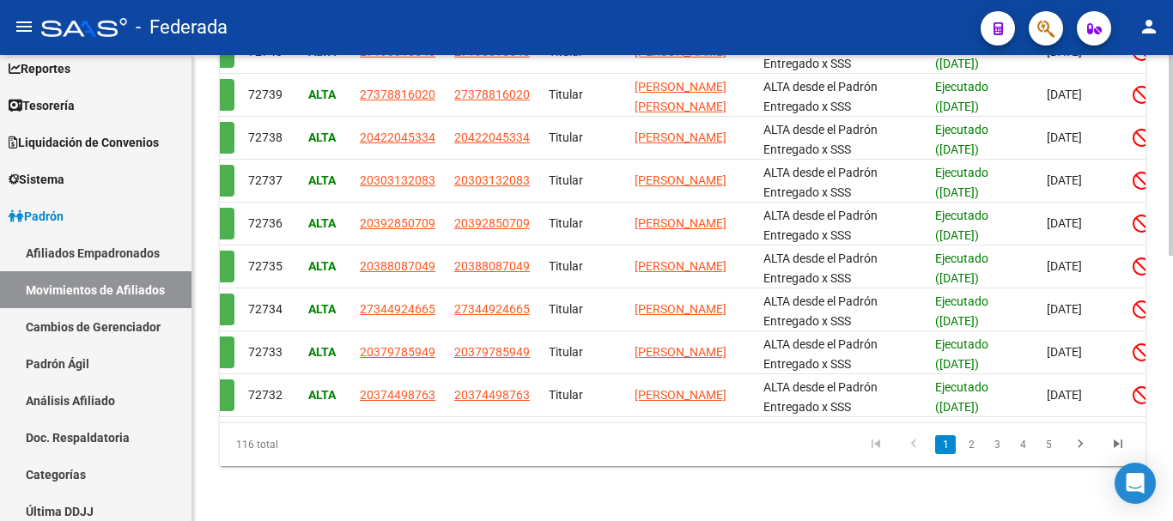
scroll to position [0, 0]
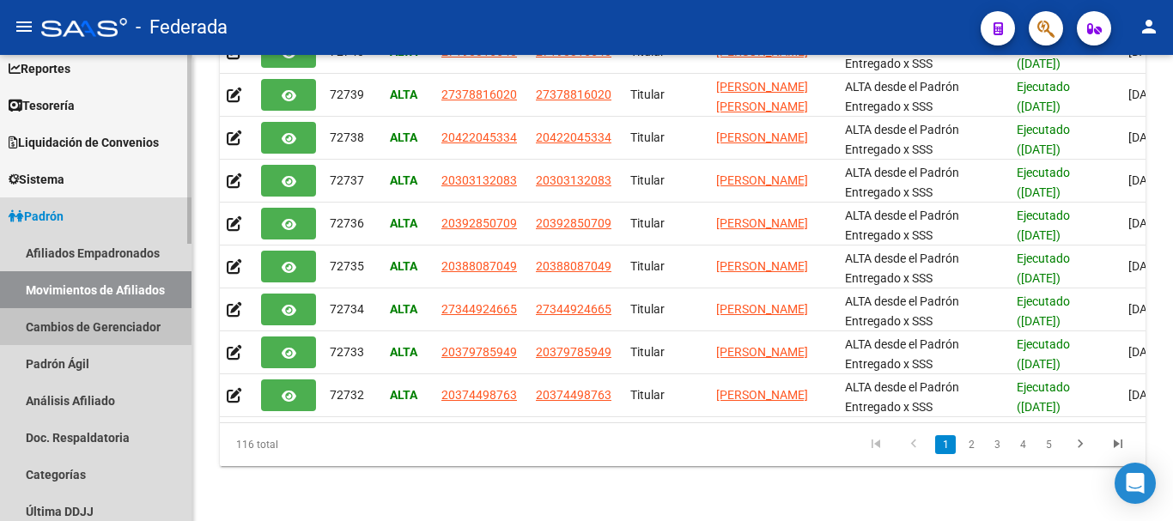
click at [142, 319] on link "Cambios de Gerenciador" at bounding box center [96, 326] width 192 height 37
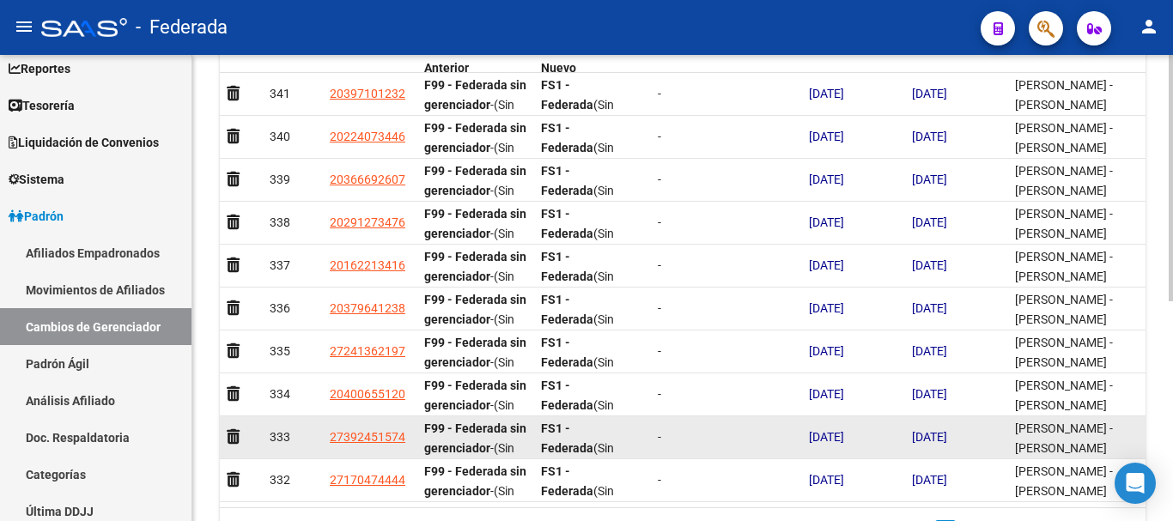
scroll to position [245, 0]
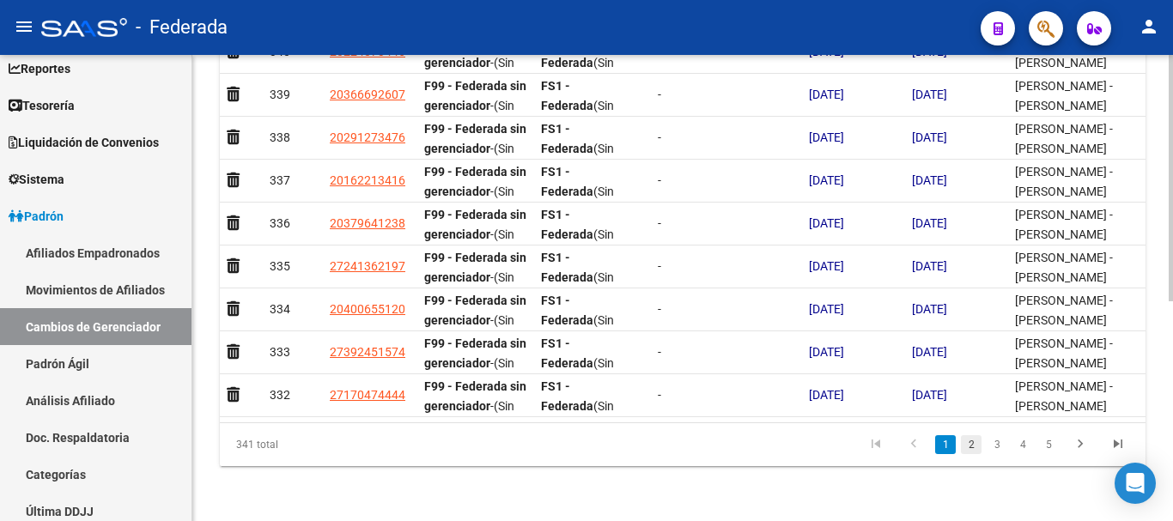
click at [980, 441] on link "2" at bounding box center [971, 444] width 21 height 19
click at [995, 443] on link "3" at bounding box center [997, 444] width 21 height 19
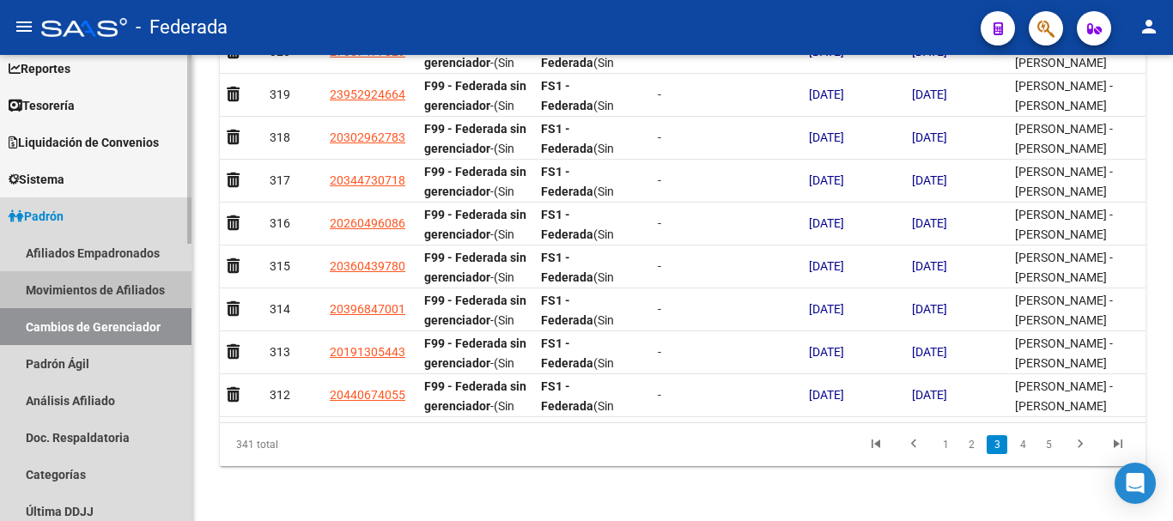
click at [96, 291] on link "Movimientos de Afiliados" at bounding box center [96, 289] width 192 height 37
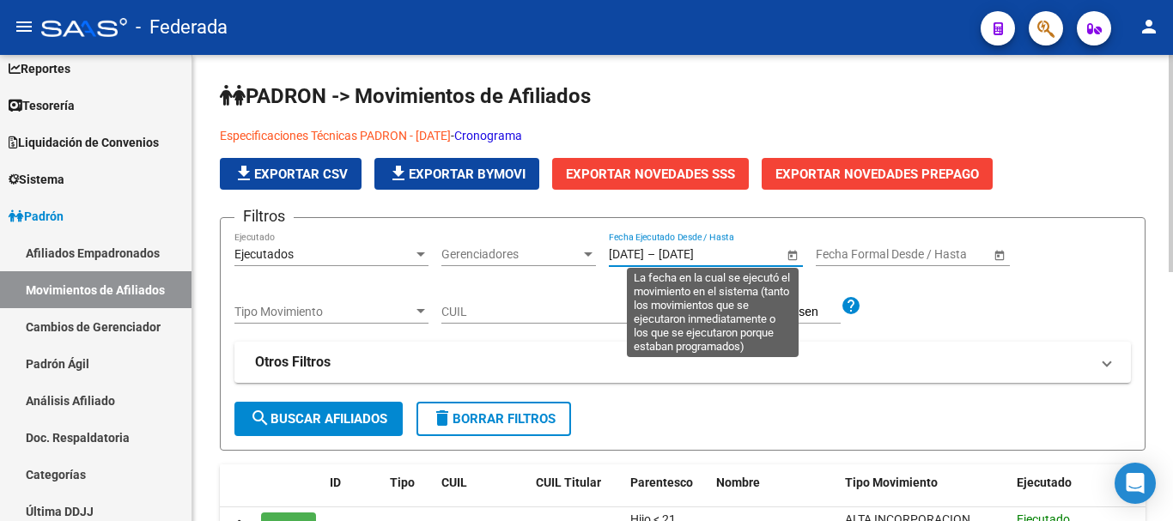
click at [644, 249] on input "[DATE]" at bounding box center [626, 254] width 35 height 15
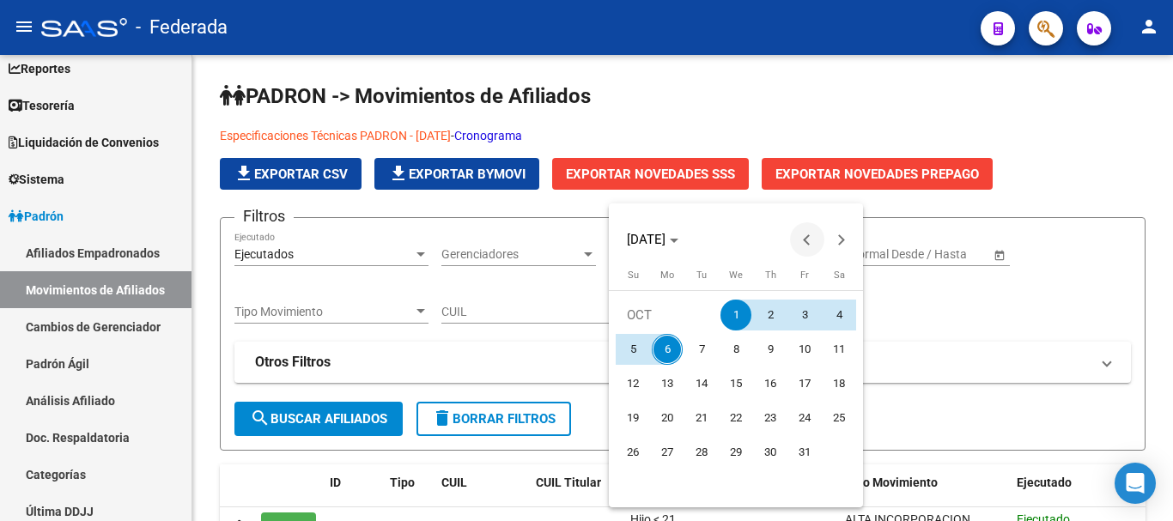
click at [805, 233] on span "Previous month" at bounding box center [807, 239] width 34 height 34
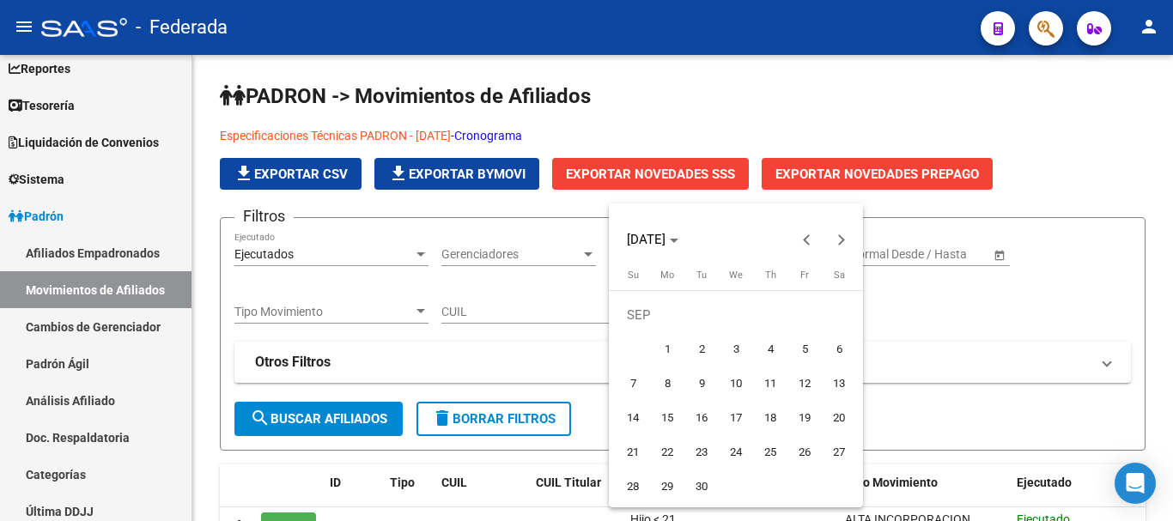
click at [681, 338] on button "1" at bounding box center [667, 349] width 34 height 34
type input "[DATE]"
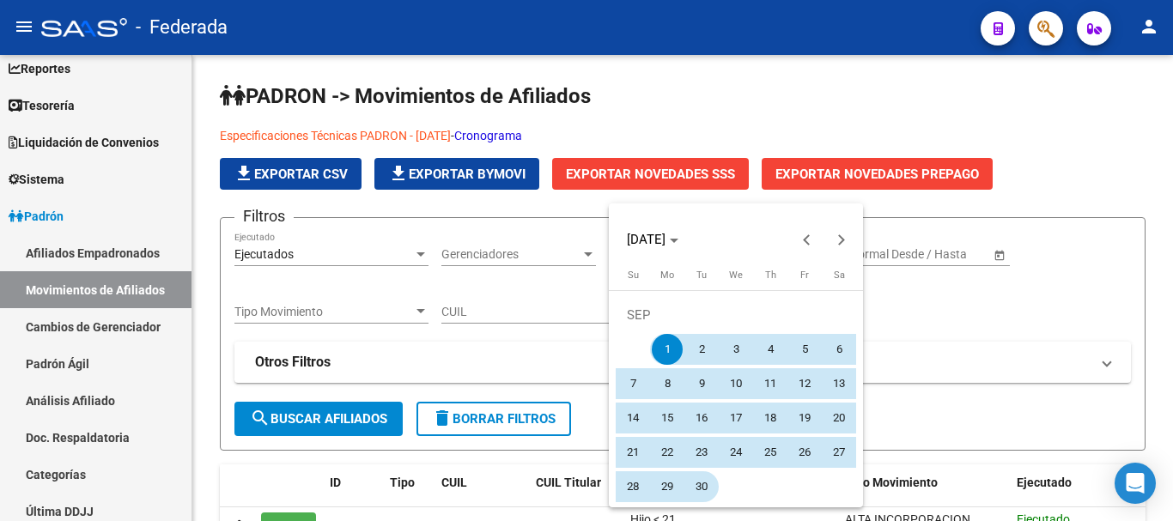
click at [704, 477] on span "30" at bounding box center [701, 487] width 31 height 31
type input "[DATE]"
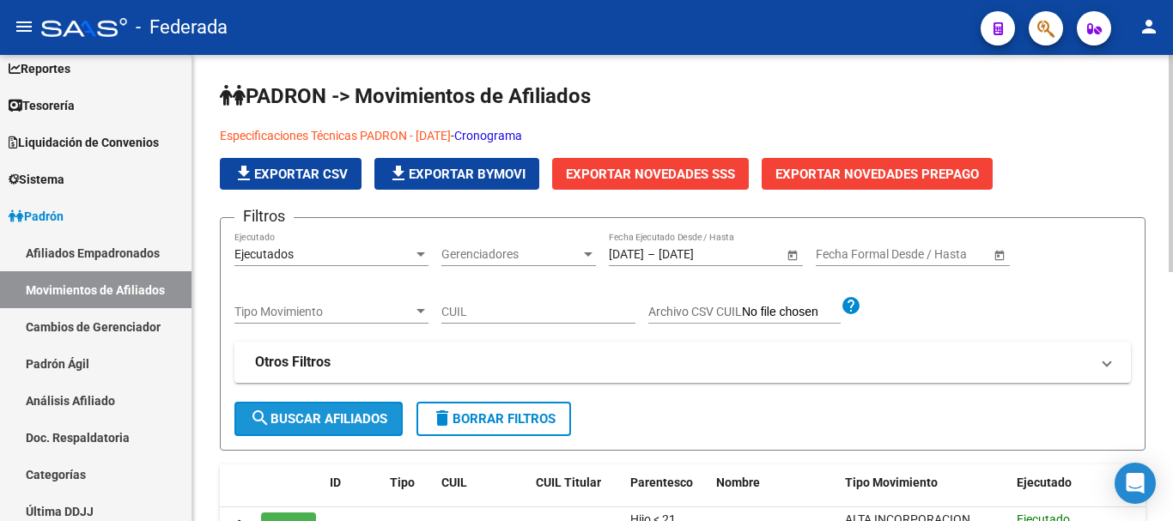
click at [328, 423] on span "search Buscar Afiliados" at bounding box center [318, 418] width 137 height 15
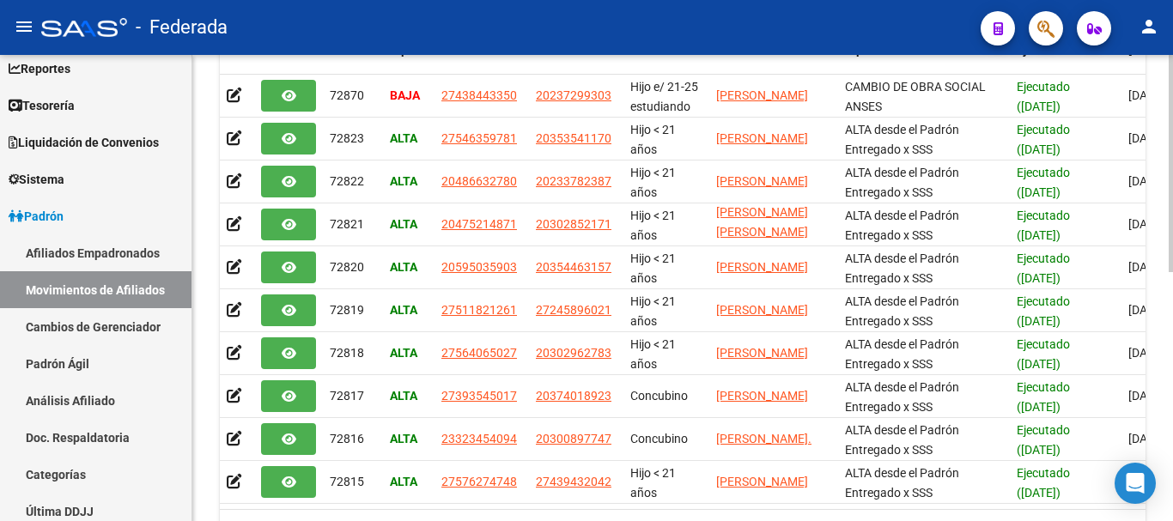
scroll to position [534, 0]
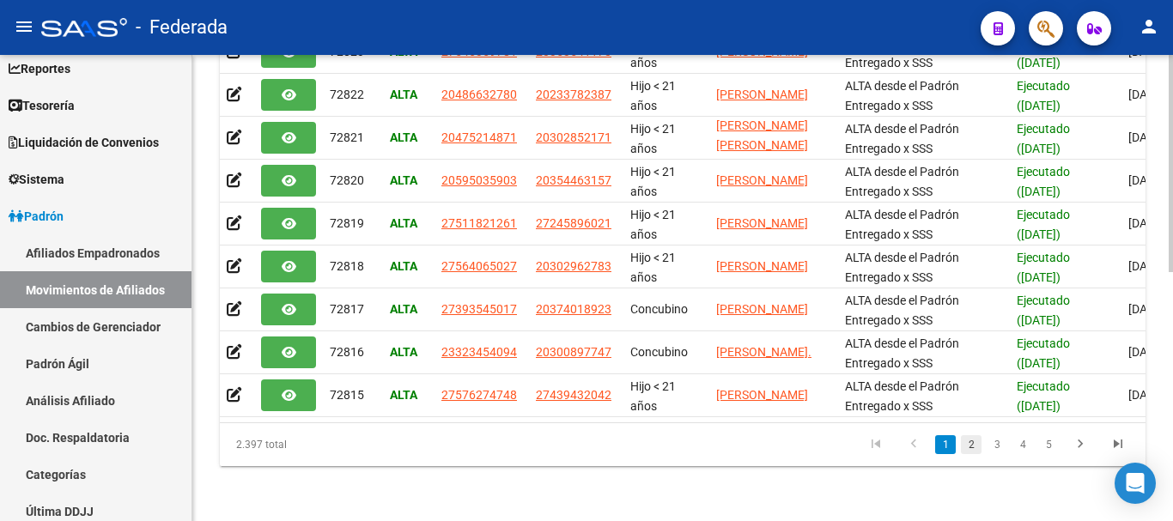
click at [976, 447] on link "2" at bounding box center [971, 444] width 21 height 19
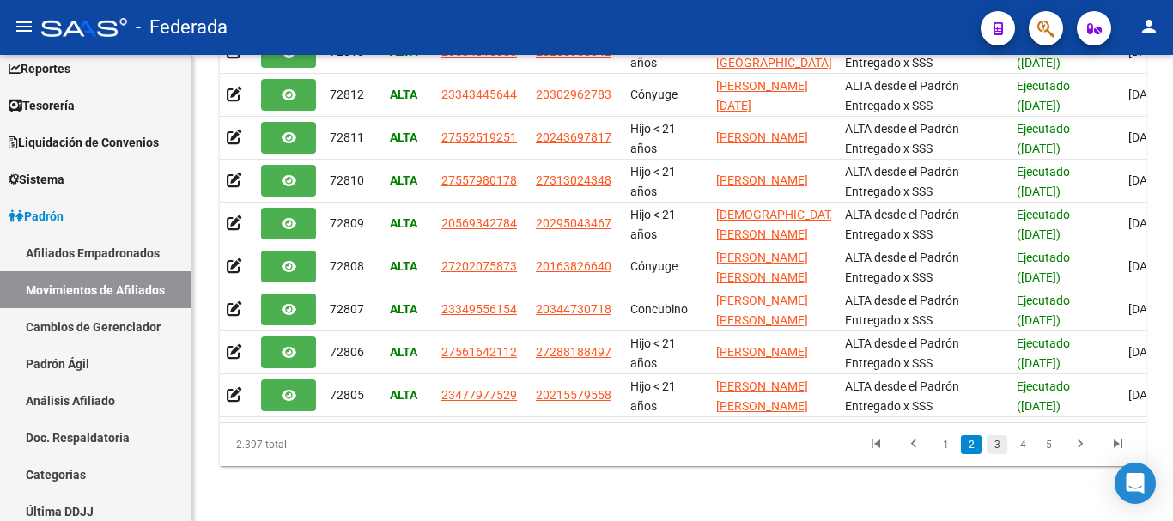
click at [995, 449] on link "3" at bounding box center [997, 444] width 21 height 19
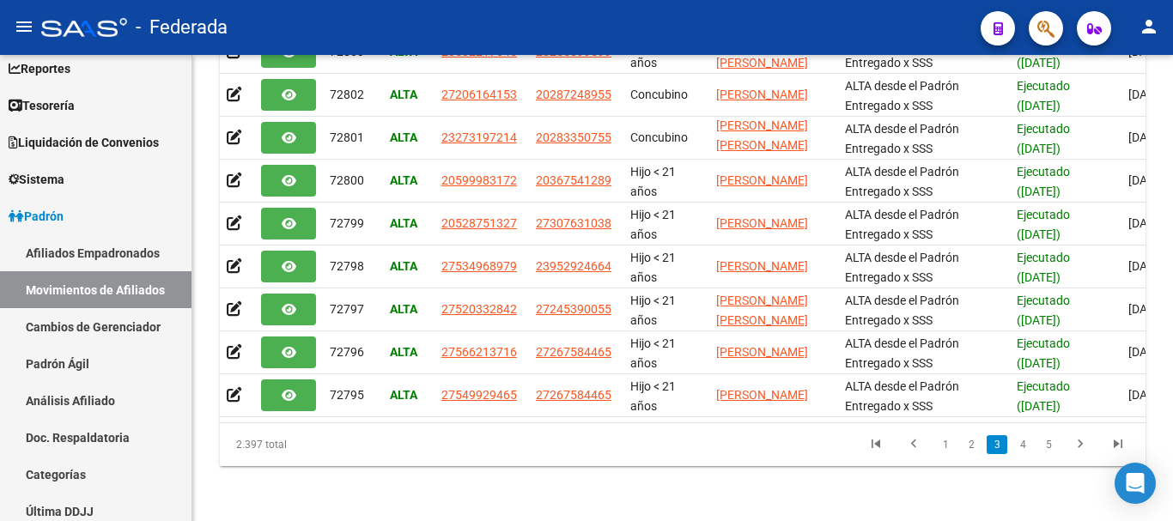
click at [968, 451] on link "2" at bounding box center [971, 444] width 21 height 19
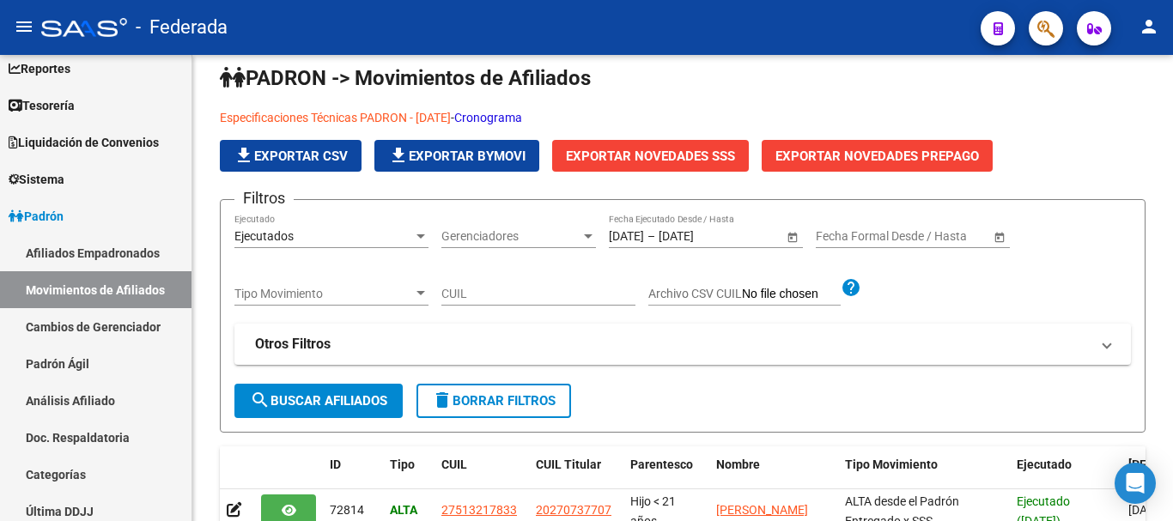
scroll to position [0, 0]
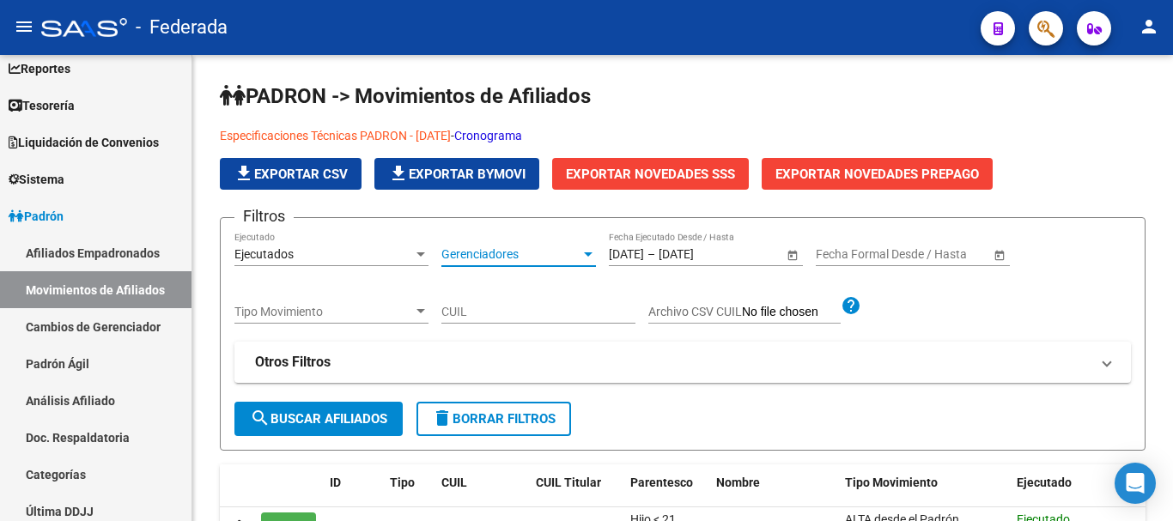
click at [496, 254] on span "Gerenciadores" at bounding box center [511, 254] width 139 height 15
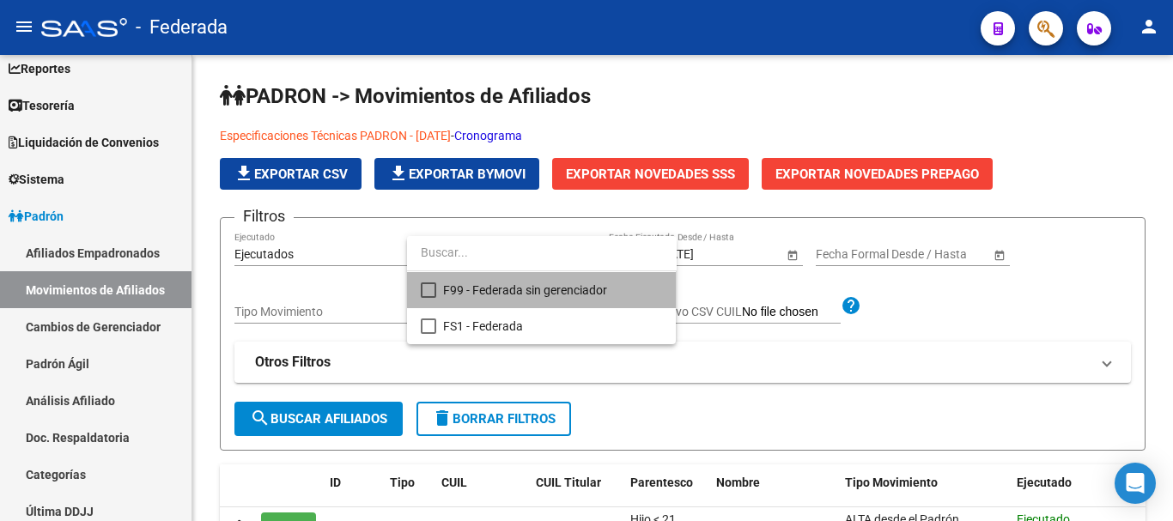
click at [508, 295] on span "F99 - Federada sin gerenciador" at bounding box center [552, 290] width 219 height 36
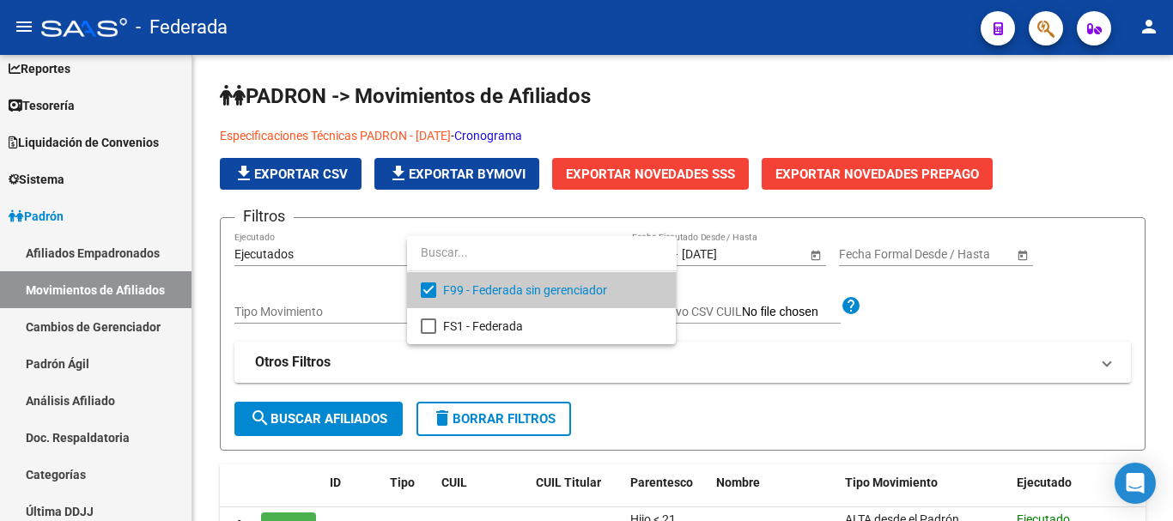
click at [382, 410] on div at bounding box center [586, 260] width 1173 height 521
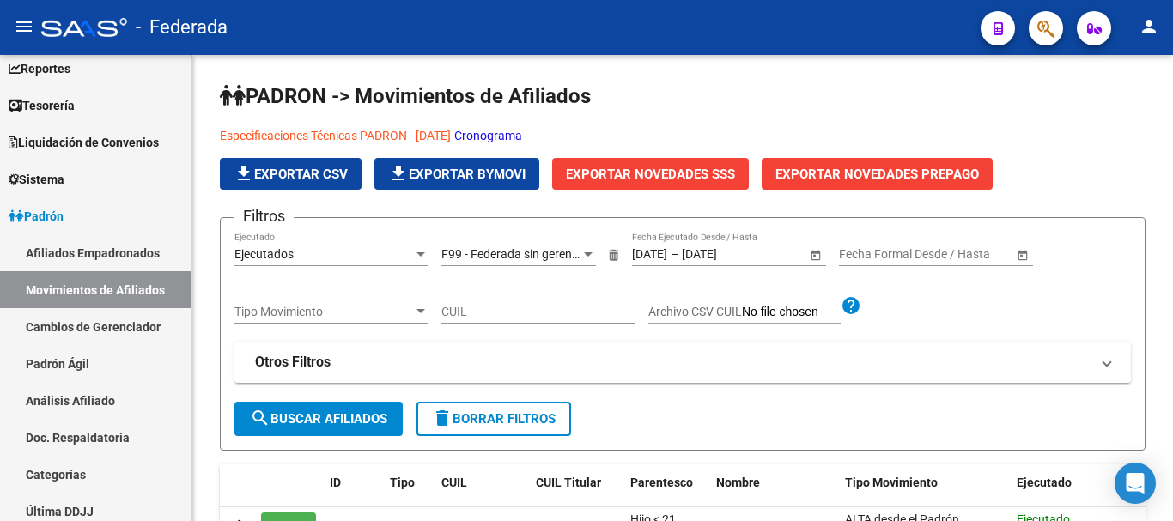
click at [382, 410] on button "search Buscar Afiliados" at bounding box center [318, 419] width 168 height 34
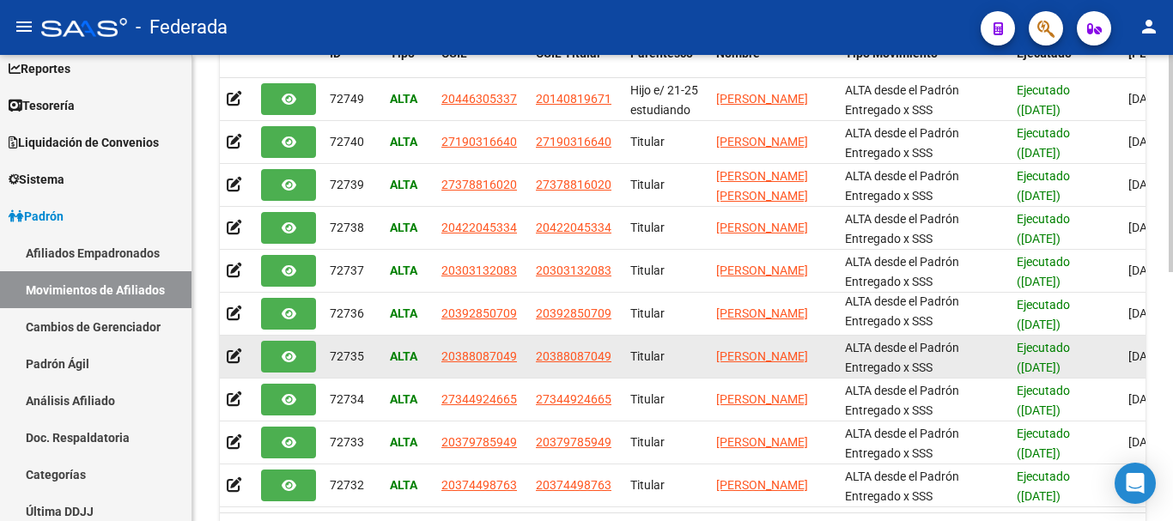
scroll to position [515, 0]
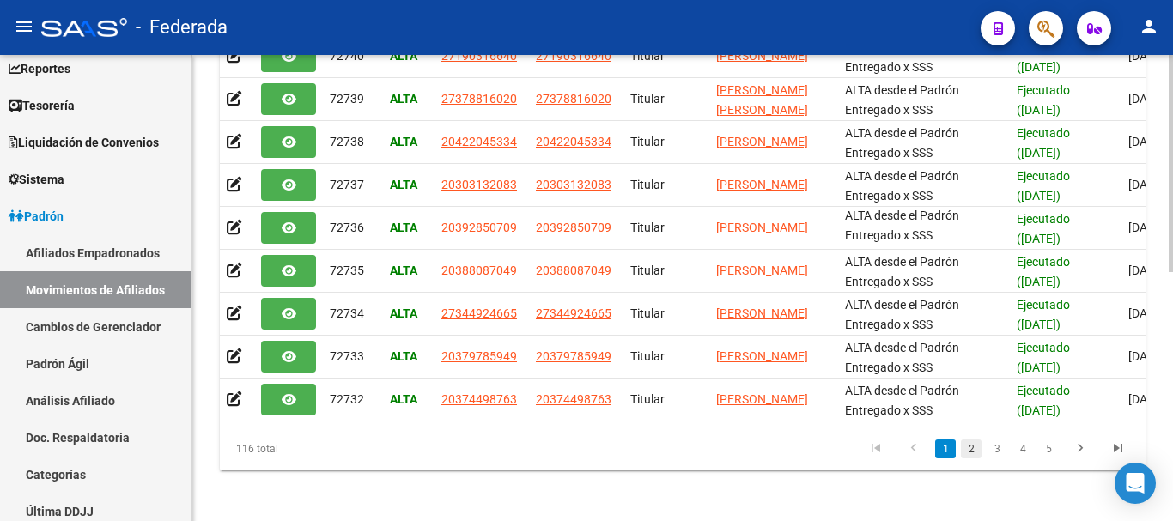
click at [967, 459] on link "2" at bounding box center [971, 449] width 21 height 19
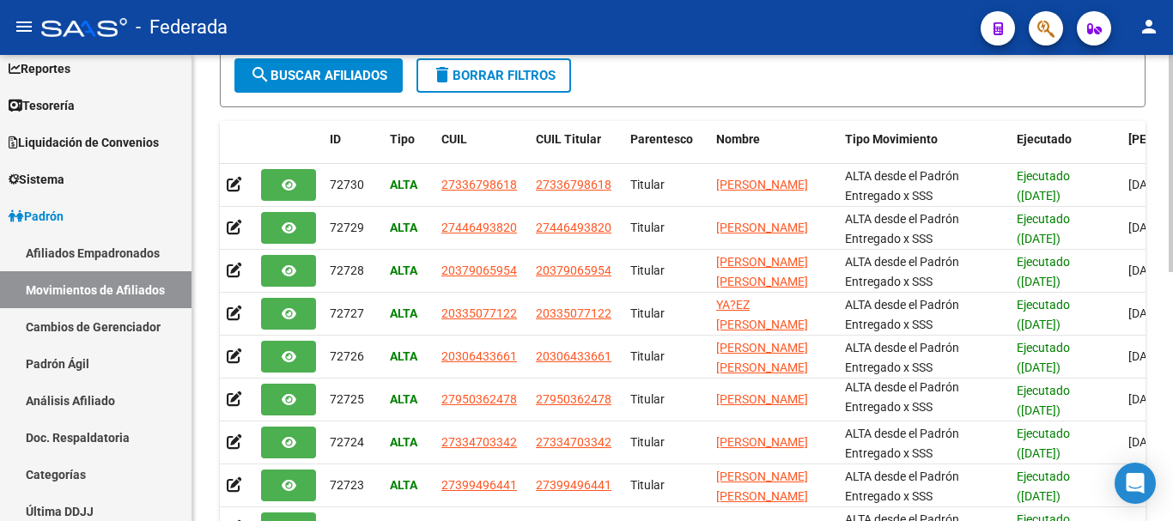
scroll to position [3, 0]
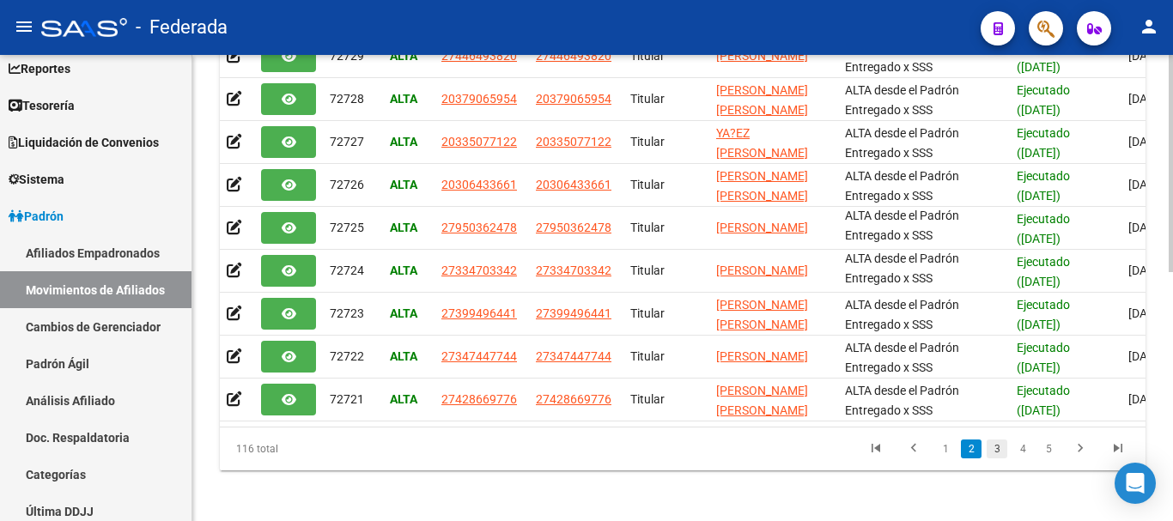
click at [995, 459] on link "3" at bounding box center [997, 449] width 21 height 19
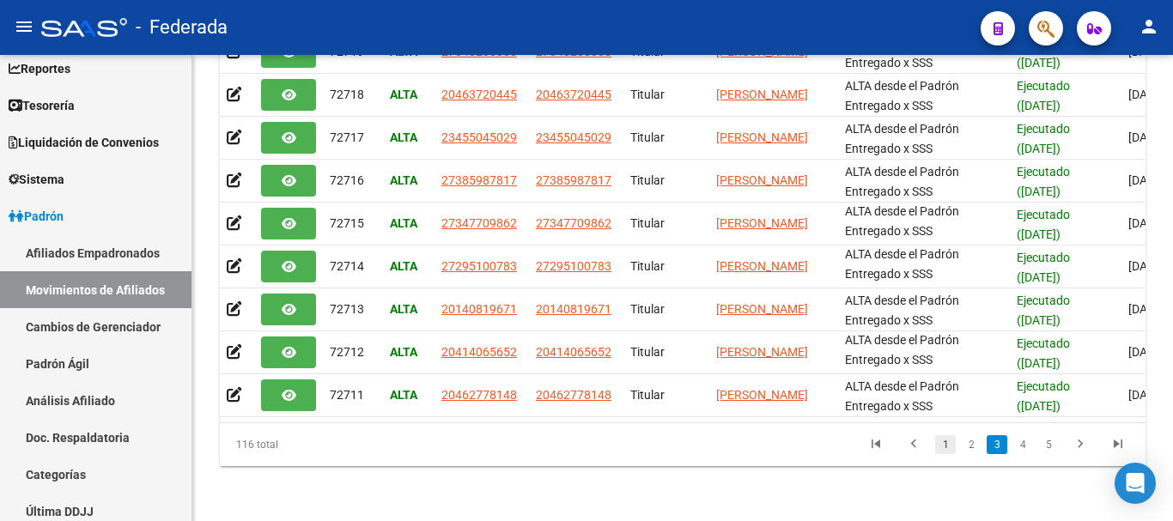
click at [939, 444] on link "1" at bounding box center [945, 444] width 21 height 19
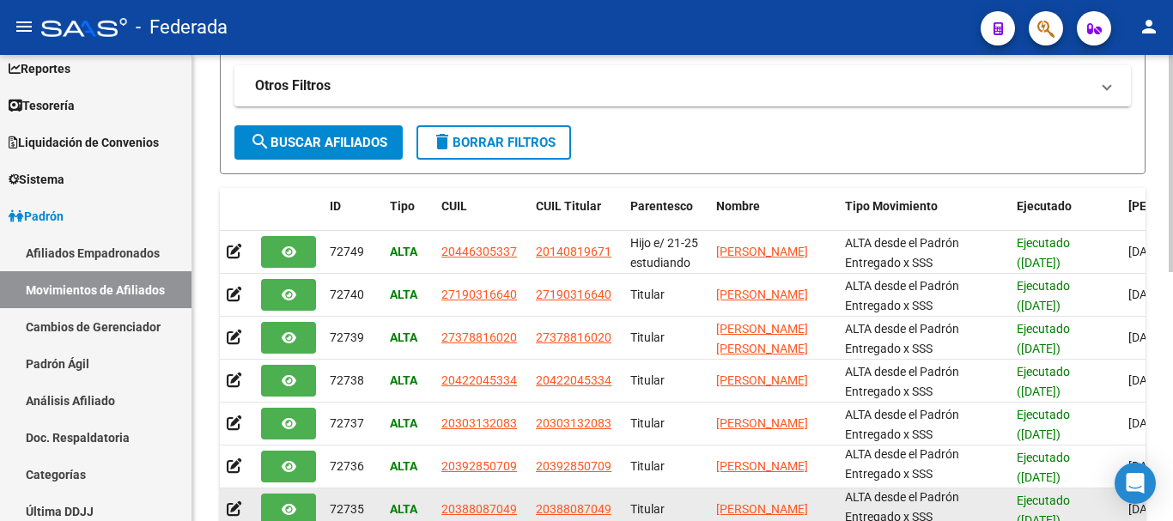
scroll to position [534, 0]
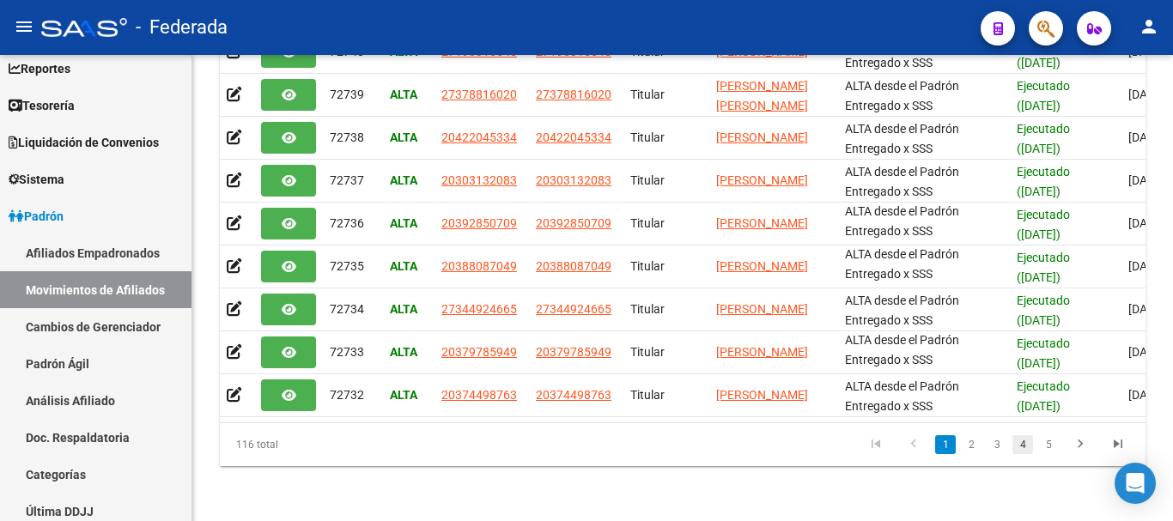
click at [1026, 445] on link "4" at bounding box center [1023, 444] width 21 height 19
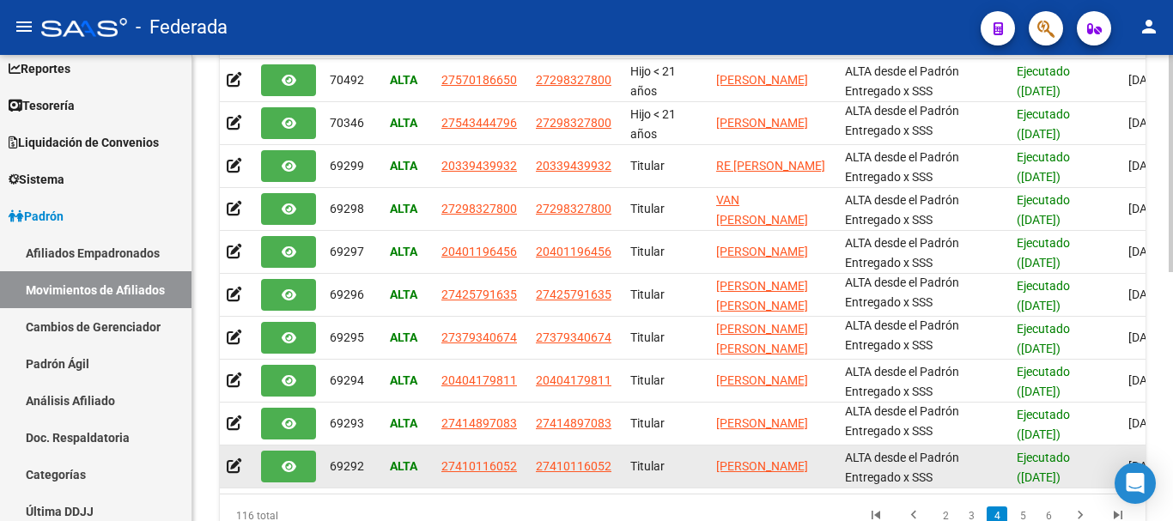
scroll to position [3, 0]
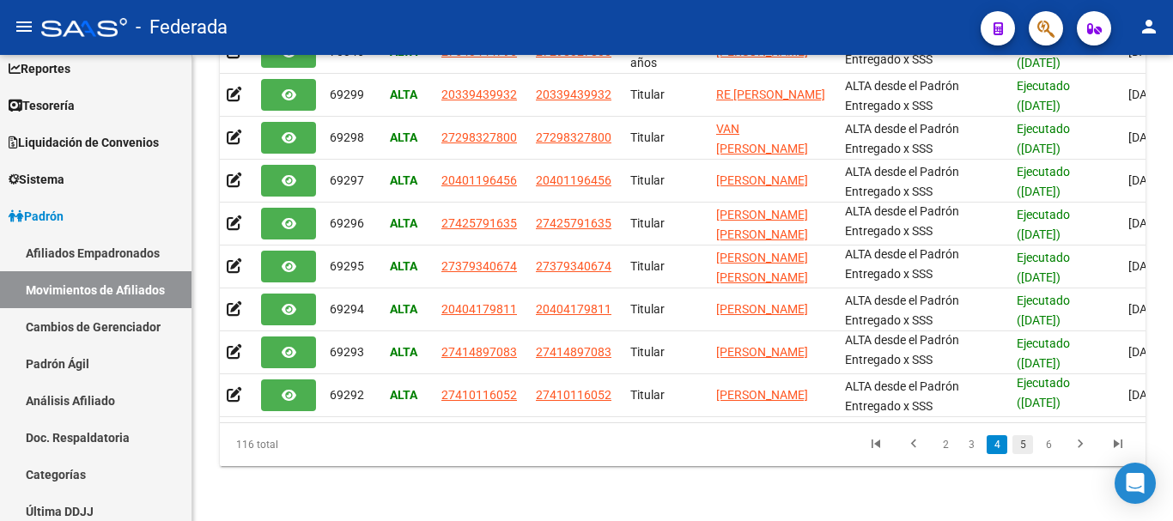
click at [1021, 443] on link "5" at bounding box center [1023, 444] width 21 height 19
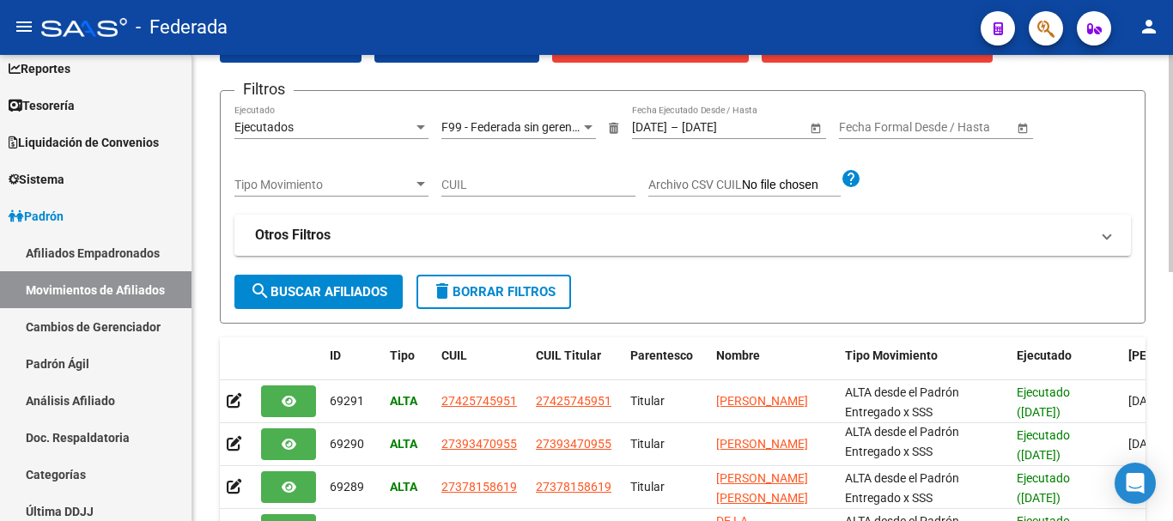
scroll to position [105, 0]
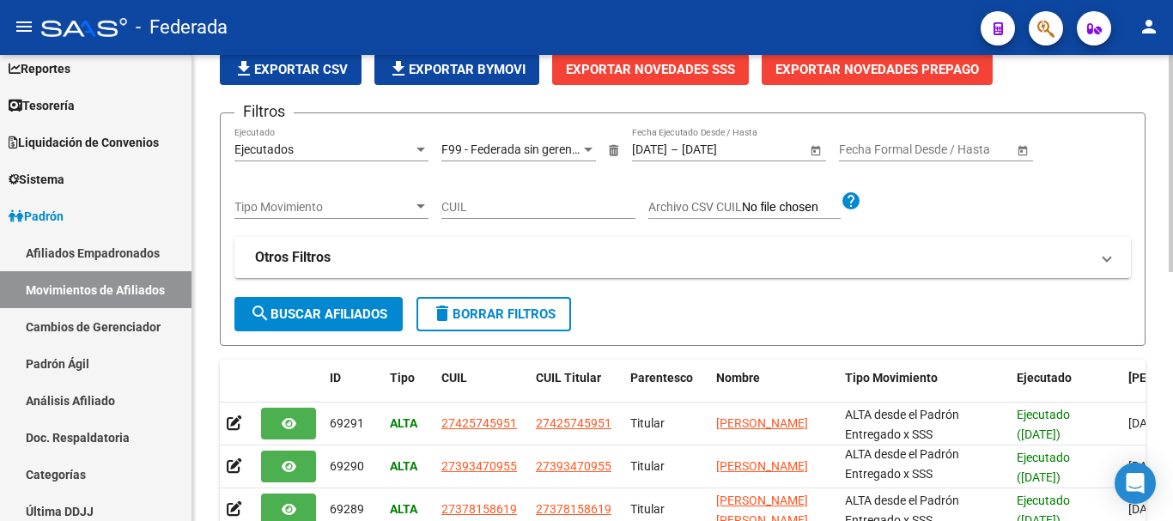
click at [411, 192] on div "Tipo Movimiento Tipo Movimiento" at bounding box center [331, 202] width 194 height 34
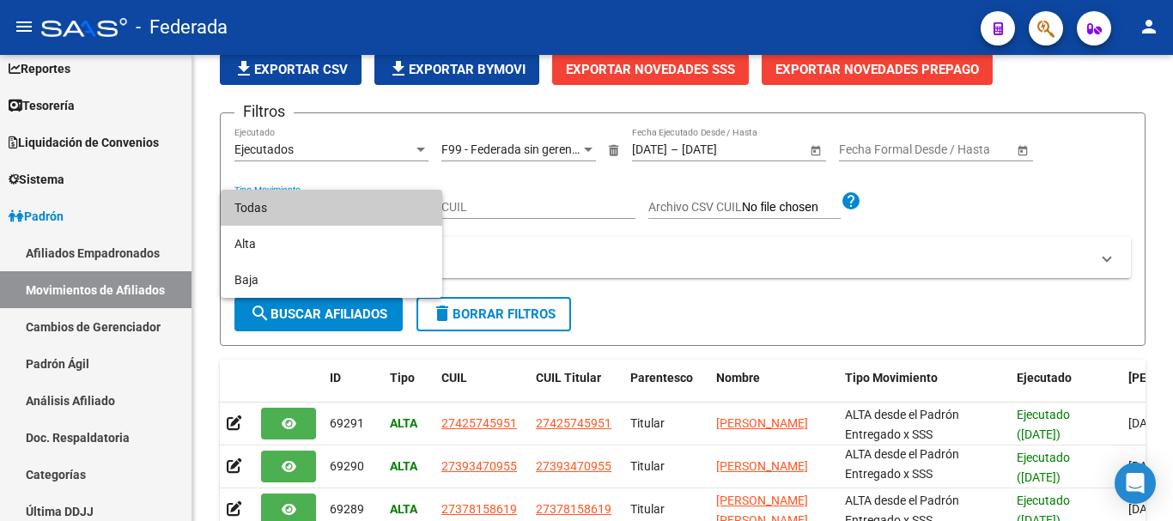
click at [295, 68] on div at bounding box center [586, 260] width 1173 height 521
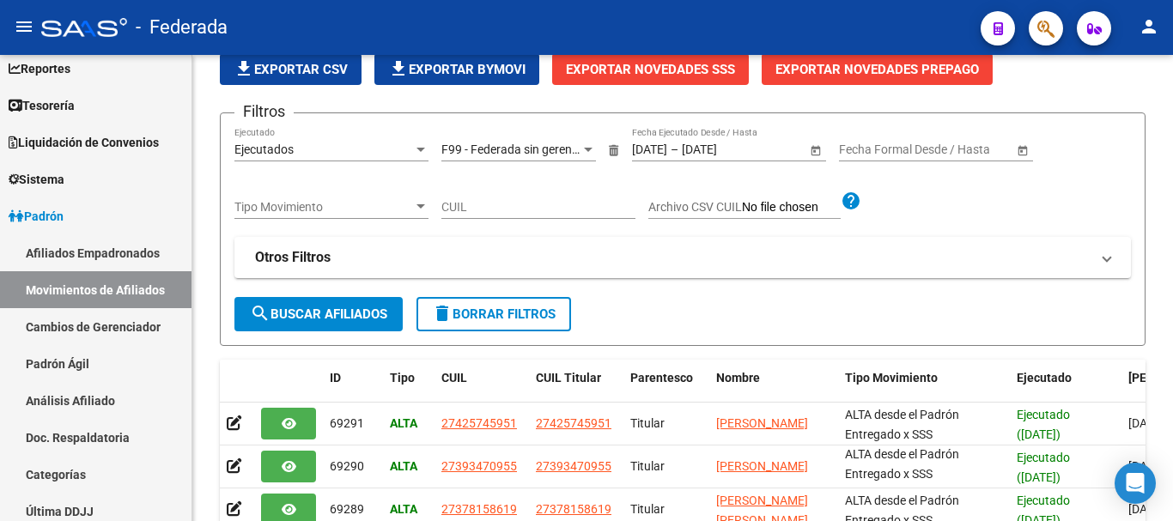
click at [295, 68] on span "file_download Exportar CSV" at bounding box center [291, 69] width 114 height 15
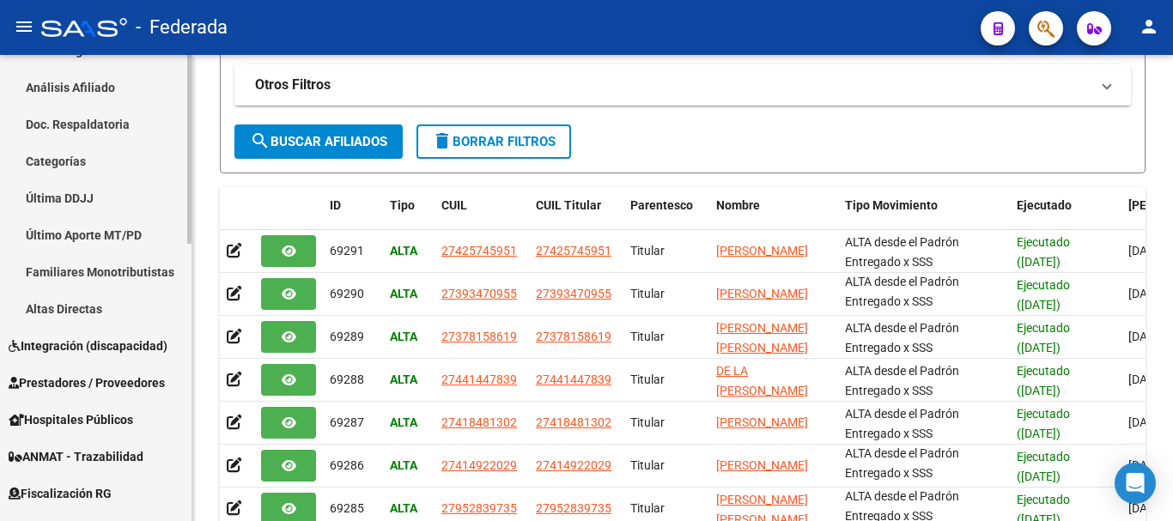
scroll to position [429, 0]
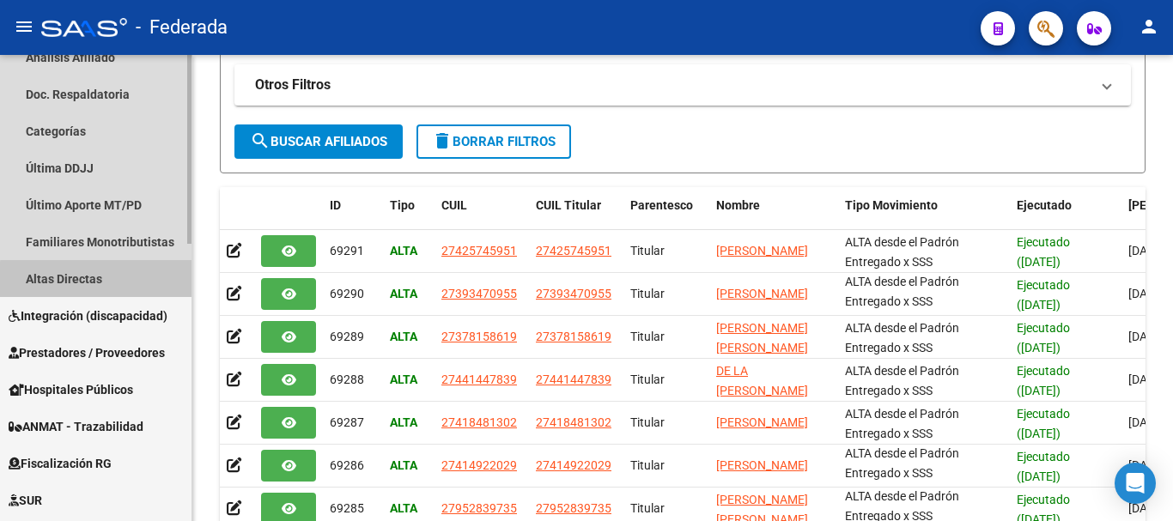
click at [120, 282] on link "Altas Directas" at bounding box center [96, 278] width 192 height 37
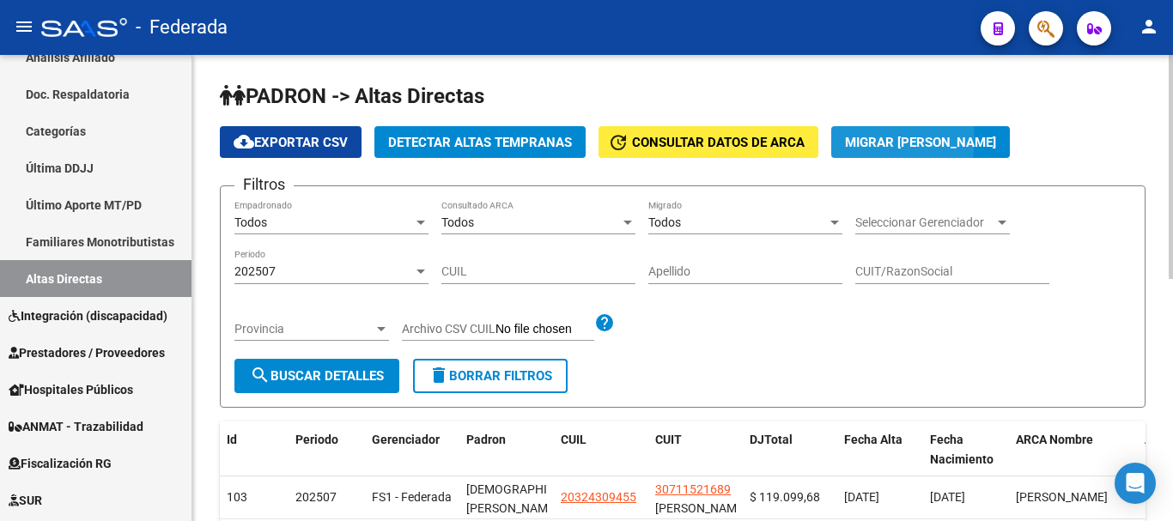
click at [870, 139] on span "Migrar a Padron" at bounding box center [920, 142] width 151 height 15
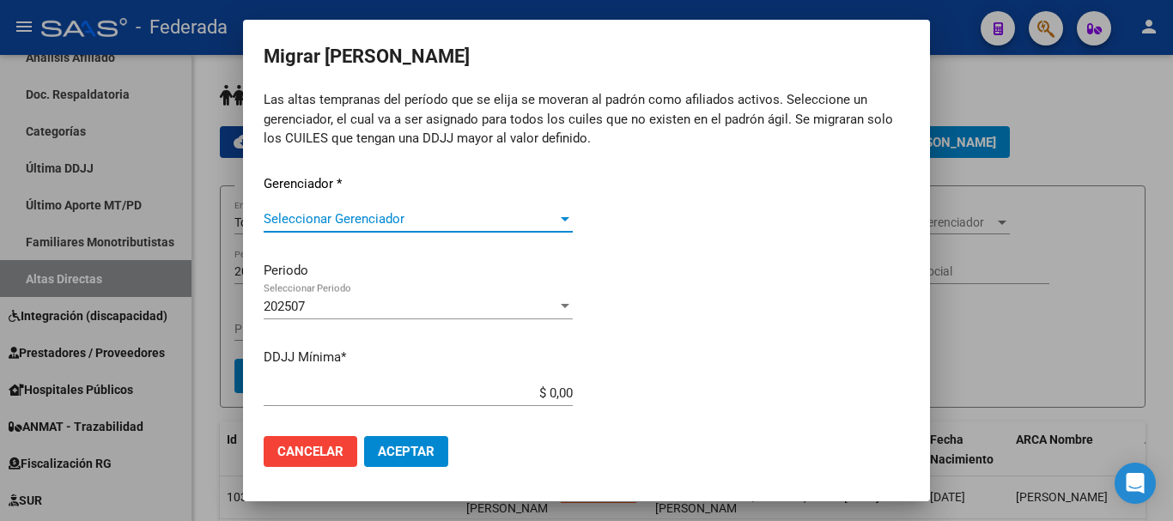
click at [504, 234] on div "Seleccionar Gerenciador Seleccionar Gerenciador" at bounding box center [418, 227] width 309 height 42
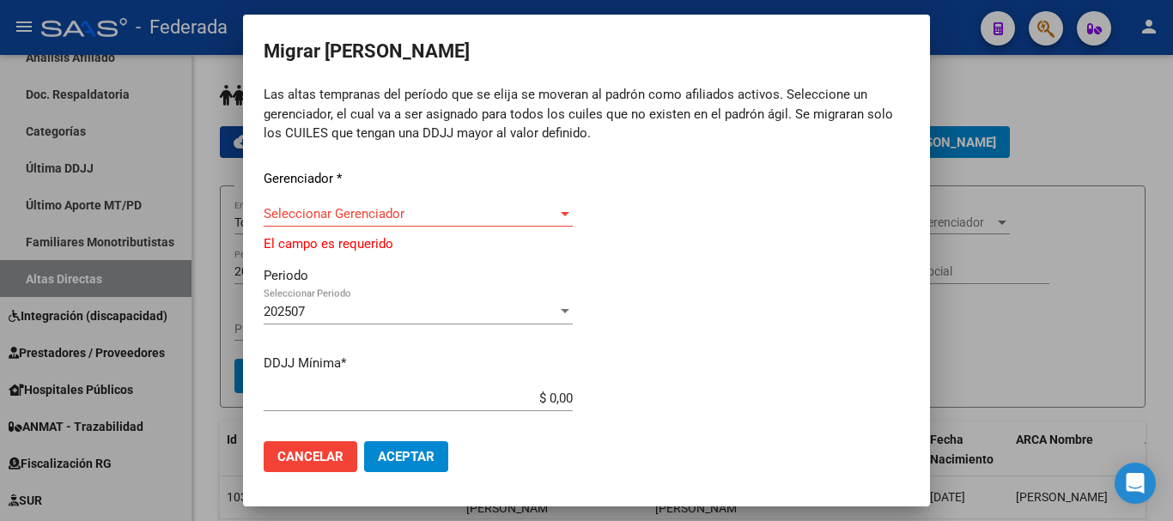
click at [504, 218] on span "Seleccionar Gerenciador" at bounding box center [411, 213] width 294 height 15
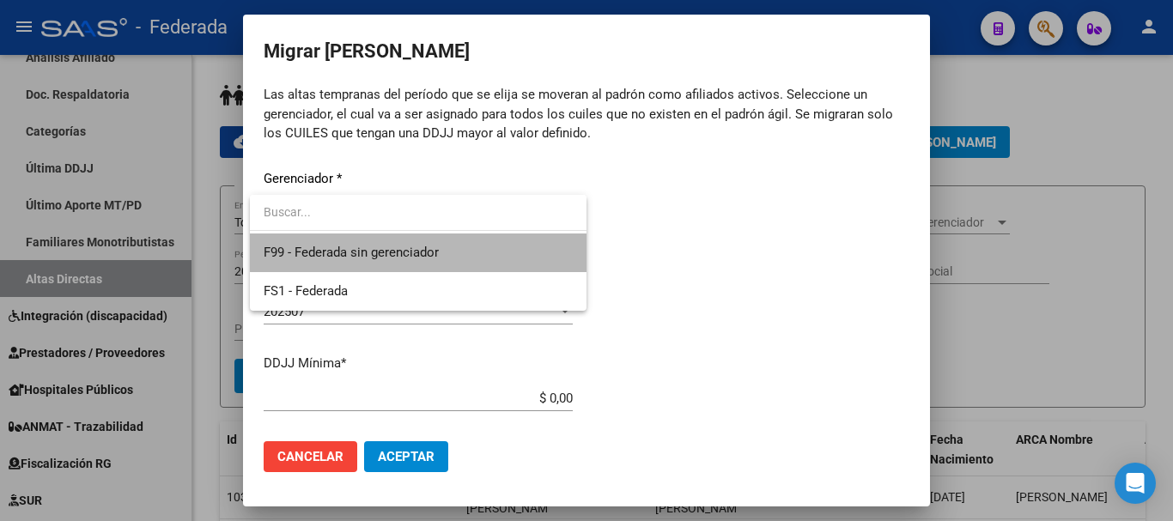
click at [495, 251] on span "F99 - Federada sin gerenciador" at bounding box center [418, 253] width 309 height 39
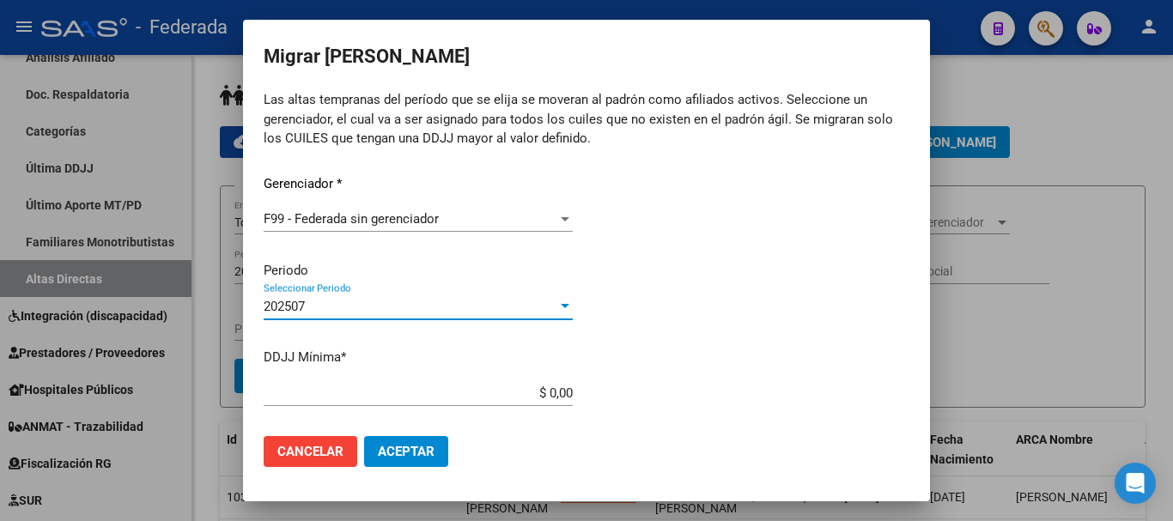
click at [483, 308] on div "202507" at bounding box center [411, 306] width 294 height 15
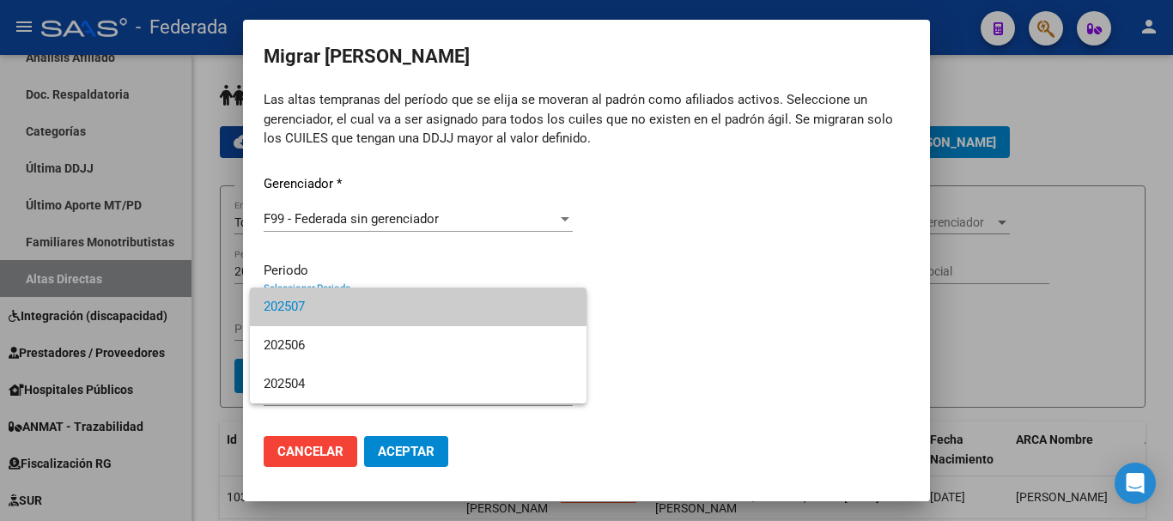
click at [483, 308] on span "202507" at bounding box center [418, 307] width 309 height 39
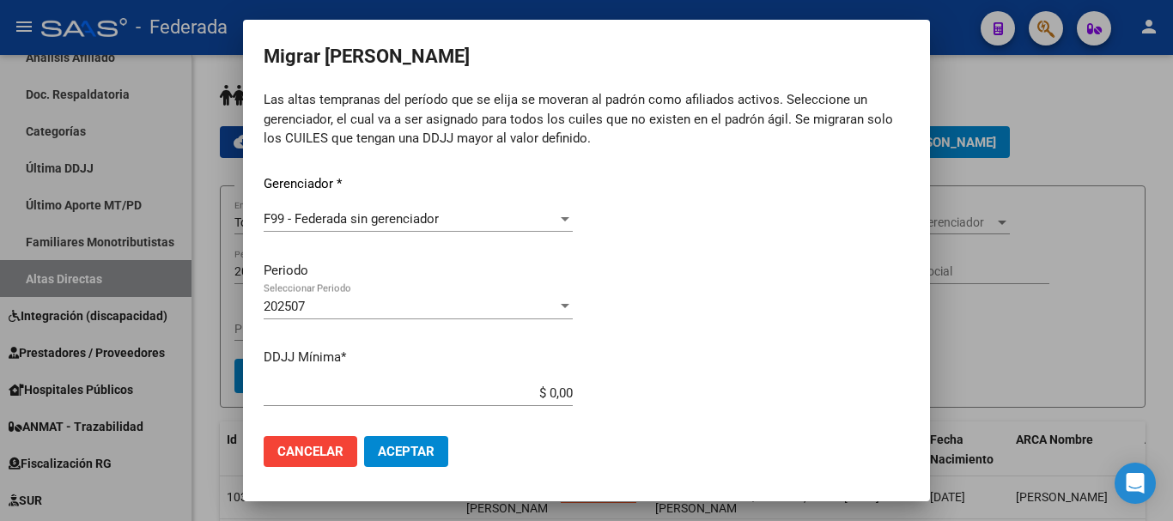
click at [346, 356] on span "*" at bounding box center [343, 357] width 5 height 15
click at [417, 307] on div "202507" at bounding box center [411, 306] width 294 height 15
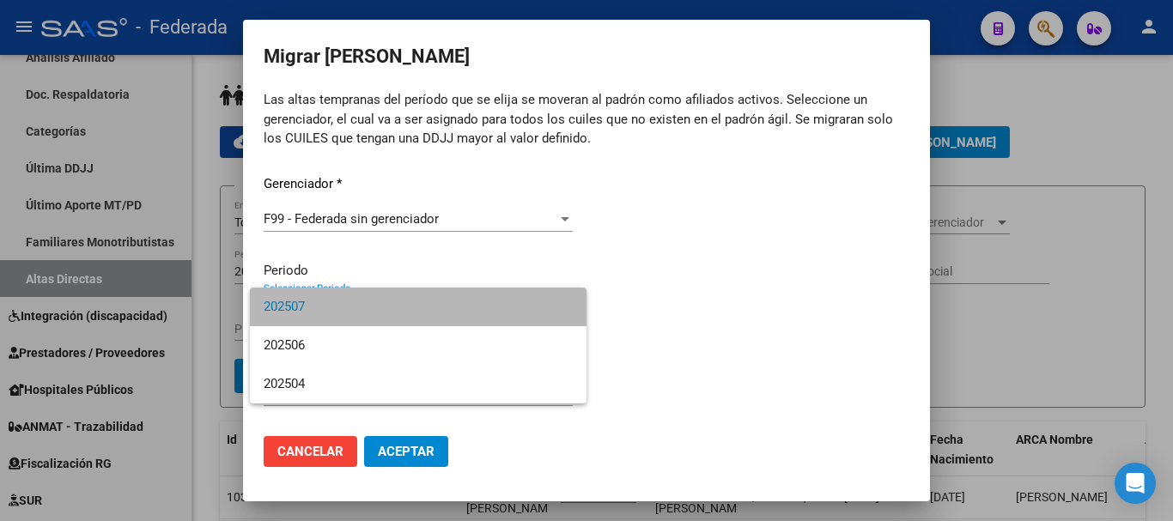
click at [534, 298] on span "202507" at bounding box center [418, 307] width 309 height 39
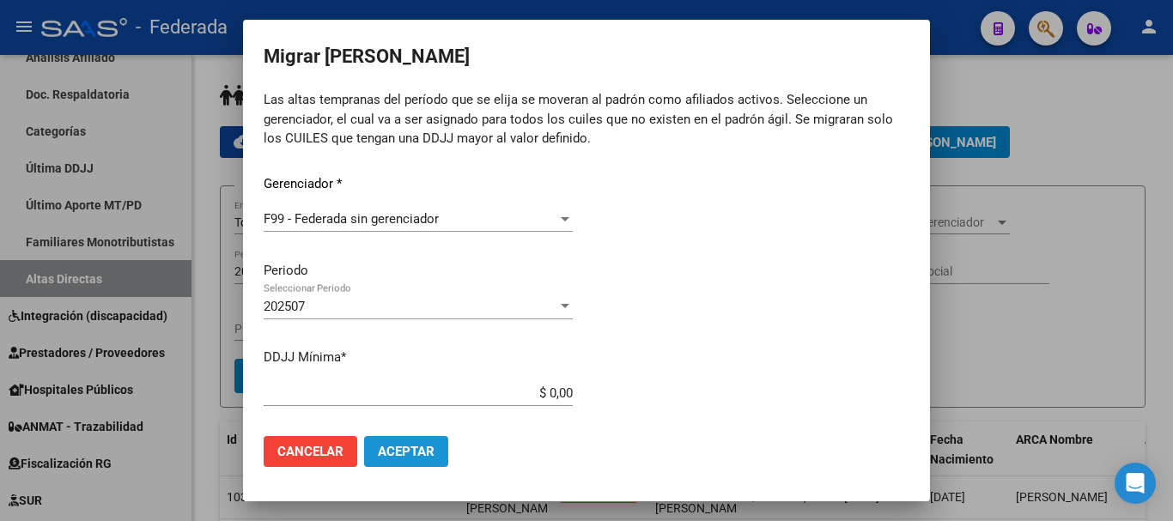
click at [422, 449] on span "Aceptar" at bounding box center [406, 451] width 57 height 15
drag, startPoint x: 529, startPoint y: 384, endPoint x: 585, endPoint y: 387, distance: 55.9
click at [585, 387] on app-form-text-field "DDJJ Mínima * $ 0,00 DDJJ Mínima" at bounding box center [425, 374] width 323 height 53
click at [559, 393] on input "$ 0,00" at bounding box center [418, 393] width 309 height 15
type input "$ 500.000,00"
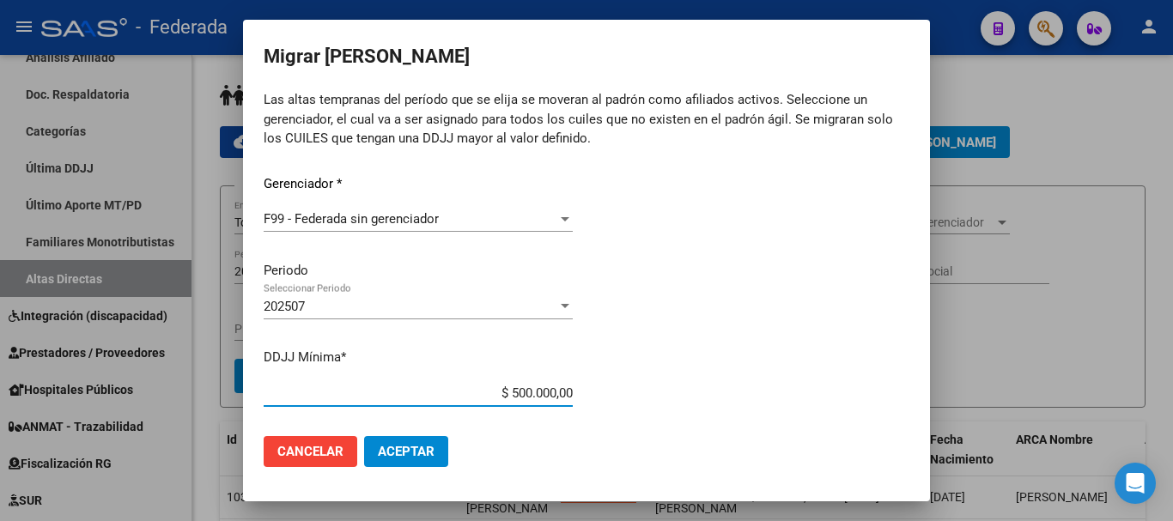
click at [429, 457] on span "Aceptar" at bounding box center [406, 451] width 57 height 15
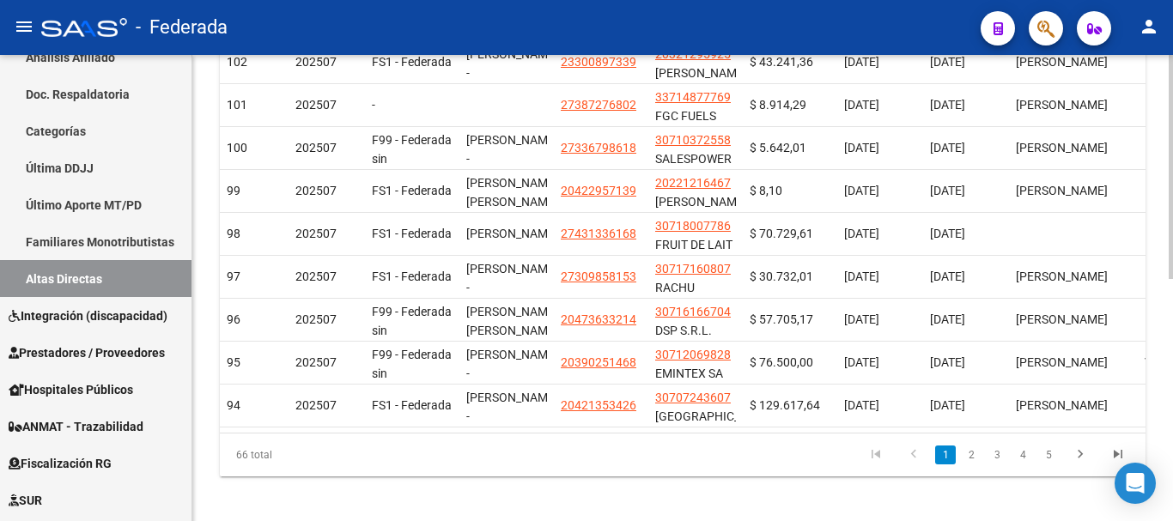
scroll to position [503, 0]
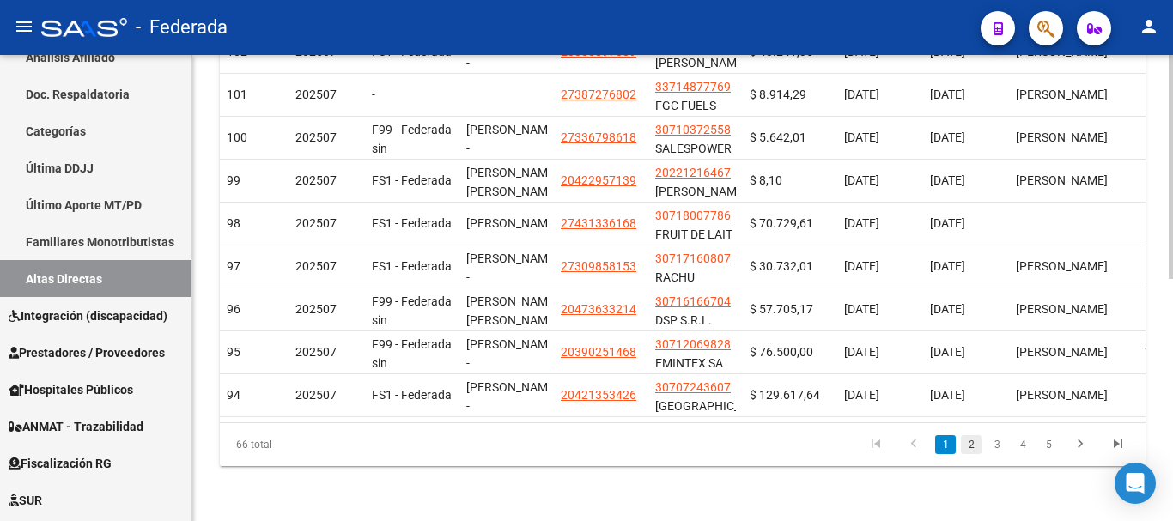
click at [974, 448] on link "2" at bounding box center [971, 444] width 21 height 19
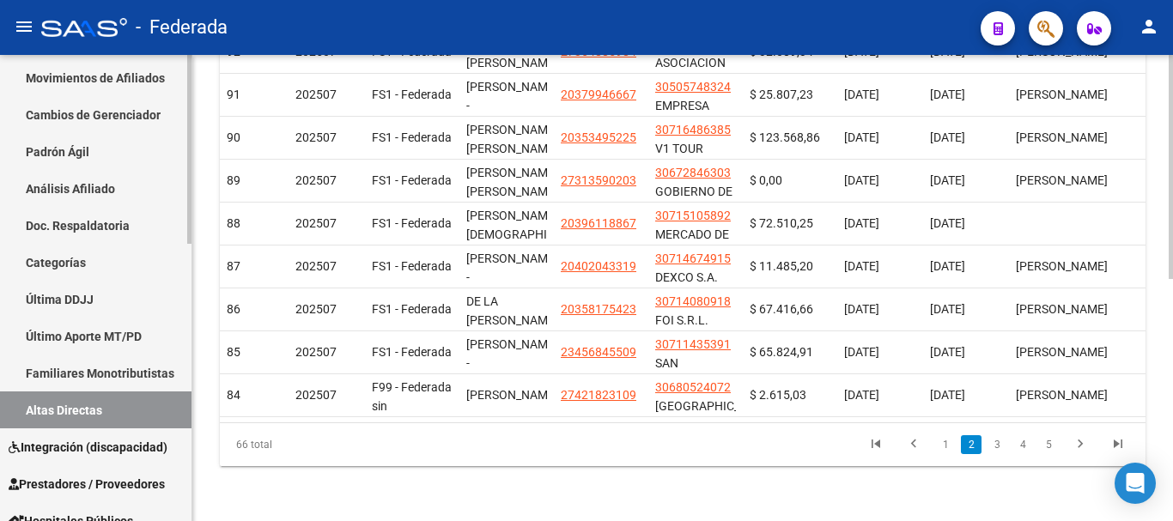
scroll to position [172, 0]
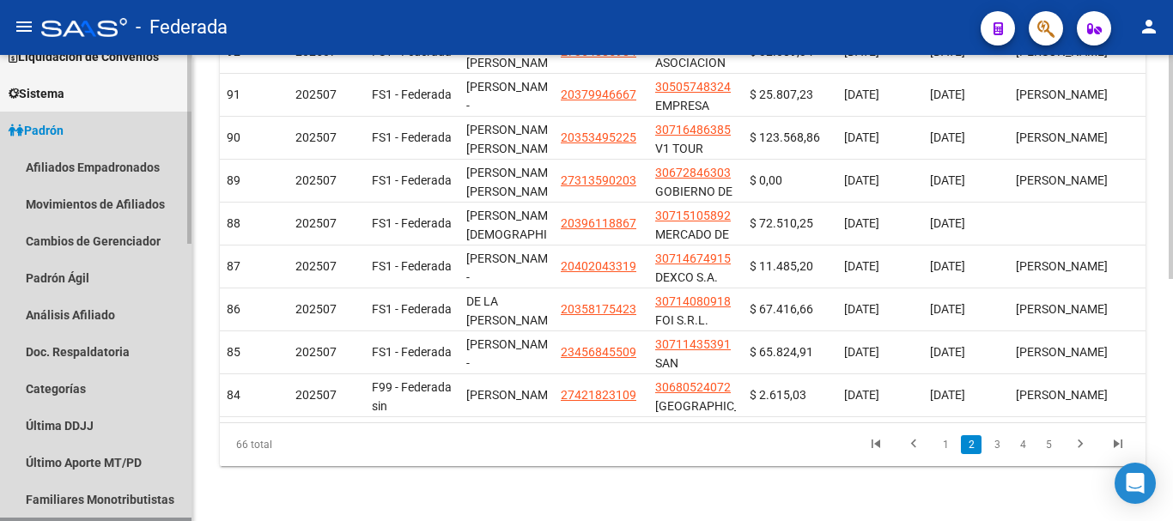
click at [124, 128] on link "Padrón" at bounding box center [96, 130] width 192 height 37
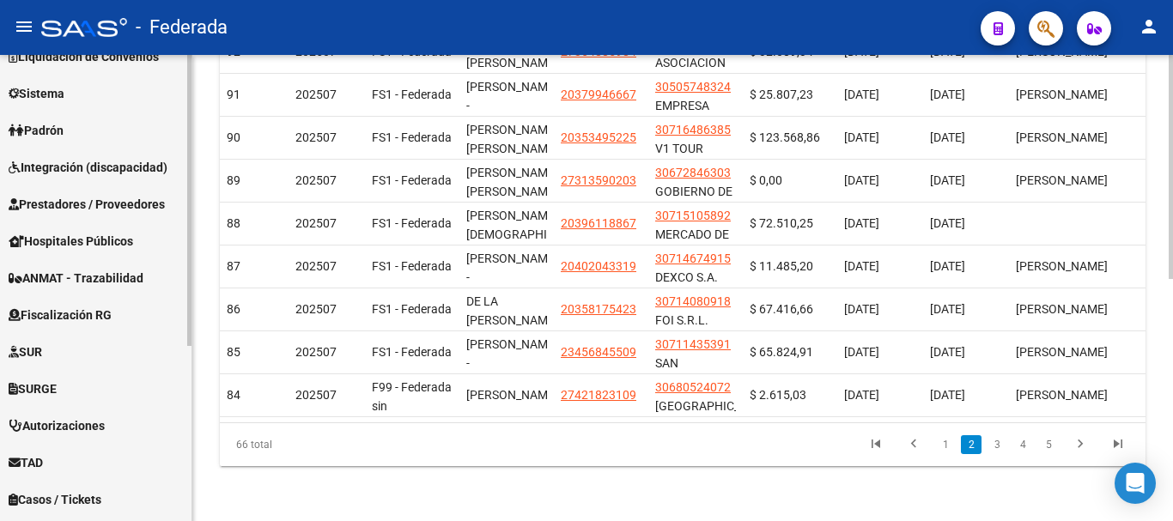
click at [124, 128] on link "Padrón" at bounding box center [96, 130] width 192 height 37
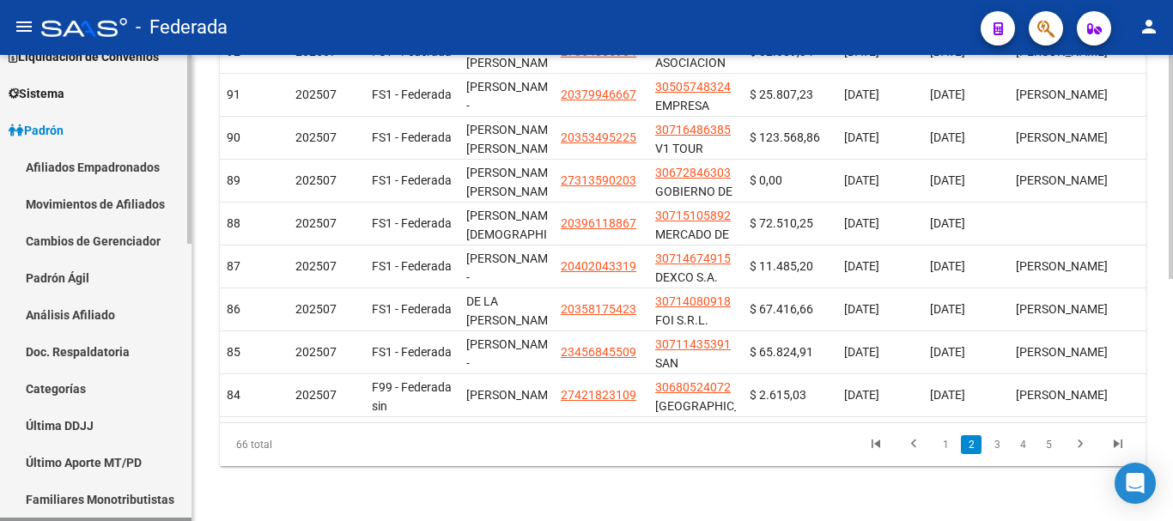
click at [141, 163] on link "Afiliados Empadronados" at bounding box center [96, 167] width 192 height 37
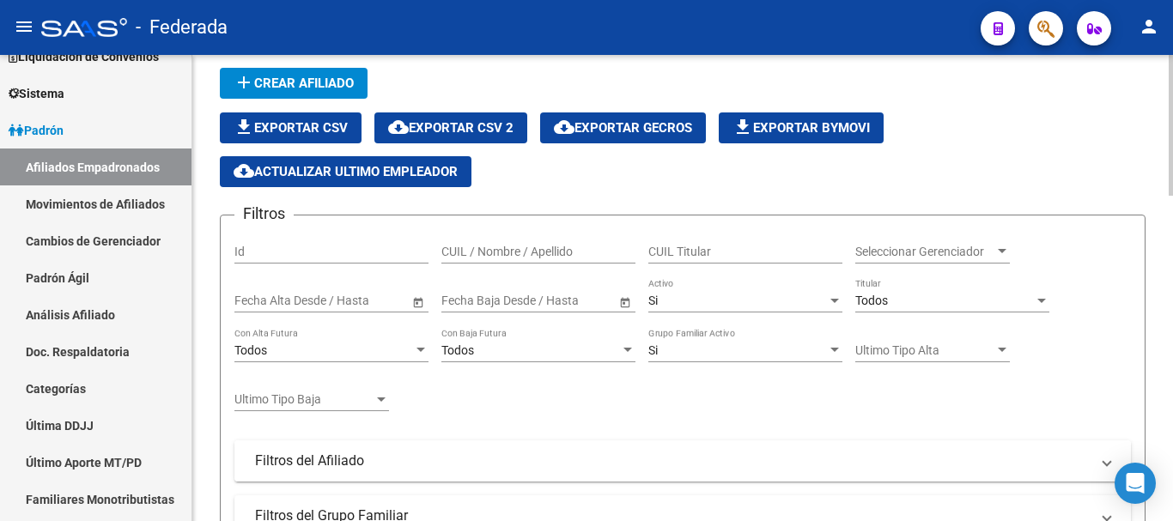
scroll to position [52, 0]
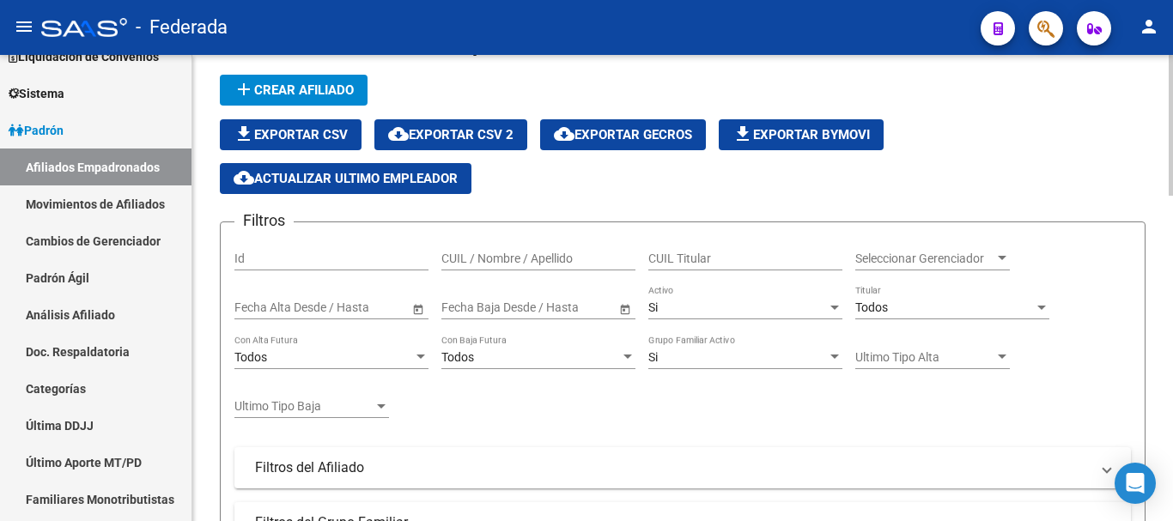
click at [866, 265] on span "Seleccionar Gerenciador" at bounding box center [925, 259] width 139 height 15
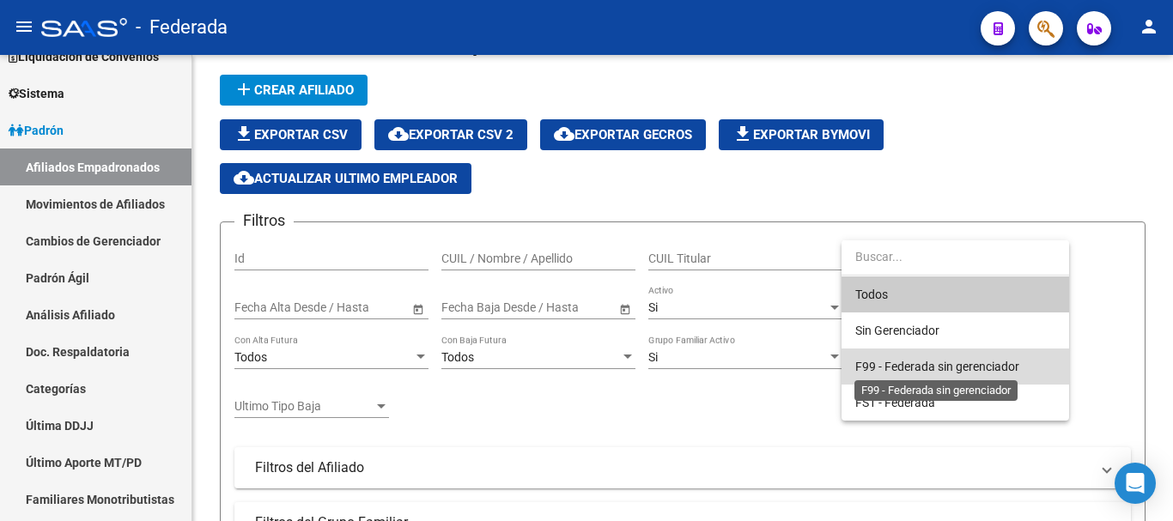
click at [920, 368] on span "F99 - Federada sin gerenciador" at bounding box center [938, 367] width 164 height 14
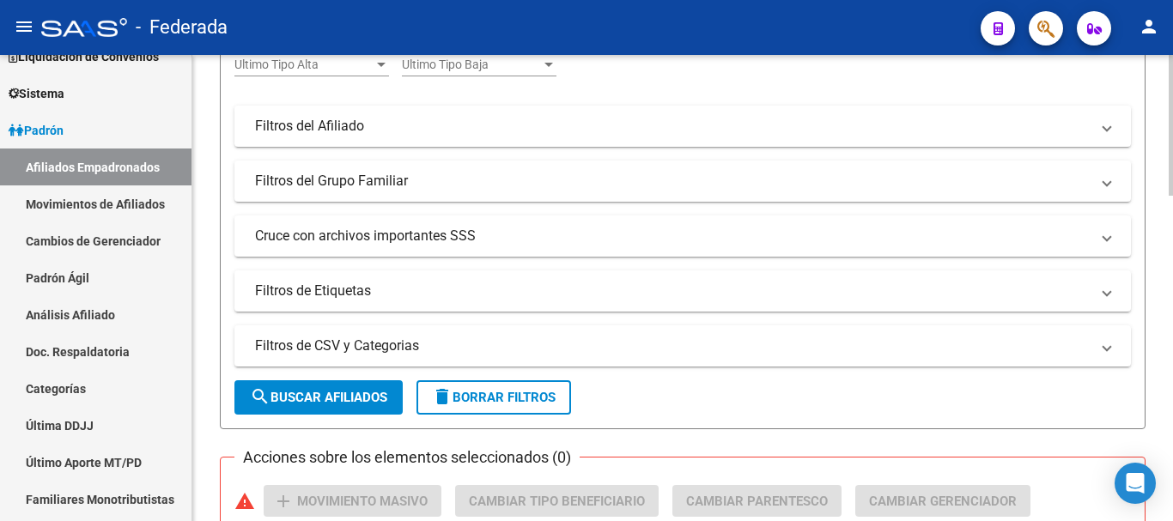
scroll to position [395, 0]
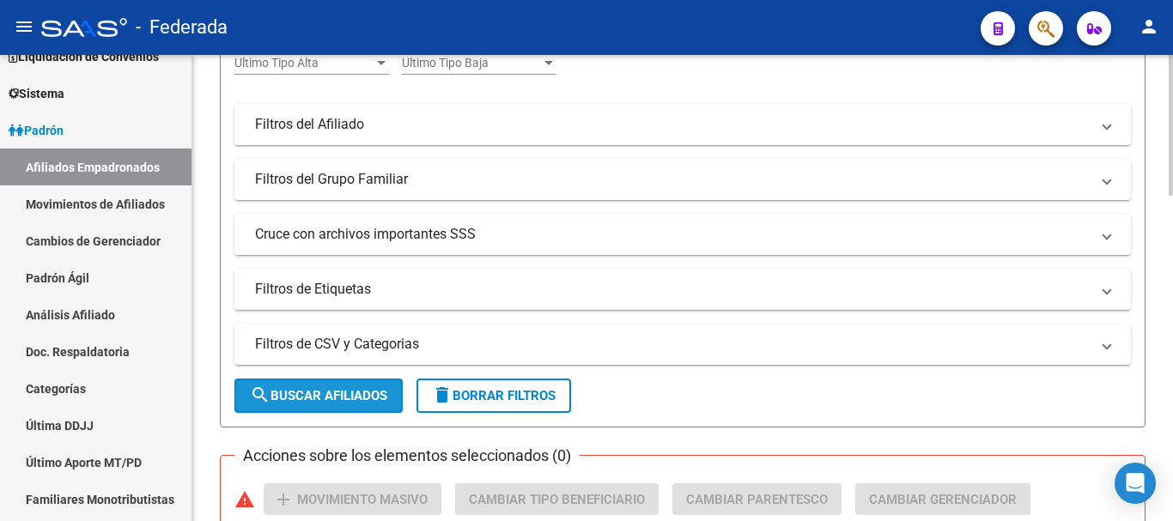
click at [347, 381] on button "search Buscar Afiliados" at bounding box center [318, 396] width 168 height 34
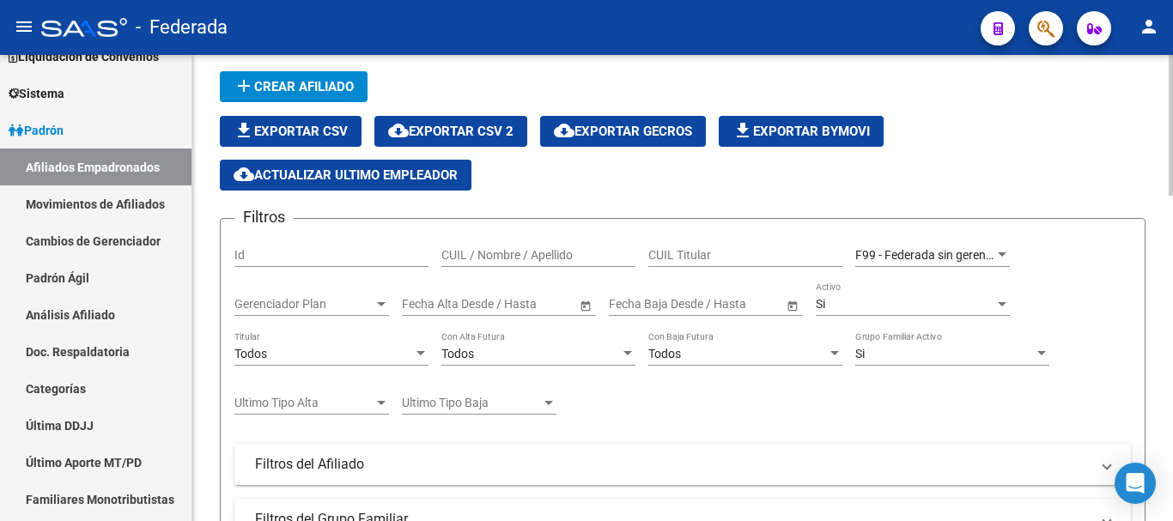
scroll to position [52, 0]
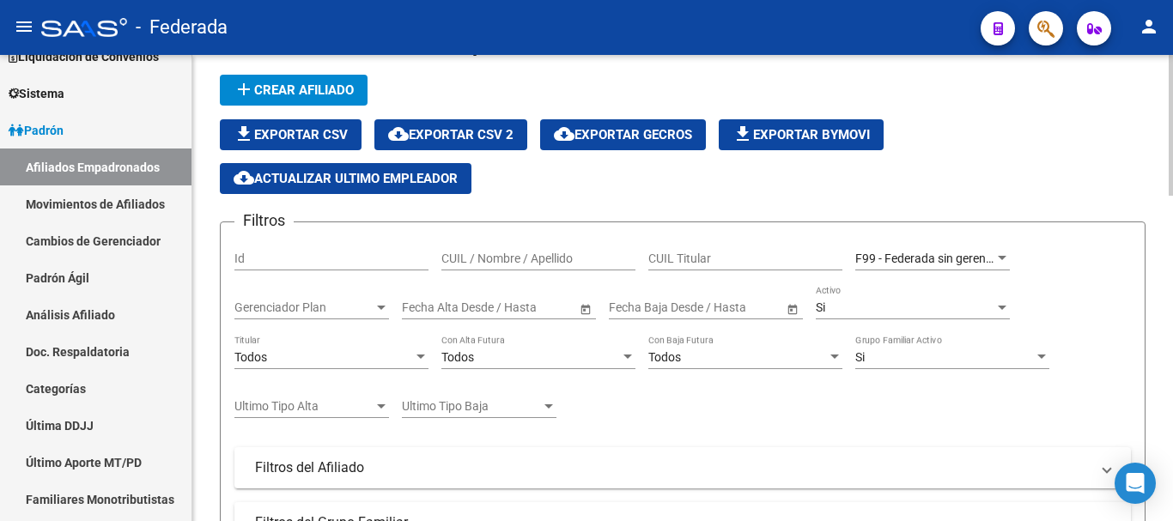
click at [400, 344] on div "Todos Titular" at bounding box center [331, 352] width 194 height 34
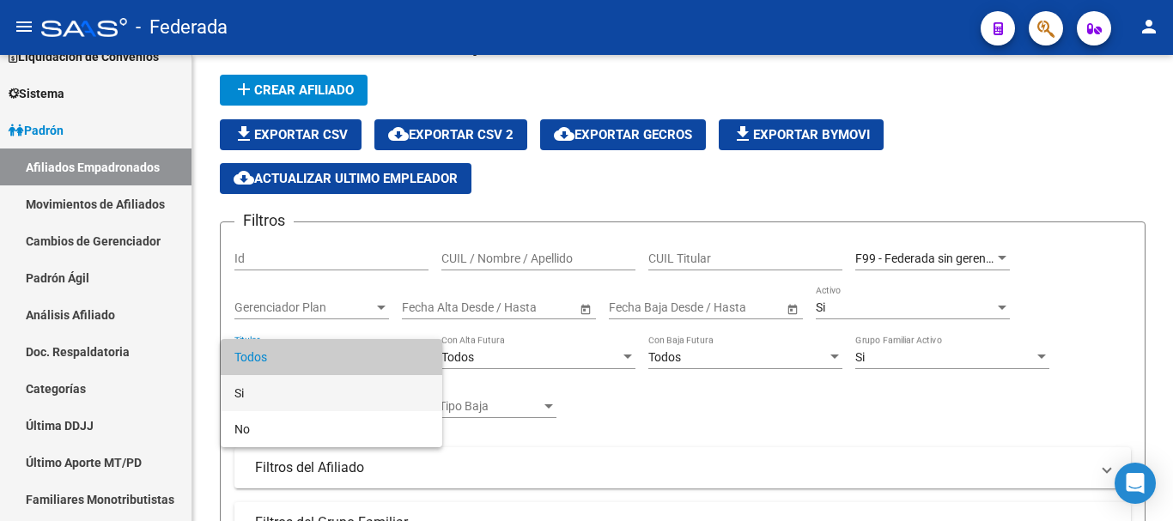
click at [397, 378] on span "Si" at bounding box center [331, 393] width 194 height 36
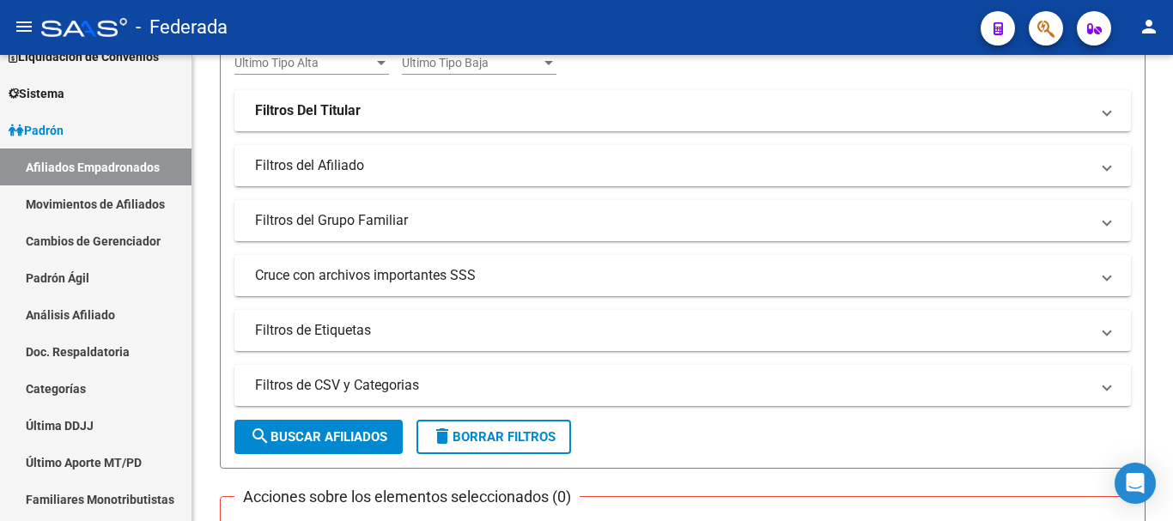
scroll to position [567, 0]
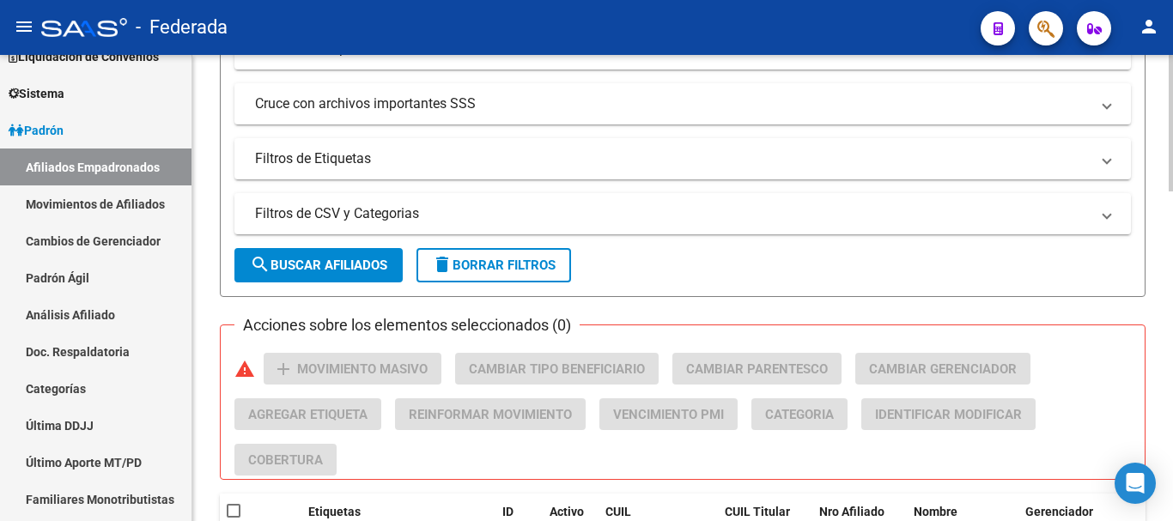
click at [374, 278] on button "search Buscar Afiliados" at bounding box center [318, 265] width 168 height 34
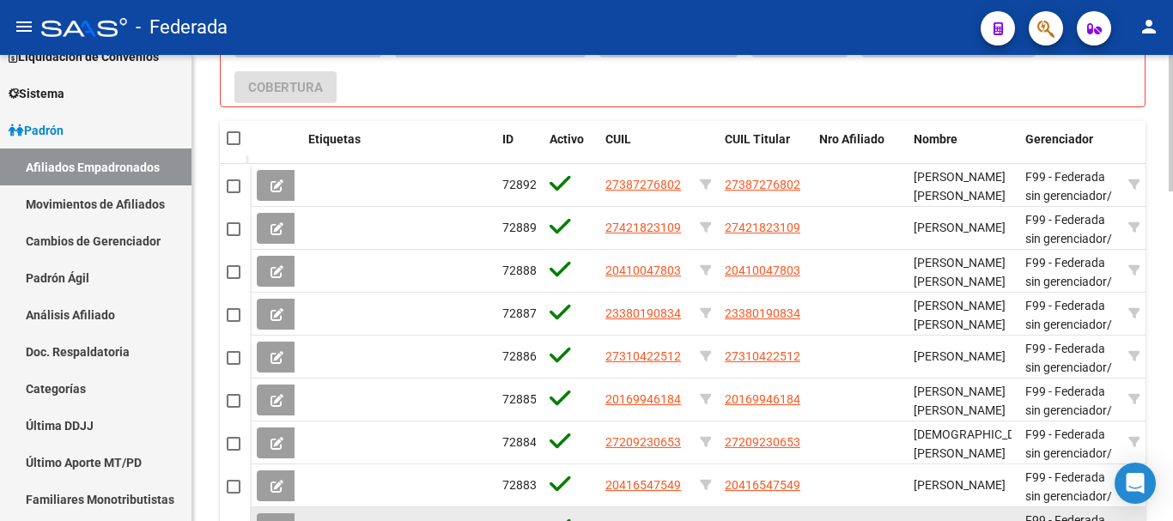
scroll to position [1124, 0]
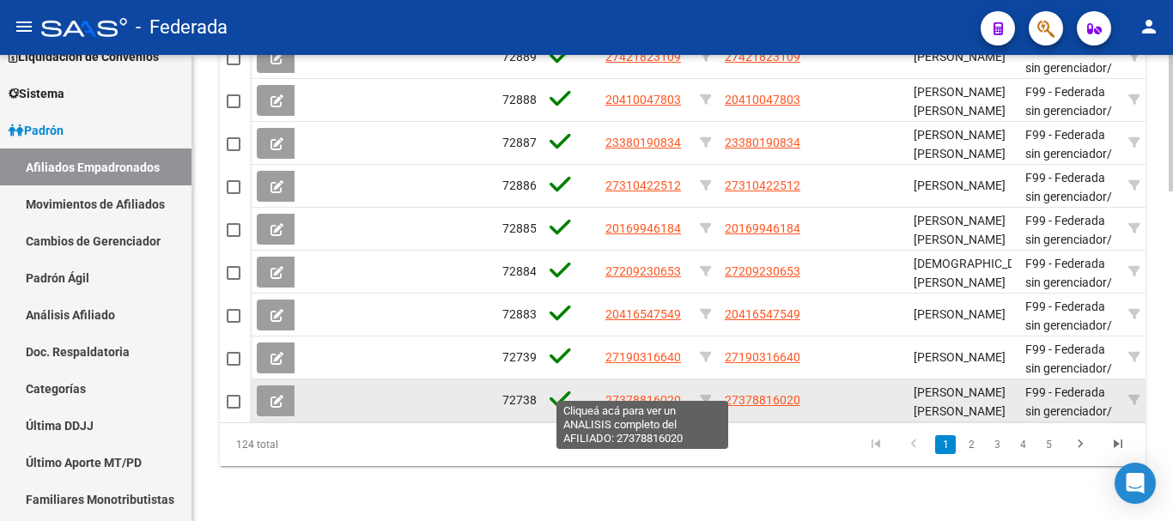
click at [666, 393] on span "27378816020" at bounding box center [644, 400] width 76 height 14
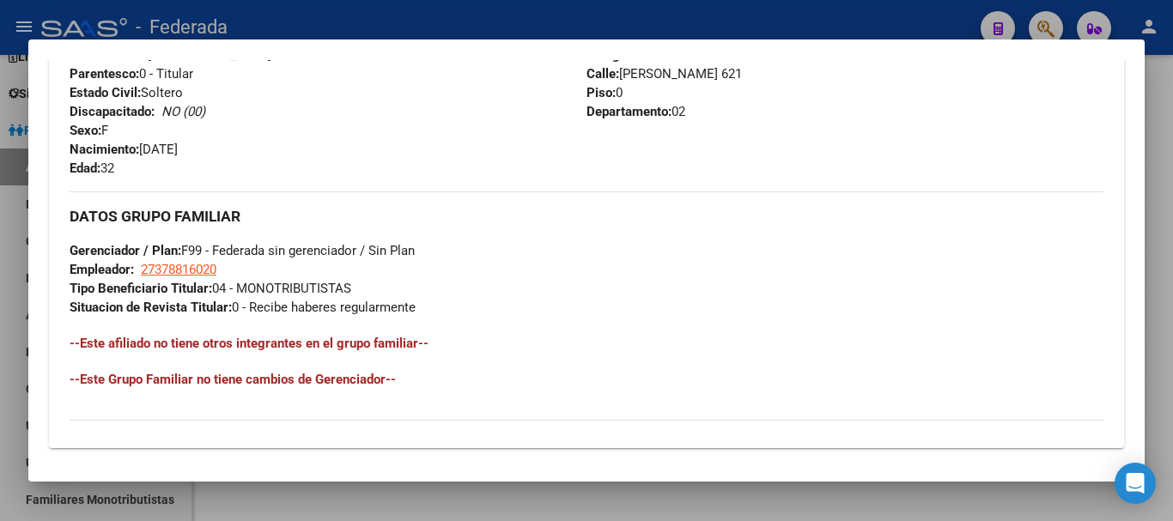
scroll to position [776, 0]
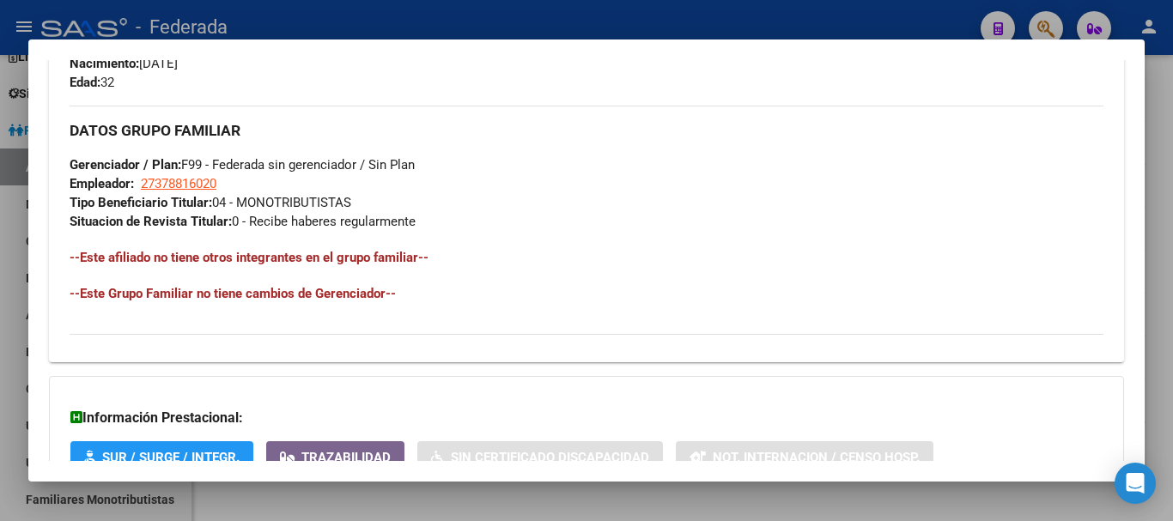
click at [1150, 237] on div at bounding box center [586, 260] width 1173 height 521
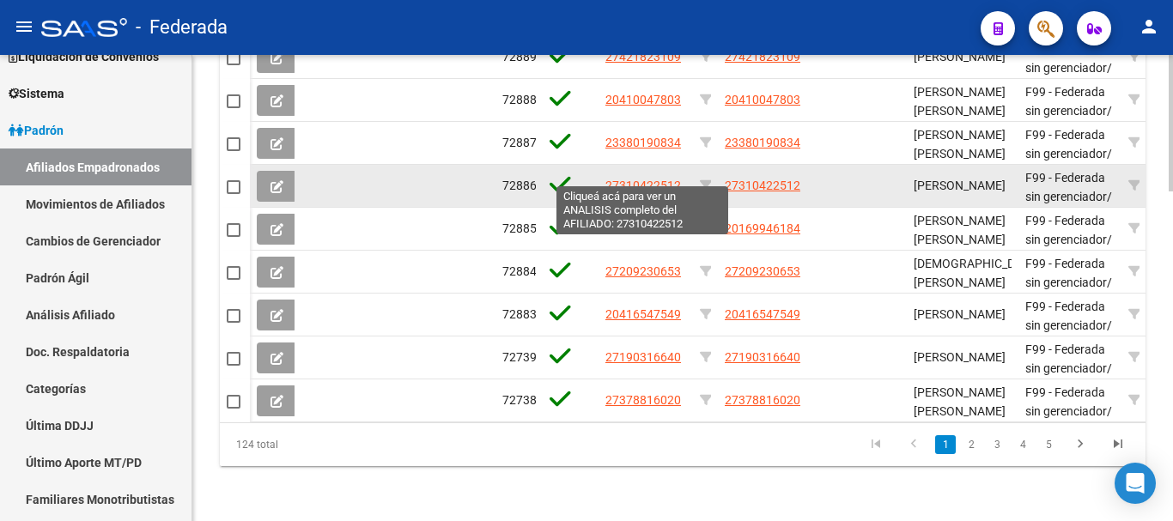
click at [658, 179] on span "27310422512" at bounding box center [644, 186] width 76 height 14
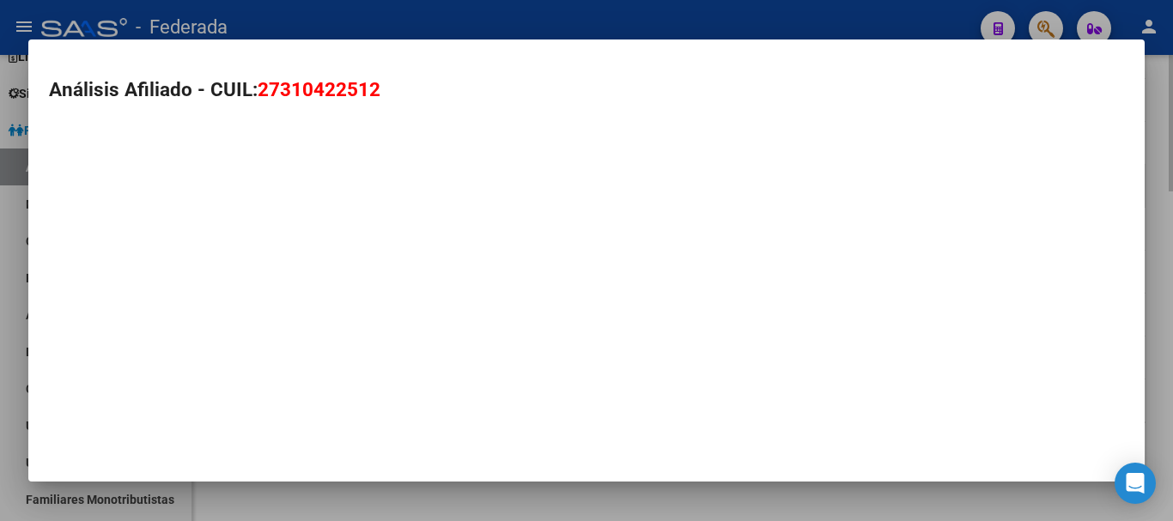
type textarea "27310422512"
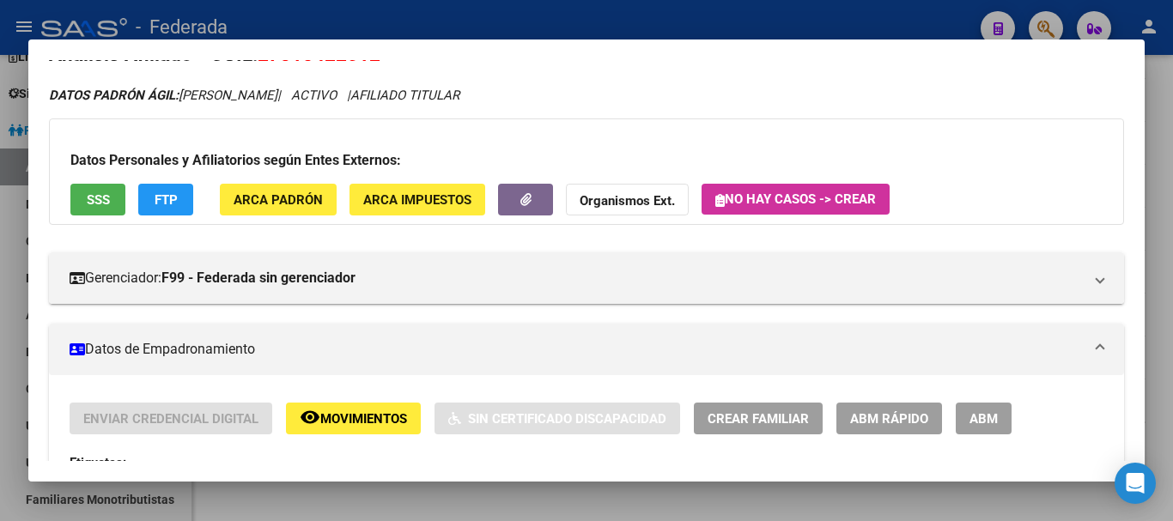
scroll to position [3, 0]
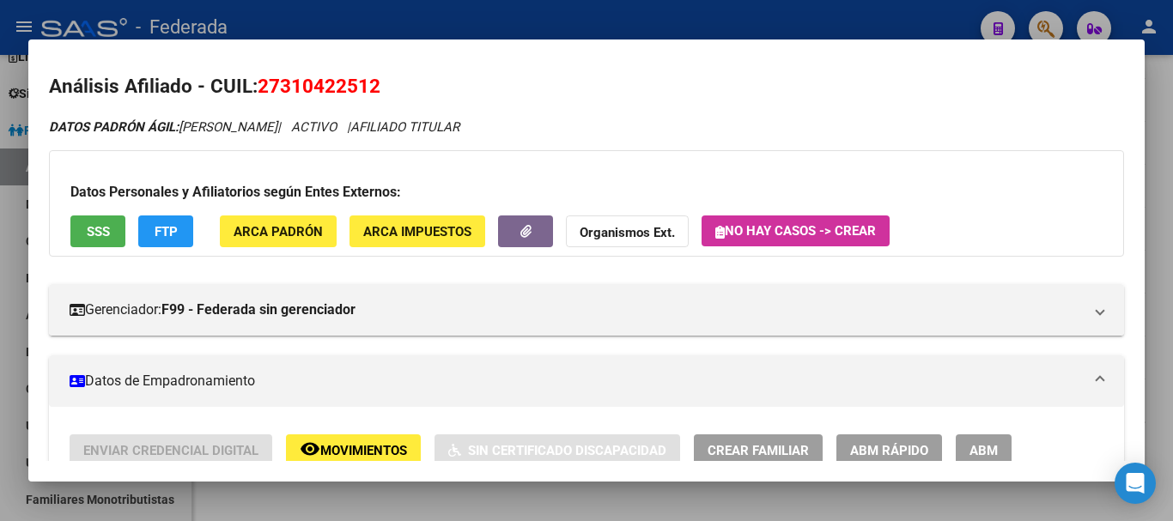
click at [1170, 292] on div at bounding box center [586, 260] width 1173 height 521
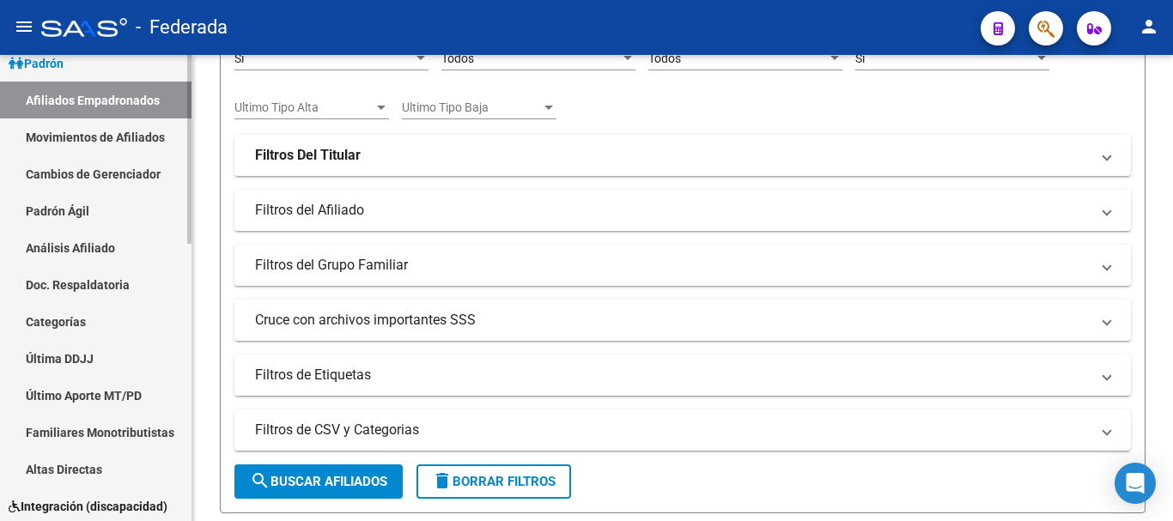
scroll to position [429, 0]
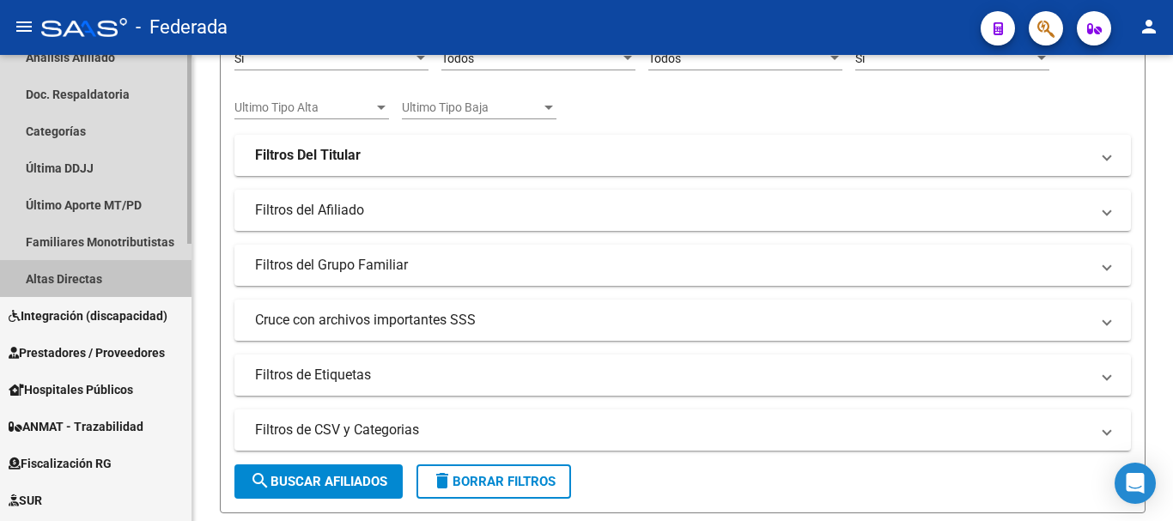
click at [149, 271] on link "Altas Directas" at bounding box center [96, 278] width 192 height 37
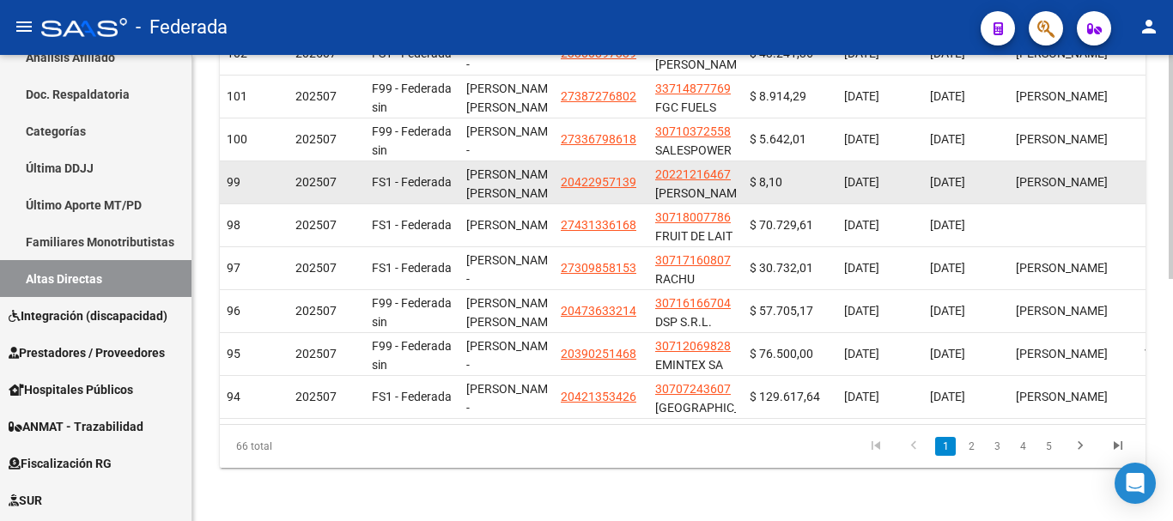
scroll to position [503, 0]
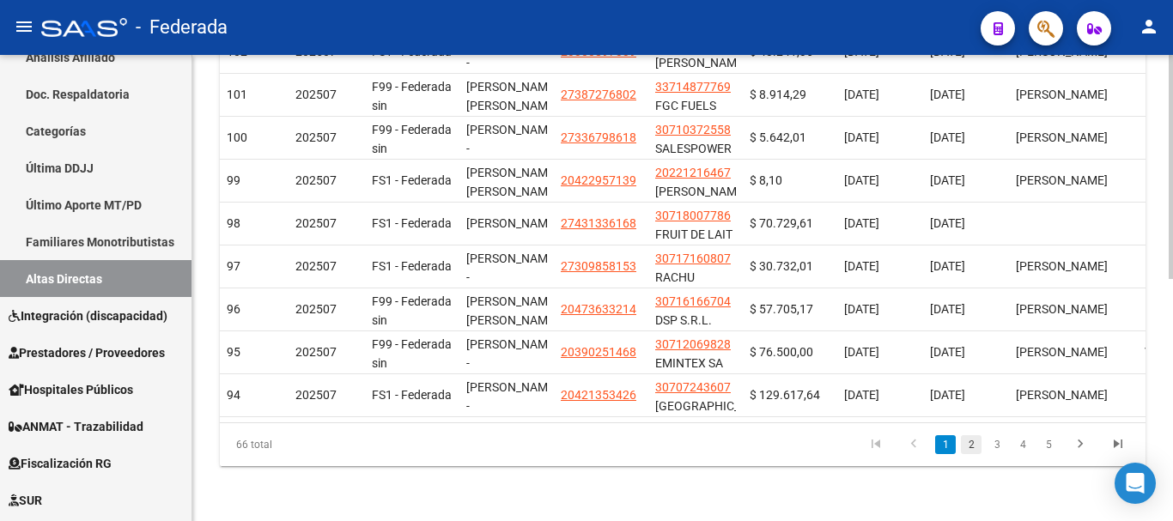
click at [966, 448] on link "2" at bounding box center [971, 444] width 21 height 19
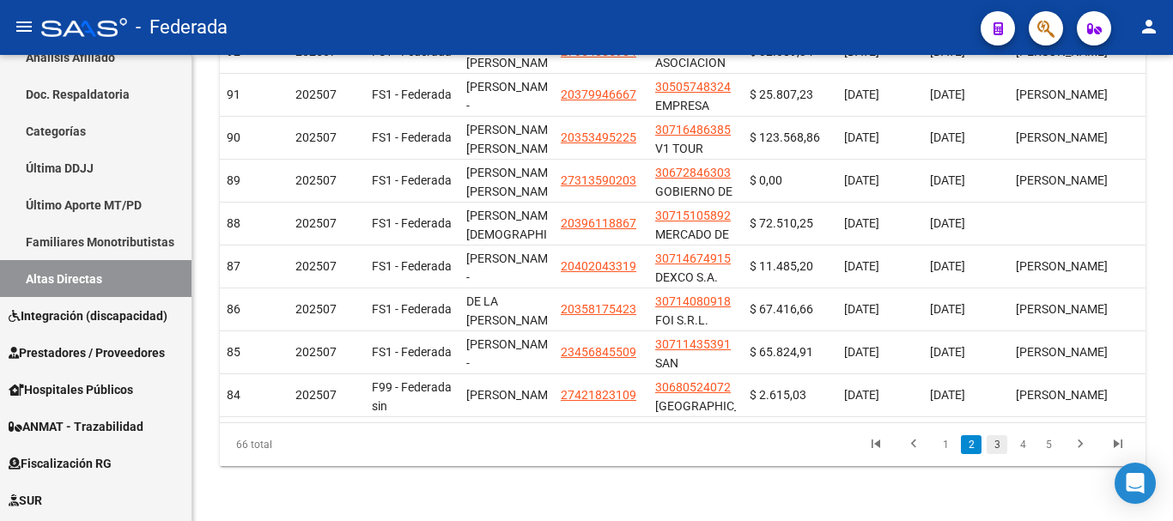
click at [996, 448] on link "3" at bounding box center [997, 444] width 21 height 19
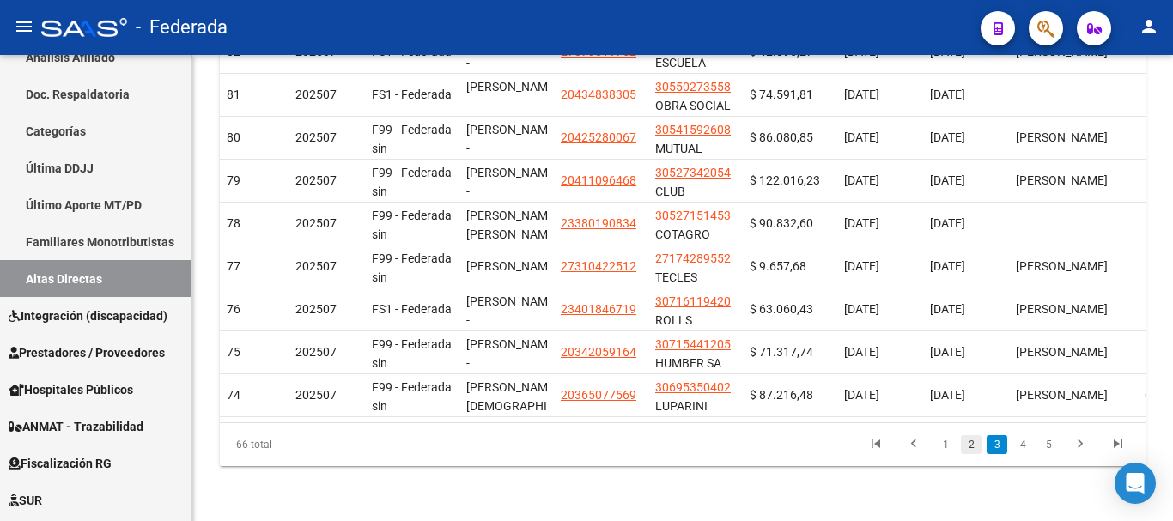
click at [975, 444] on link "2" at bounding box center [971, 444] width 21 height 19
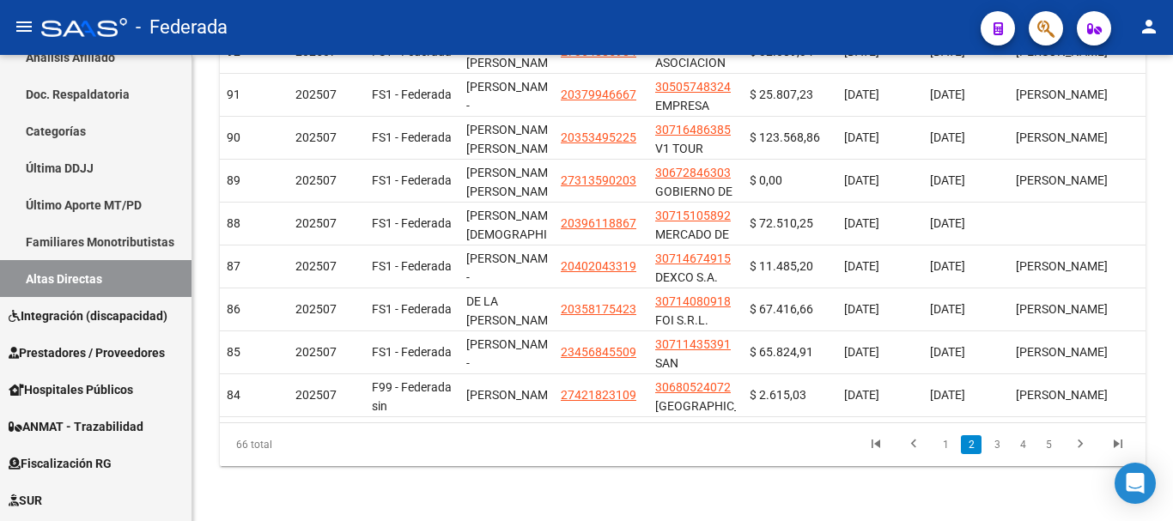
click at [1033, 448] on li "4" at bounding box center [1023, 444] width 26 height 29
click at [1024, 446] on link "4" at bounding box center [1023, 444] width 21 height 19
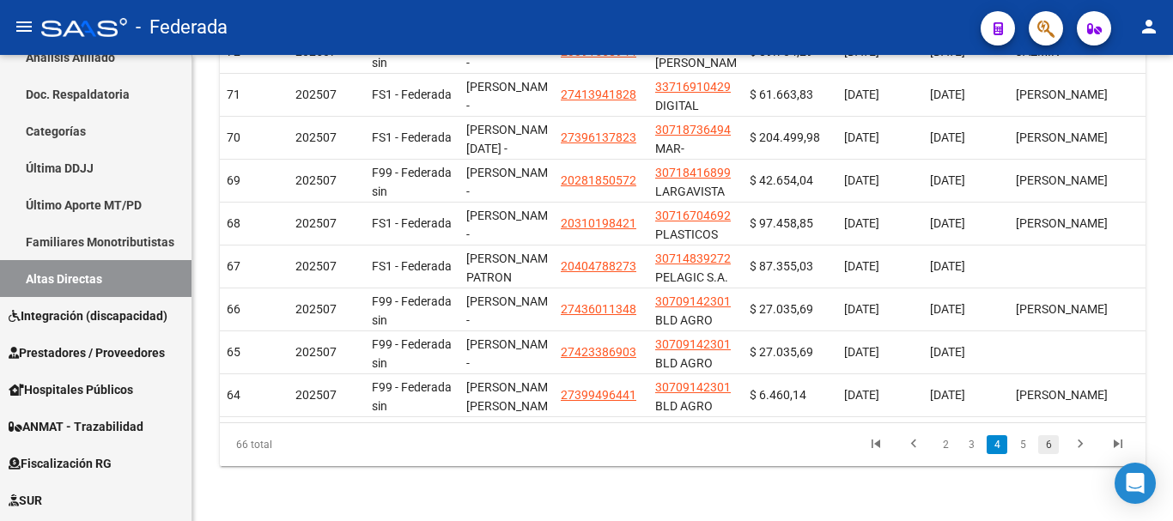
click at [1046, 443] on link "6" at bounding box center [1048, 444] width 21 height 19
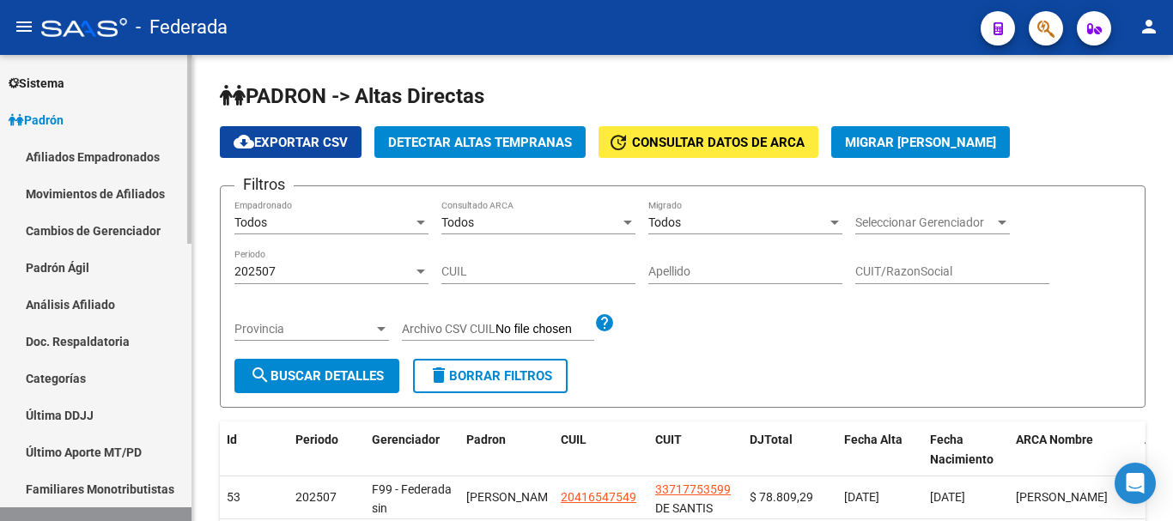
scroll to position [172, 0]
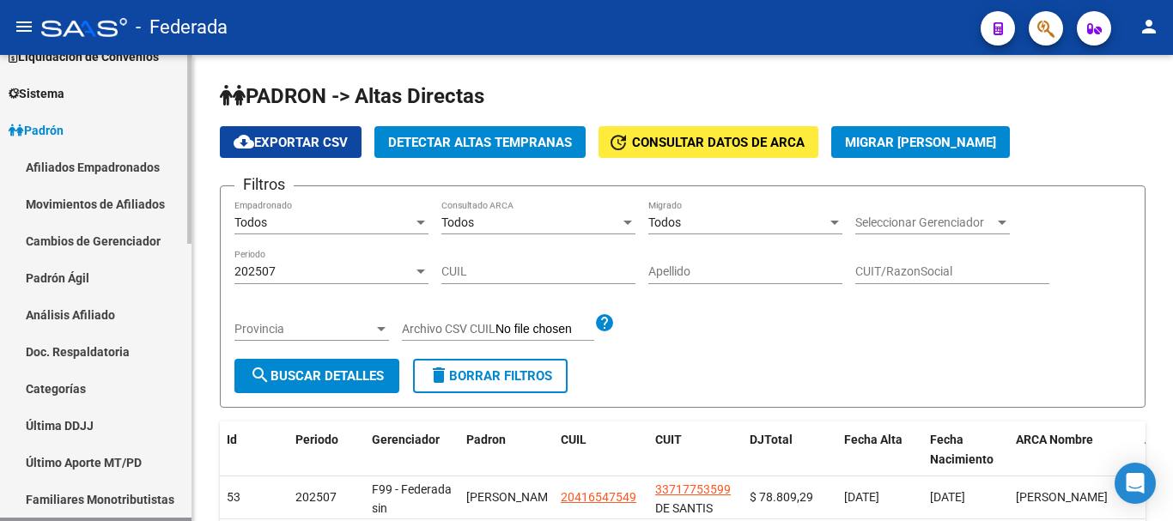
click at [139, 167] on link "Afiliados Empadronados" at bounding box center [96, 167] width 192 height 37
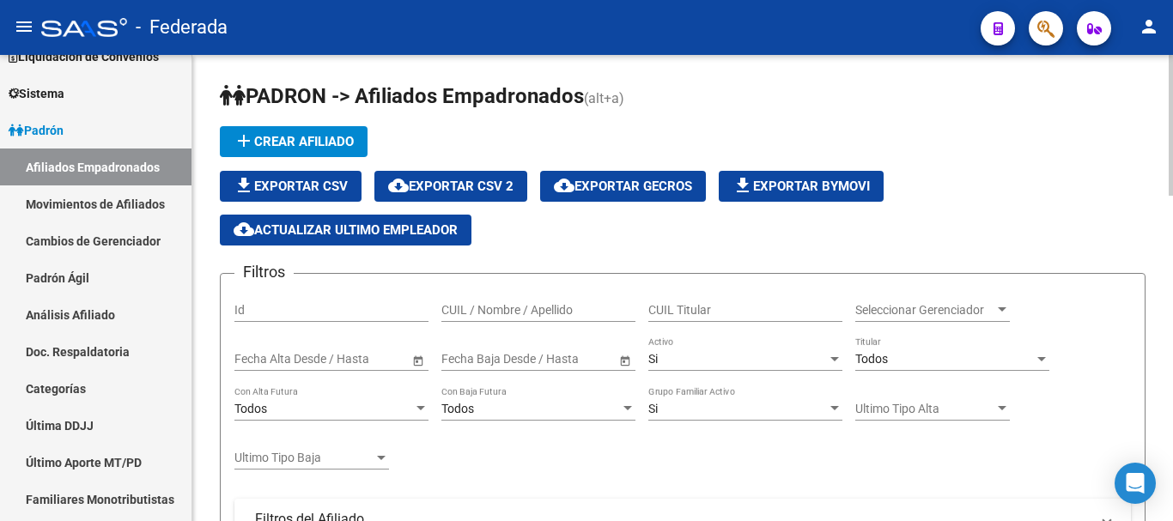
click at [867, 315] on span "Seleccionar Gerenciador" at bounding box center [925, 310] width 139 height 15
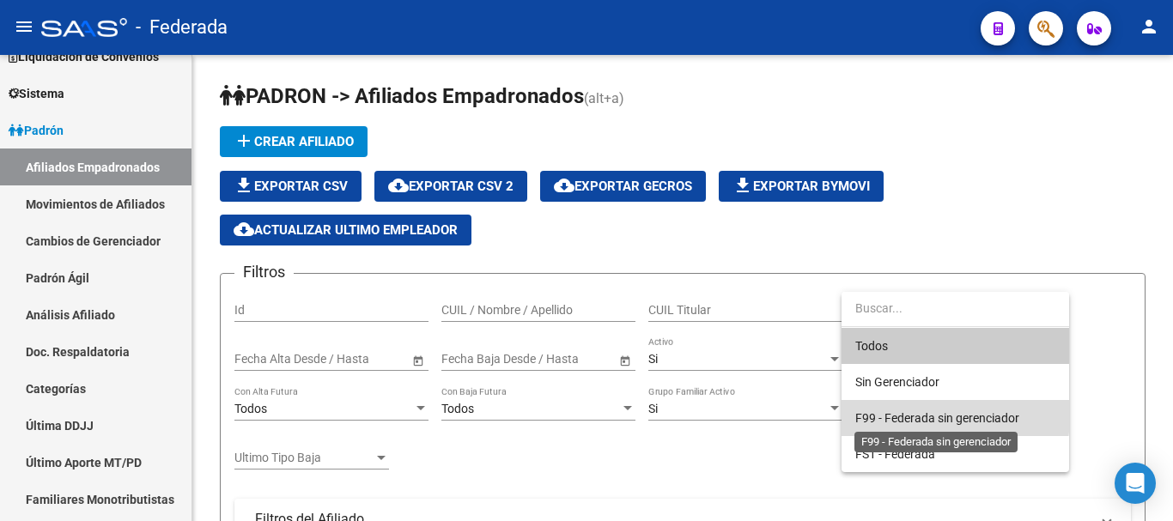
click at [909, 416] on span "F99 - Federada sin gerenciador" at bounding box center [938, 418] width 164 height 14
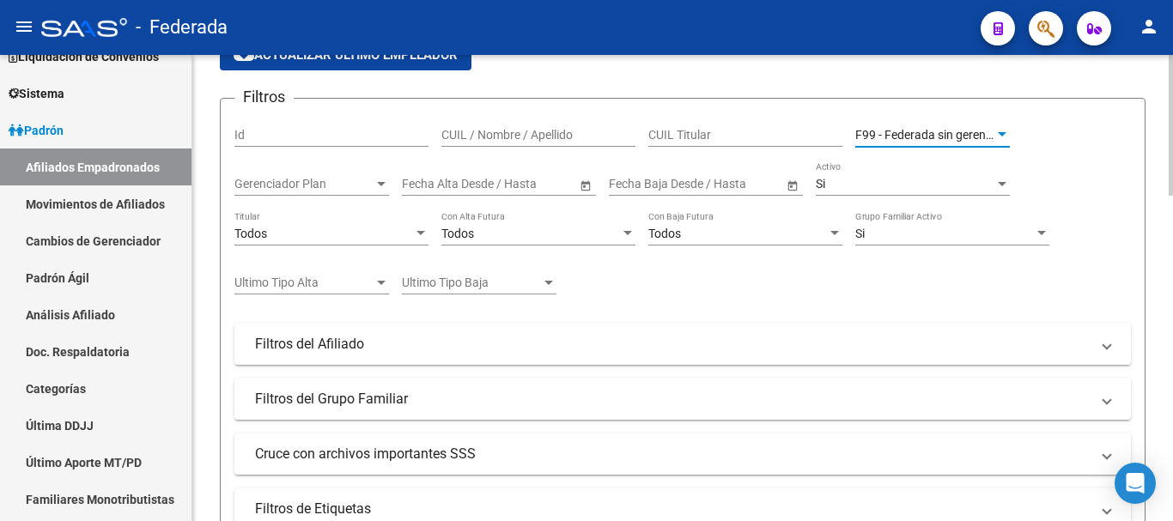
scroll to position [172, 0]
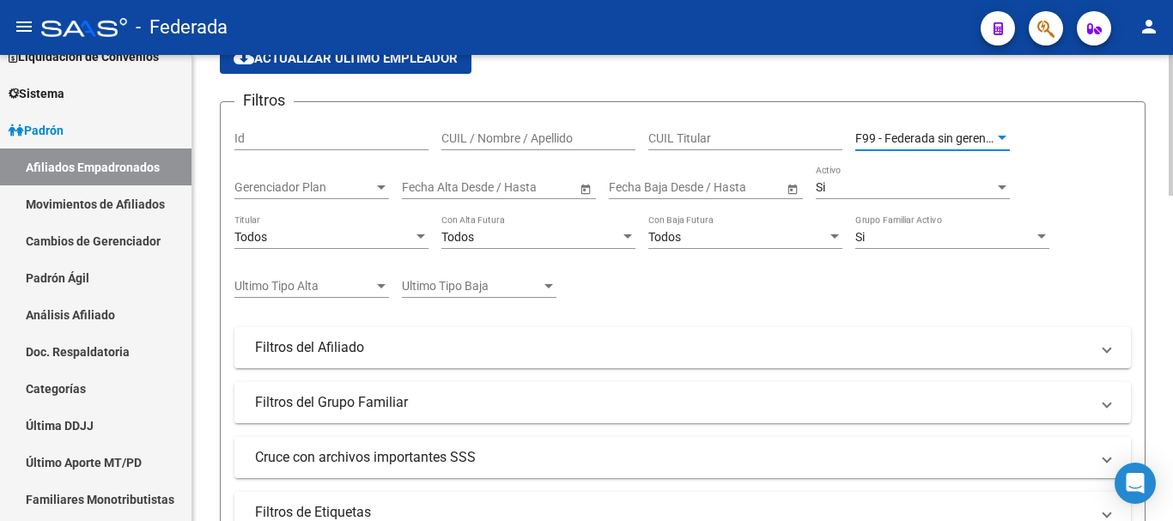
click at [475, 175] on div "Fecha inicio – Fecha fin Fecha Alta Desde / Hasta" at bounding box center [489, 182] width 174 height 34
click at [434, 186] on input "text" at bounding box center [433, 187] width 63 height 15
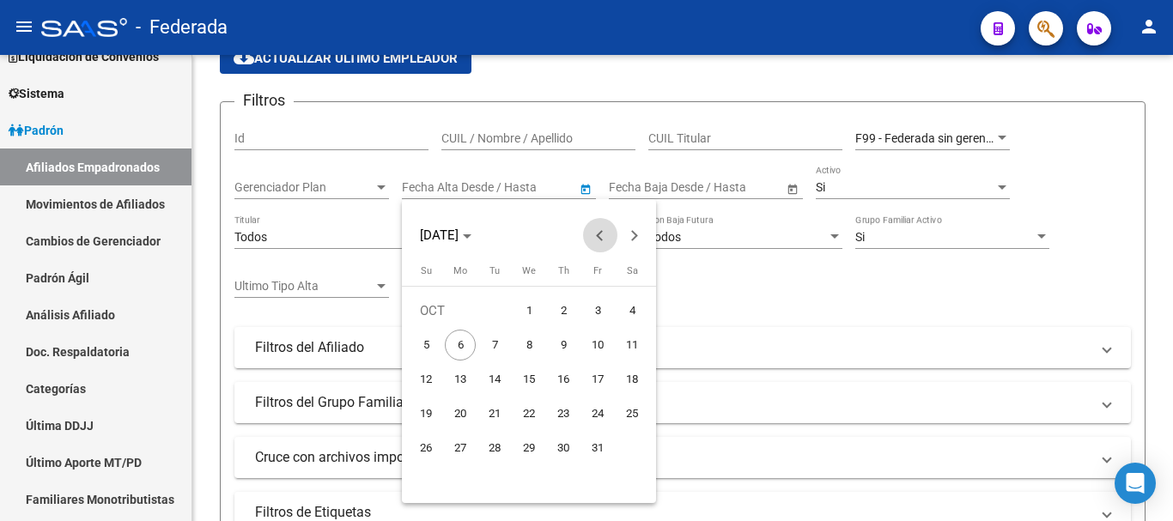
click at [602, 236] on button "Previous month" at bounding box center [600, 235] width 34 height 34
click at [462, 342] on span "1" at bounding box center [460, 345] width 31 height 31
type input "[DATE]"
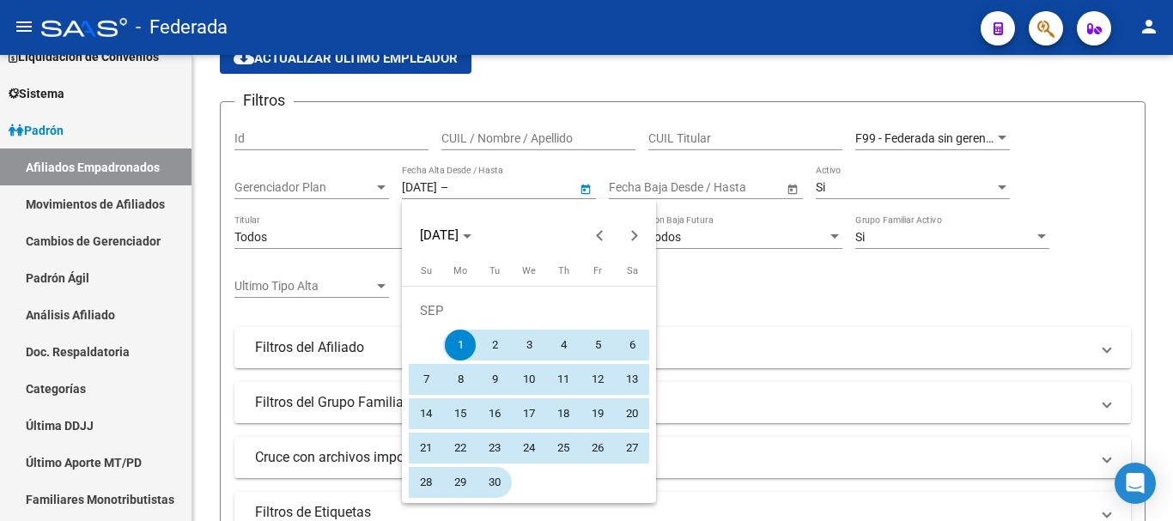
click at [496, 482] on span "30" at bounding box center [494, 482] width 31 height 31
type input "[DATE]"
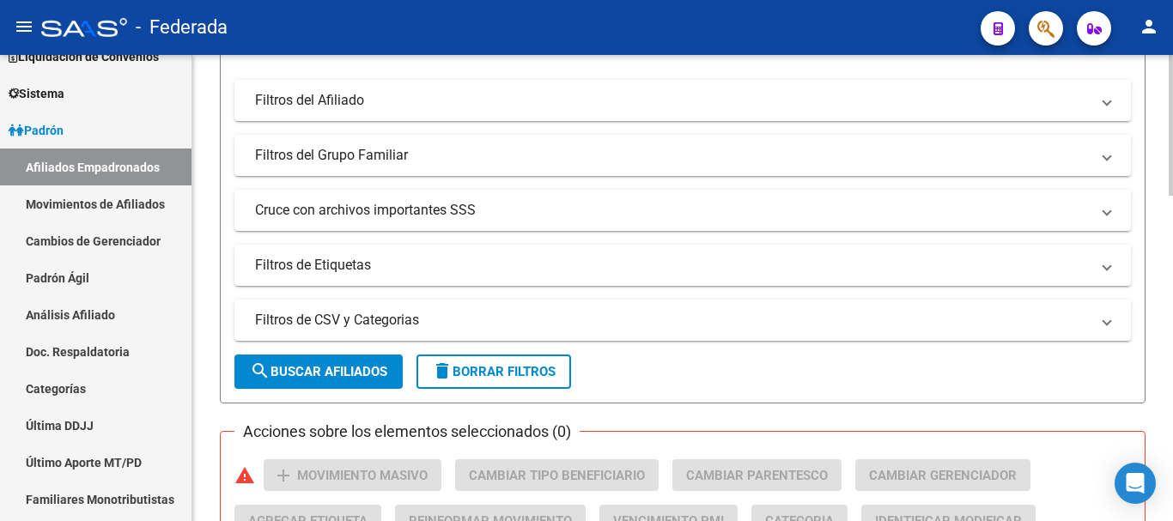
scroll to position [515, 0]
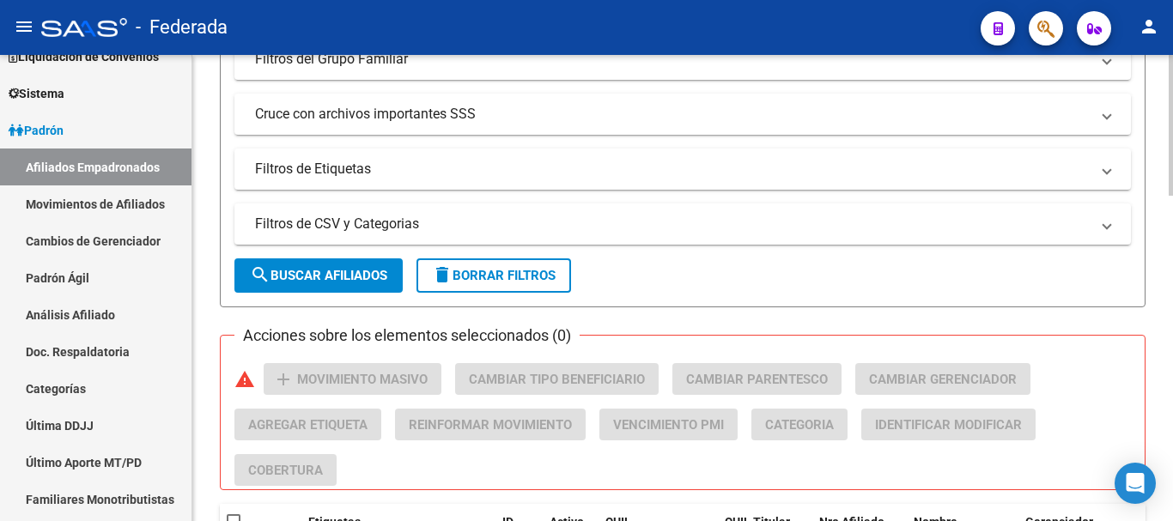
click at [349, 284] on button "search Buscar Afiliados" at bounding box center [318, 276] width 168 height 34
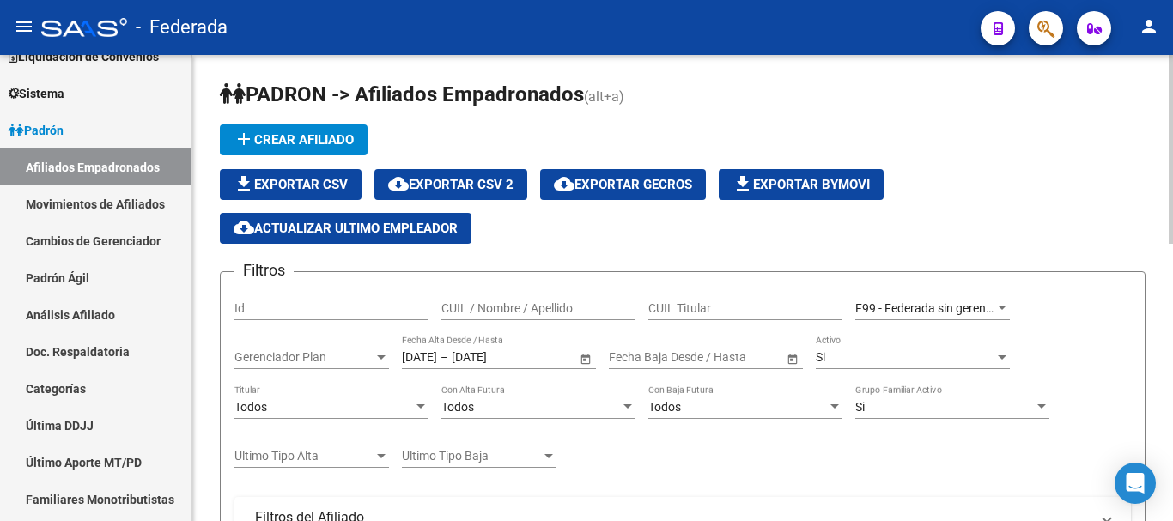
scroll to position [0, 0]
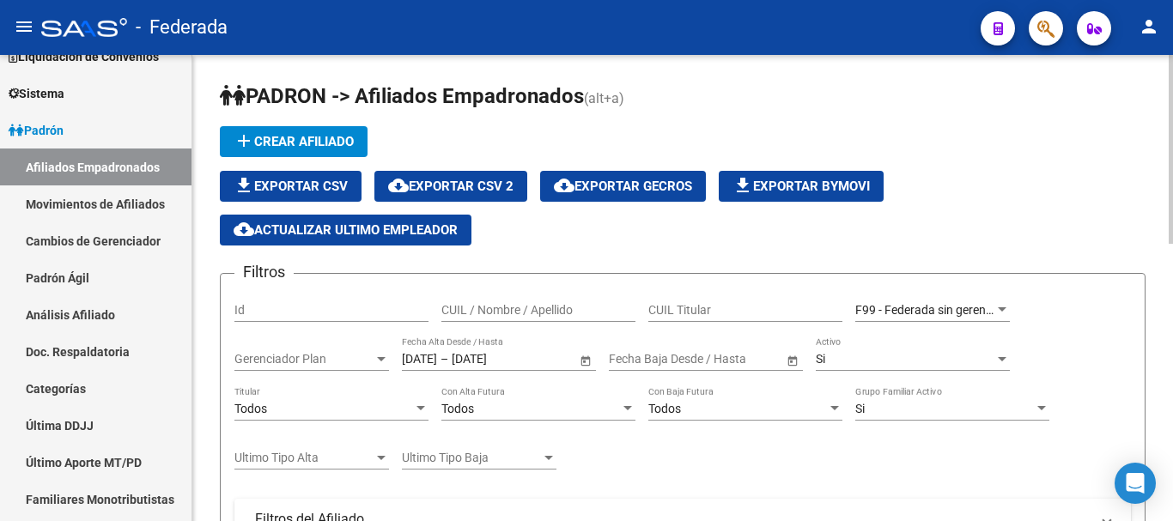
click at [437, 350] on div "01/09/2025 01/09/2025 – 30/09/2025 30/09/2025 Fecha Alta Desde / Hasta" at bounding box center [489, 354] width 174 height 34
click at [437, 355] on input "[DATE]" at bounding box center [419, 359] width 35 height 15
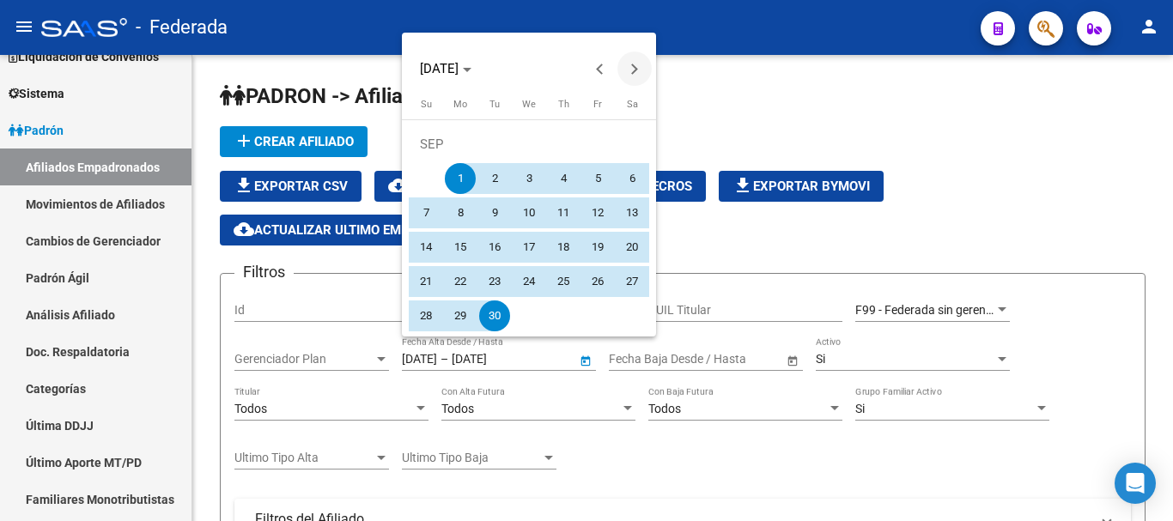
click at [636, 75] on span "Next month" at bounding box center [635, 69] width 34 height 34
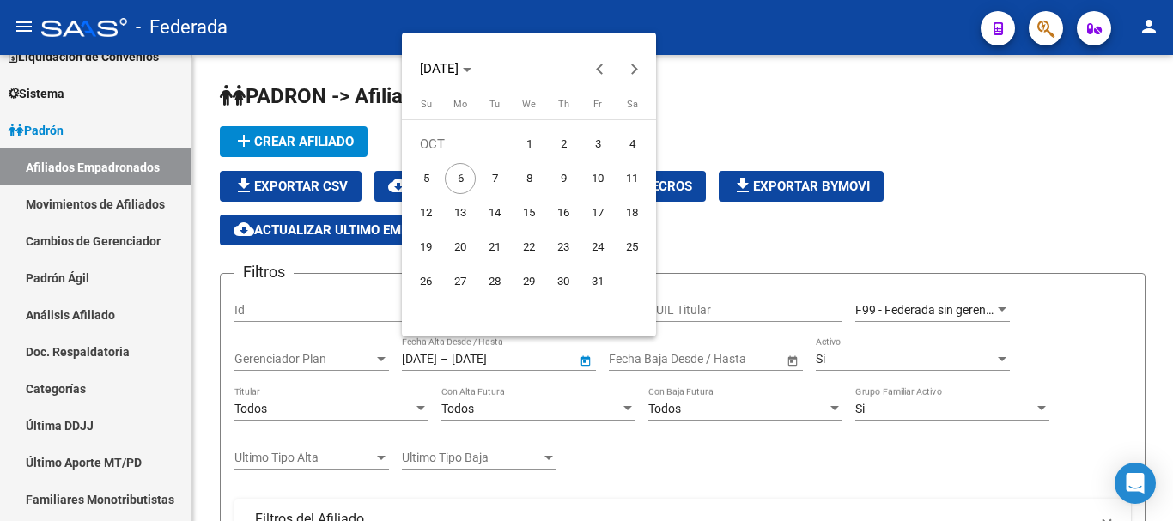
click at [524, 141] on span "1" at bounding box center [529, 144] width 31 height 31
type input "[DATE]"
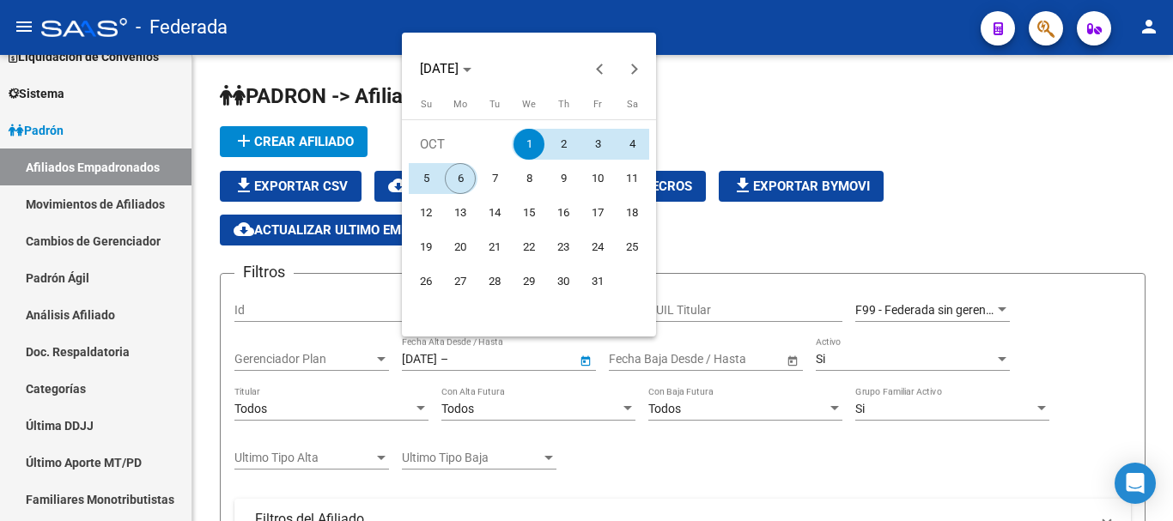
click at [464, 174] on span "6" at bounding box center [460, 178] width 31 height 31
type input "[DATE]"
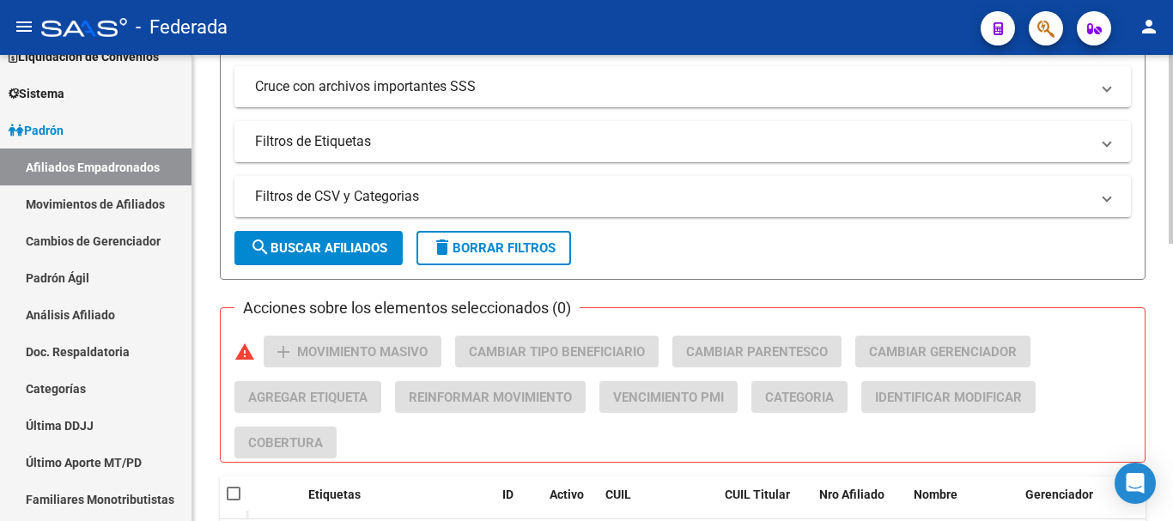
scroll to position [601, 0]
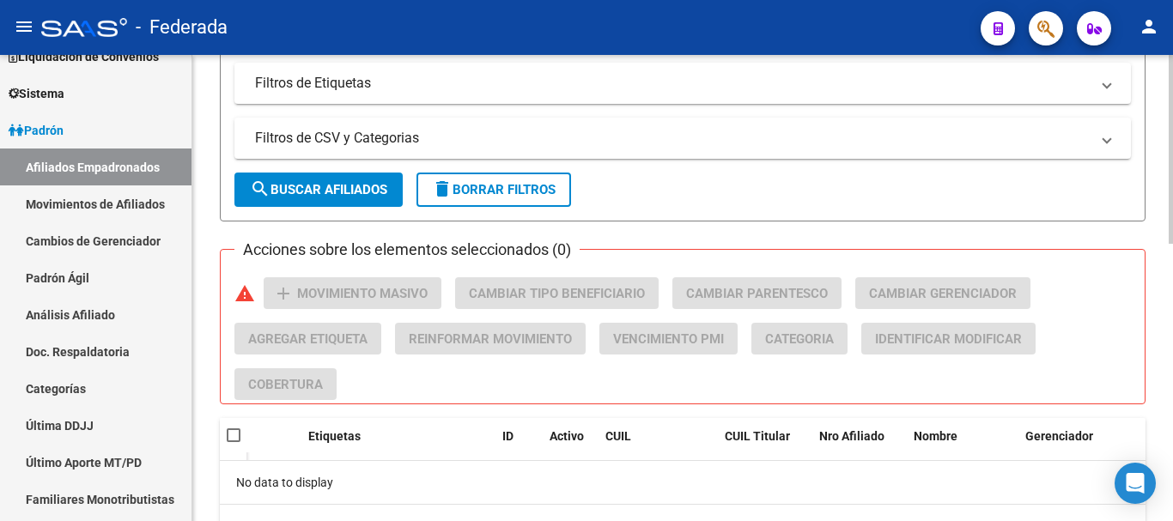
click at [331, 195] on span "search Buscar Afiliados" at bounding box center [318, 189] width 137 height 15
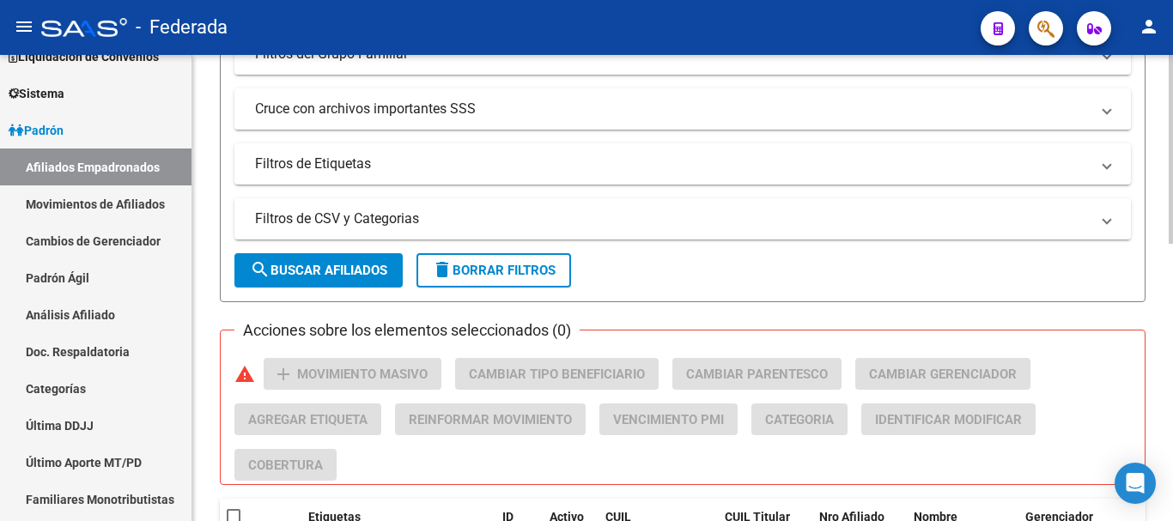
scroll to position [167, 0]
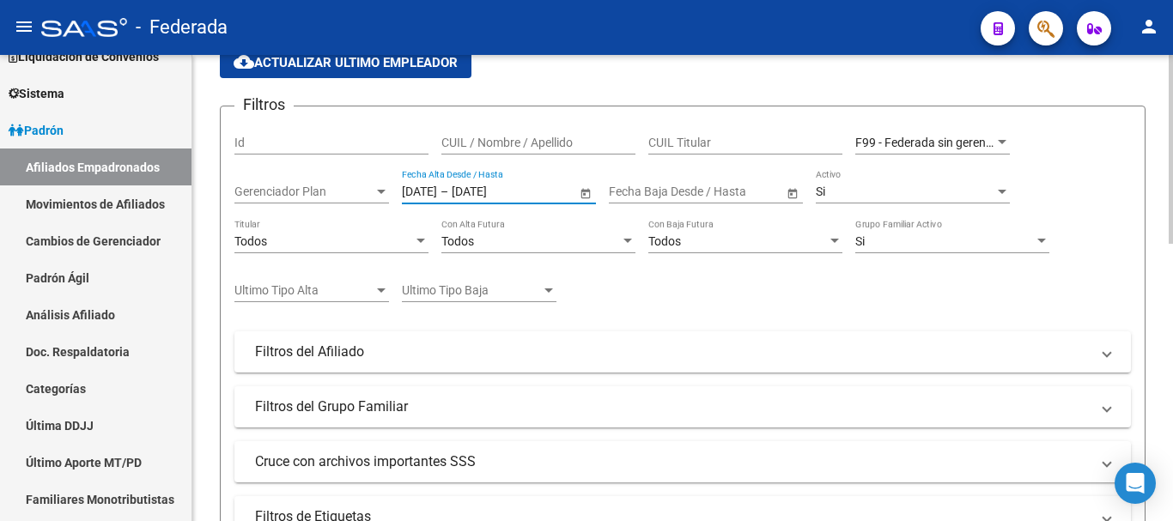
click at [437, 189] on input "[DATE]" at bounding box center [419, 192] width 35 height 15
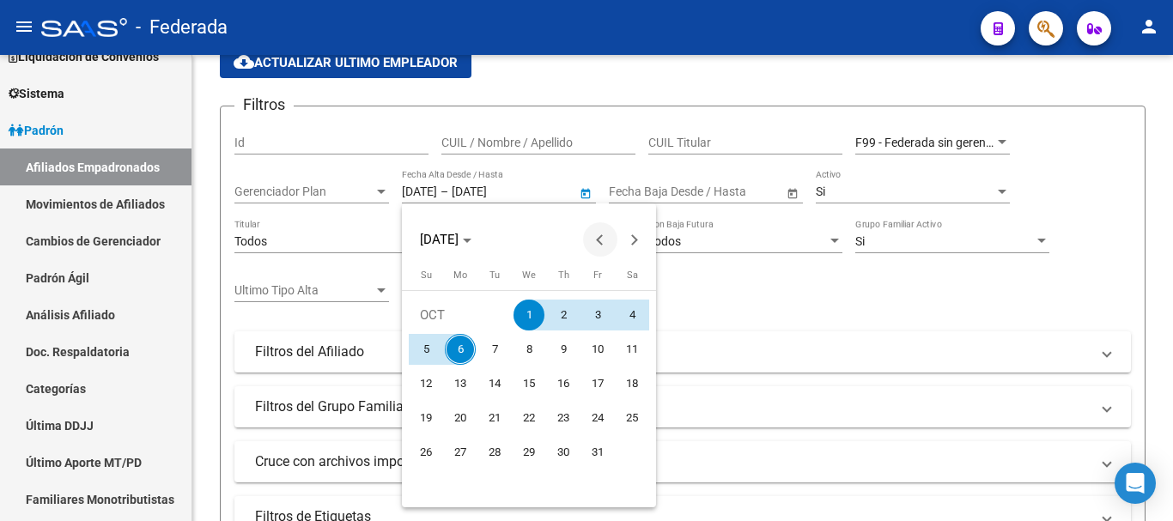
click at [602, 229] on span "Previous month" at bounding box center [600, 239] width 34 height 34
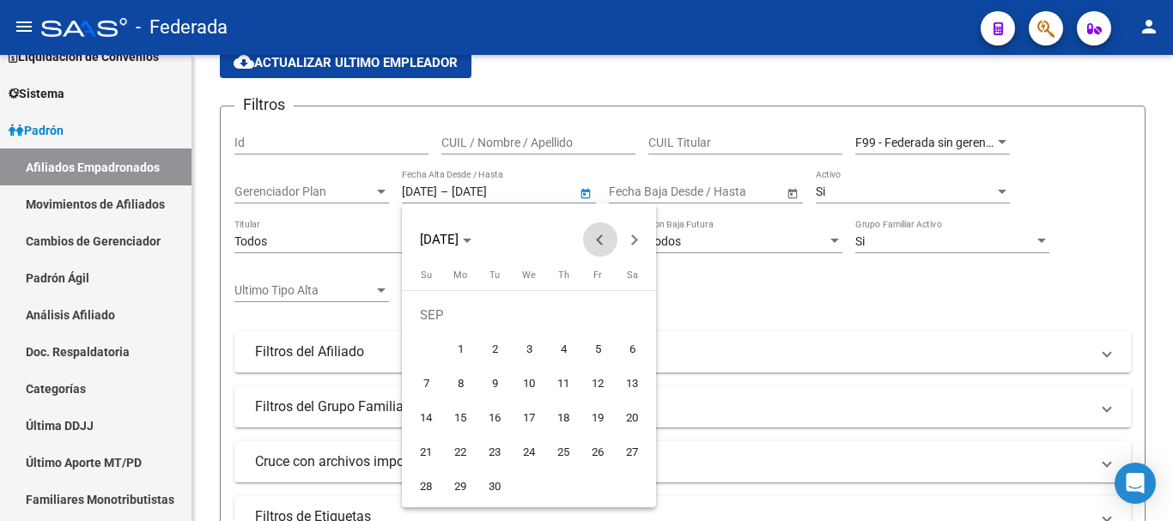
click at [602, 229] on span "Previous month" at bounding box center [600, 239] width 34 height 34
click at [581, 318] on button "1" at bounding box center [598, 315] width 34 height 34
type input "[DATE]"
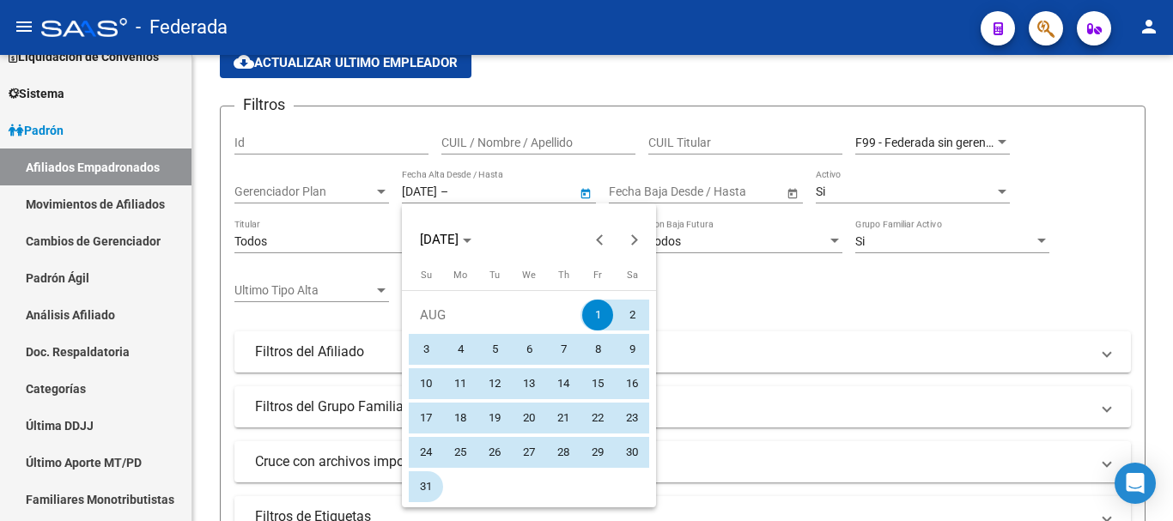
click at [433, 485] on span "31" at bounding box center [426, 487] width 31 height 31
type input "31/08/2025"
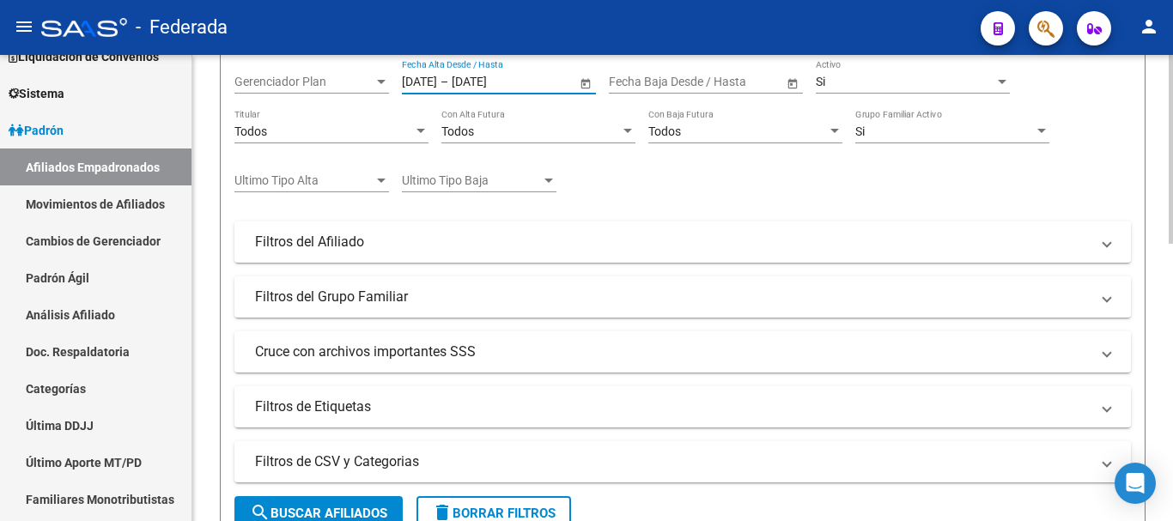
scroll to position [511, 0]
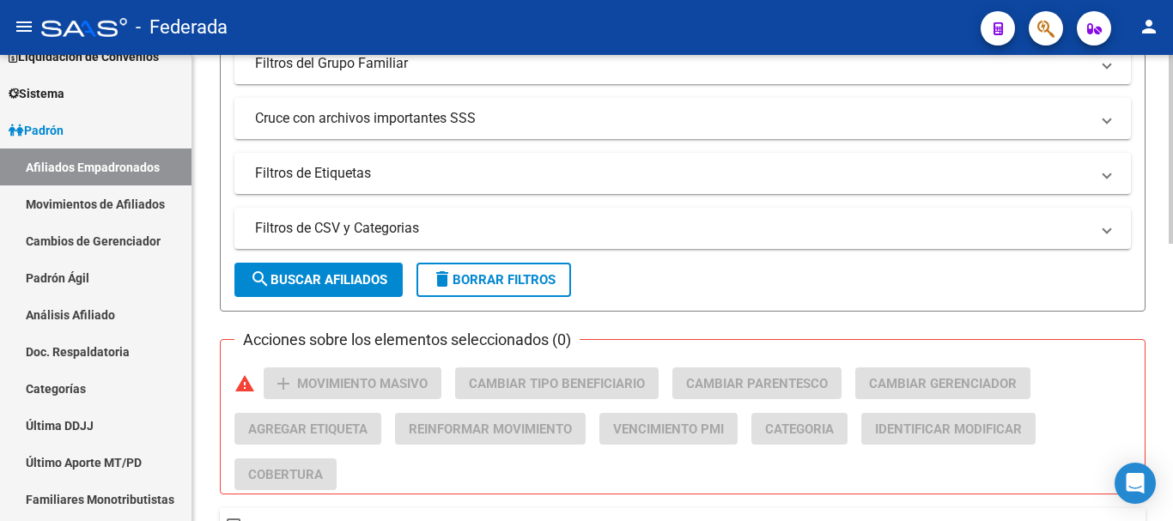
click at [320, 266] on button "search Buscar Afiliados" at bounding box center [318, 280] width 168 height 34
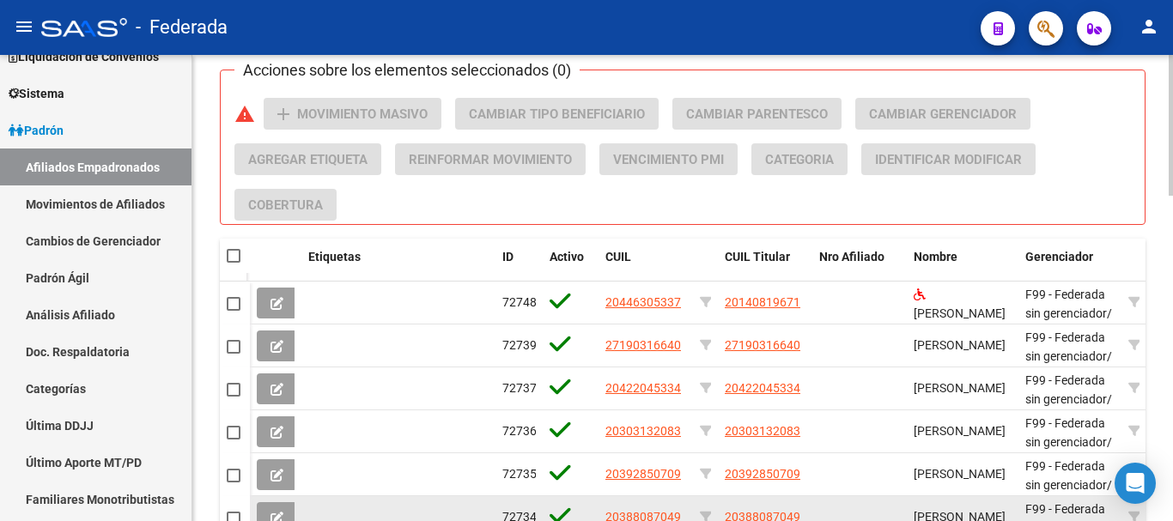
scroll to position [769, 0]
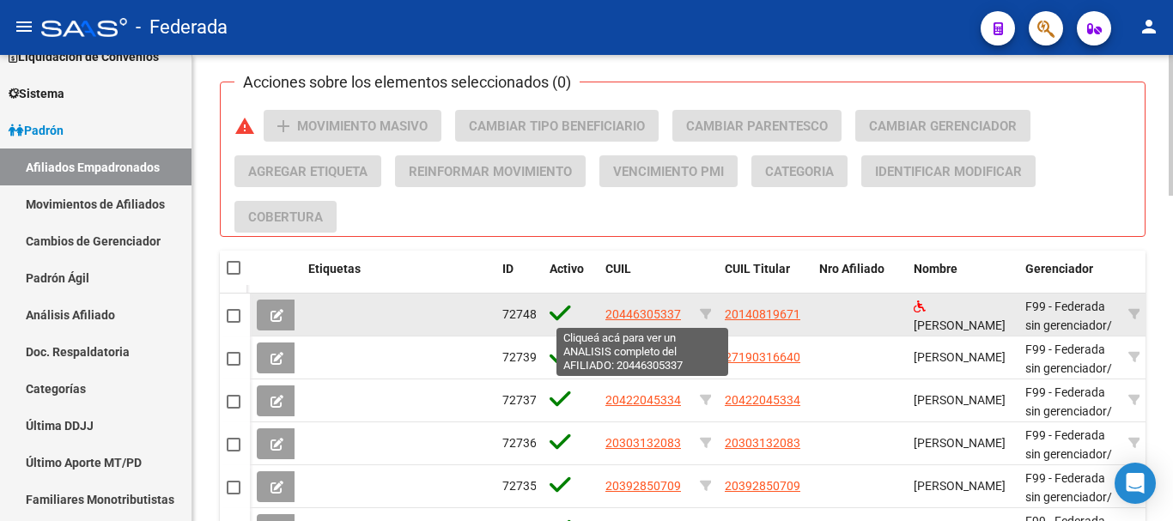
click at [654, 317] on span "20446305337" at bounding box center [644, 315] width 76 height 14
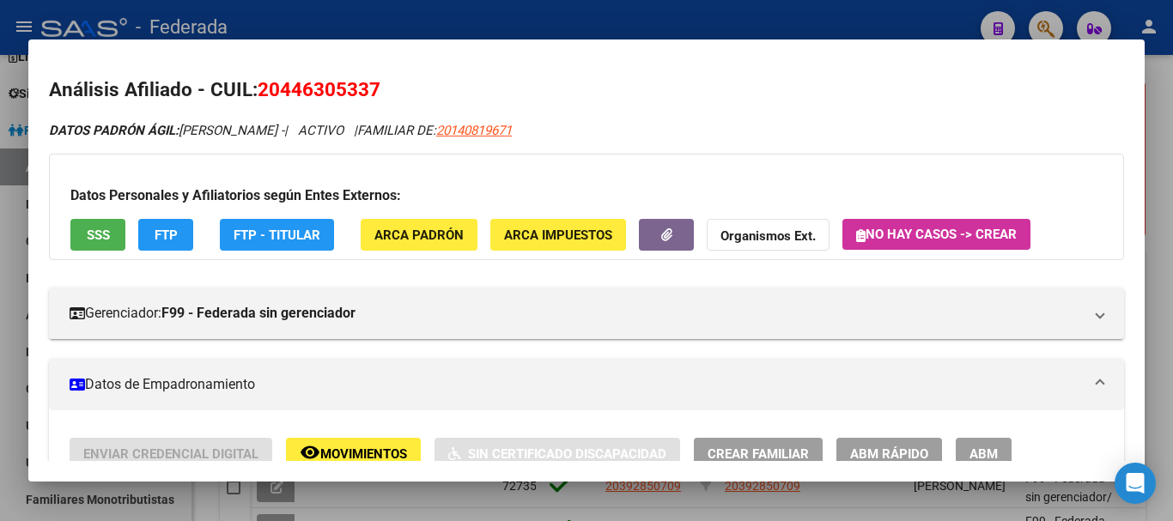
drag, startPoint x: 368, startPoint y: 87, endPoint x: 284, endPoint y: 89, distance: 84.2
click at [284, 89] on span "20446305337" at bounding box center [319, 89] width 123 height 22
copy span "44630533"
click at [1165, 112] on div at bounding box center [586, 260] width 1173 height 521
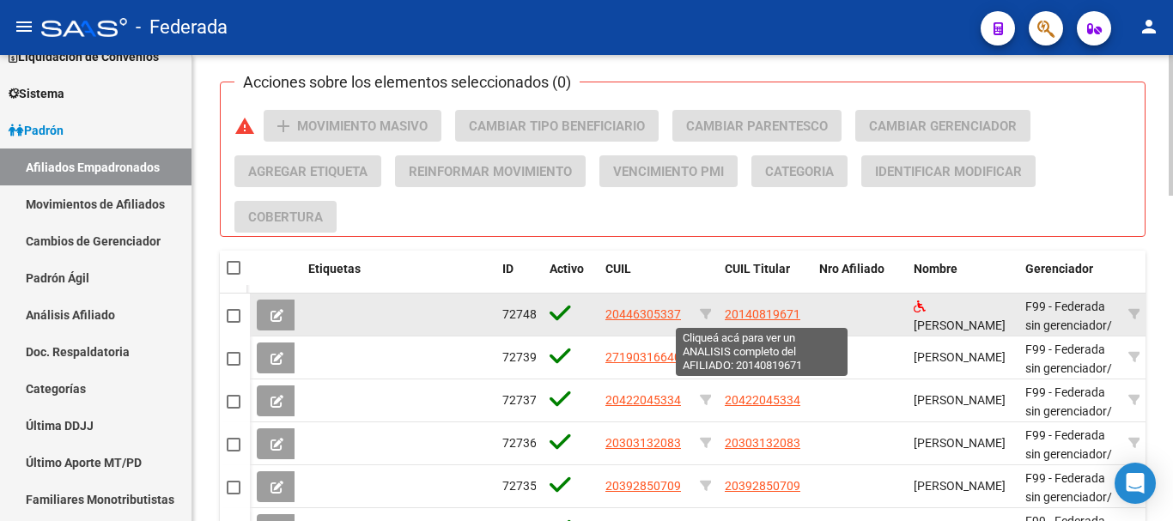
click at [791, 315] on span "20140819671" at bounding box center [763, 315] width 76 height 14
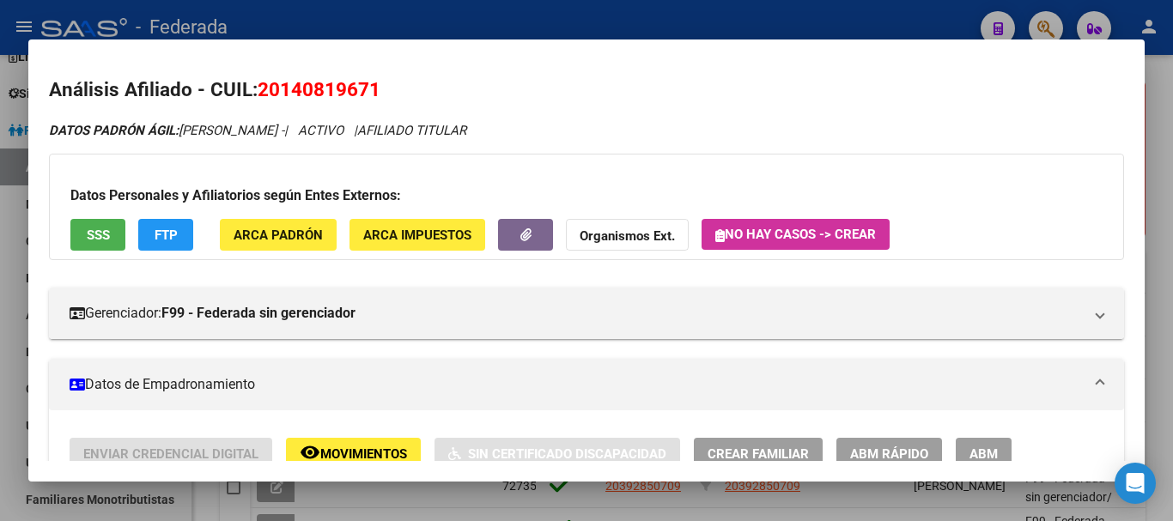
drag, startPoint x: 365, startPoint y: 87, endPoint x: 282, endPoint y: 93, distance: 83.5
click at [282, 93] on span "20140819671" at bounding box center [319, 89] width 123 height 22
copy span "14081967"
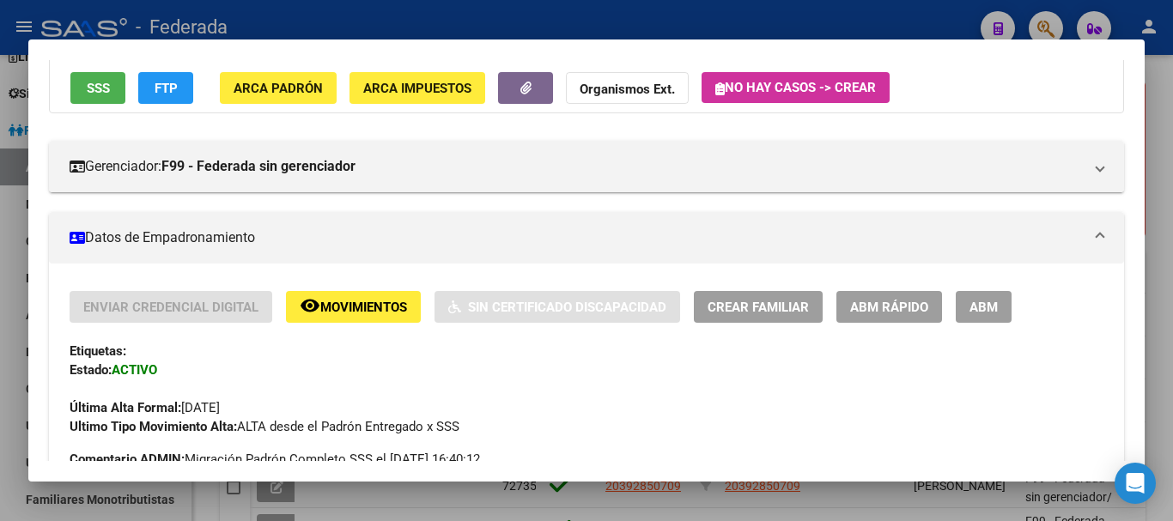
scroll to position [64, 0]
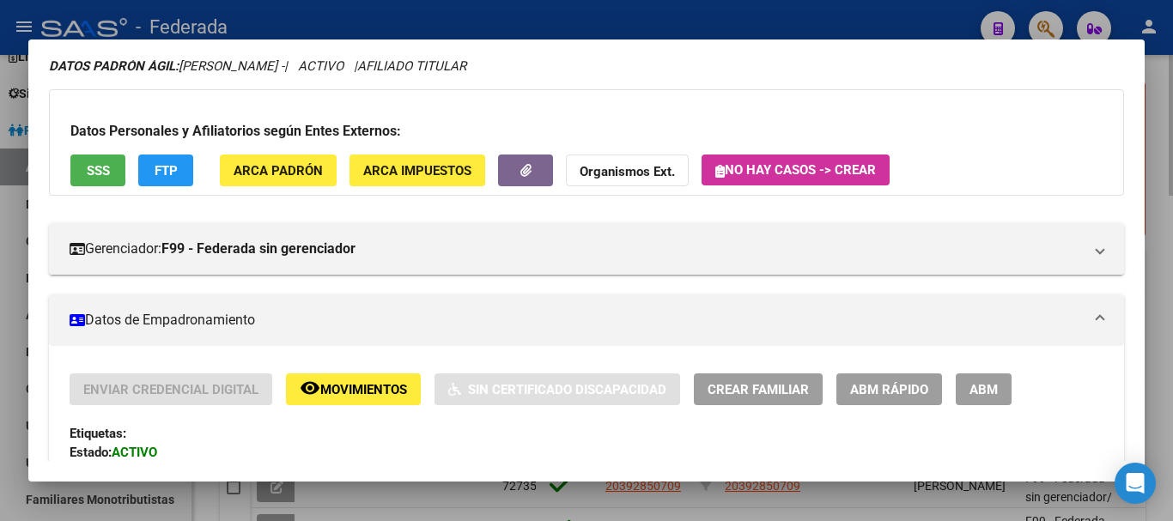
click at [1161, 272] on div at bounding box center [586, 260] width 1173 height 521
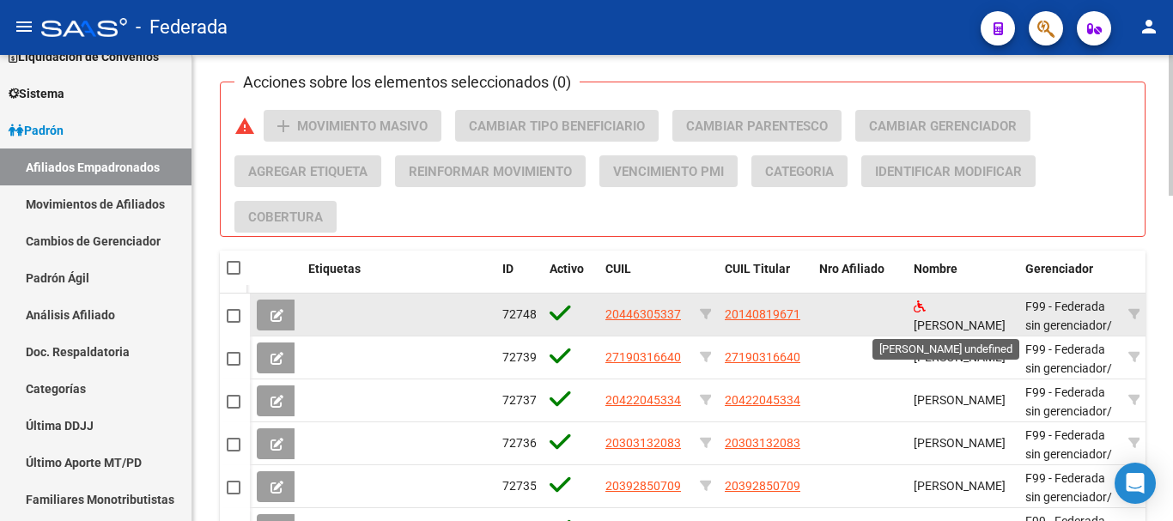
click at [931, 319] on span "GOMEZ LUCIANO ISAIAS" at bounding box center [960, 326] width 92 height 14
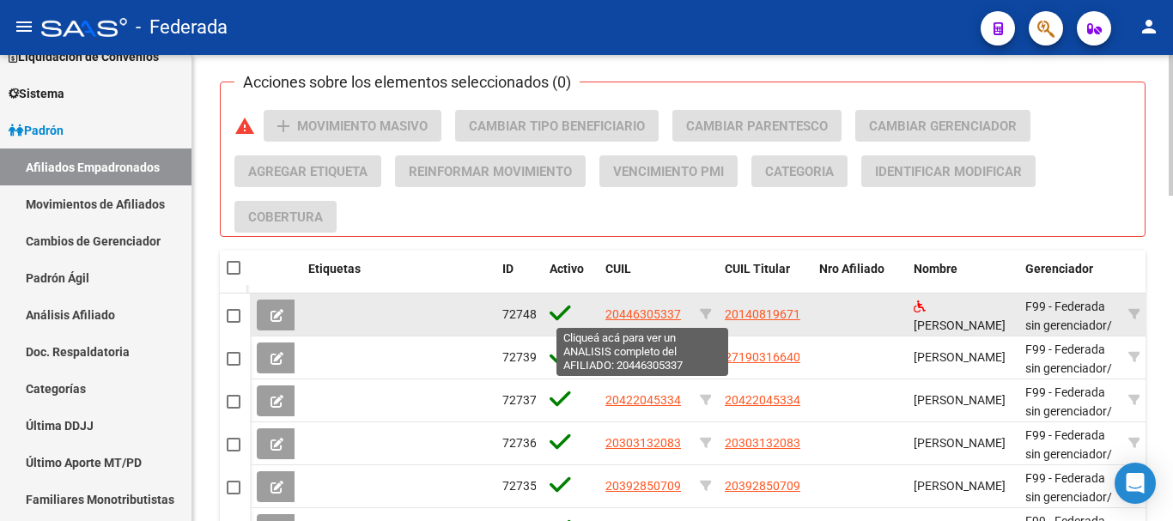
click at [624, 315] on span "20446305337" at bounding box center [644, 315] width 76 height 14
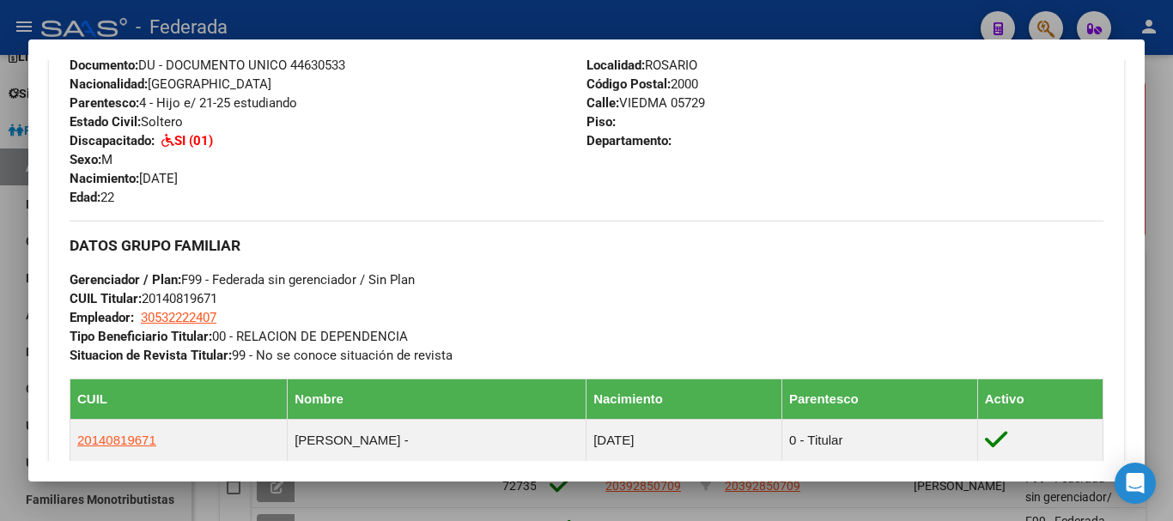
scroll to position [687, 0]
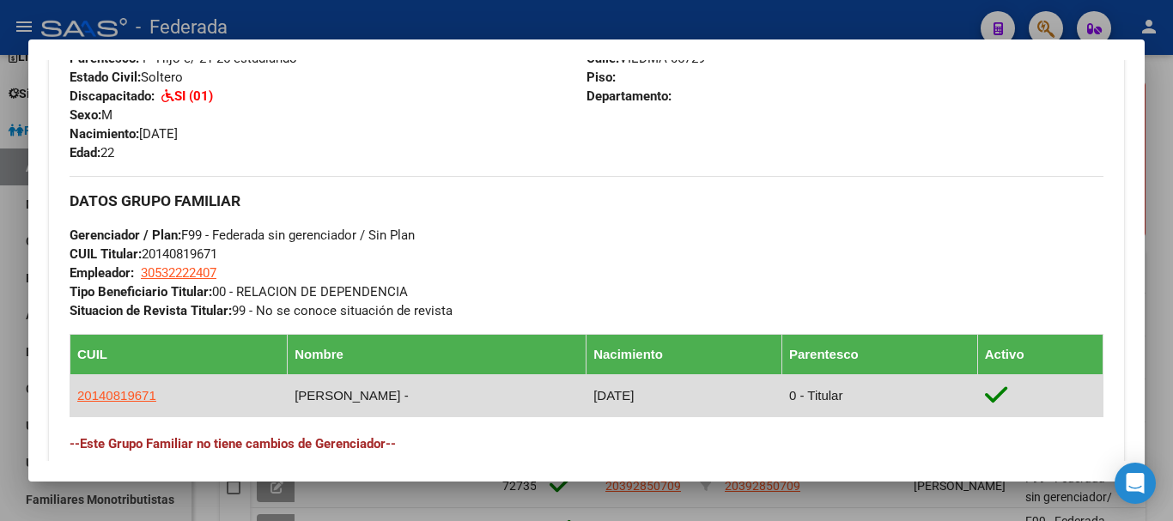
drag, startPoint x: 375, startPoint y: 396, endPoint x: 339, endPoint y: 396, distance: 36.1
click at [339, 396] on td "GOMEZ MIGUEL -" at bounding box center [437, 396] width 299 height 42
click at [366, 394] on td "GOMEZ MIGUEL -" at bounding box center [437, 396] width 299 height 42
drag, startPoint x: 382, startPoint y: 393, endPoint x: 295, endPoint y: 395, distance: 86.8
click at [295, 395] on td "GOMEZ MIGUEL -" at bounding box center [437, 396] width 299 height 42
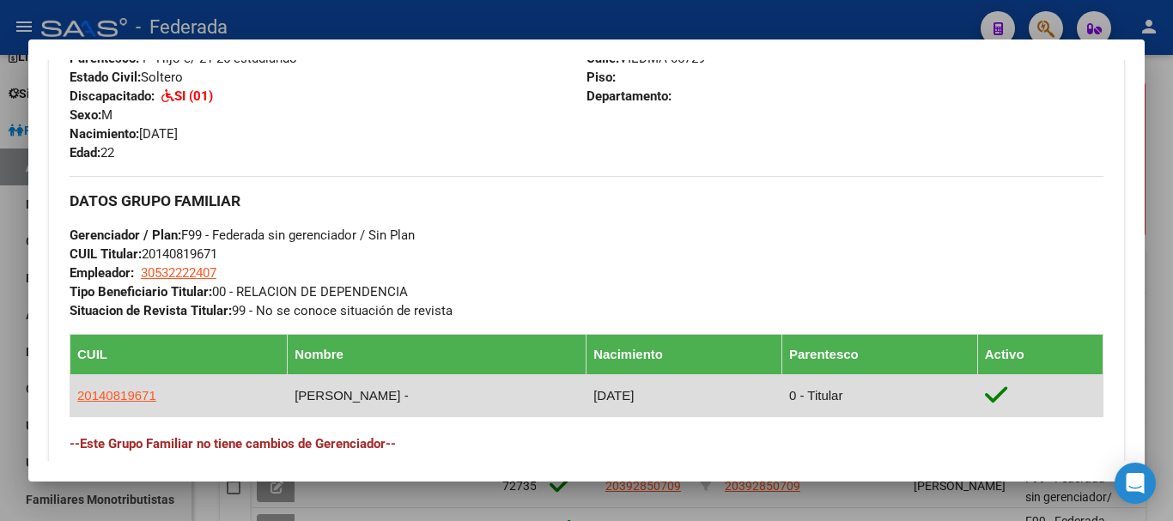
copy td "GOMEZ MIGUEL"
click at [346, 393] on td "GOMEZ MIGUEL -" at bounding box center [437, 396] width 299 height 42
click at [133, 387] on app-link-go-to "20140819671" at bounding box center [116, 396] width 79 height 19
click at [146, 387] on app-link-go-to "20140819671" at bounding box center [116, 396] width 79 height 19
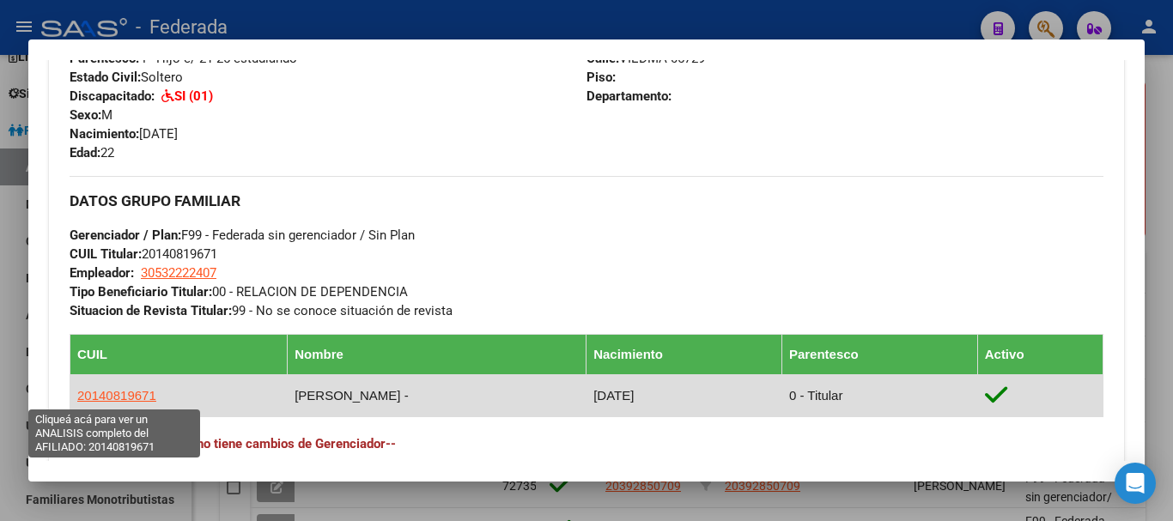
click at [145, 392] on span "20140819671" at bounding box center [116, 395] width 79 height 15
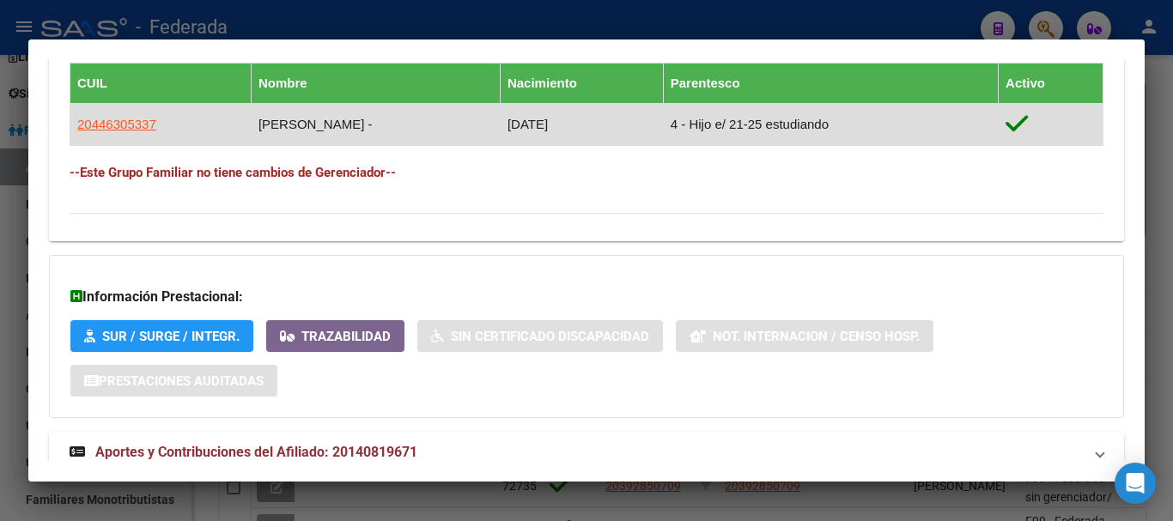
scroll to position [1008, 0]
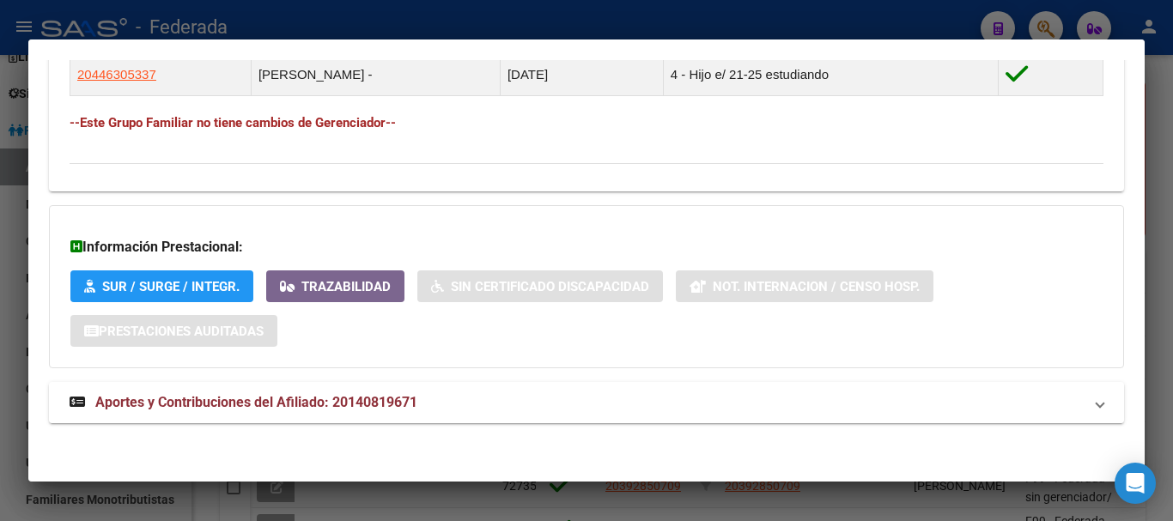
click at [496, 419] on mat-expansion-panel-header "Aportes y Contribuciones del Afiliado: 20140819671" at bounding box center [586, 402] width 1075 height 41
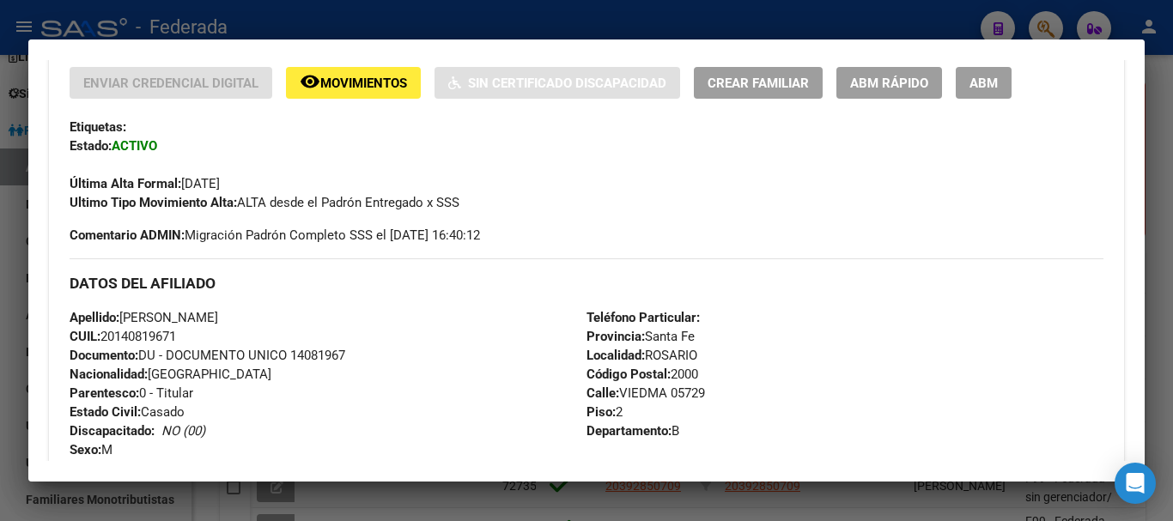
scroll to position [341, 0]
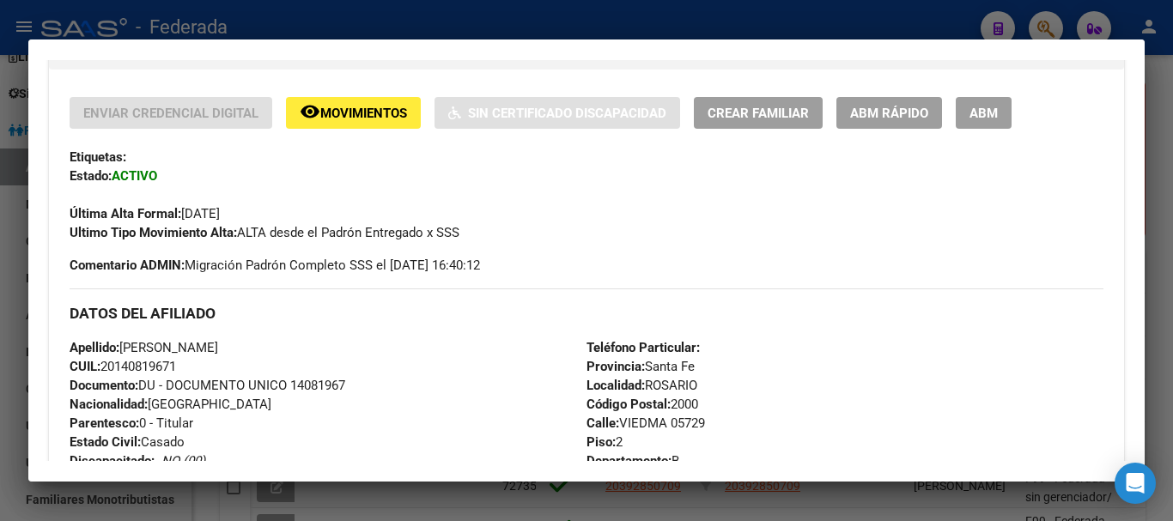
drag, startPoint x: 173, startPoint y: 361, endPoint x: 107, endPoint y: 367, distance: 65.6
click at [107, 367] on div "Apellido: GOMEZ MIGUEL CUIL: 20140819671 Documento: DU - DOCUMENTO UNICO 140819…" at bounding box center [328, 432] width 517 height 189
copy span "20140819671"
click at [1171, 344] on div at bounding box center [586, 260] width 1173 height 521
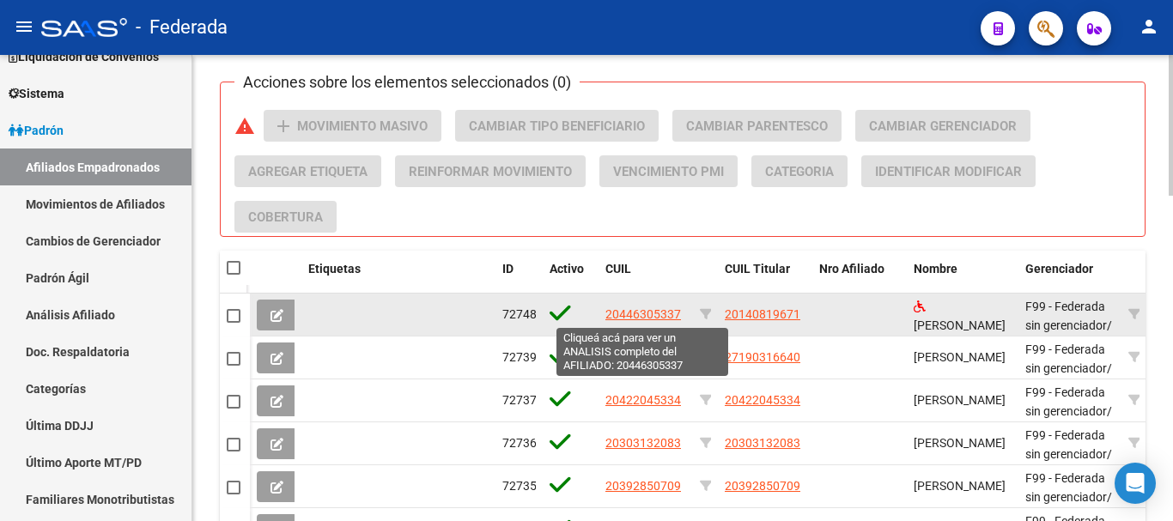
drag, startPoint x: 648, startPoint y: 320, endPoint x: 664, endPoint y: 316, distance: 16.7
click at [664, 316] on span "20446305337" at bounding box center [644, 315] width 76 height 14
copy span "053"
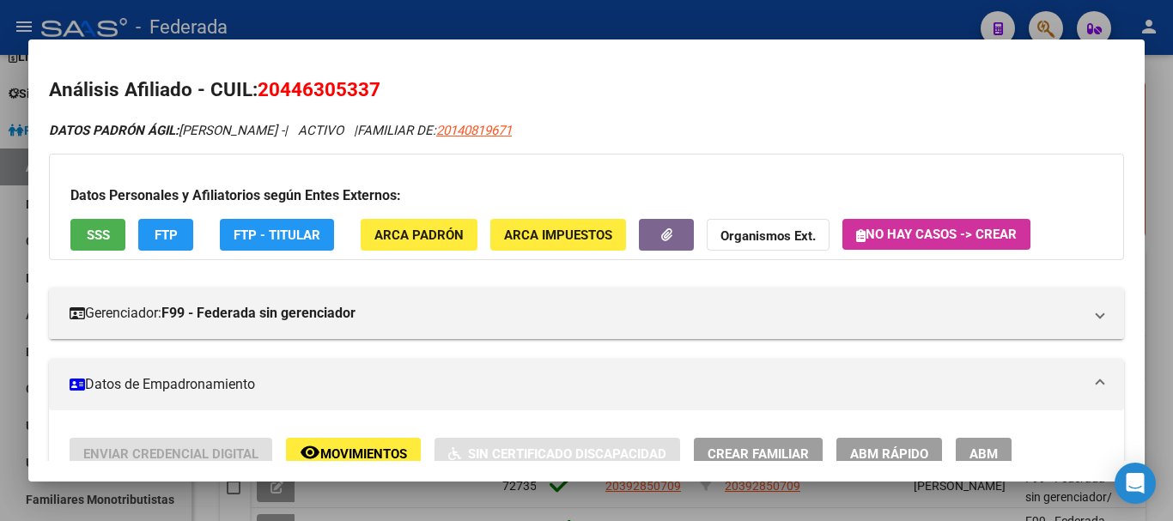
click at [1155, 108] on div at bounding box center [586, 260] width 1173 height 521
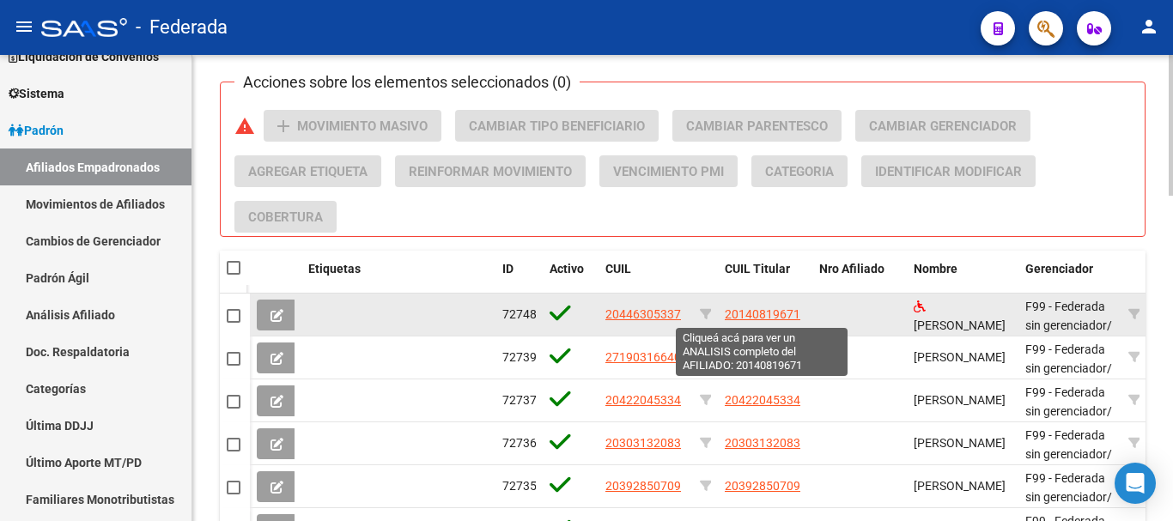
click at [753, 308] on span "20140819671" at bounding box center [763, 315] width 76 height 14
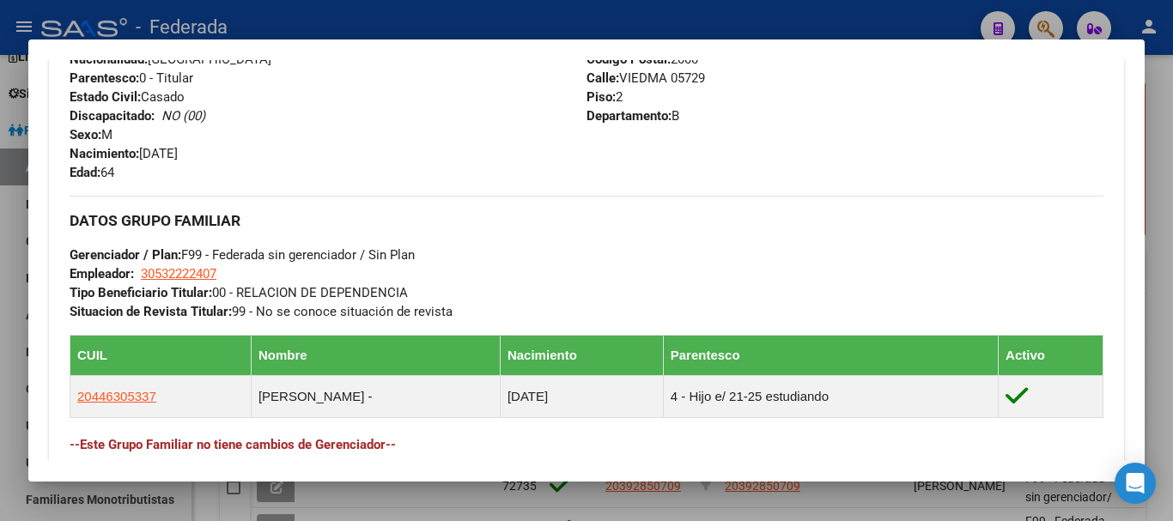
scroll to position [687, 0]
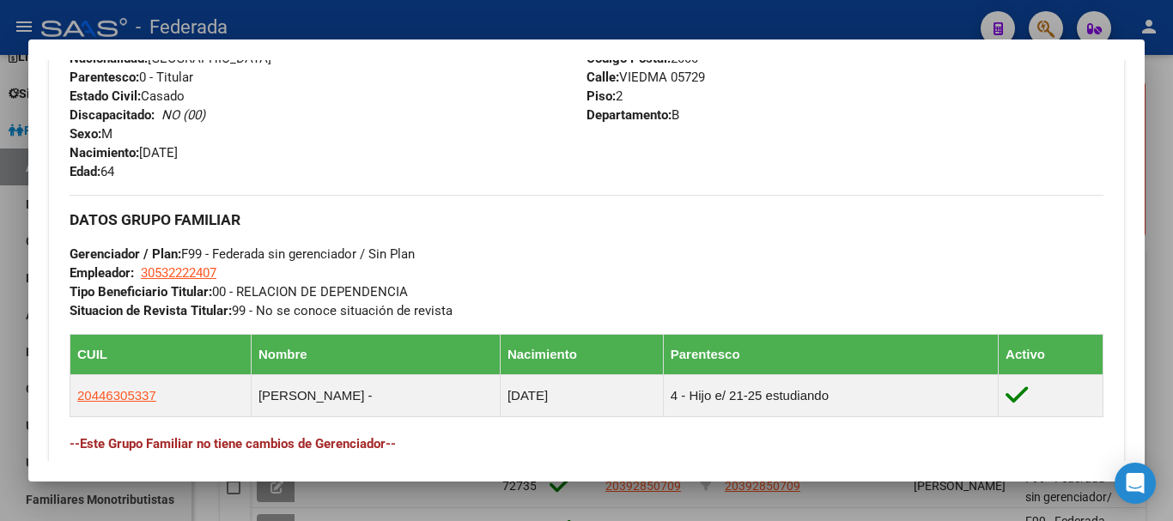
click at [212, 276] on span "30532222407" at bounding box center [179, 272] width 76 height 15
type textarea "30532222407"
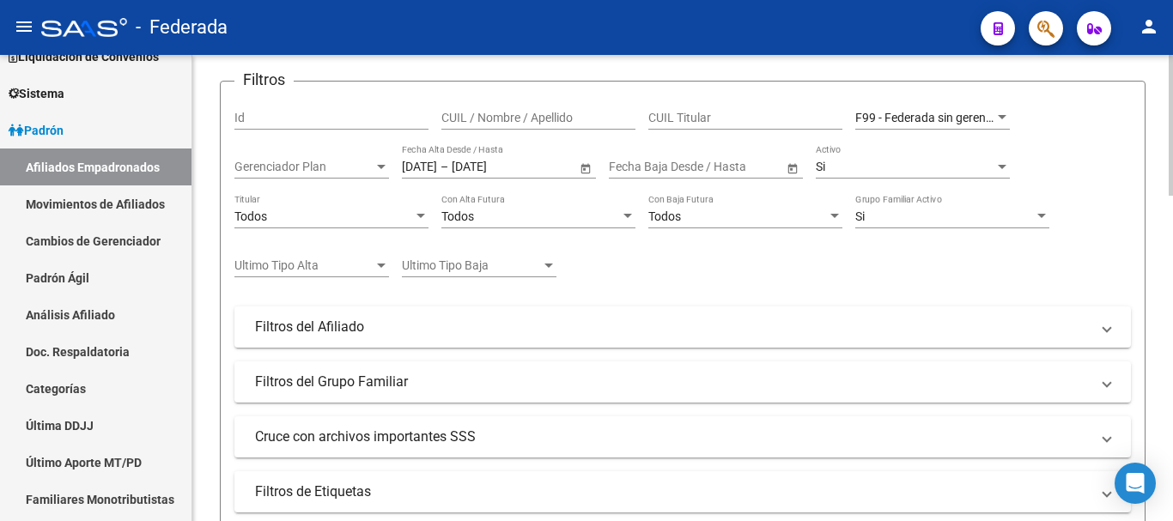
scroll to position [167, 0]
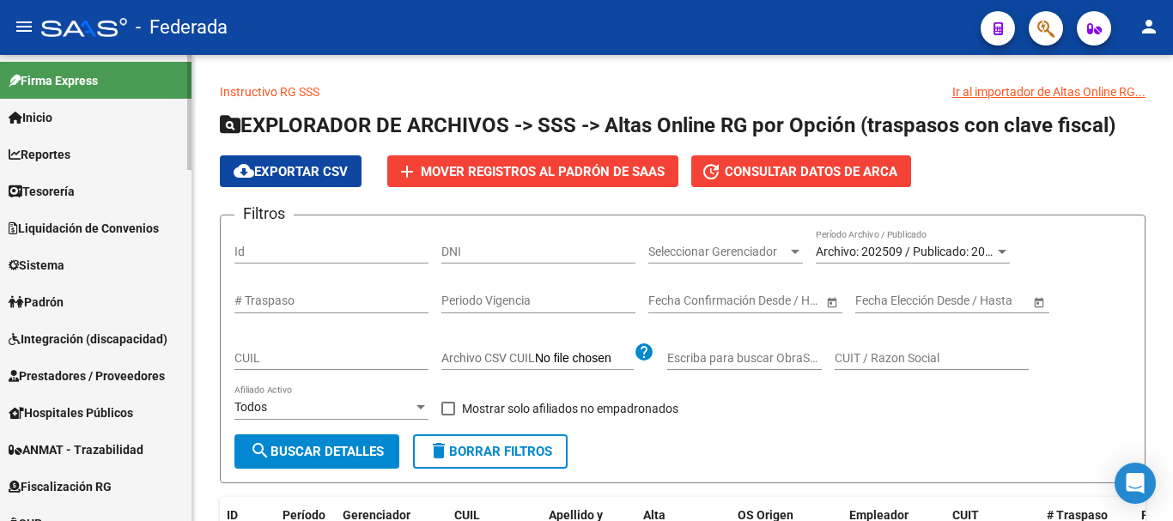
click at [116, 309] on link "Padrón" at bounding box center [96, 301] width 192 height 37
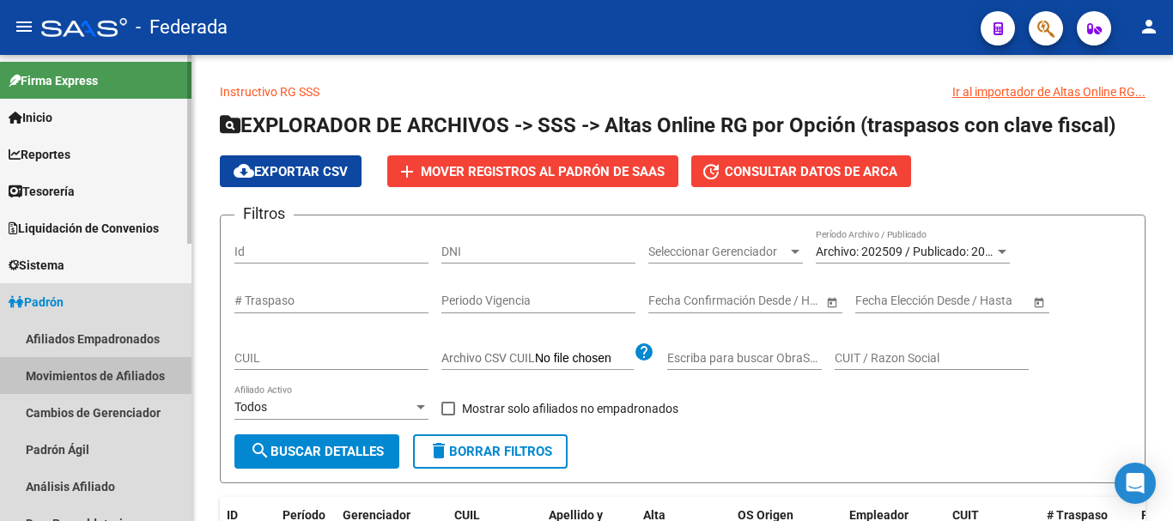
click at [142, 382] on link "Movimientos de Afiliados" at bounding box center [96, 375] width 192 height 37
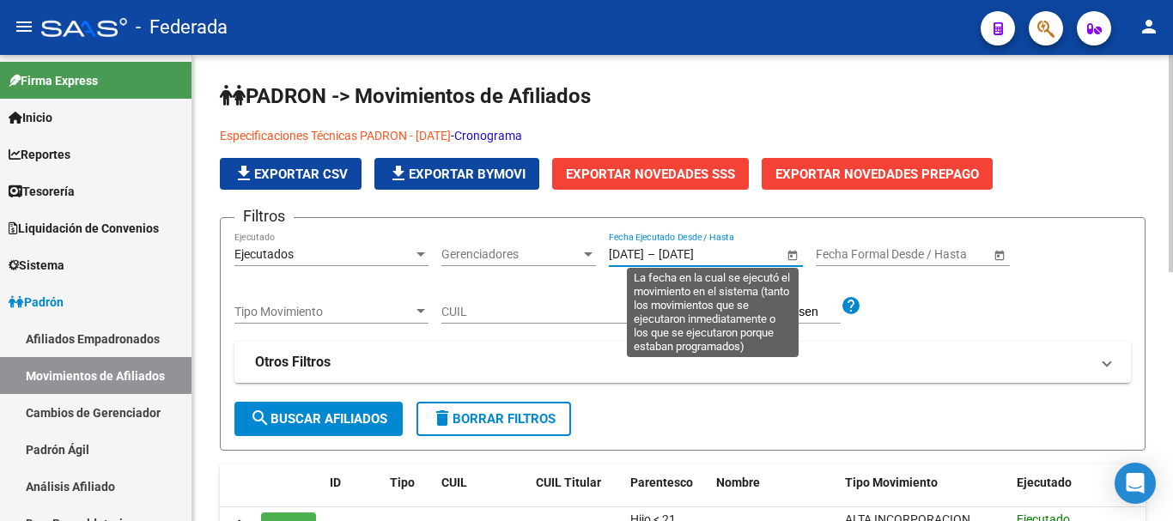
click at [638, 260] on input "[DATE]" at bounding box center [626, 254] width 35 height 15
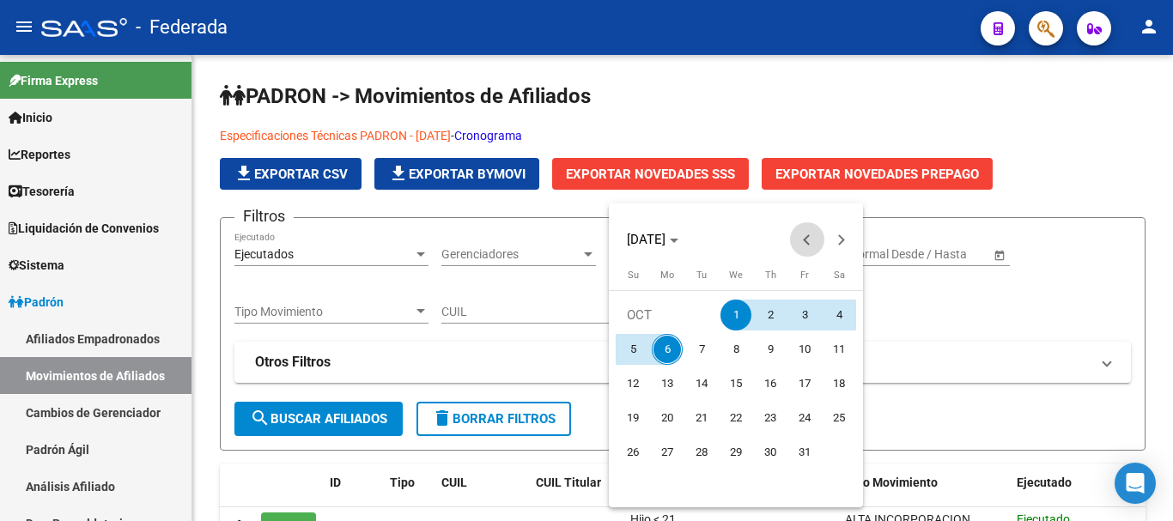
click at [813, 237] on span "Previous month" at bounding box center [807, 239] width 34 height 34
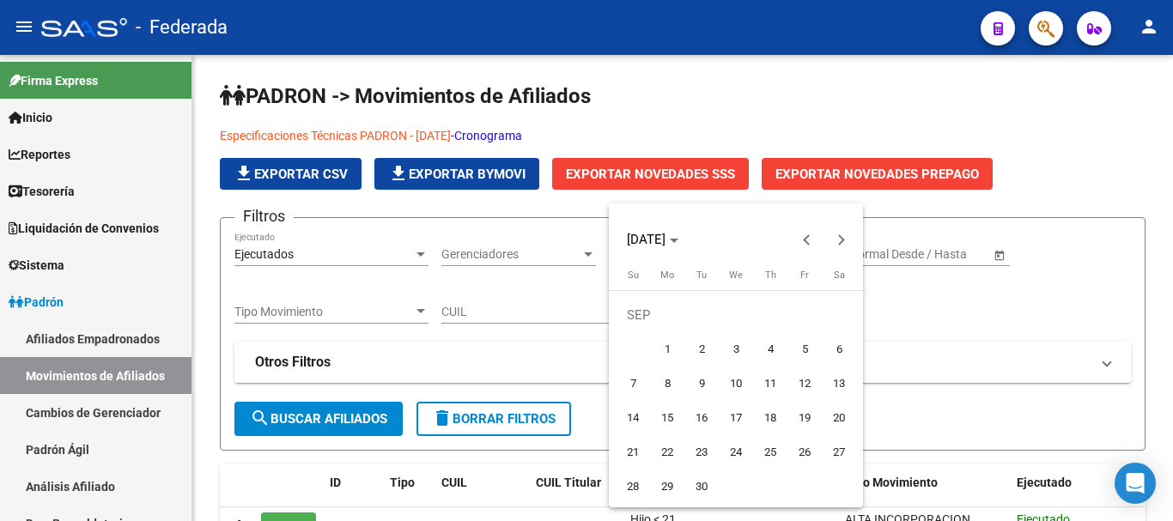
click at [673, 345] on span "1" at bounding box center [667, 349] width 31 height 31
type input "[DATE]"
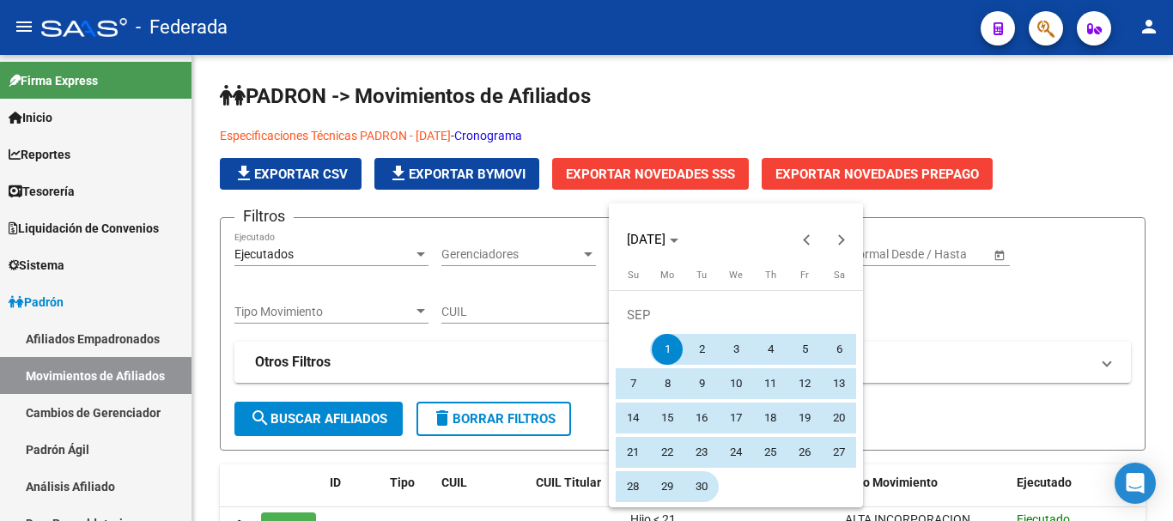
click at [700, 494] on span "30" at bounding box center [701, 487] width 31 height 31
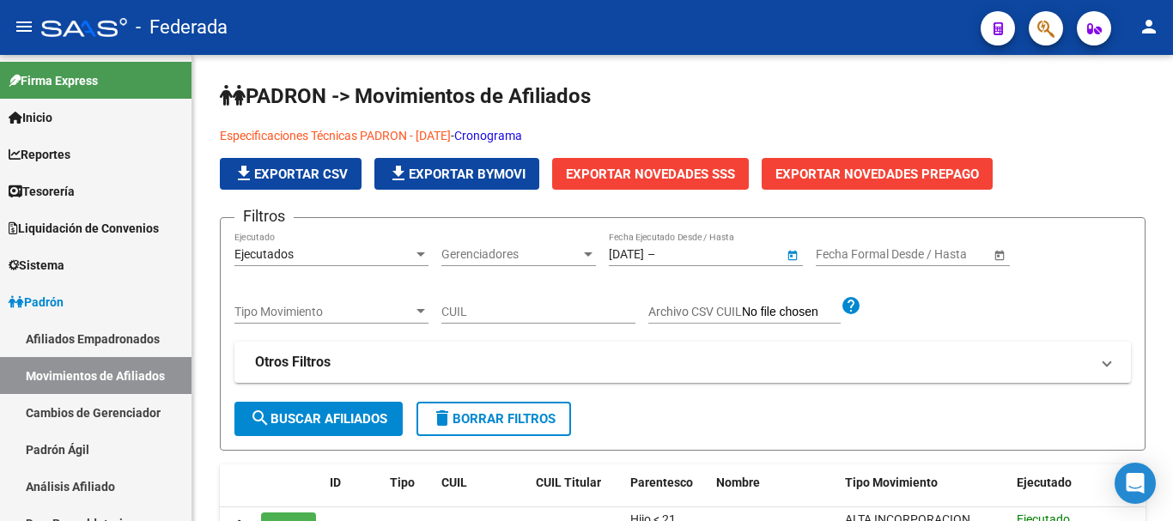
type input "[DATE]"
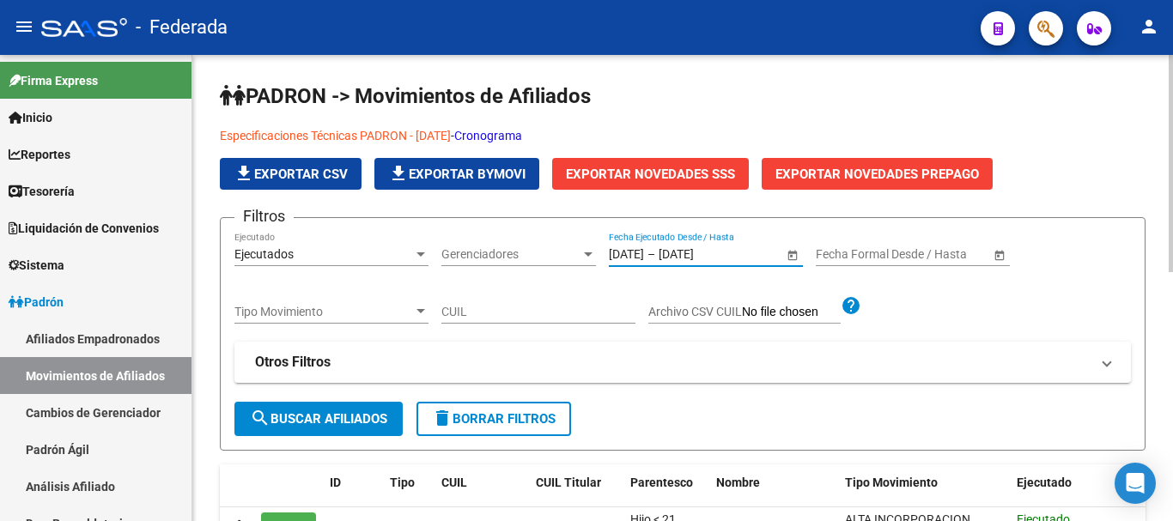
click at [322, 428] on button "search Buscar Afiliados" at bounding box center [318, 419] width 168 height 34
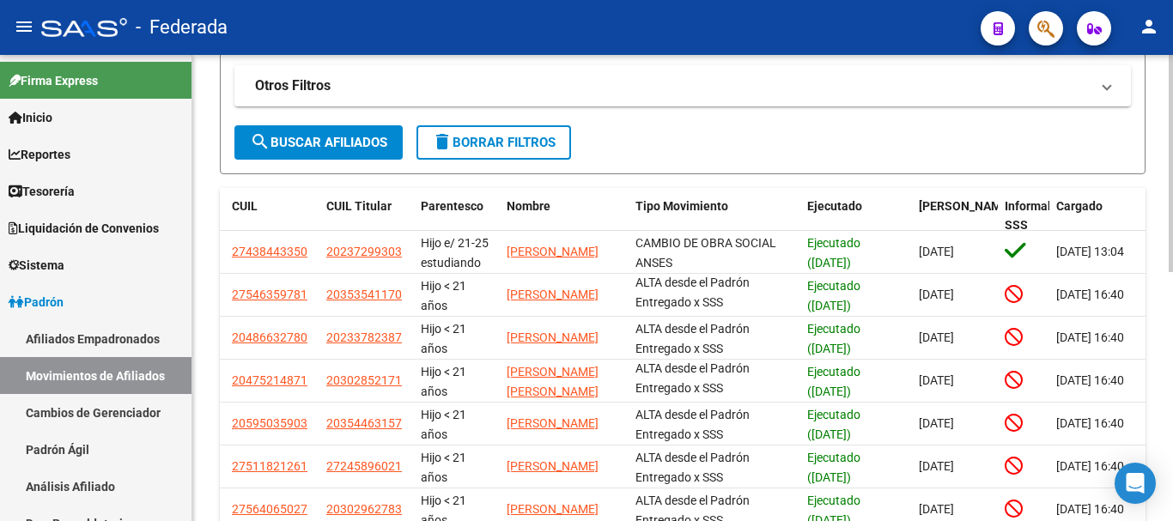
scroll to position [243, 0]
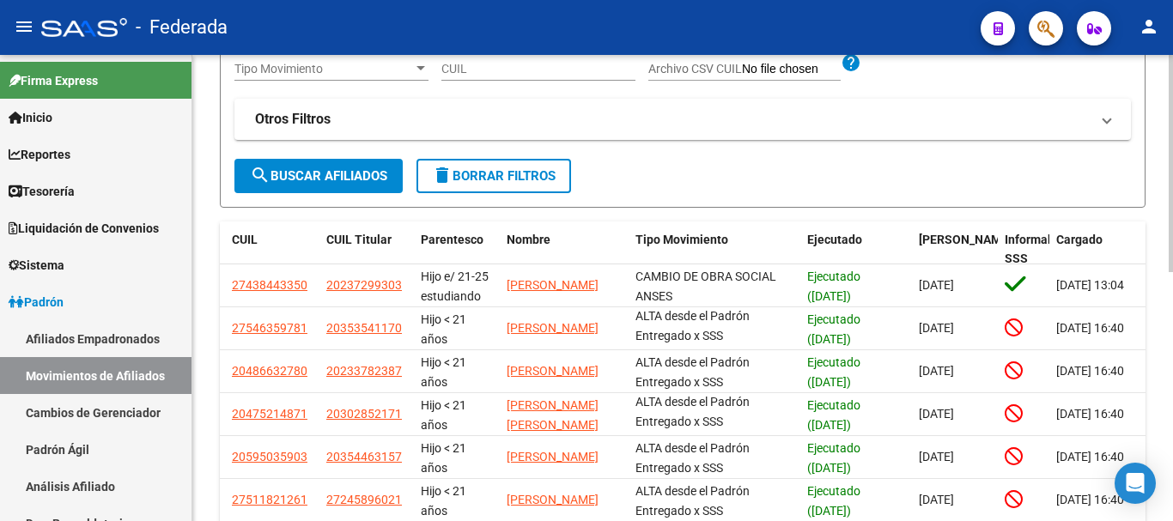
click at [1172, 204] on div at bounding box center [1171, 280] width 4 height 217
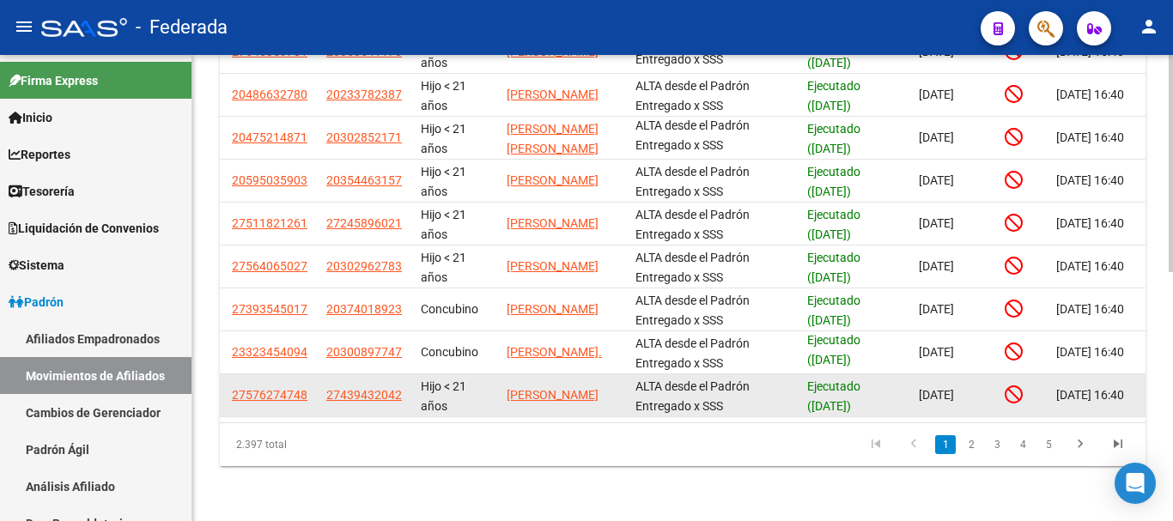
scroll to position [534, 0]
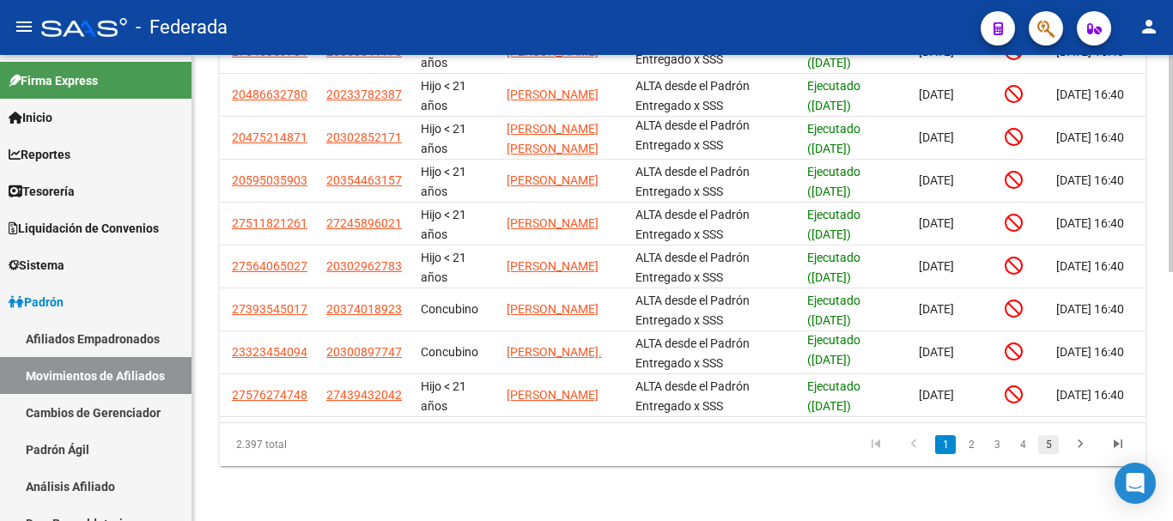
click at [1047, 450] on link "5" at bounding box center [1048, 444] width 21 height 19
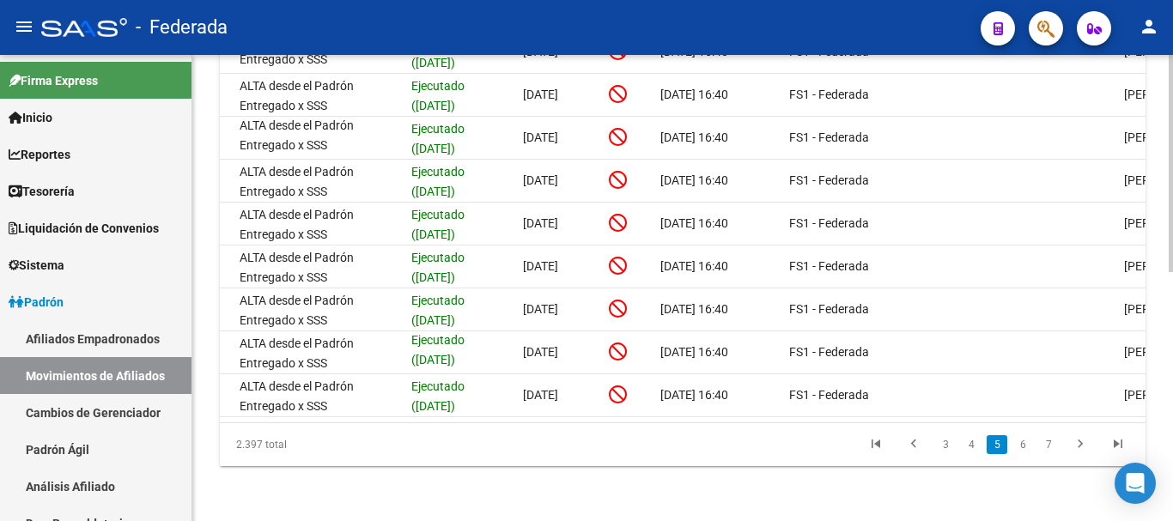
scroll to position [0, 562]
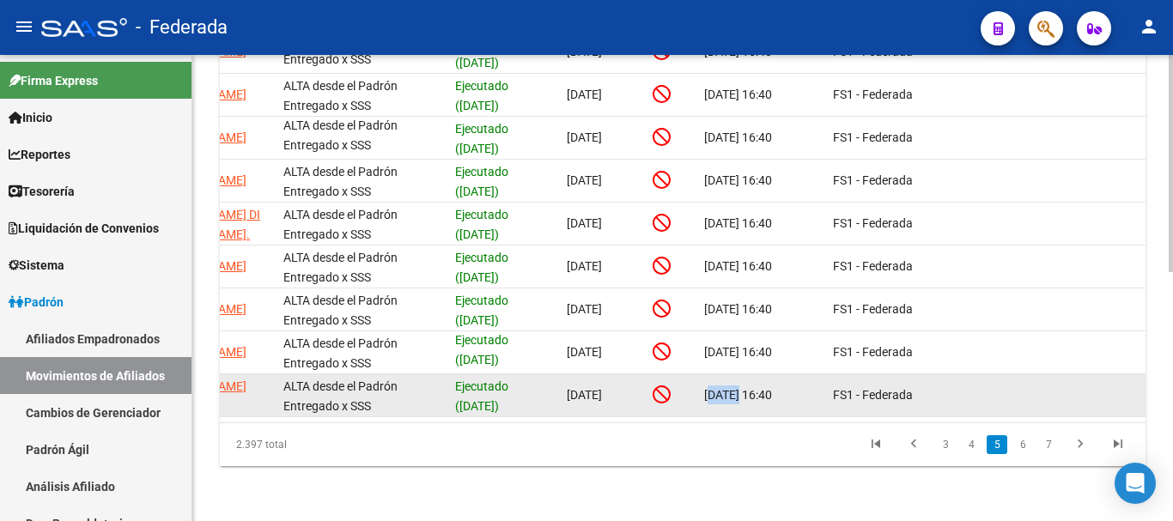
drag, startPoint x: 723, startPoint y: 378, endPoint x: 741, endPoint y: 380, distance: 18.1
click at [741, 388] on span "[DATE] 16:40" at bounding box center [738, 395] width 68 height 14
click at [773, 389] on div "[DATE] 16:40" at bounding box center [761, 396] width 115 height 20
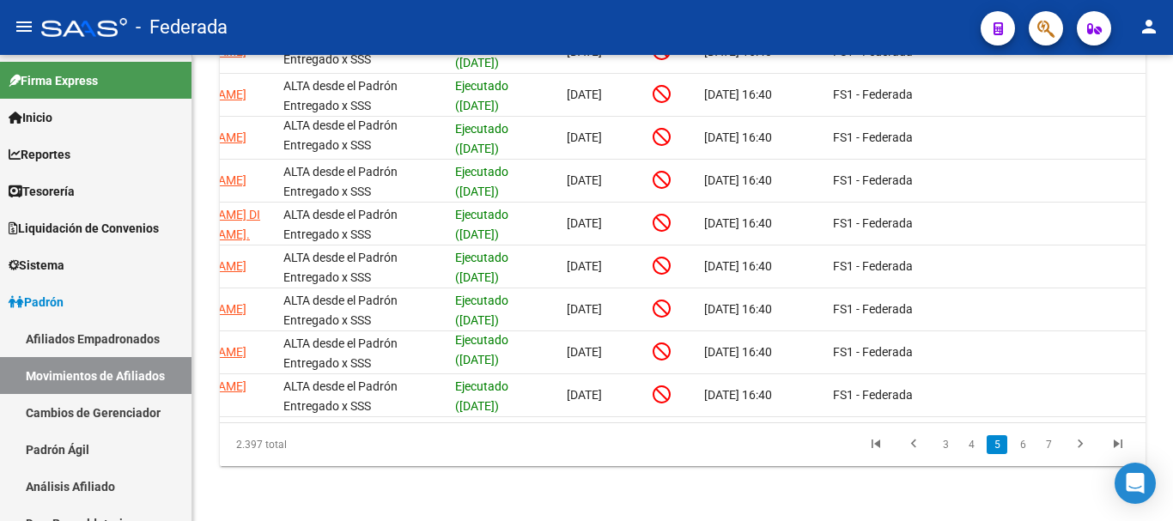
click at [973, 454] on li "4" at bounding box center [972, 444] width 26 height 29
click at [1045, 451] on link "7" at bounding box center [1048, 444] width 21 height 19
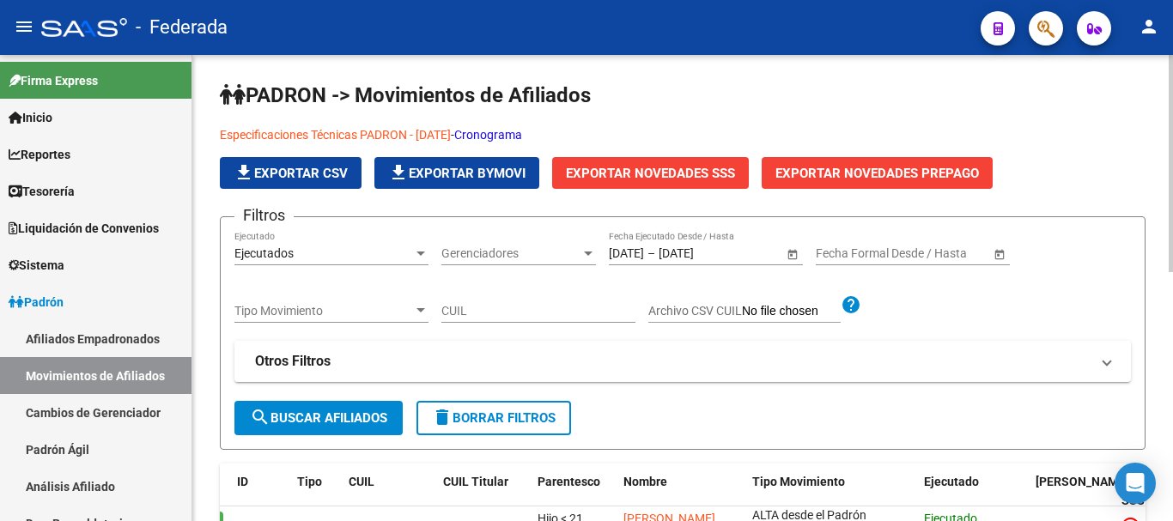
scroll to position [0, 0]
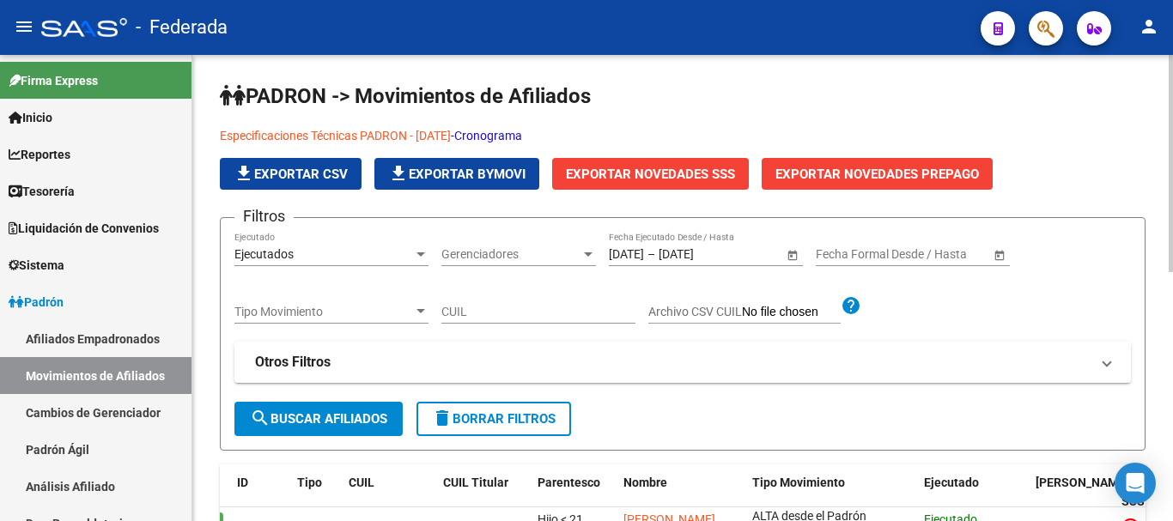
click at [712, 183] on button "Exportar Novedades SSS" at bounding box center [650, 174] width 197 height 32
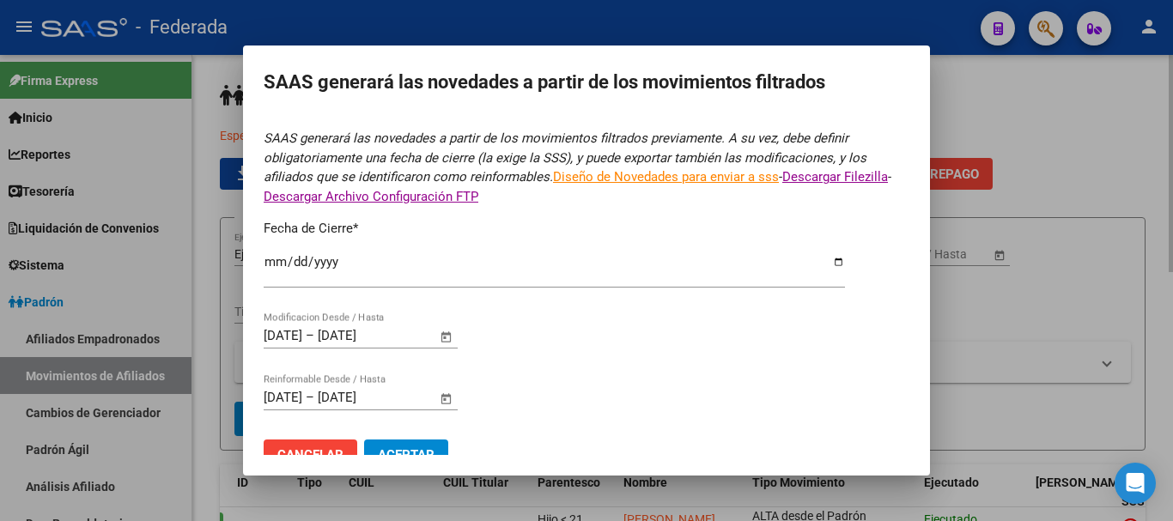
type input "[DATE]"
click at [637, 335] on form "SAAS generará las novedades a partir de los movimientos filtrados previamente. …" at bounding box center [587, 307] width 646 height 356
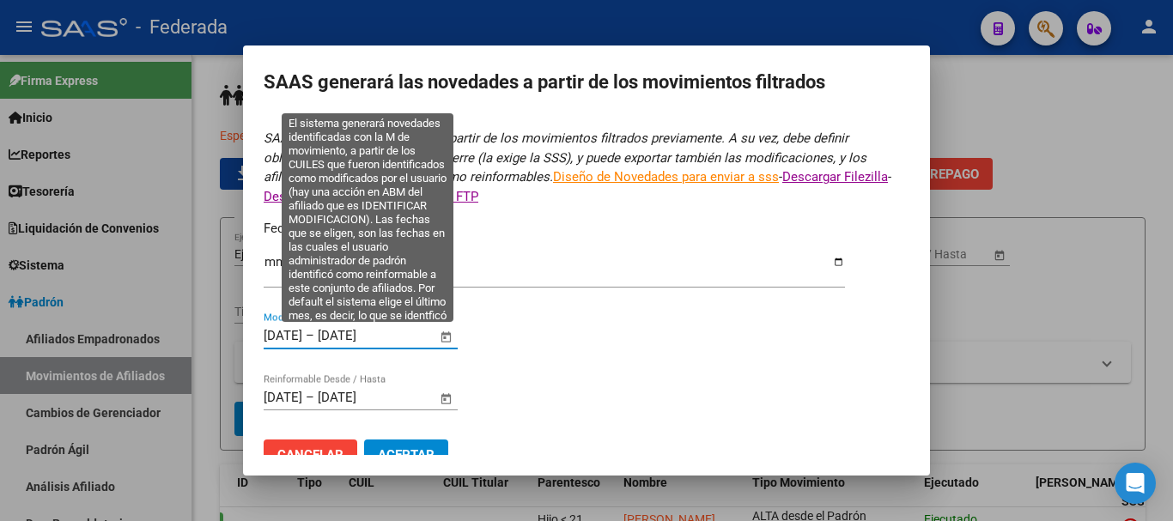
click at [302, 337] on input "[DATE]" at bounding box center [283, 335] width 39 height 15
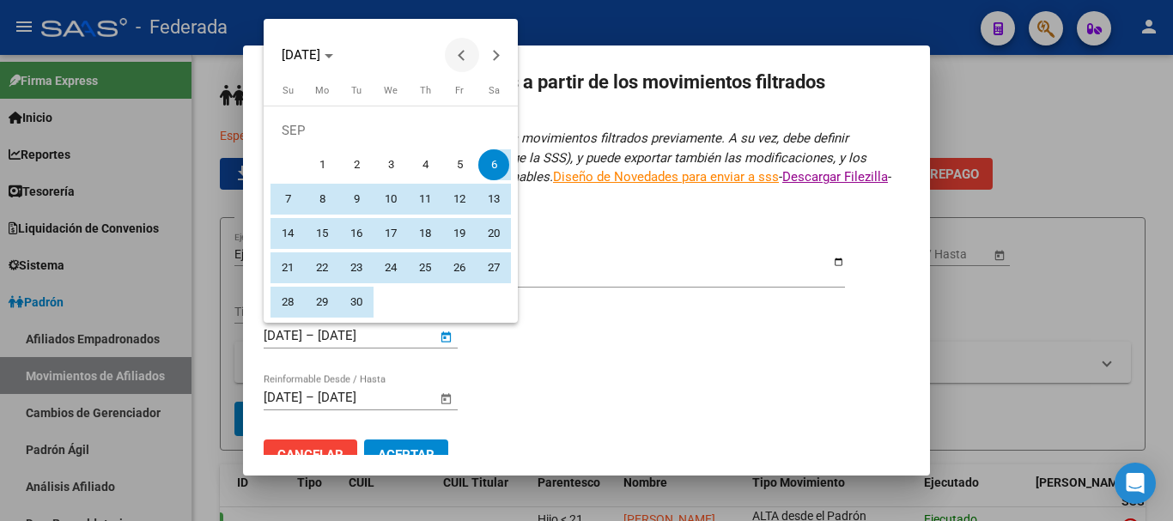
click at [462, 55] on button "Previous month" at bounding box center [462, 55] width 34 height 34
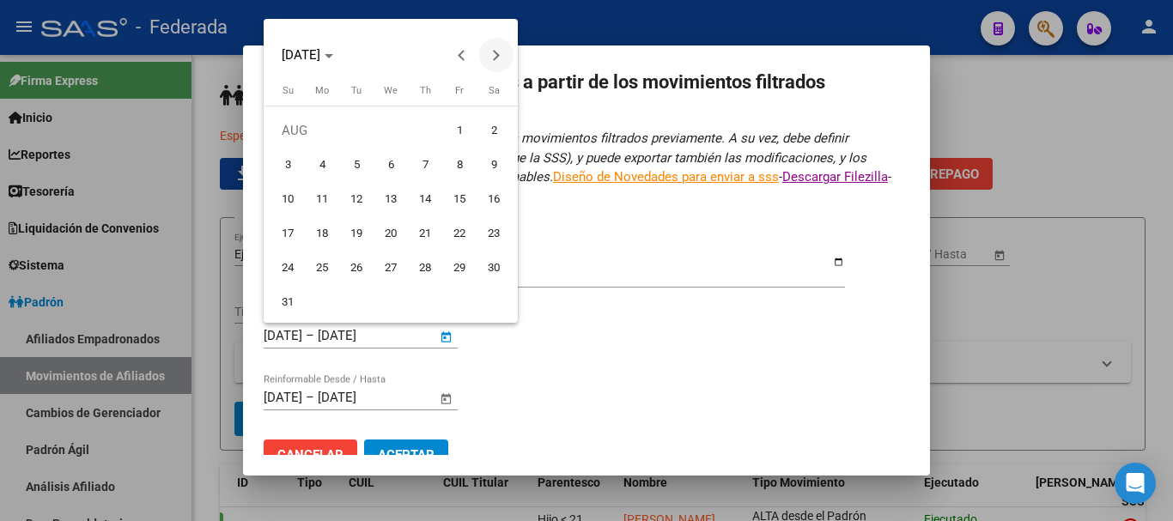
click at [502, 43] on span "Next month" at bounding box center [496, 55] width 34 height 34
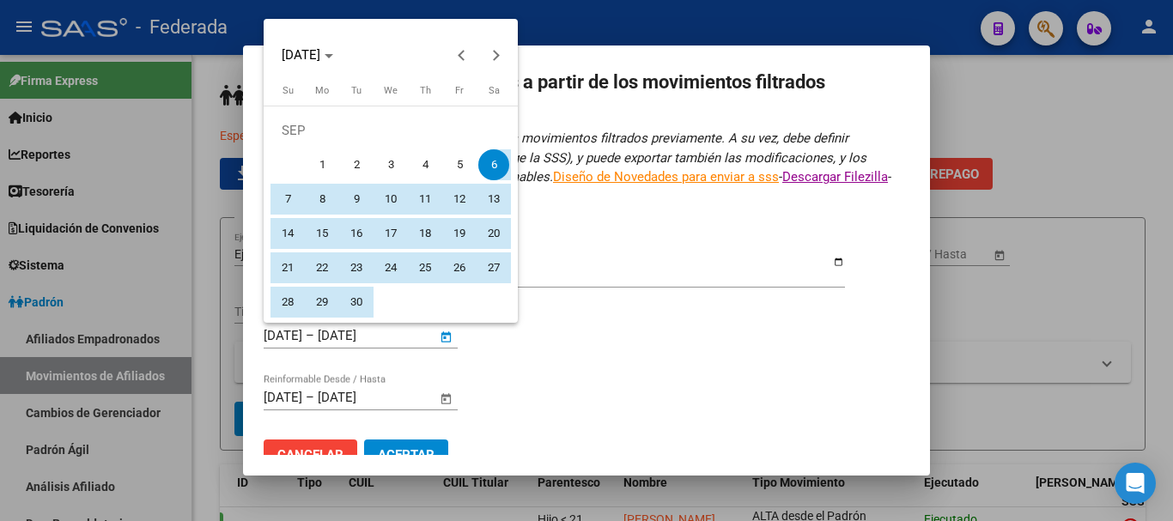
click at [327, 167] on span "1" at bounding box center [322, 164] width 31 height 31
type input "[DATE]"
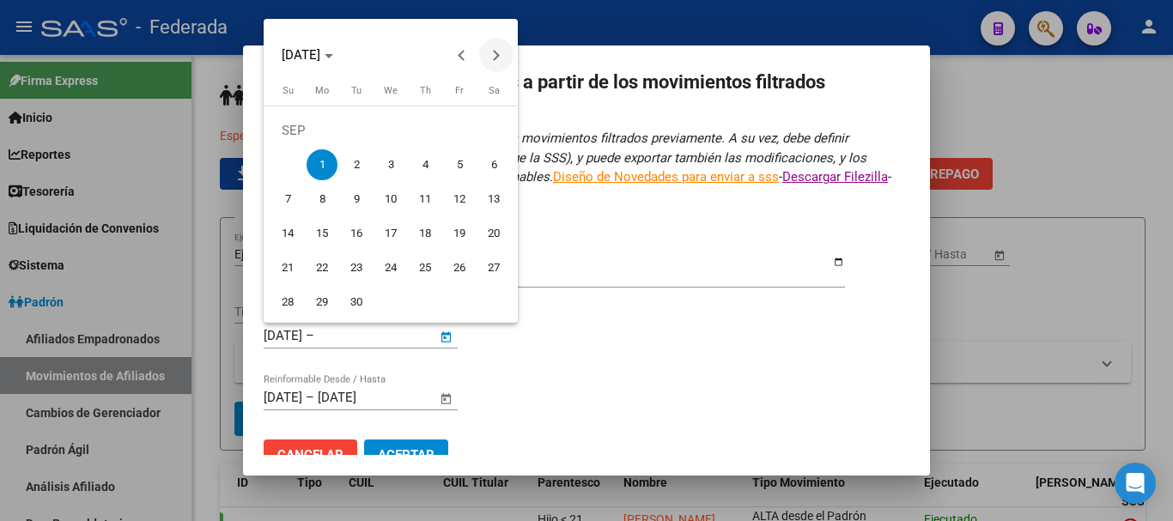
click at [508, 63] on span "Next month" at bounding box center [496, 55] width 34 height 34
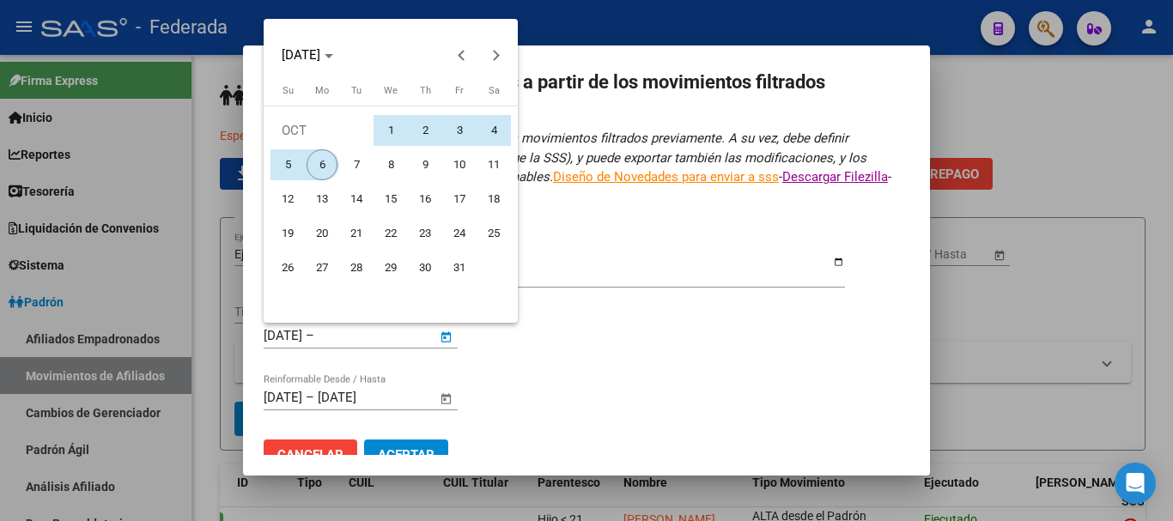
click at [332, 161] on span "6" at bounding box center [322, 164] width 31 height 31
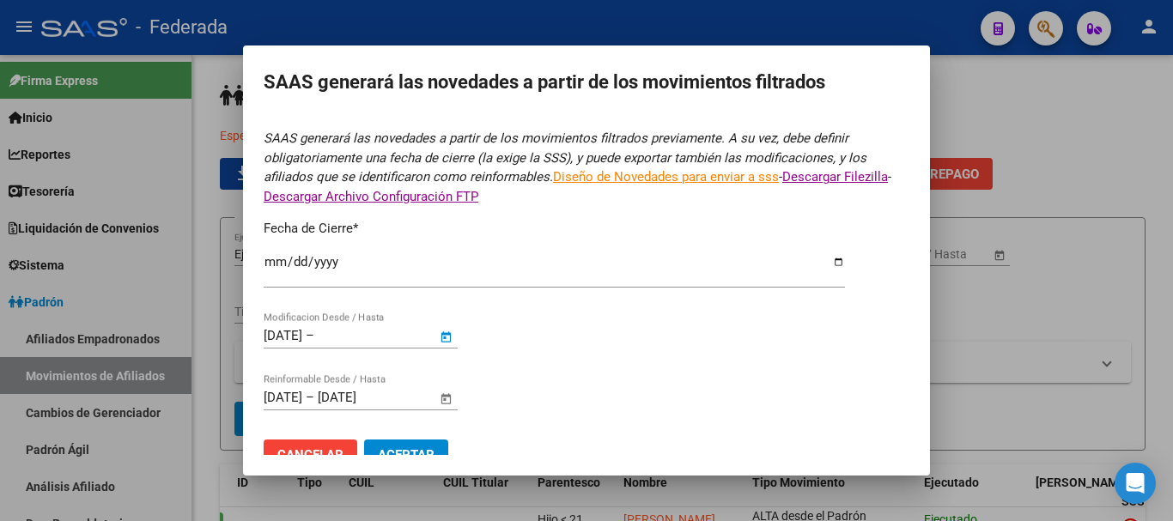
type input "[DATE]"
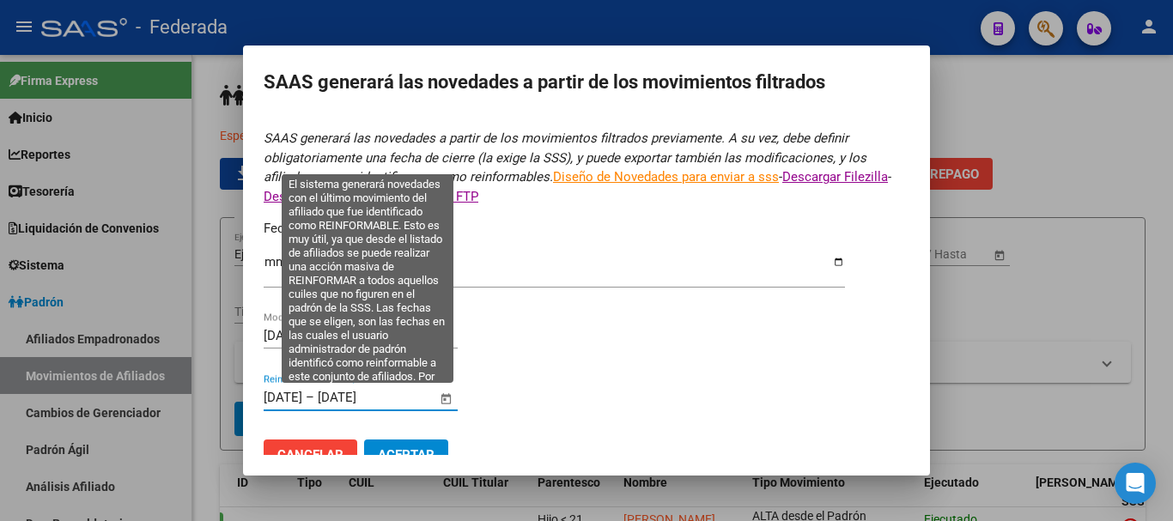
click at [270, 399] on input "[DATE]" at bounding box center [283, 397] width 39 height 15
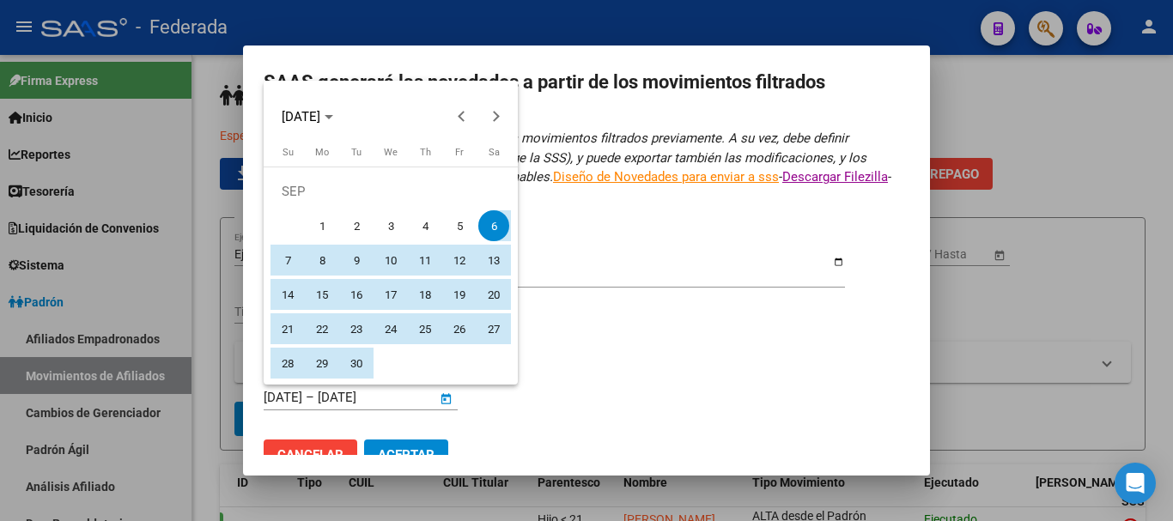
click at [328, 228] on span "1" at bounding box center [322, 225] width 31 height 31
type input "[DATE]"
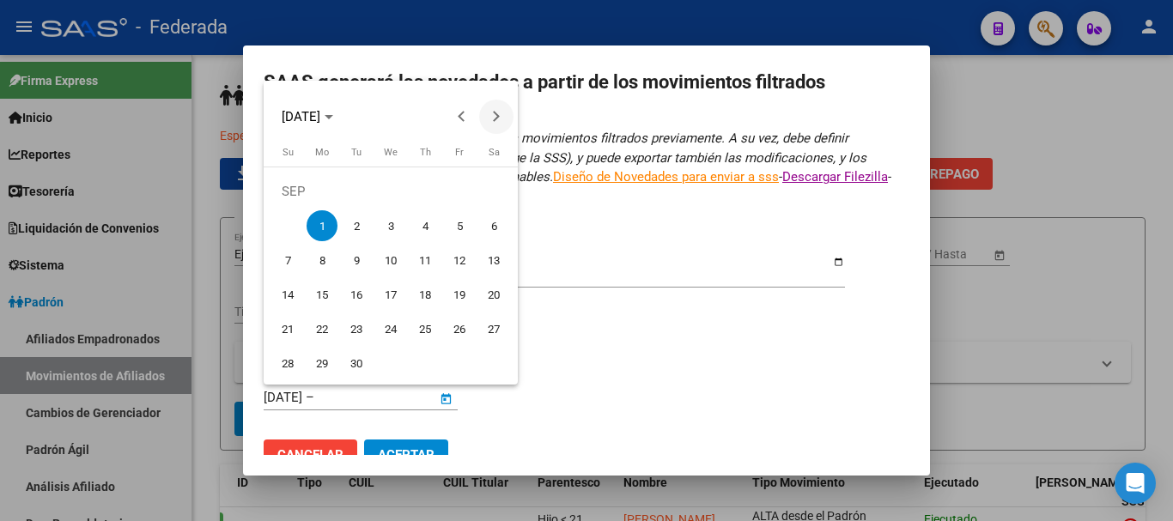
click at [505, 123] on span "Next month" at bounding box center [496, 117] width 34 height 34
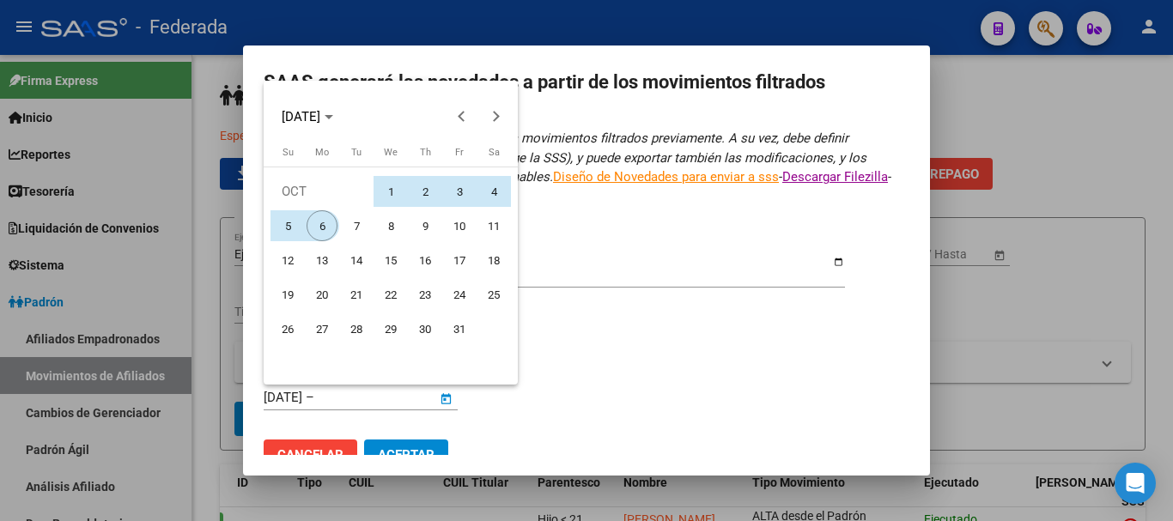
click at [325, 225] on span "6" at bounding box center [322, 225] width 31 height 31
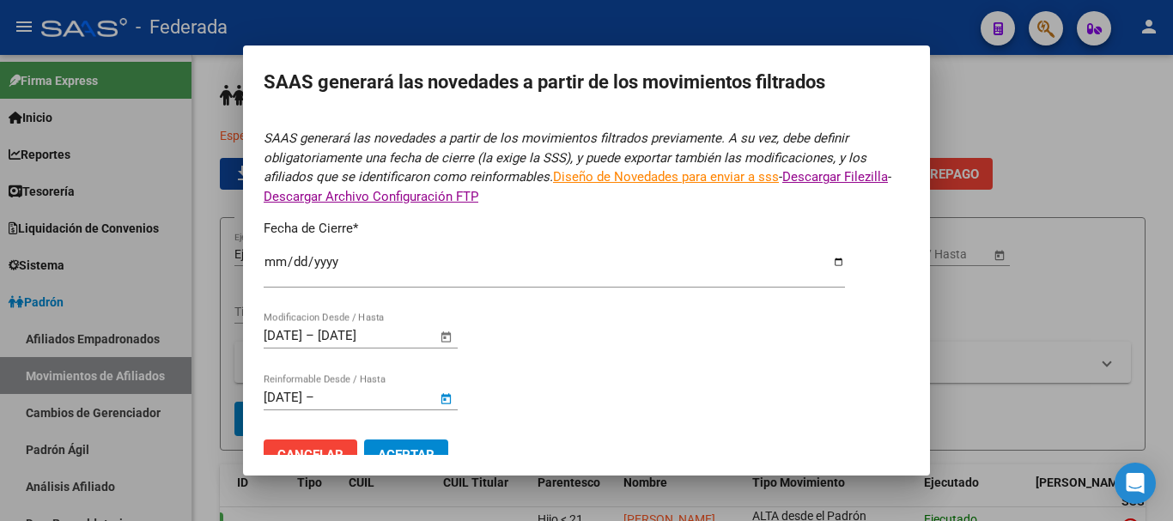
type input "[DATE]"
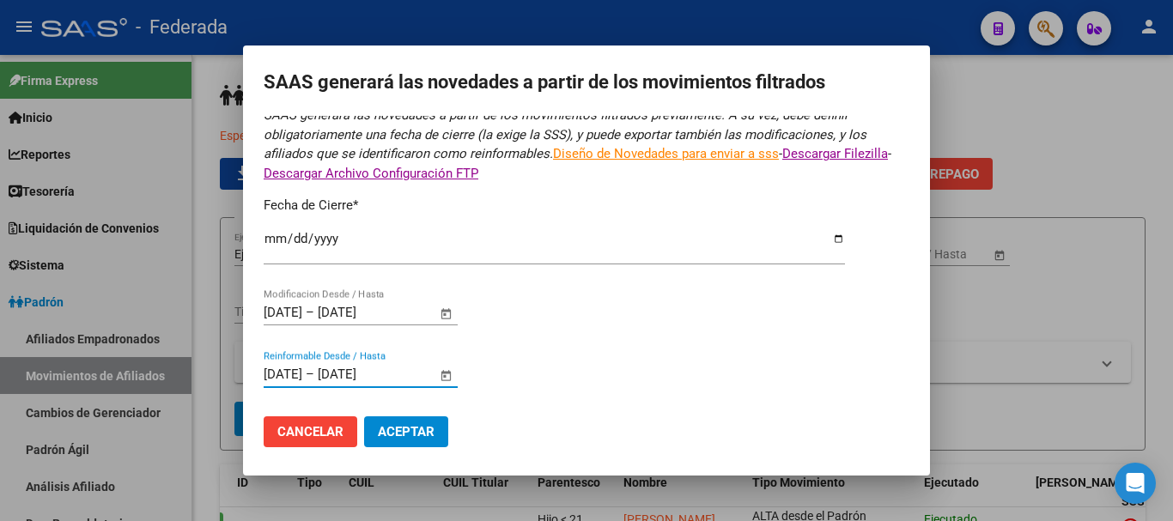
scroll to position [29, 0]
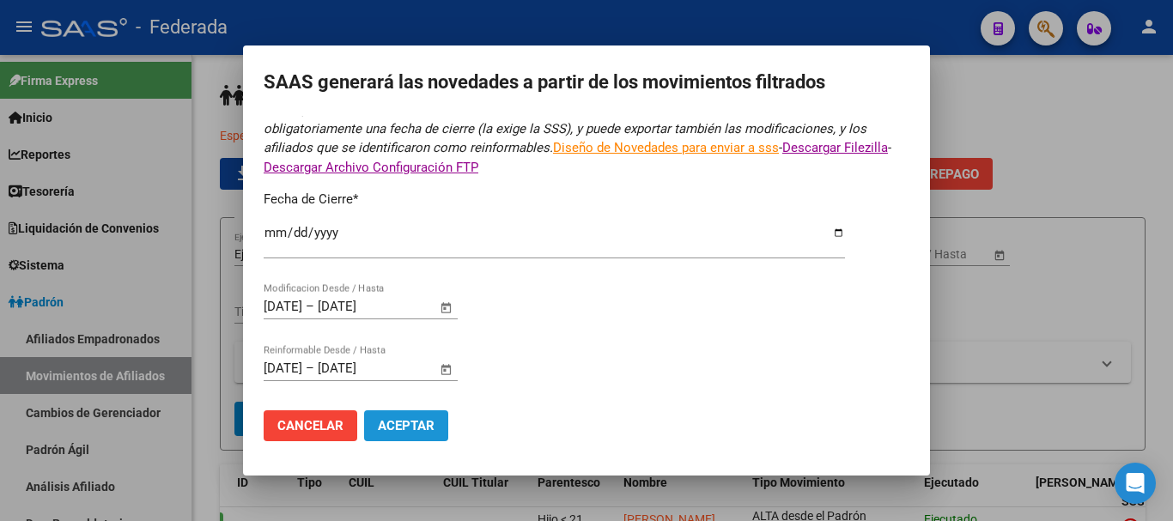
click at [409, 429] on span "Aceptar" at bounding box center [406, 425] width 57 height 15
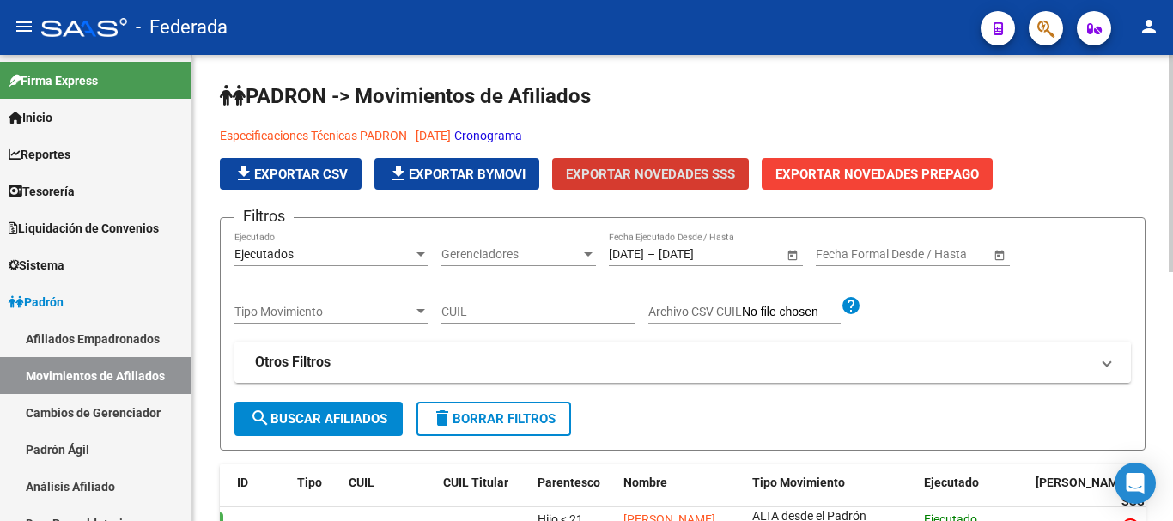
click at [644, 363] on mat-panel-title "Otros Filtros" at bounding box center [672, 362] width 835 height 19
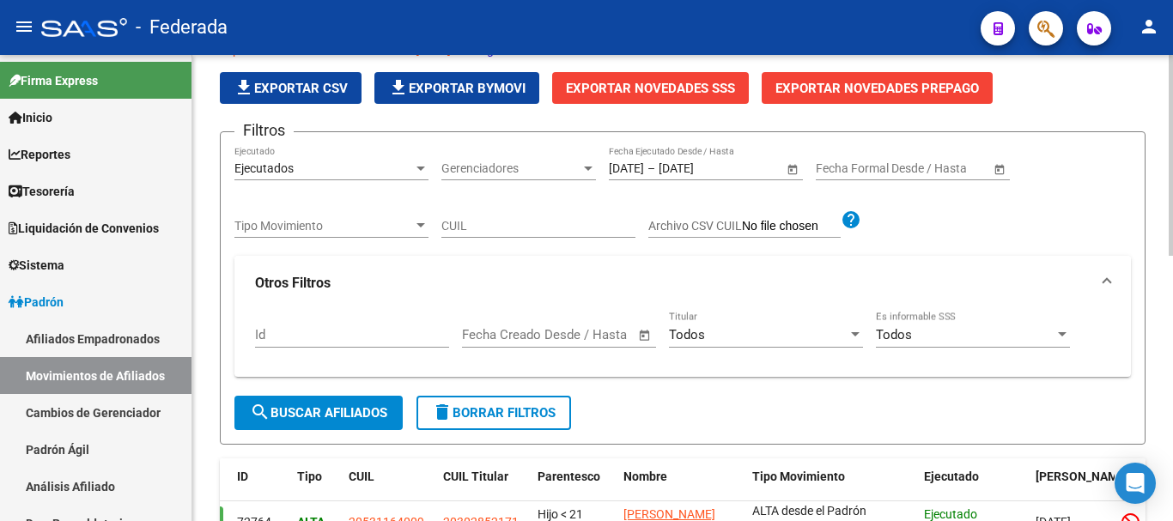
scroll to position [0, 0]
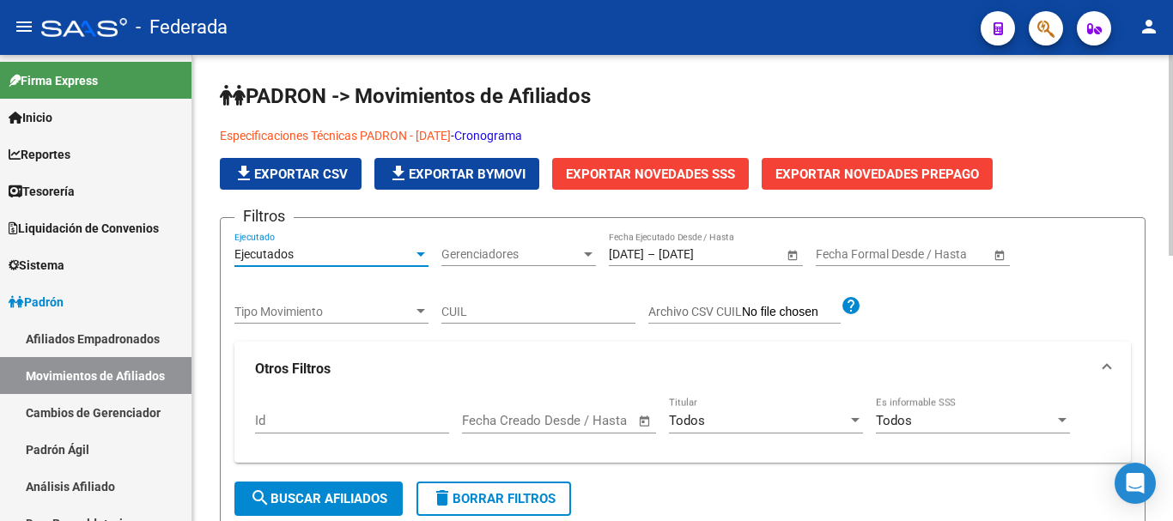
click at [333, 257] on div "Ejecutados" at bounding box center [323, 254] width 179 height 15
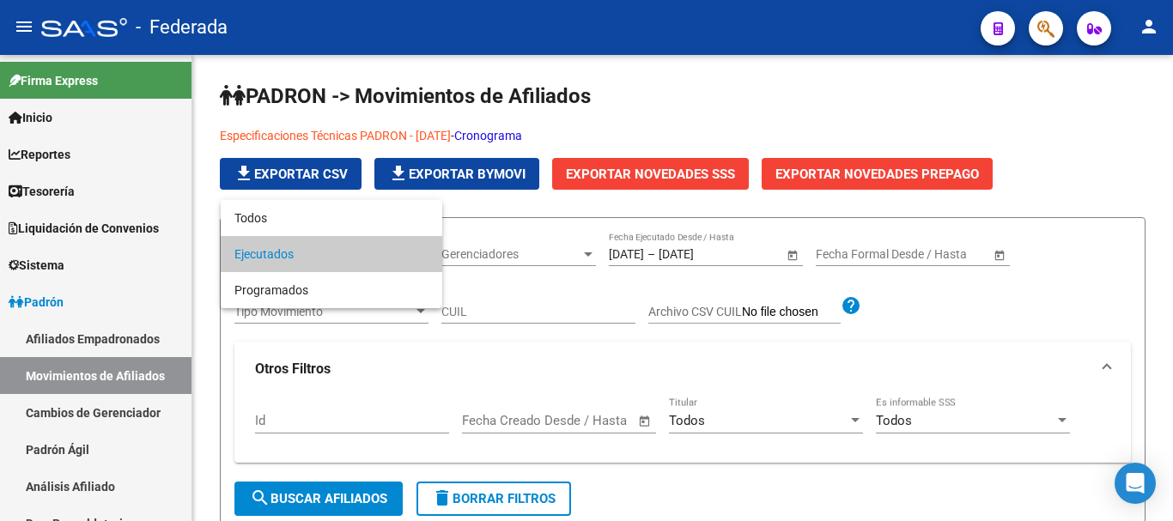
click at [975, 323] on div at bounding box center [586, 260] width 1173 height 521
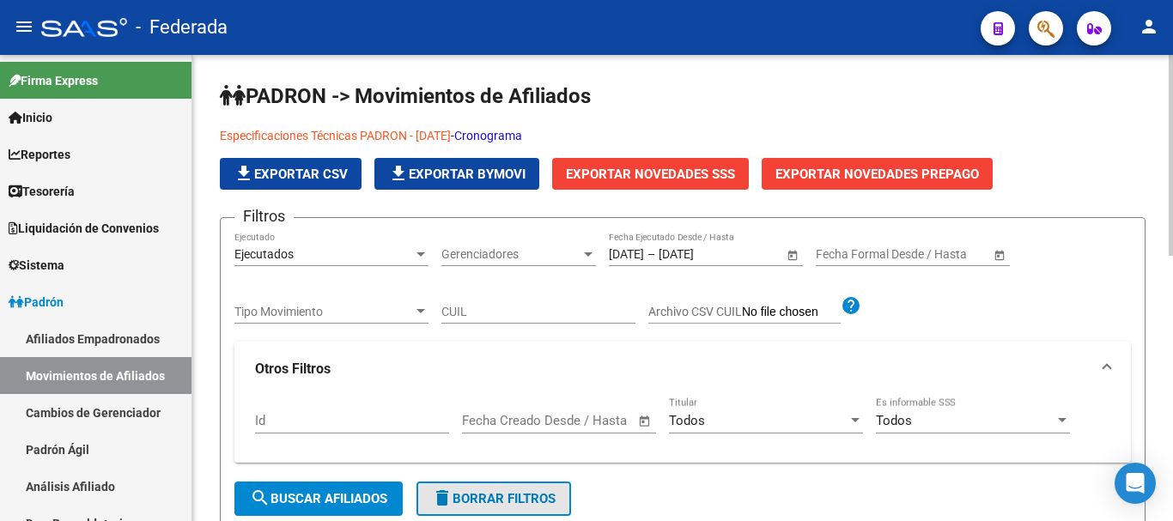
click at [563, 499] on button "delete Borrar Filtros" at bounding box center [494, 499] width 155 height 34
type input "[DATE]"
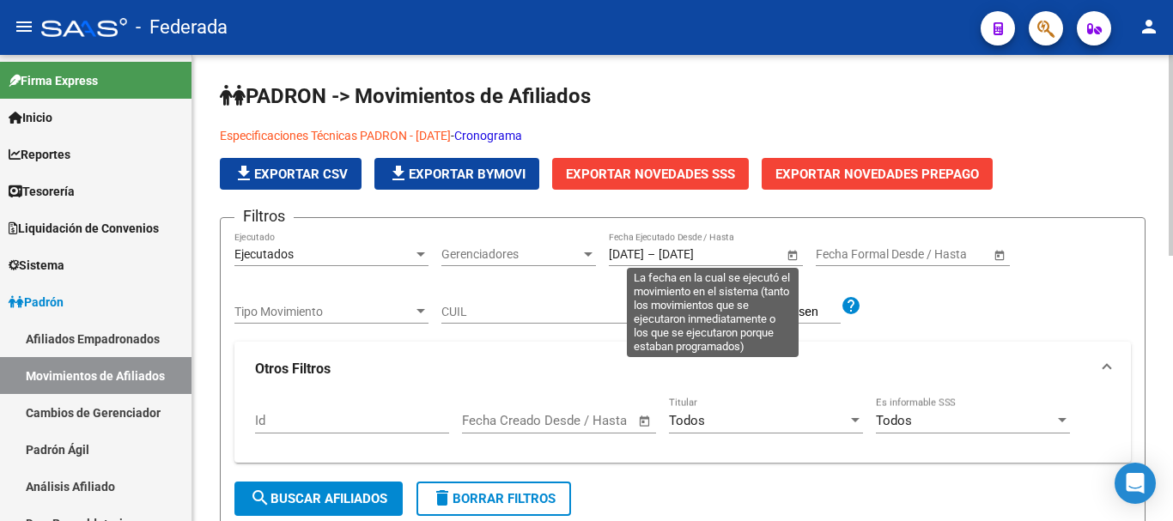
click at [644, 260] on input "[DATE]" at bounding box center [626, 254] width 35 height 15
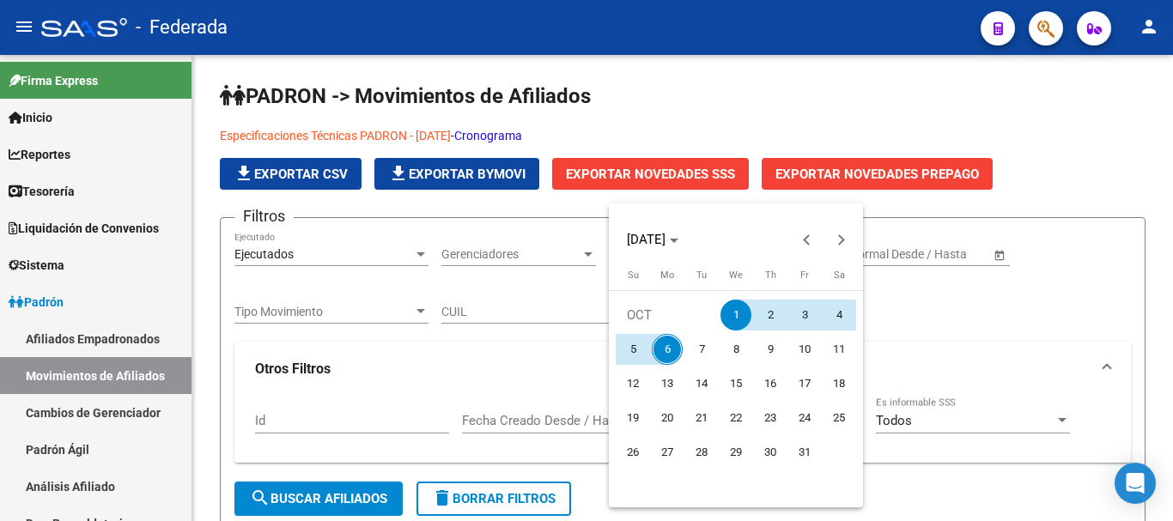
click at [939, 289] on div at bounding box center [586, 260] width 1173 height 521
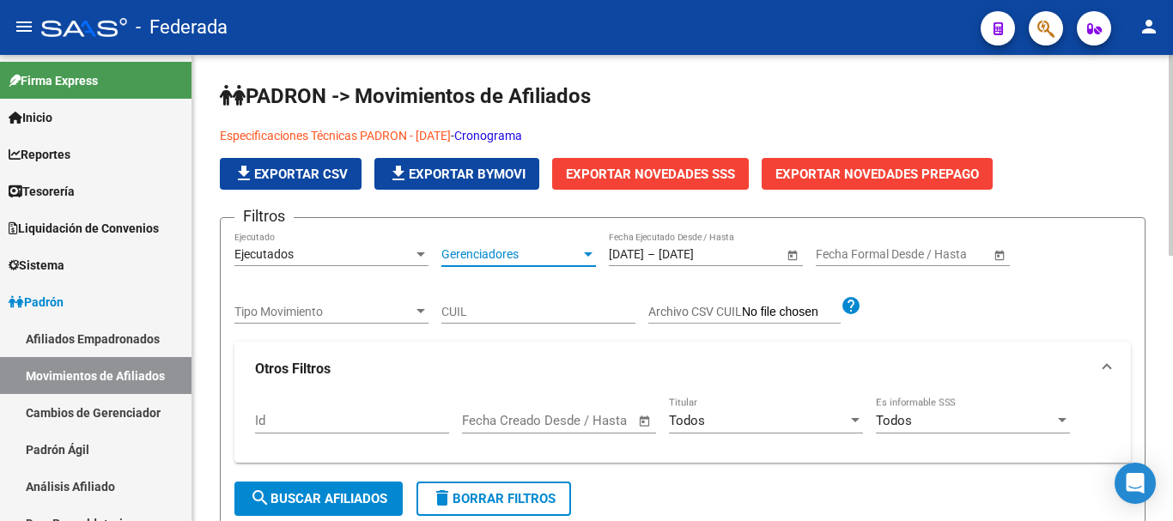
click at [562, 250] on span "Gerenciadores" at bounding box center [511, 254] width 139 height 15
